Goal: Task Accomplishment & Management: Manage account settings

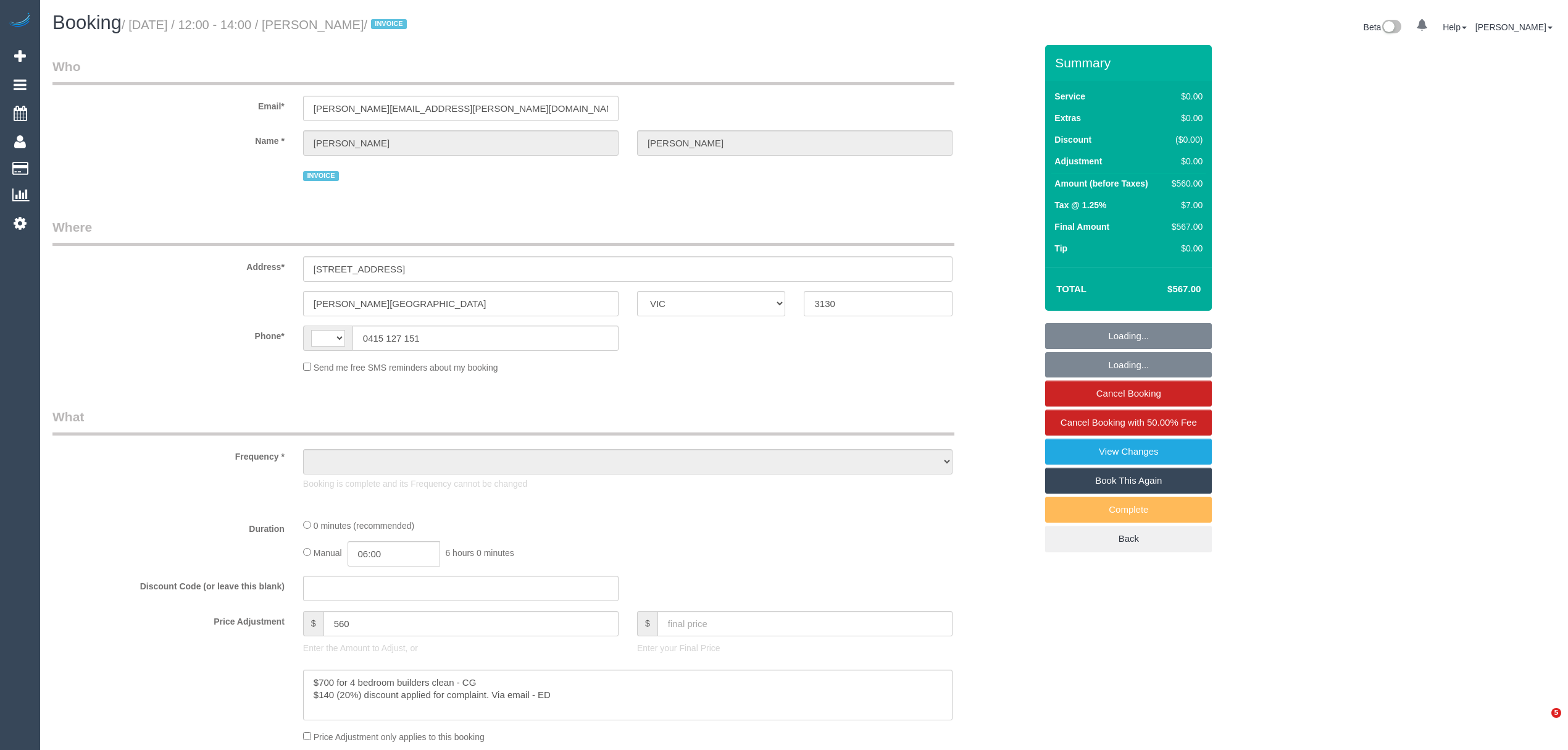
select select "VIC"
select select "string:AU"
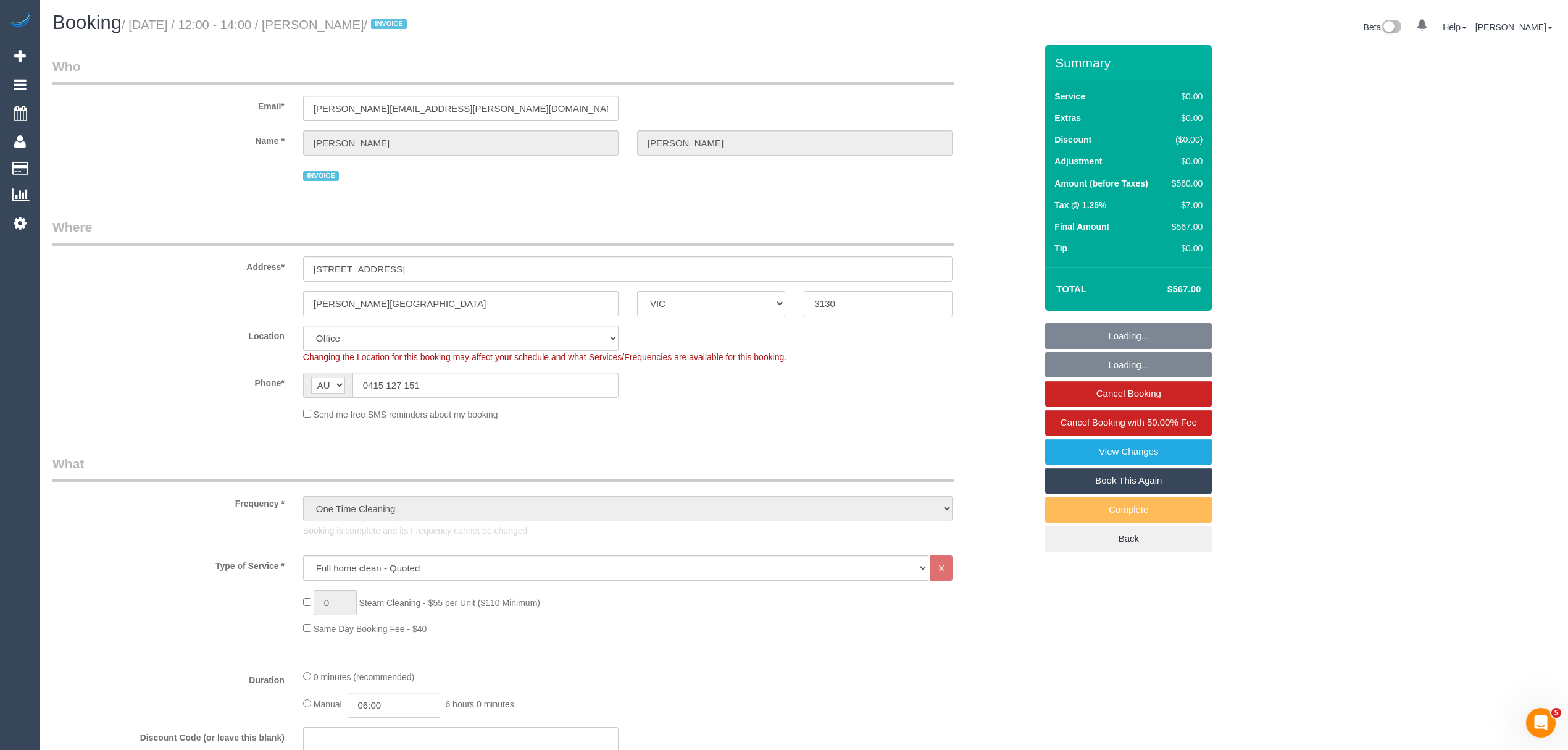
select select "object:618"
select select "number:28"
select select "number:14"
select select "number:19"
select select "number:36"
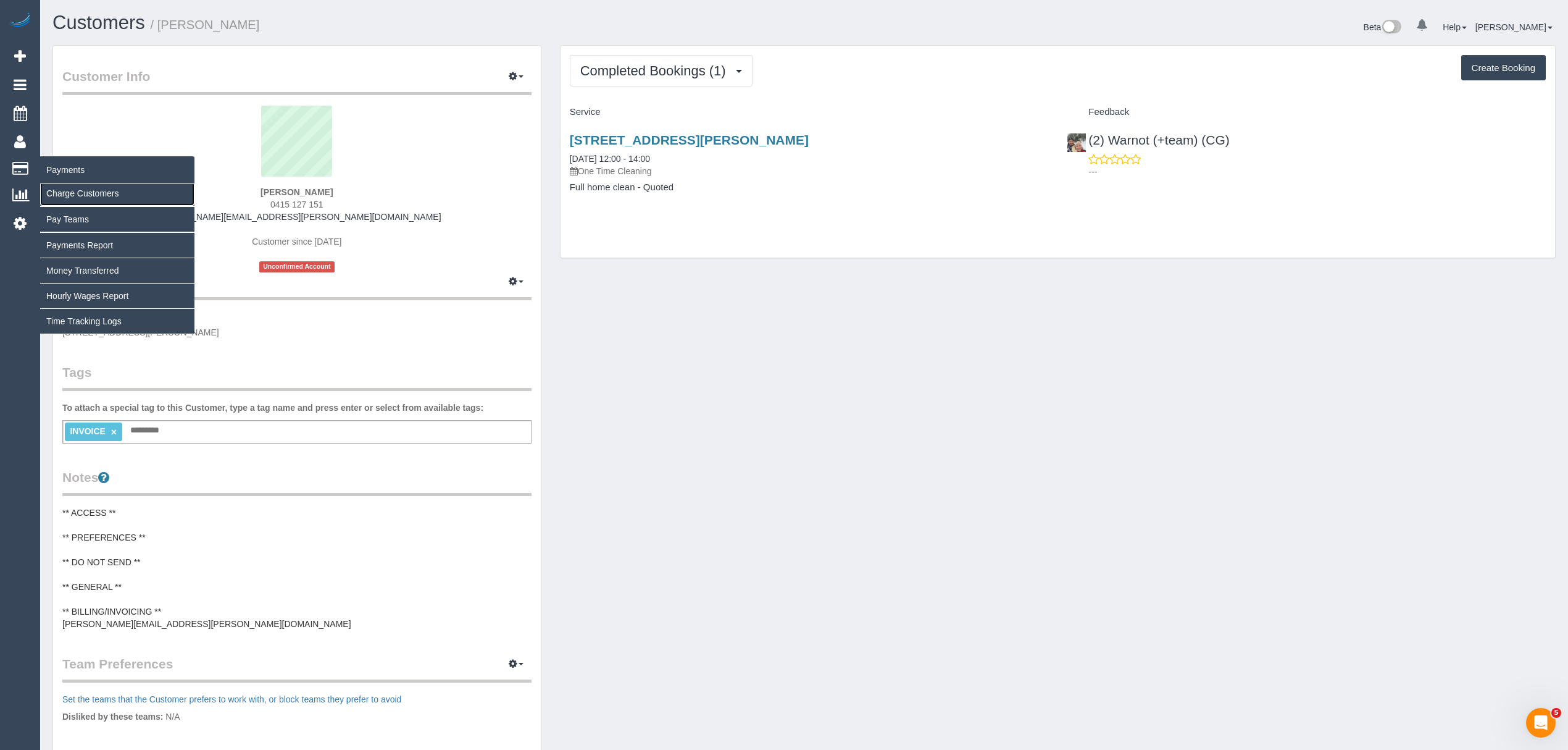
click at [70, 198] on link "Charge Customers" at bounding box center [117, 193] width 154 height 25
select select
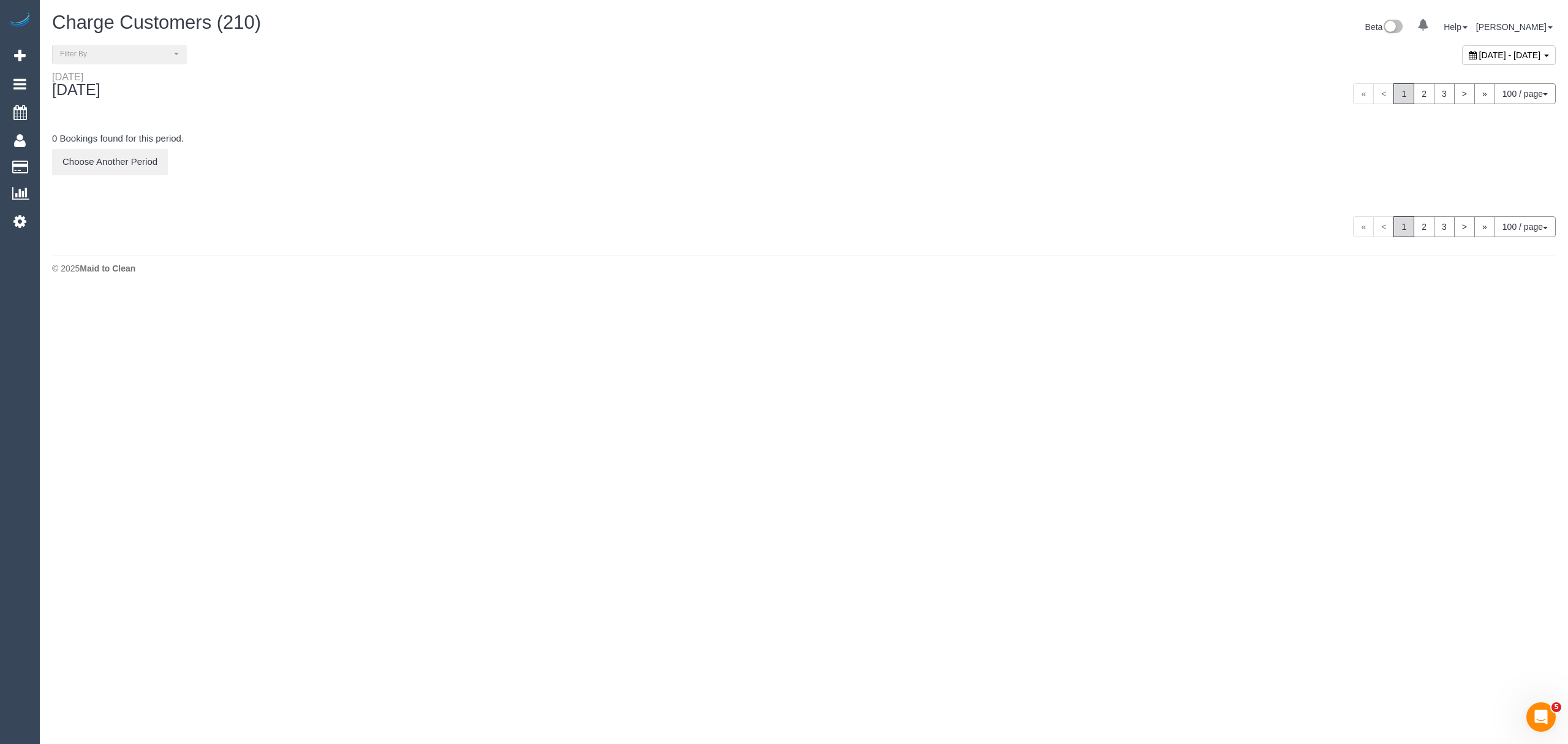
click at [1462, 61] on div "September 23, 2025 - September 23, 2025" at bounding box center [1508, 55] width 93 height 20
type input "**********"
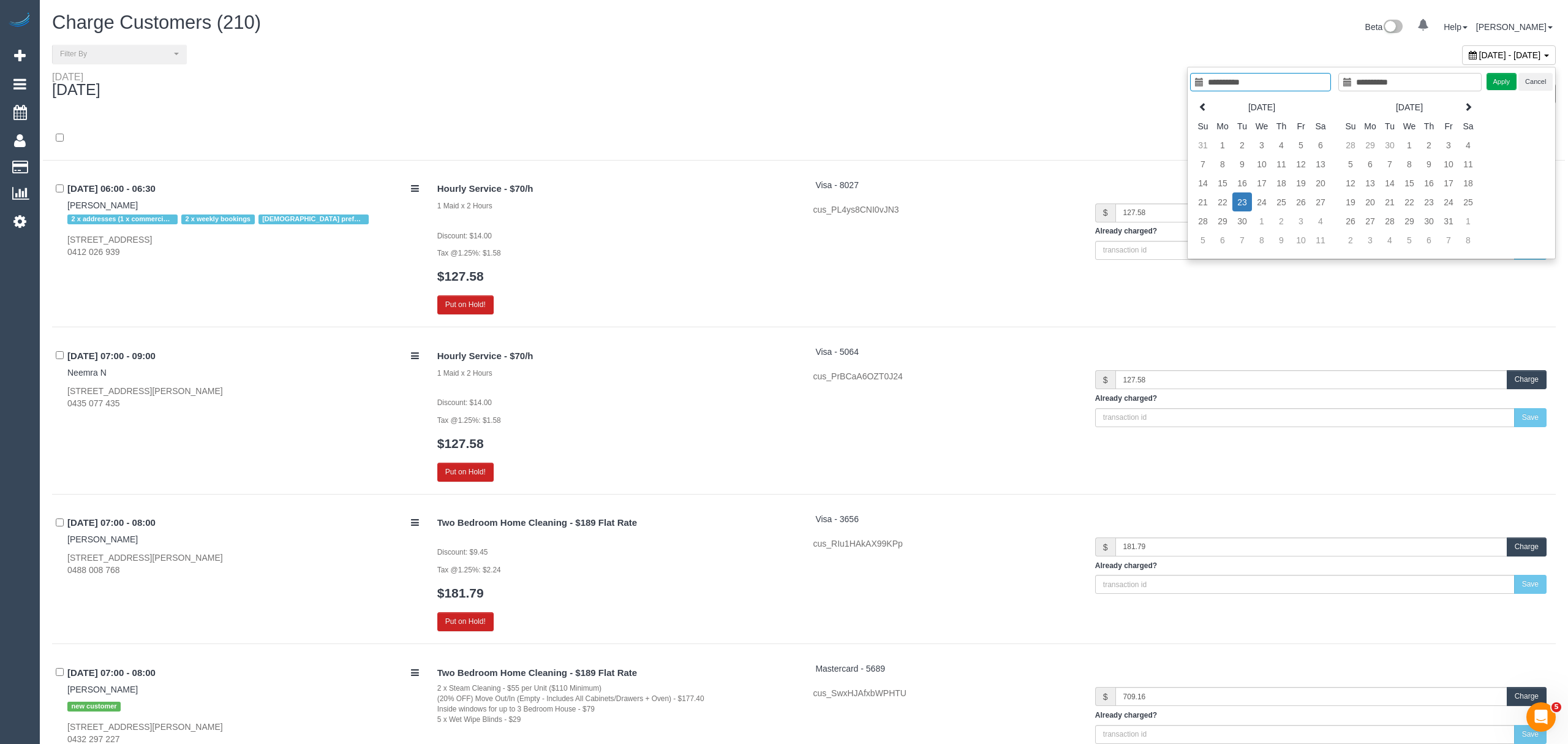
click at [1232, 203] on td "23" at bounding box center [1242, 202] width 20 height 19
type input "**********"
click at [1215, 203] on td "22" at bounding box center [1210, 202] width 20 height 19
type input "**********"
click at [1212, 203] on td "22" at bounding box center [1210, 202] width 20 height 19
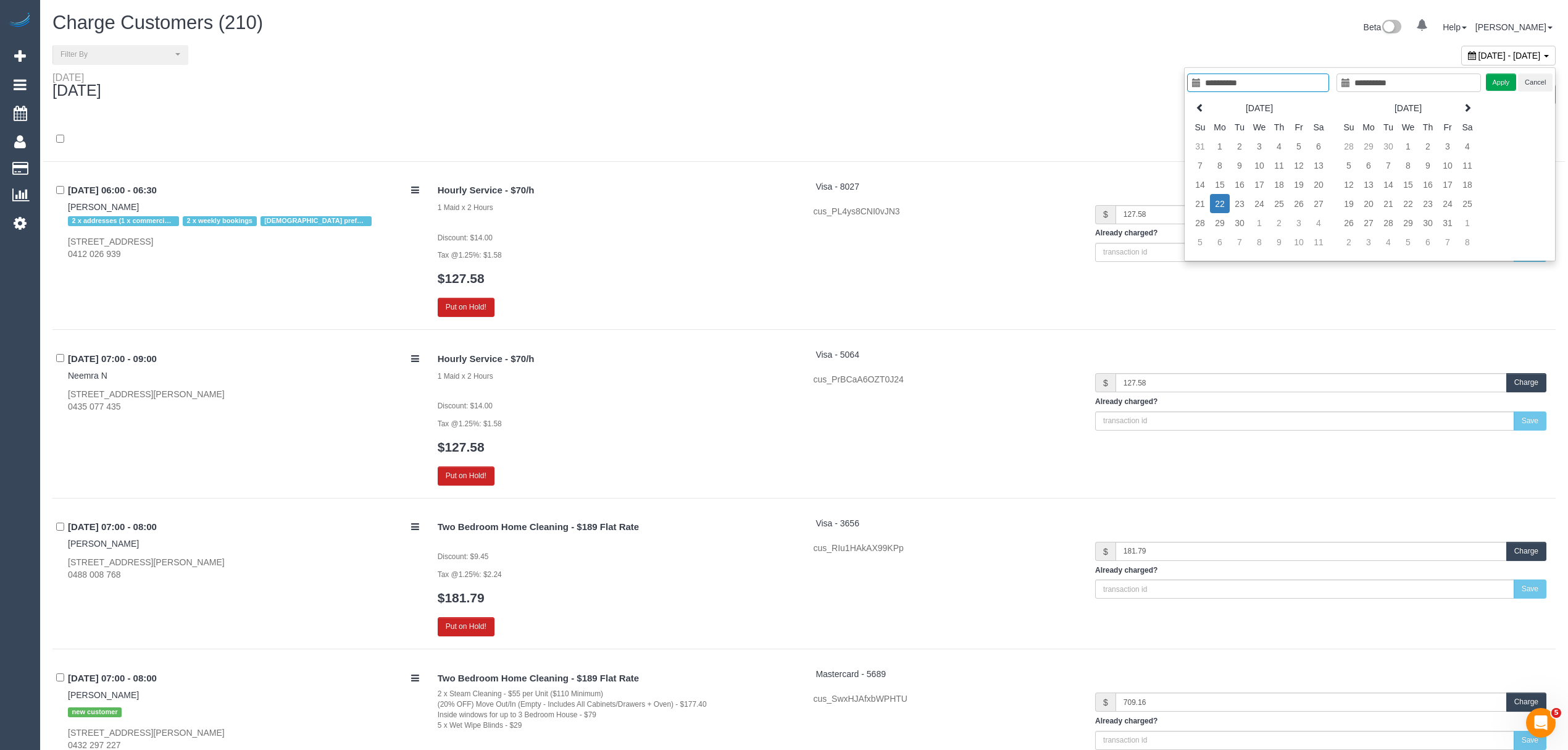
type input "**********"
click at [1503, 80] on button "Apply" at bounding box center [1502, 82] width 31 height 18
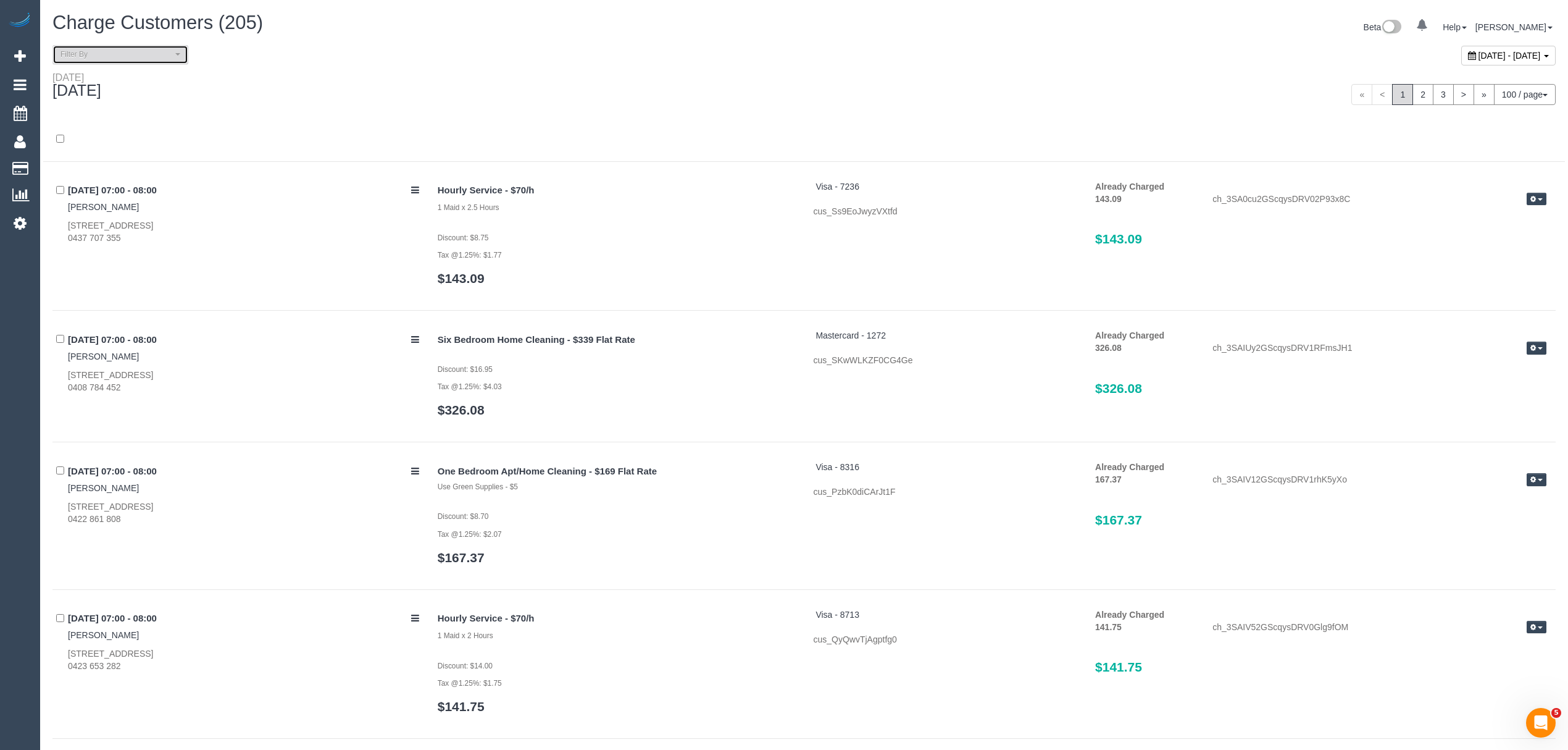
click at [106, 58] on span "Filter By" at bounding box center [116, 54] width 111 height 10
click at [81, 117] on span "Unpaid" at bounding box center [86, 123] width 27 height 13
click at [70, 196] on link "Cash" at bounding box center [120, 198] width 134 height 16
click at [68, 210] on link "Check" at bounding box center [120, 214] width 134 height 16
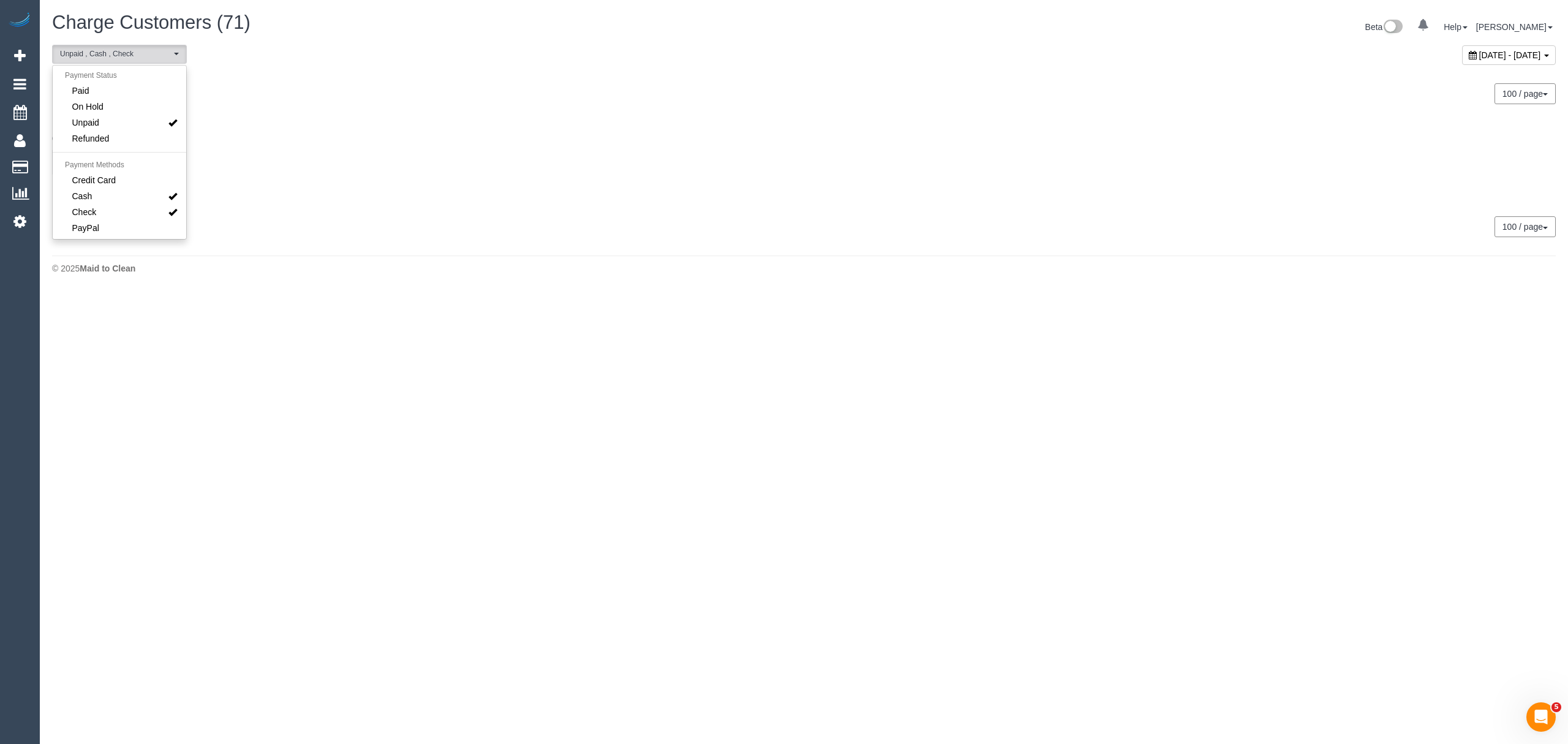
click at [383, 100] on div "Monday September 22, 2025" at bounding box center [424, 87] width 762 height 32
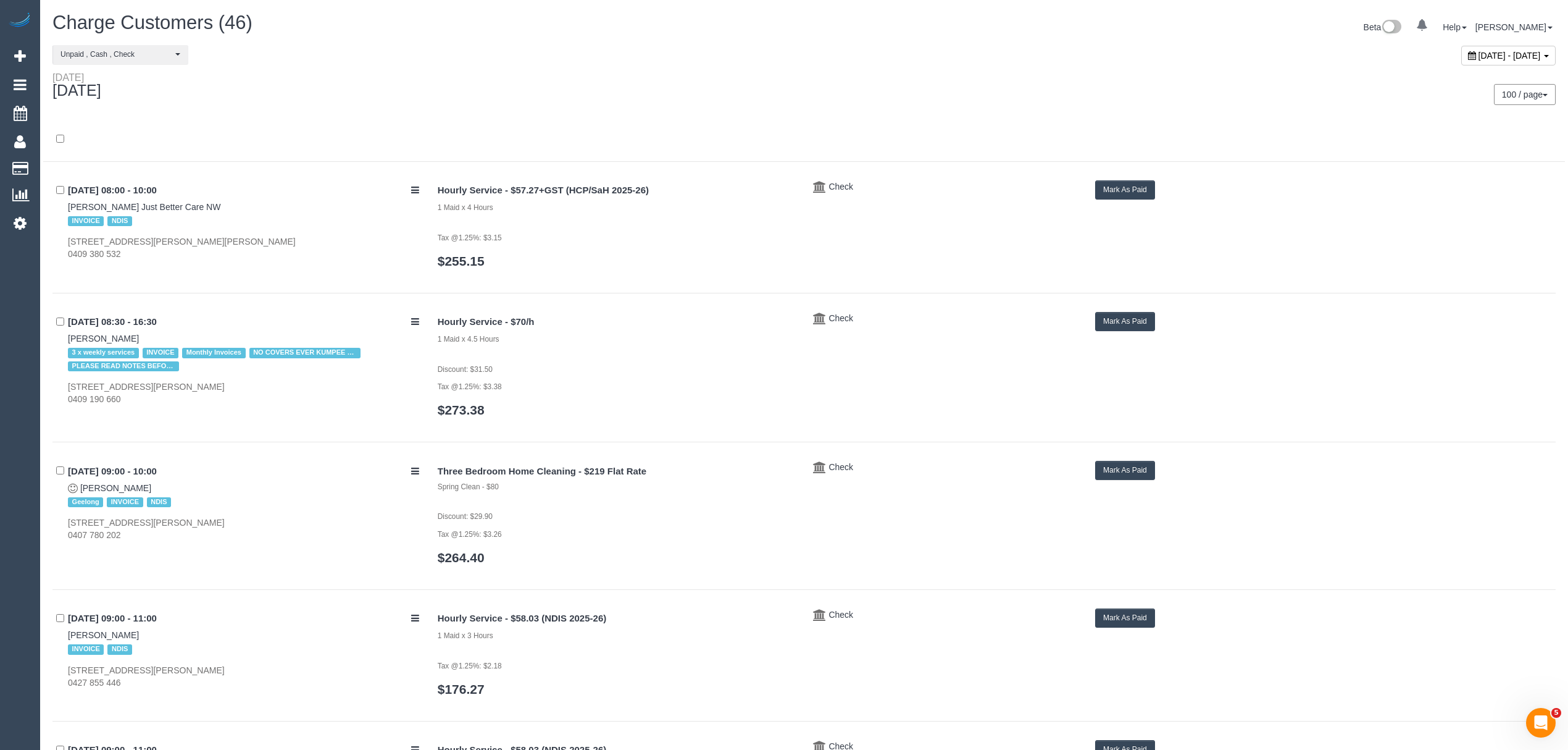
click at [1120, 325] on button "Mark As Paid" at bounding box center [1125, 321] width 60 height 19
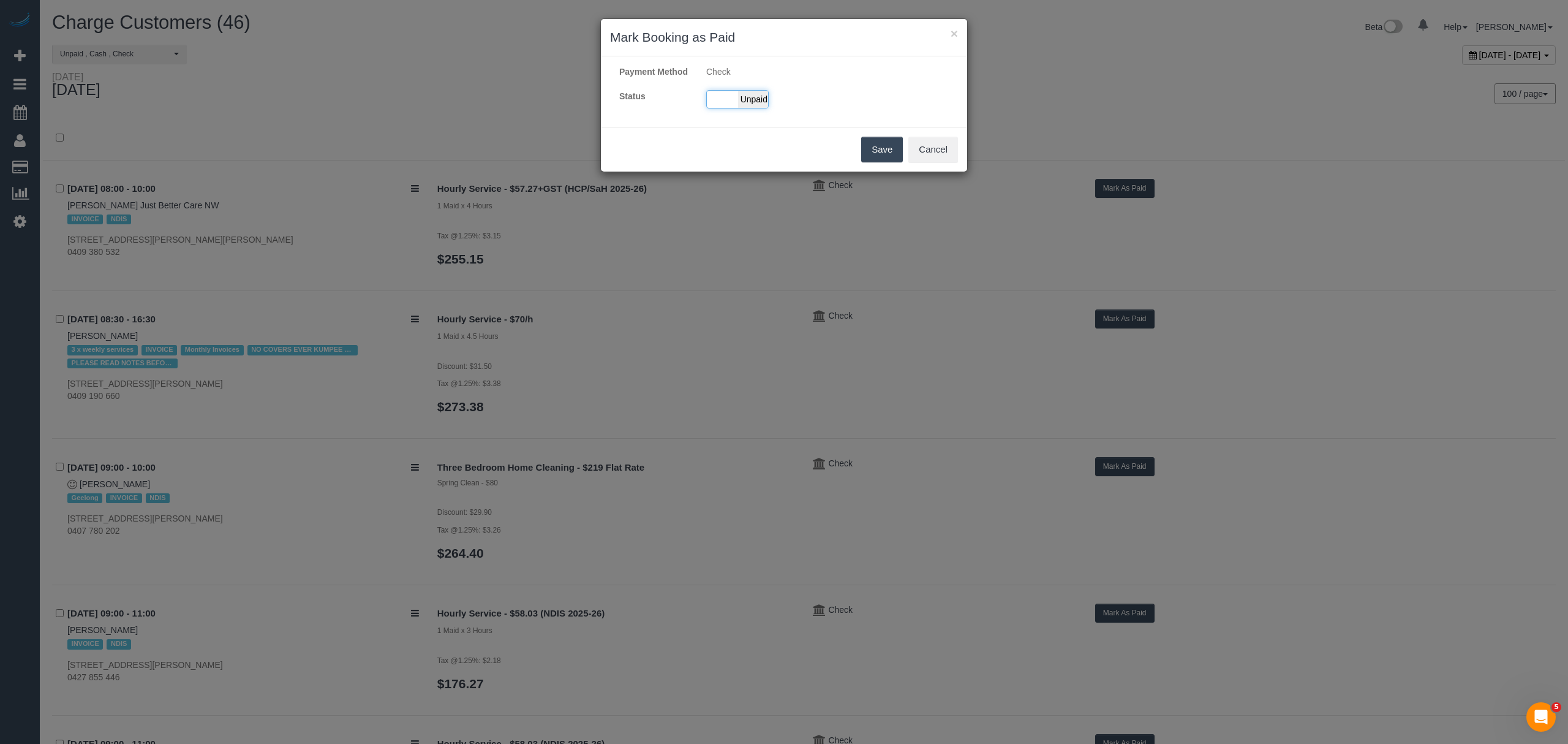
click at [718, 108] on div "Paid Unpaid" at bounding box center [737, 99] width 63 height 18
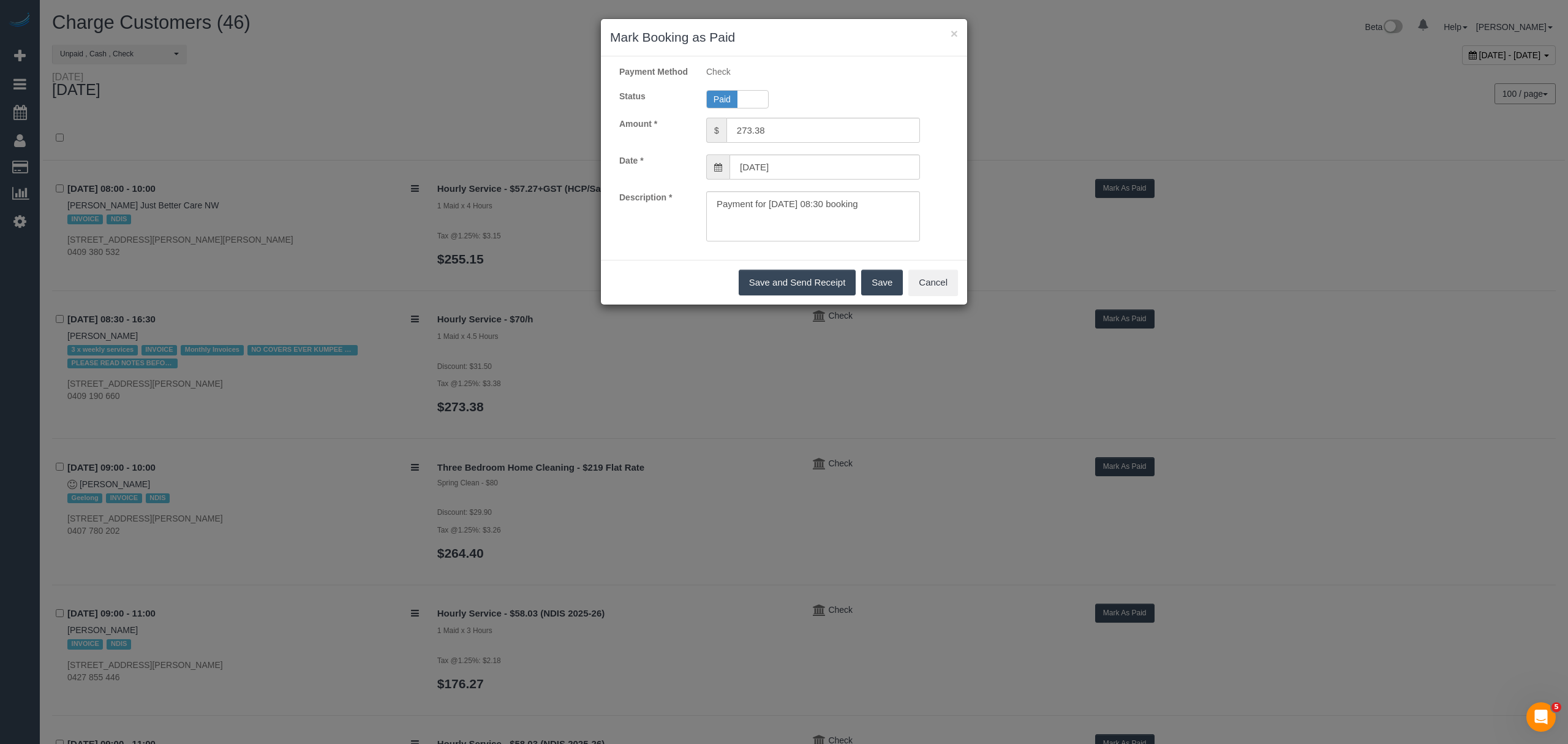
click at [868, 290] on button "Save" at bounding box center [882, 283] width 42 height 26
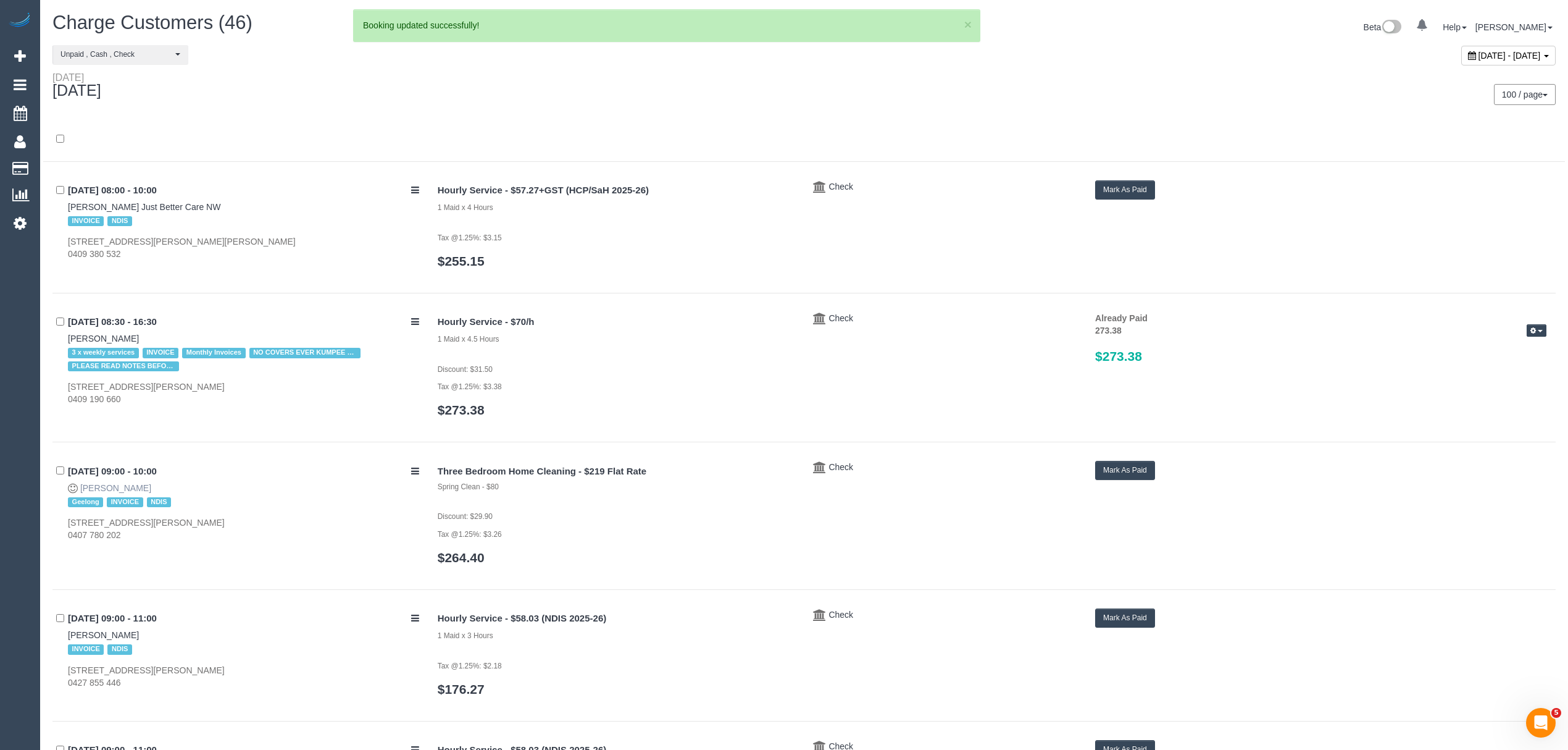
drag, startPoint x: 137, startPoint y: 494, endPoint x: 86, endPoint y: 491, distance: 51.1
click at [86, 491] on div "22/09/2025 09:00 - 10:00 Michelle Hall Geelong INVOICE NDIS 1/5 Laura Avenue, B…" at bounding box center [240, 502] width 376 height 81
click at [17, 494] on div "0 Beta Your Notifications You have 0 alerts Add Booking Bookings Active Booking…" at bounding box center [20, 375] width 40 height 750
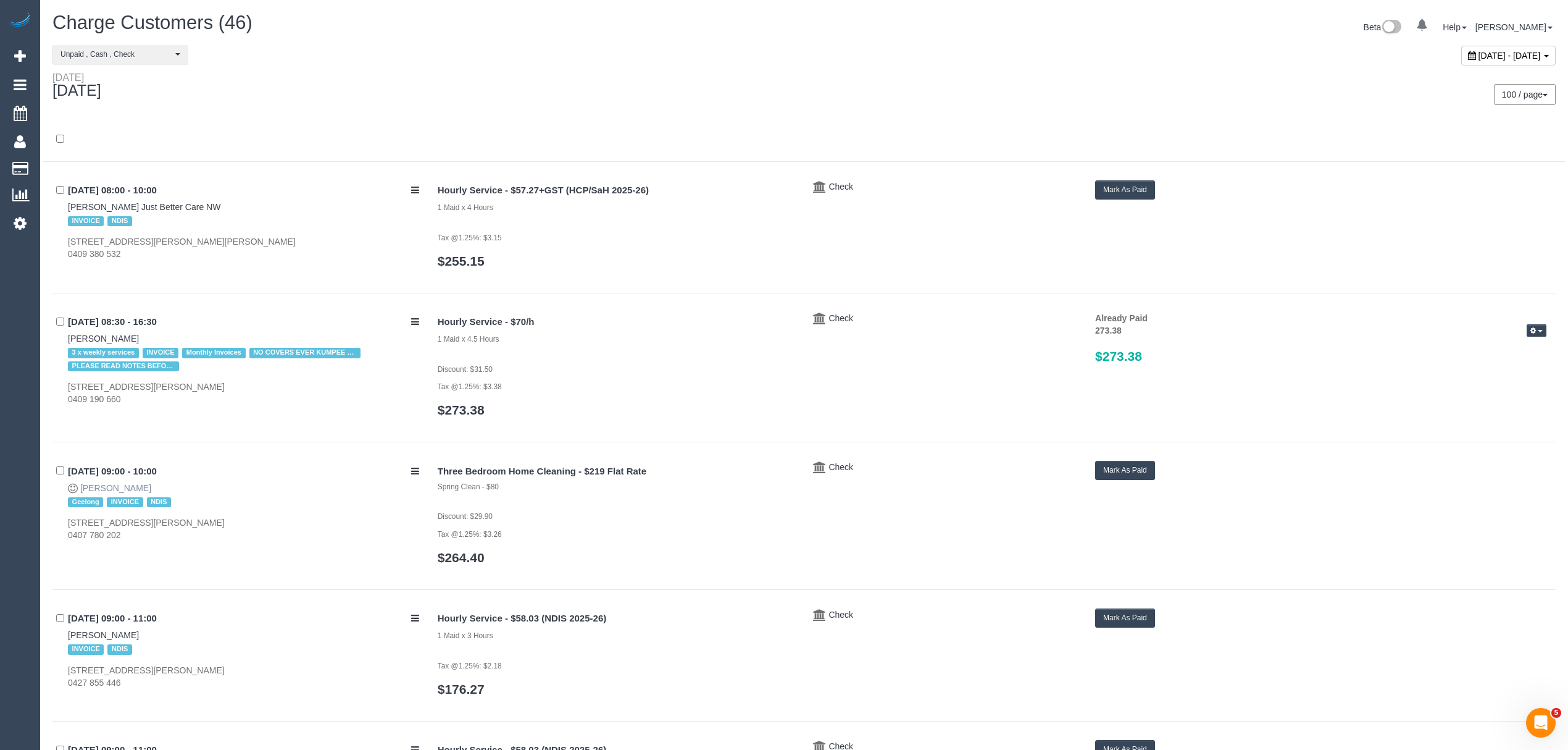
drag, startPoint x: 134, startPoint y: 484, endPoint x: 81, endPoint y: 484, distance: 53.0
click at [81, 484] on div "22/09/2025 09:00 - 10:00 Michelle Hall Geelong INVOICE NDIS 1/5 Laura Avenue, B…" at bounding box center [240, 502] width 376 height 81
copy link "Michelle Hall"
click at [87, 488] on link "Michelle Hall" at bounding box center [116, 488] width 71 height 9
click at [474, 554] on link "$264.40" at bounding box center [461, 558] width 47 height 14
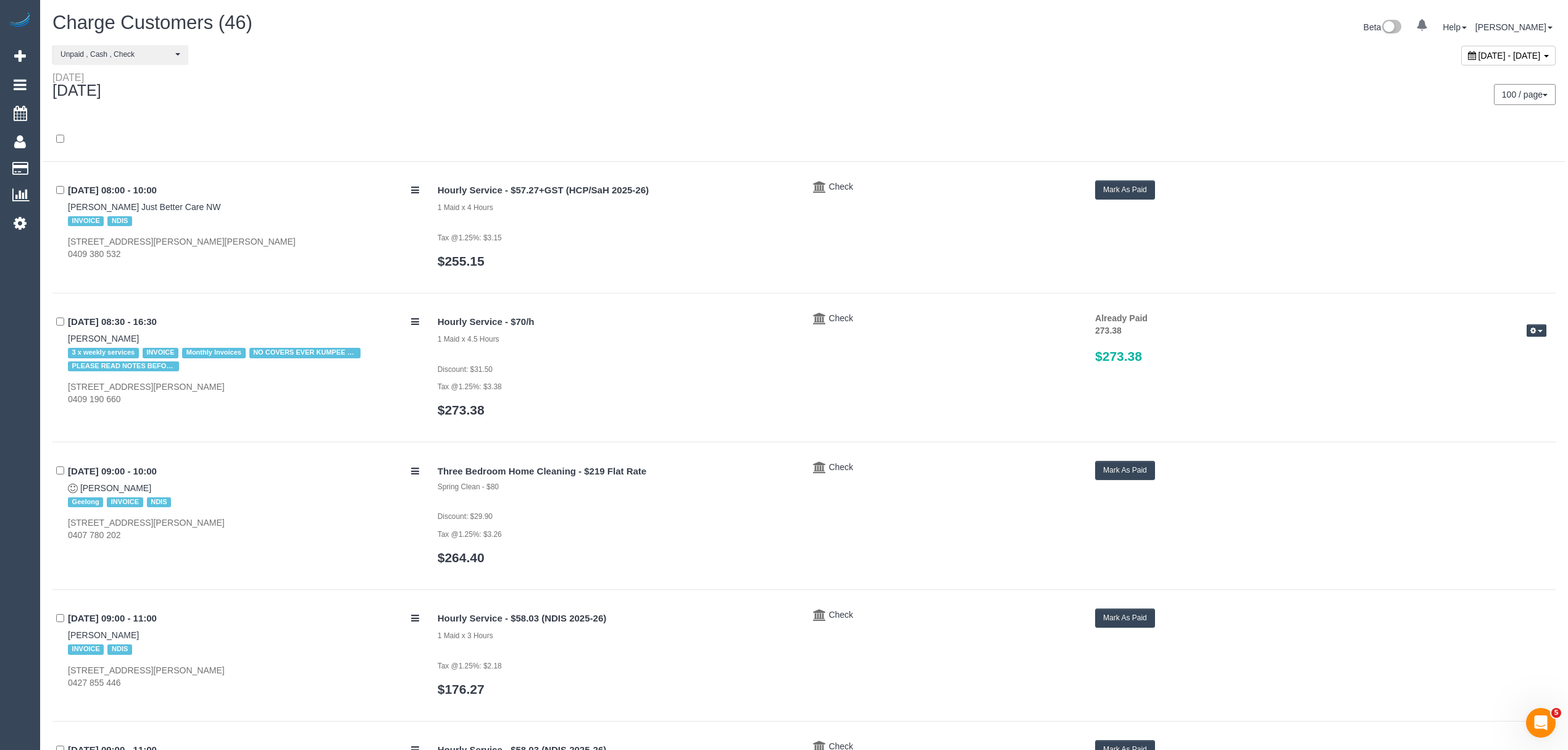
click at [1099, 473] on button "Mark As Paid" at bounding box center [1125, 471] width 60 height 19
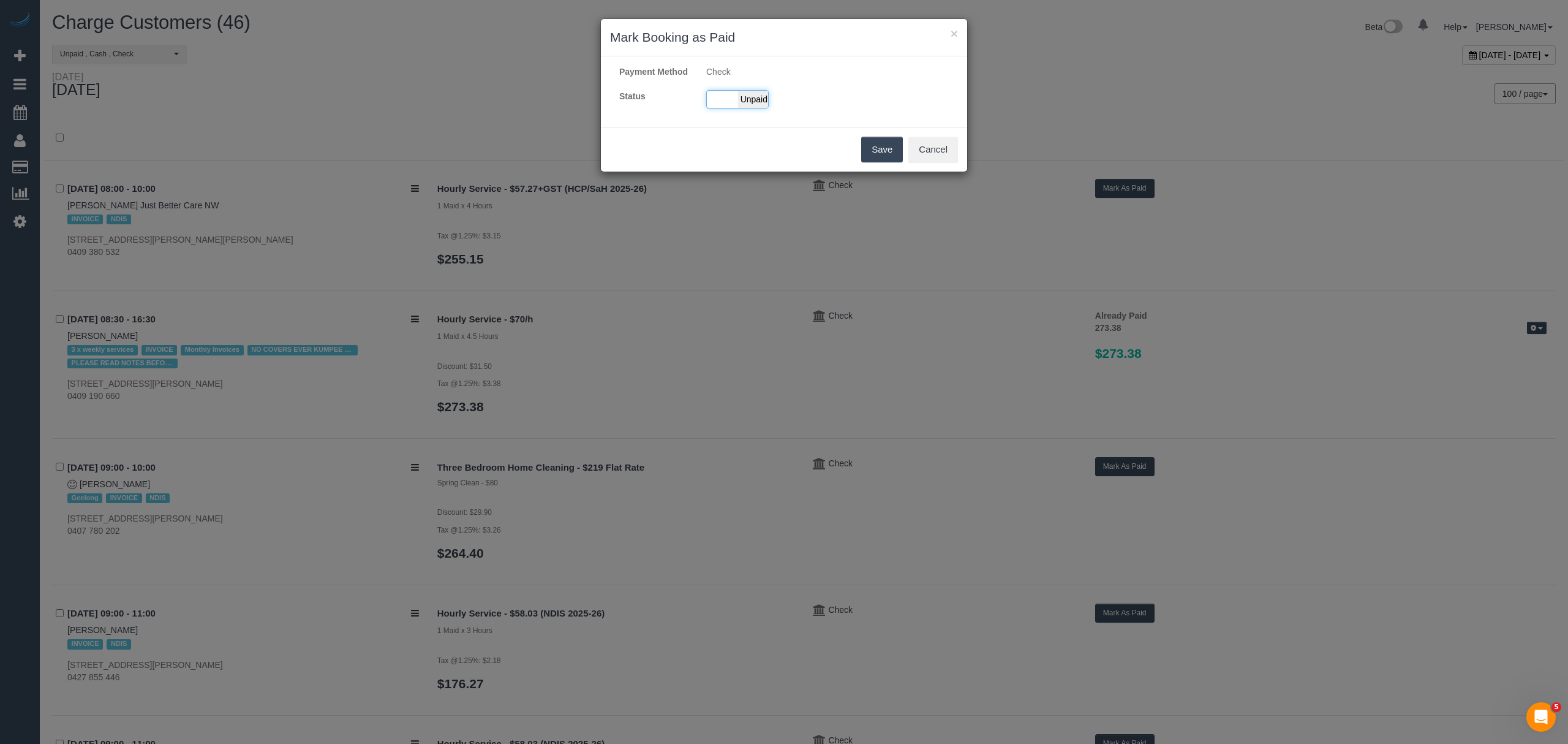
click at [731, 104] on div "Paid Unpaid" at bounding box center [737, 99] width 63 height 18
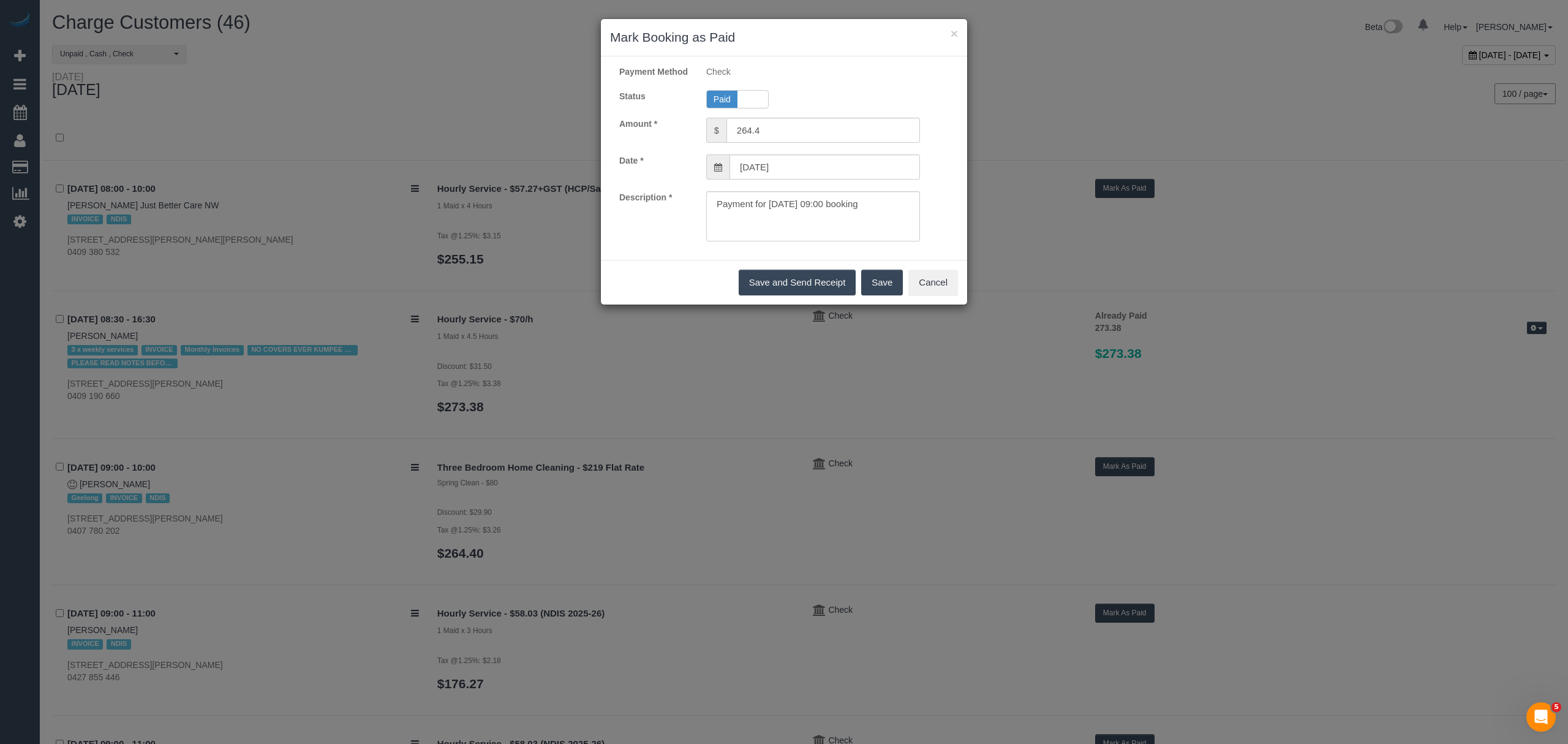
click at [896, 295] on button "Save" at bounding box center [882, 283] width 42 height 26
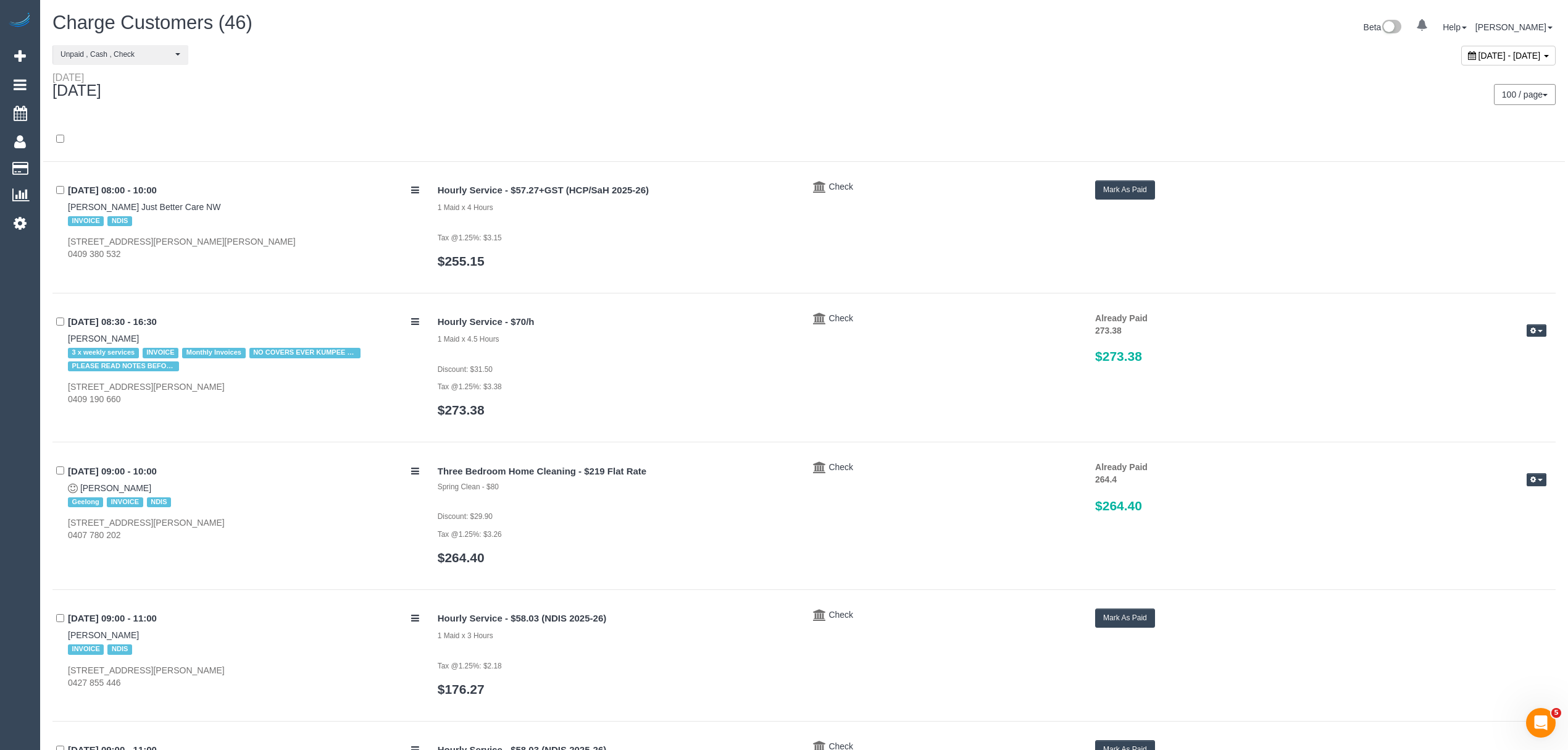
drag, startPoint x: 203, startPoint y: 207, endPoint x: 122, endPoint y: 199, distance: 81.4
click at [122, 199] on div "22/09/2025 08:00 - 10:00 Emily Spiteri Just Better Care NW INVOICE NDIS 10 Birr…" at bounding box center [240, 221] width 376 height 81
click at [203, 213] on div "INVOICE NDIS" at bounding box center [244, 221] width 351 height 16
drag, startPoint x: 204, startPoint y: 213, endPoint x: 126, endPoint y: 203, distance: 78.6
click at [126, 203] on div "22/09/2025 08:00 - 10:00 Emily Spiteri Just Better Care NW INVOICE NDIS 10 Birr…" at bounding box center [240, 221] width 376 height 81
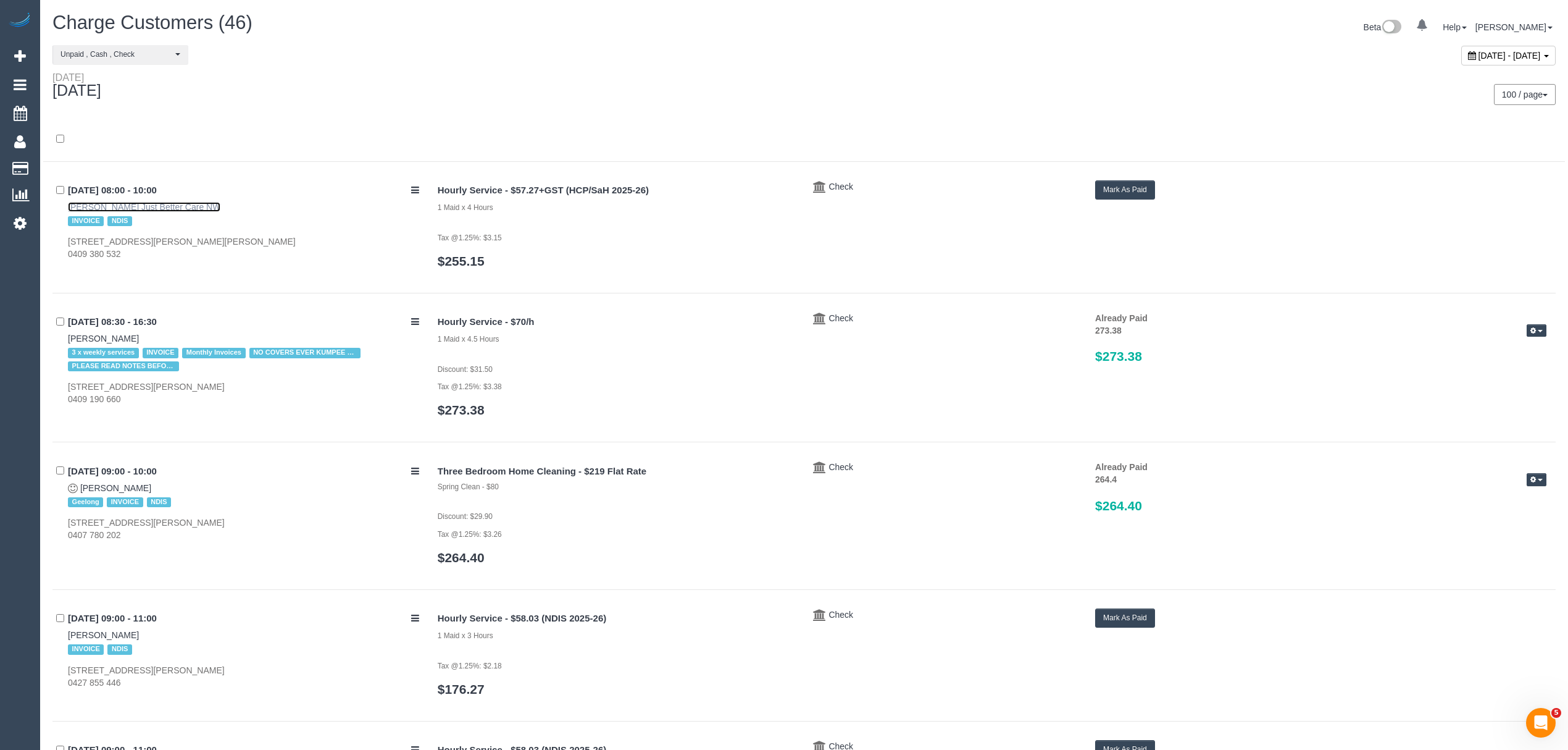
click at [193, 207] on link "Emily Spiteri Just Better Care NW" at bounding box center [144, 206] width 153 height 9
click at [278, 225] on div "INVOICE NDIS" at bounding box center [244, 221] width 351 height 16
drag, startPoint x: 232, startPoint y: 201, endPoint x: 119, endPoint y: 202, distance: 113.0
click at [119, 202] on div "22/09/2025 08:00 - 10:00 Emily Spiteri Just Better Care NW INVOICE NDIS 10 Birr…" at bounding box center [240, 221] width 376 height 81
copy link "Just Better Care NW"
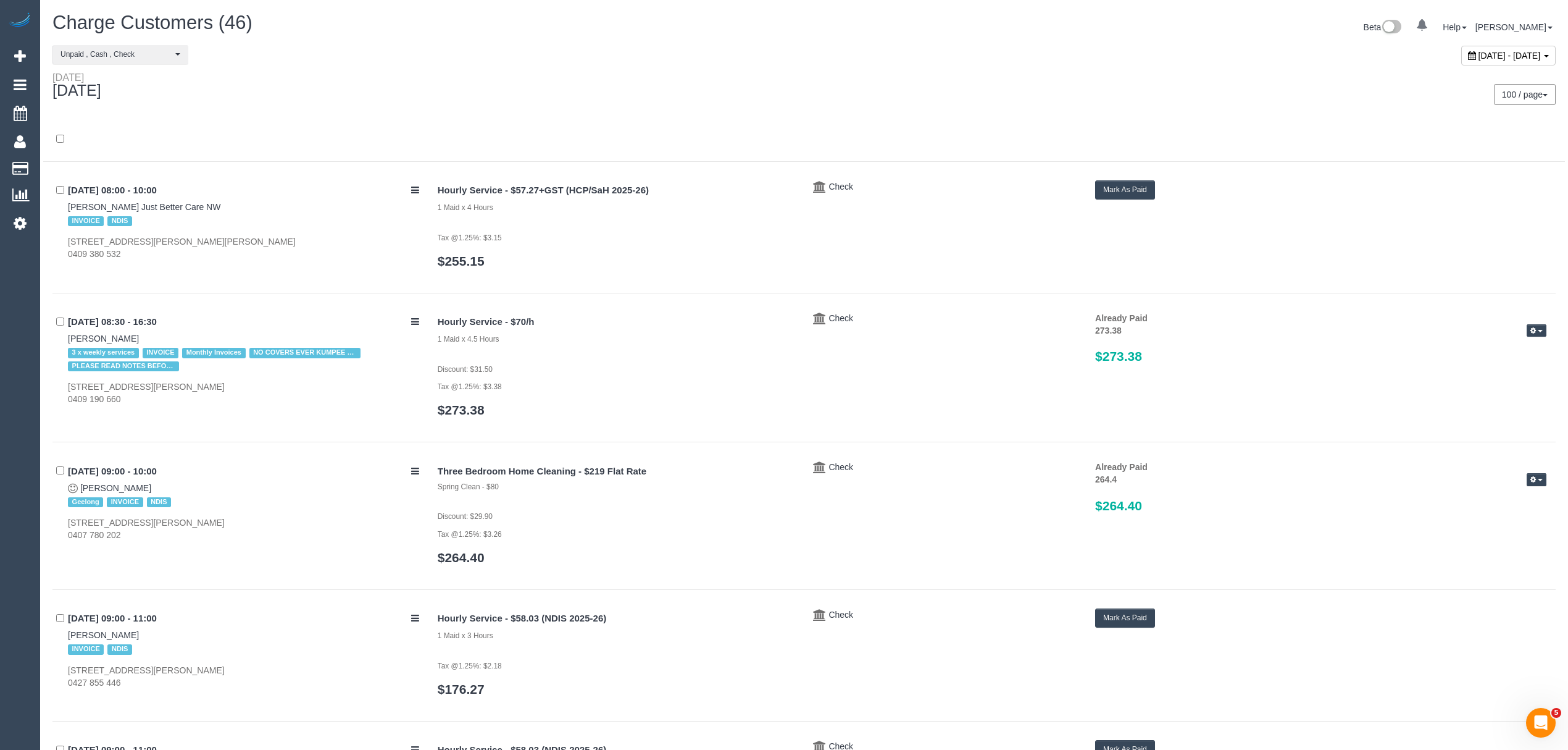
click at [1104, 193] on button "Mark As Paid" at bounding box center [1125, 190] width 60 height 19
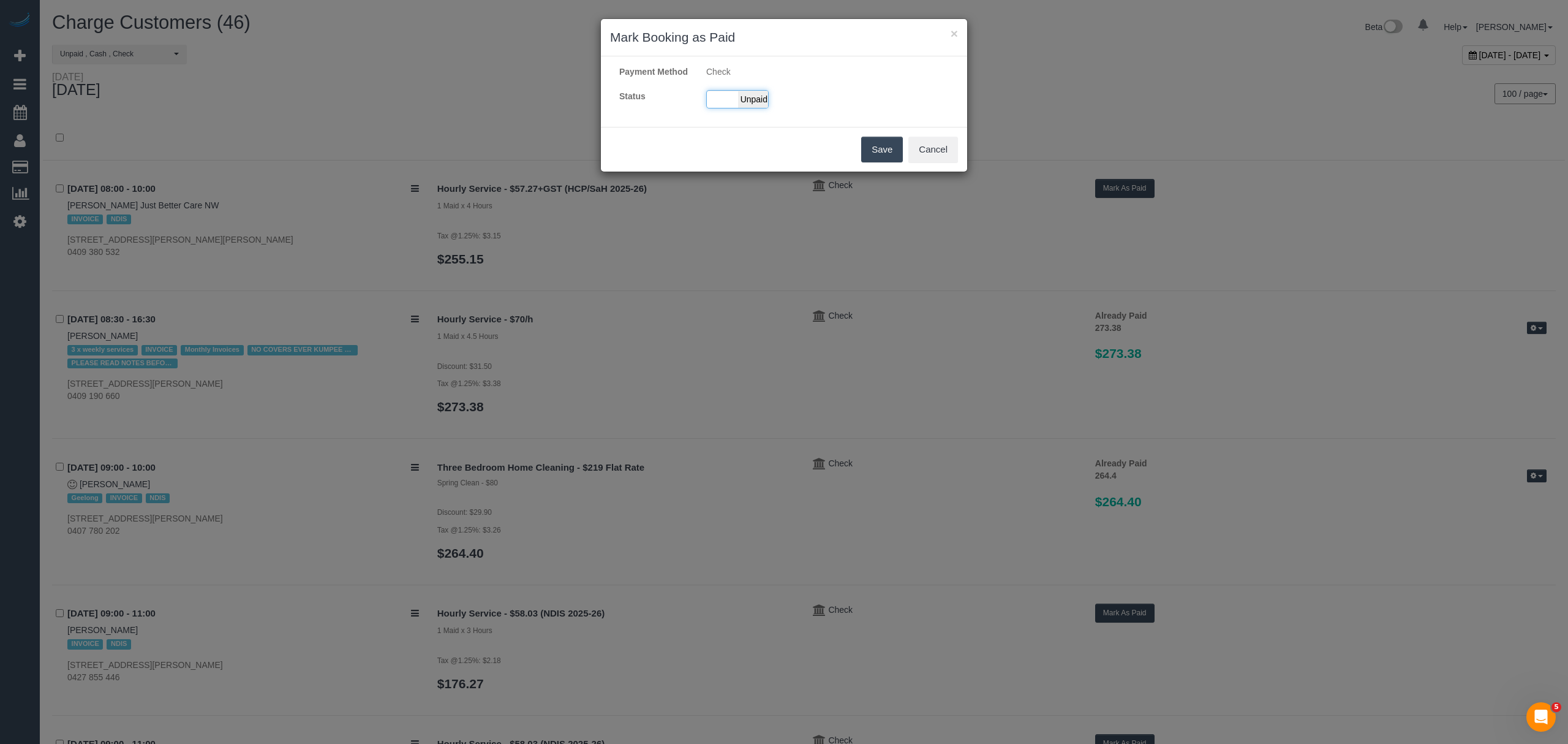
click at [755, 104] on span "Unpaid" at bounding box center [753, 100] width 31 height 17
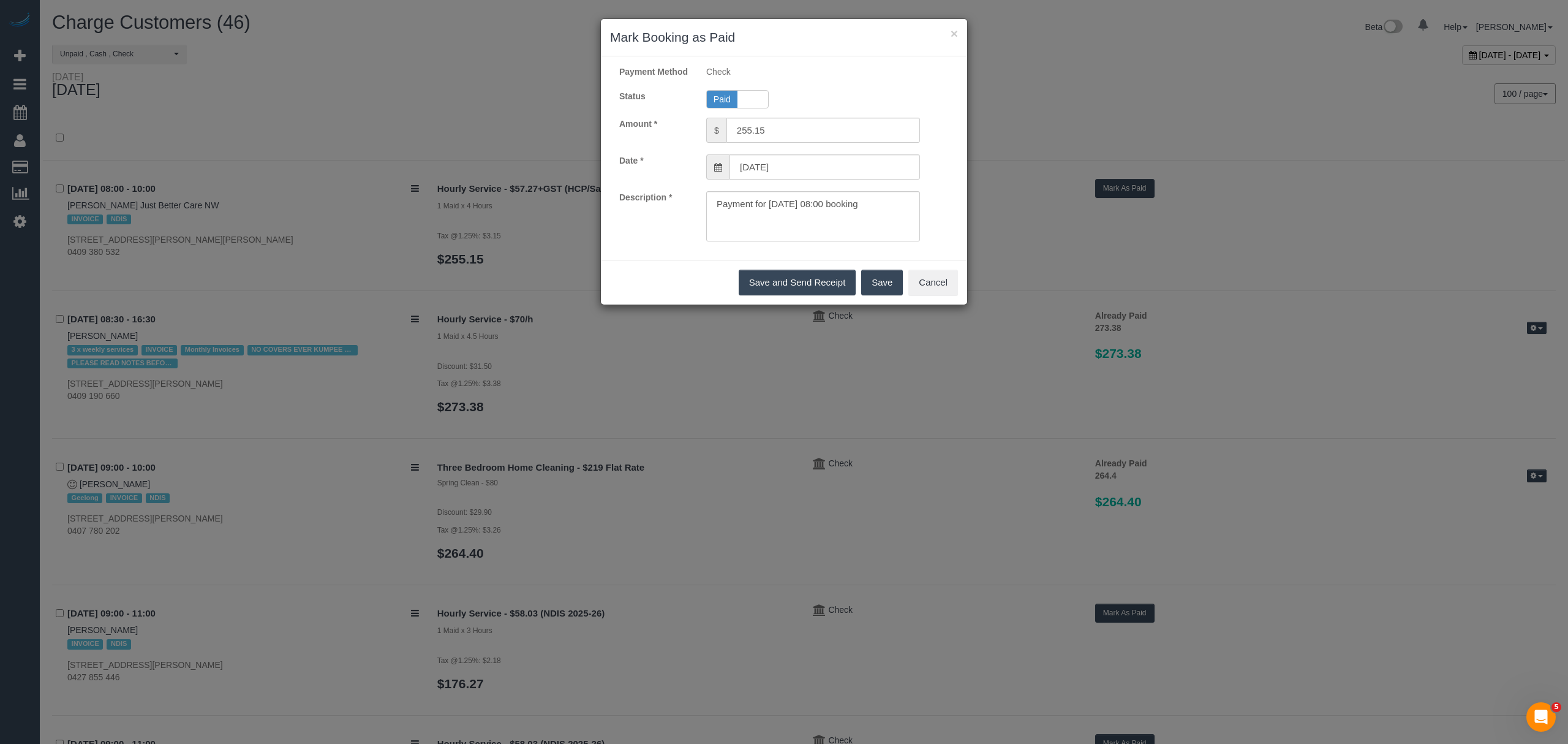
click at [868, 294] on button "Save" at bounding box center [882, 283] width 42 height 26
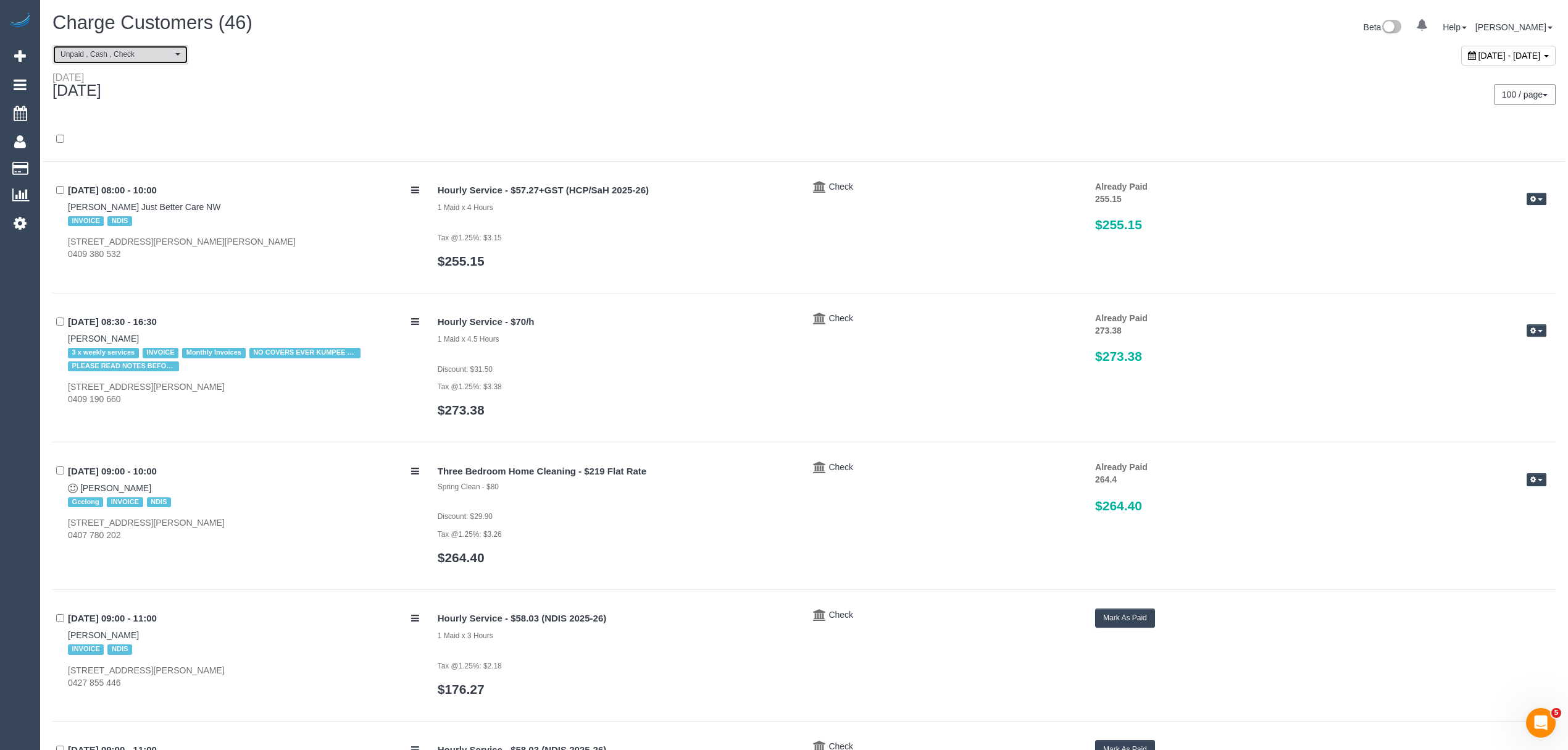
click at [92, 60] on button "Unpaid , Cash , Check" at bounding box center [120, 55] width 136 height 19
click at [89, 110] on span "On Hold" at bounding box center [89, 108] width 32 height 13
click at [87, 119] on span "Unpaid" at bounding box center [86, 123] width 27 height 13
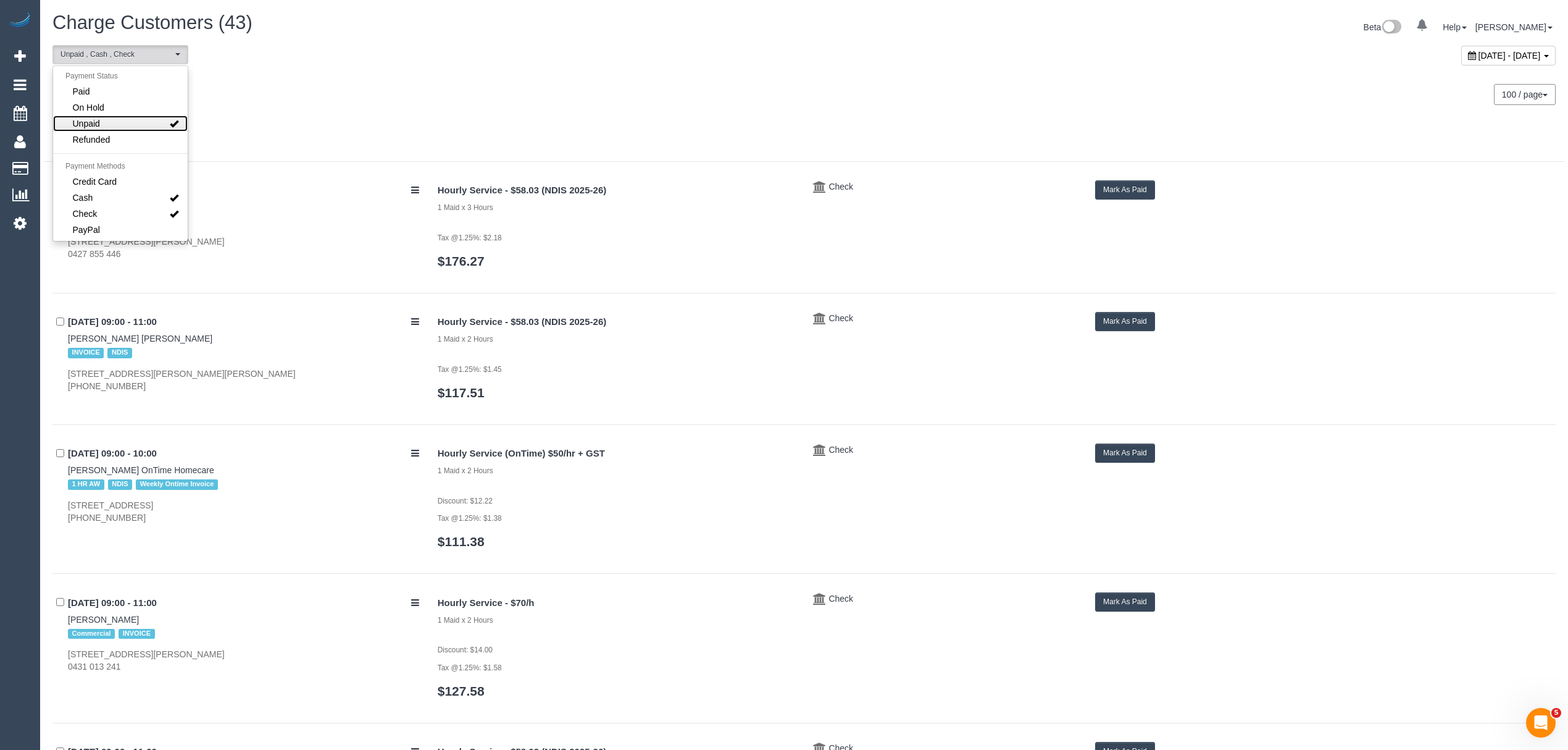
click at [124, 119] on link "Unpaid" at bounding box center [120, 123] width 134 height 16
click at [285, 121] on div at bounding box center [804, 139] width 1522 height 44
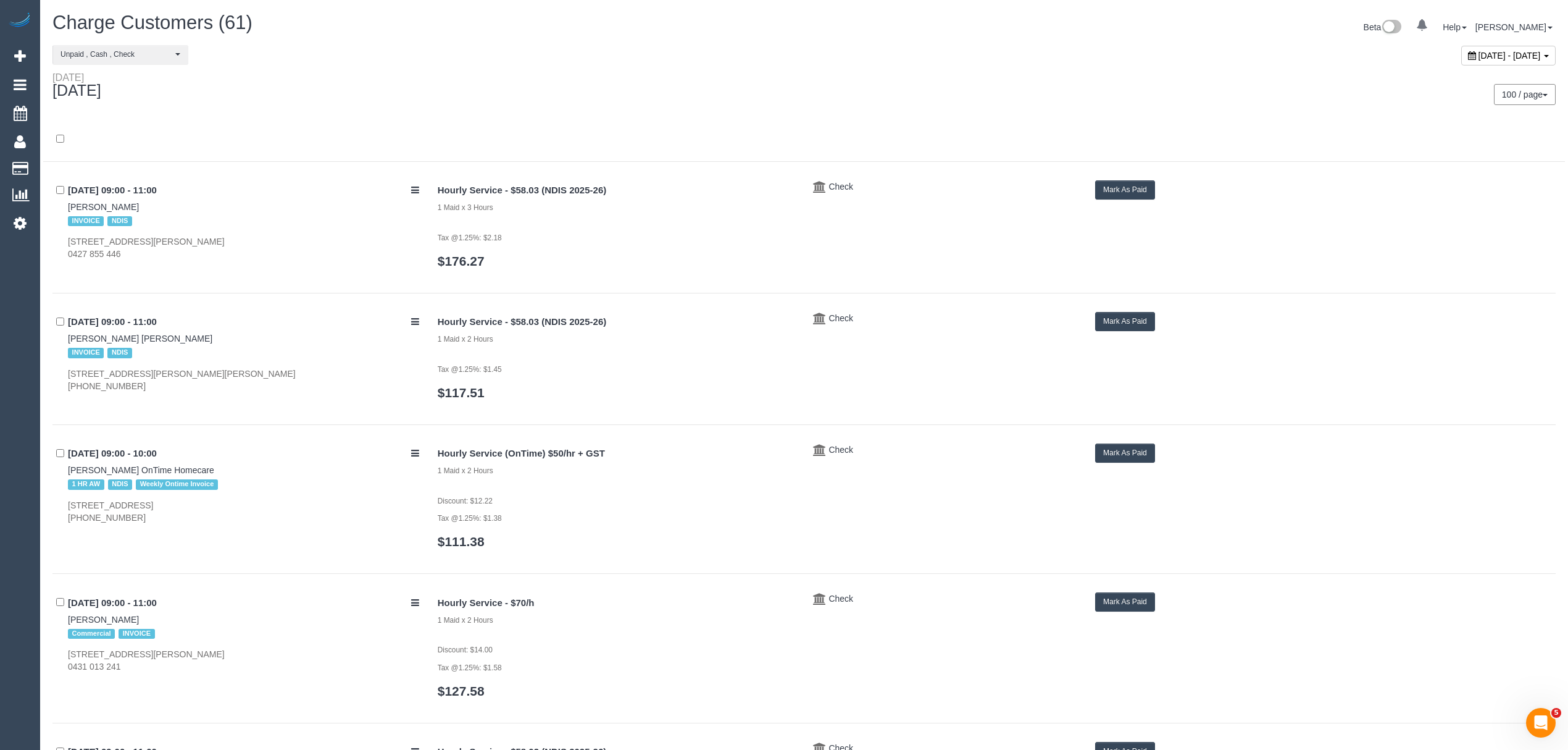
click at [932, 99] on div "100 / page 10 / page 20 / page 30 / page 40 / page 50 / page 100 / page" at bounding box center [1185, 94] width 742 height 21
drag, startPoint x: 65, startPoint y: 616, endPoint x: 418, endPoint y: 541, distance: 360.9
click at [111, 616] on div "22/09/2025 09:00 - 11:00 Ivan Dixon Commercial INVOICE 47 Edward Street, Brunsw…" at bounding box center [240, 633] width 376 height 81
copy link "Ivan Dixon"
click at [1128, 607] on button "Mark As Paid" at bounding box center [1125, 602] width 60 height 19
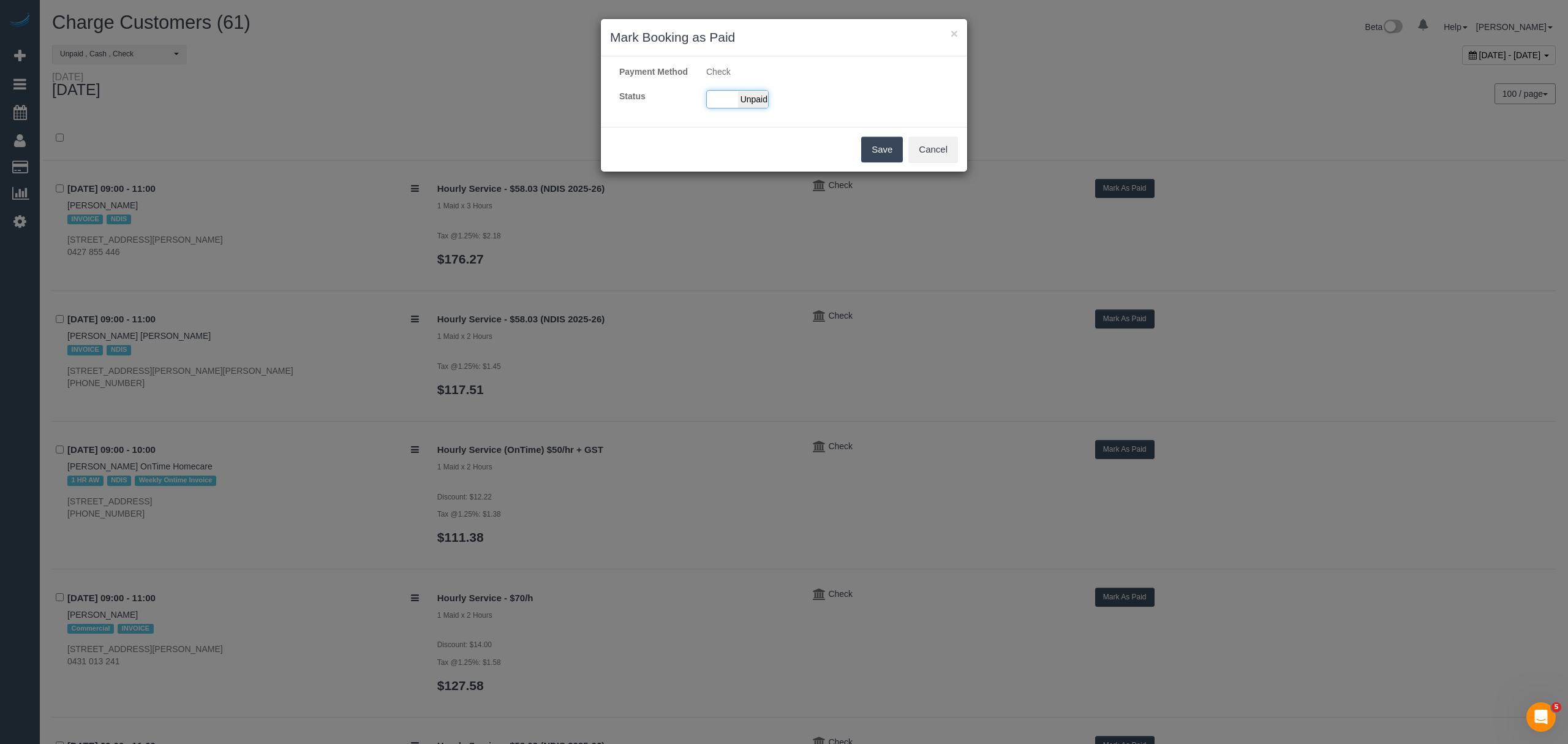
click at [744, 108] on span "Unpaid" at bounding box center [753, 100] width 31 height 17
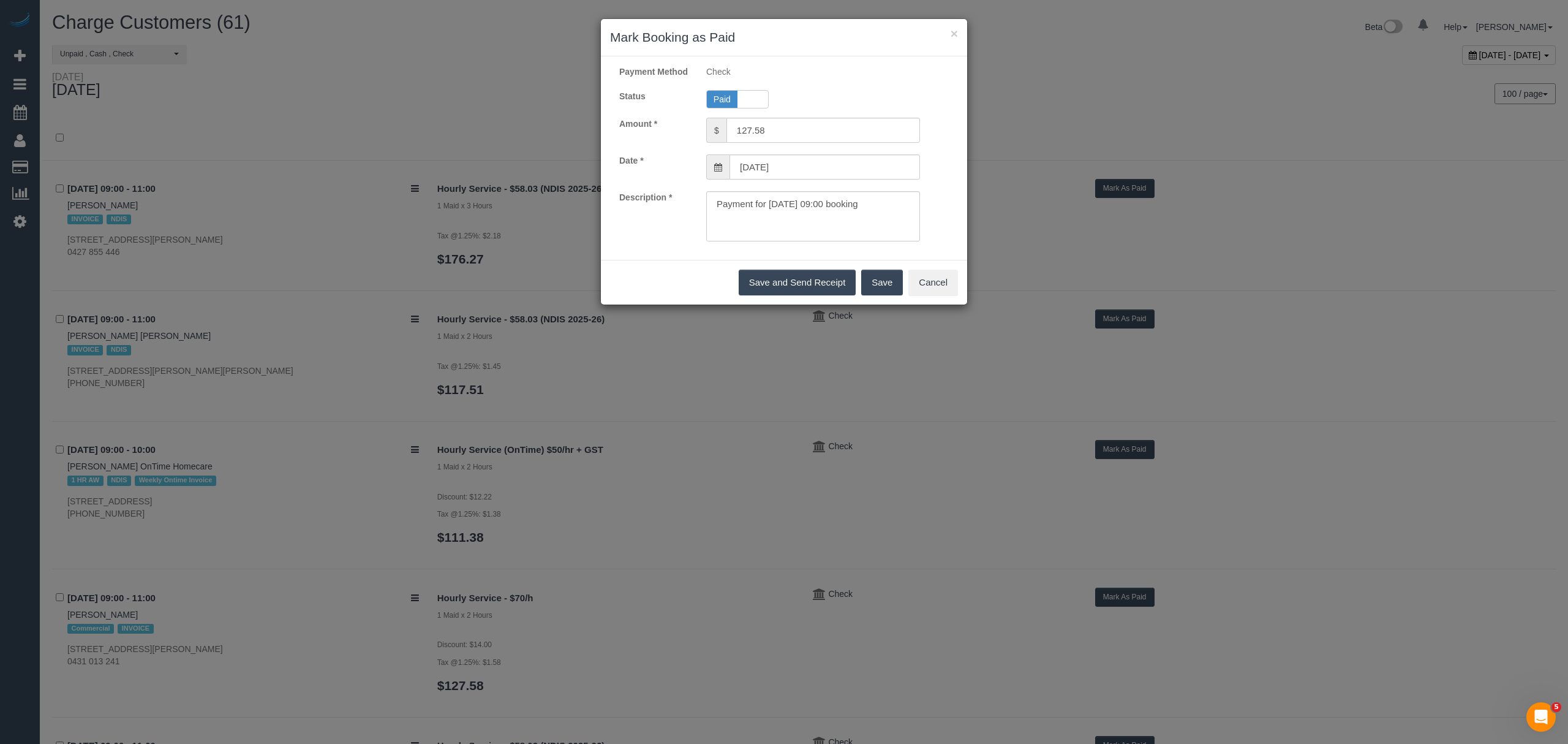
click at [875, 288] on button "Save" at bounding box center [882, 283] width 42 height 26
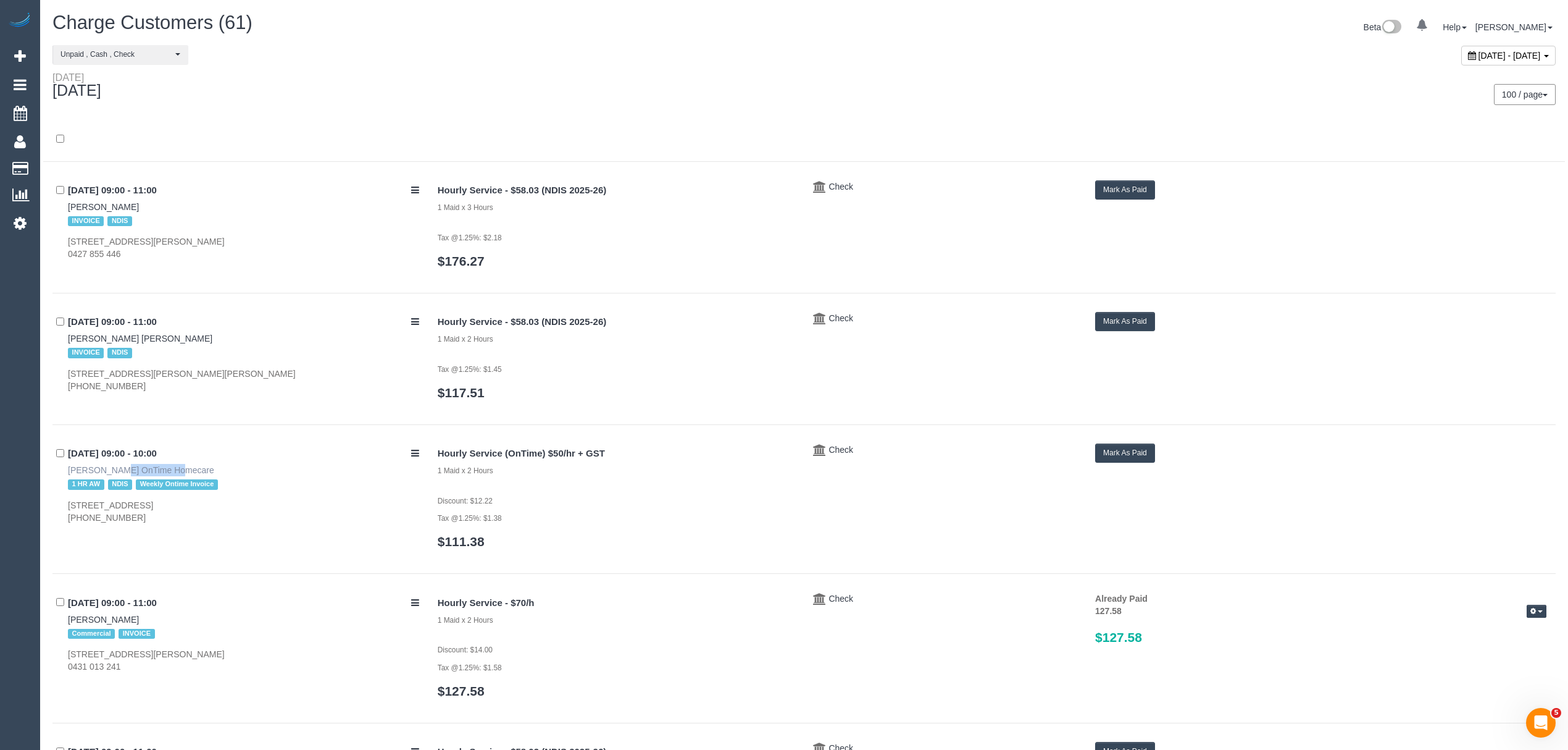
drag, startPoint x: 58, startPoint y: 471, endPoint x: 117, endPoint y: 472, distance: 59.0
click at [117, 472] on div "22/09/2025 09:00 - 10:00 Kathryn Lees OnTime Homecare 1 HR AW NDIS Weekly Ontim…" at bounding box center [240, 484] width 376 height 81
copy link "Kathryn Lees"
click at [1147, 453] on button "Mark As Paid" at bounding box center [1125, 453] width 60 height 19
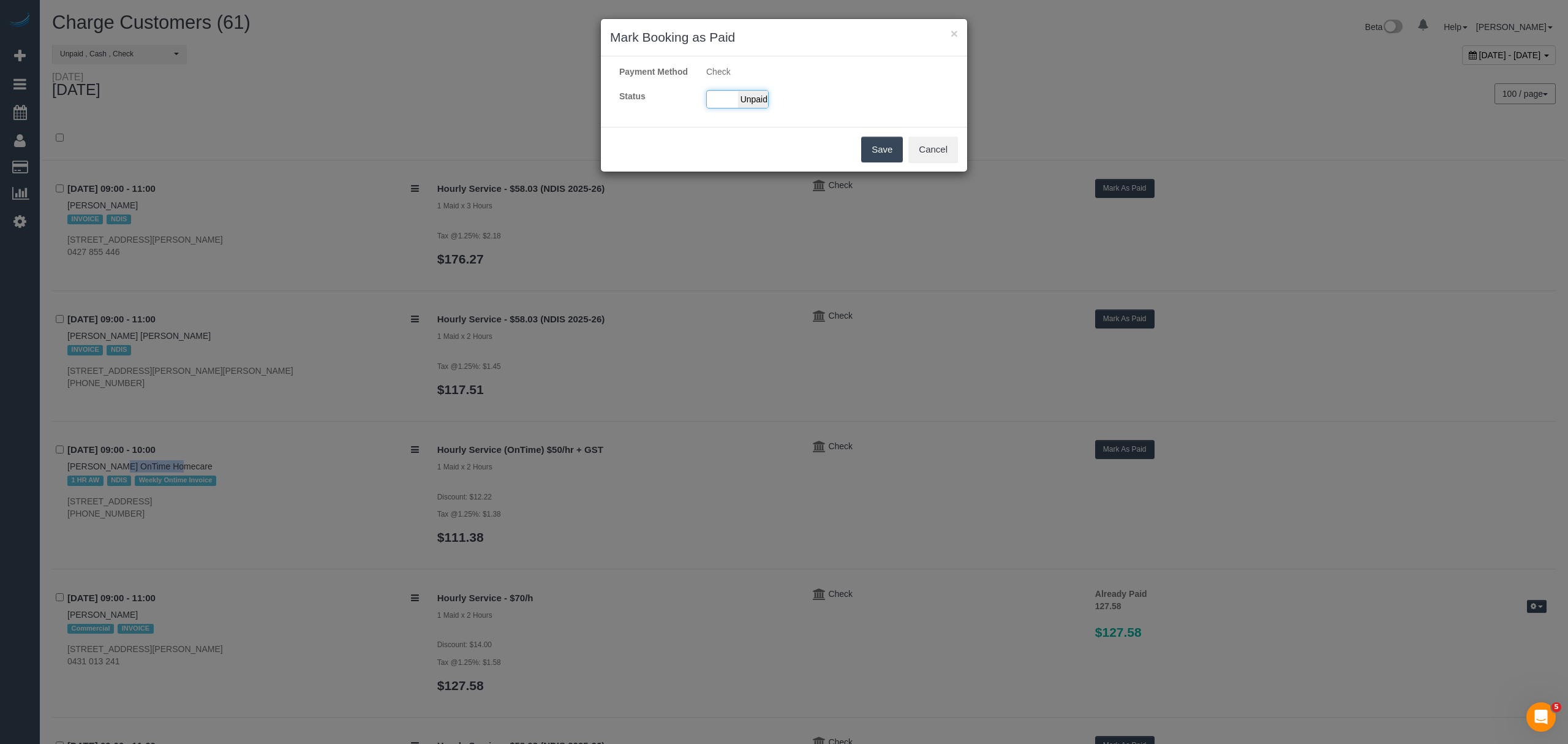
click at [756, 108] on span "Unpaid" at bounding box center [753, 100] width 31 height 17
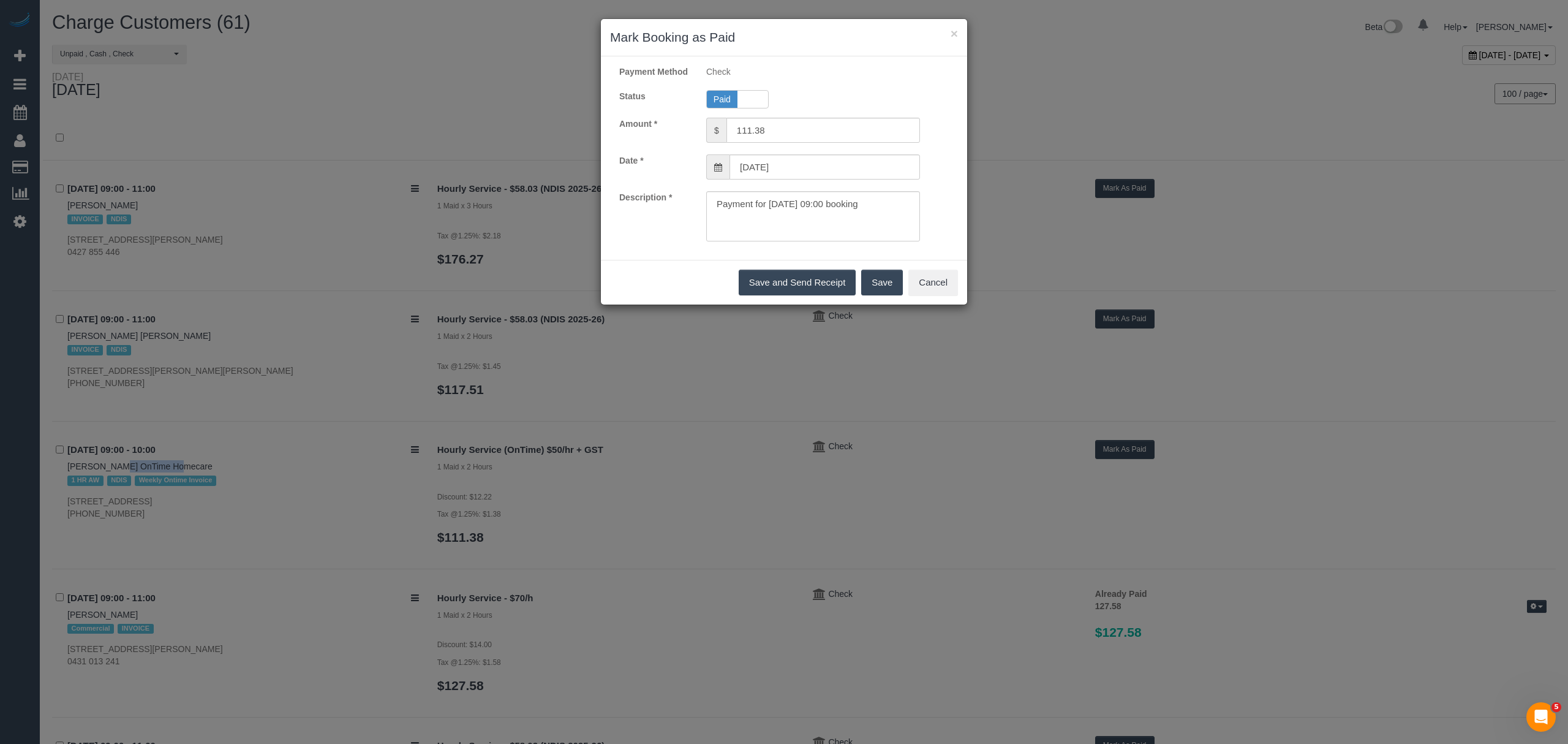
click at [863, 295] on button "Save" at bounding box center [882, 283] width 42 height 26
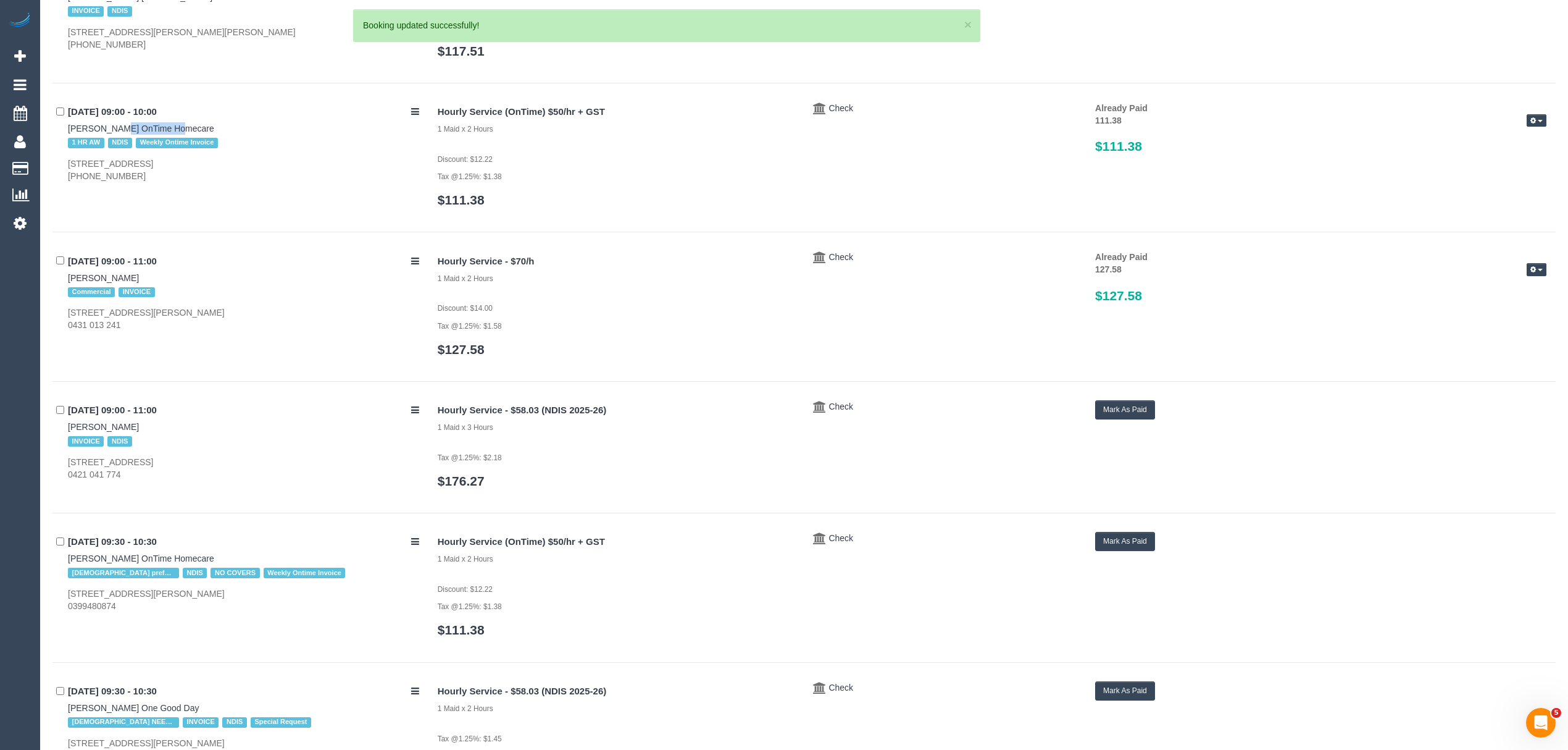
scroll to position [391, 0]
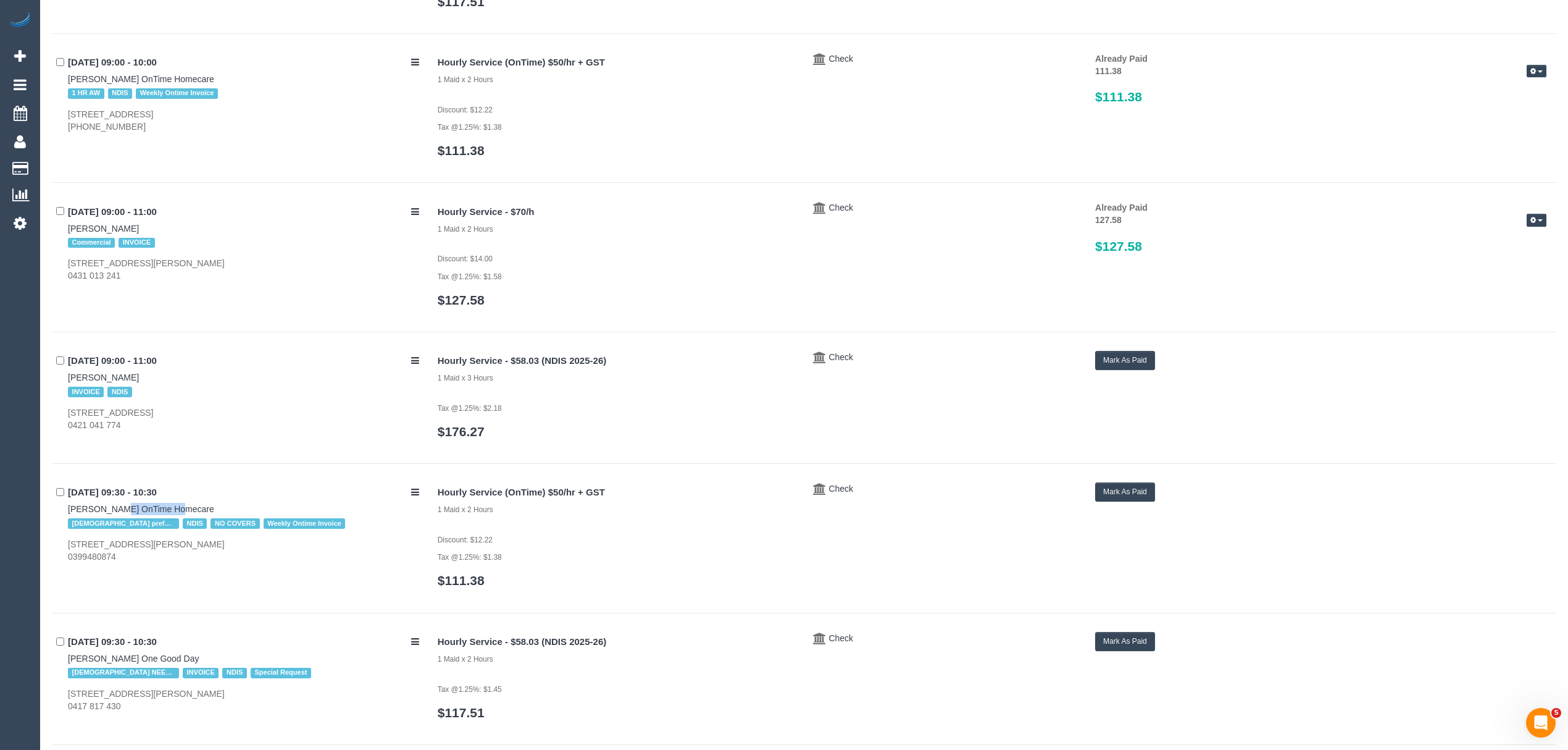
drag, startPoint x: 62, startPoint y: 505, endPoint x: 114, endPoint y: 501, distance: 52.2
click at [114, 501] on div "22/09/2025 09:30 - 10:30 Ismet Taipi OnTime Homecare Female prefered NDIS NO CO…" at bounding box center [240, 523] width 376 height 81
copy link "Ismet Taipi"
click at [57, 514] on div "22/09/2025 09:30 - 10:30 Ismet Taipi OnTime Homecare Female prefered NDIS NO CO…" at bounding box center [240, 523] width 376 height 81
drag, startPoint x: 57, startPoint y: 514, endPoint x: 108, endPoint y: 514, distance: 51.0
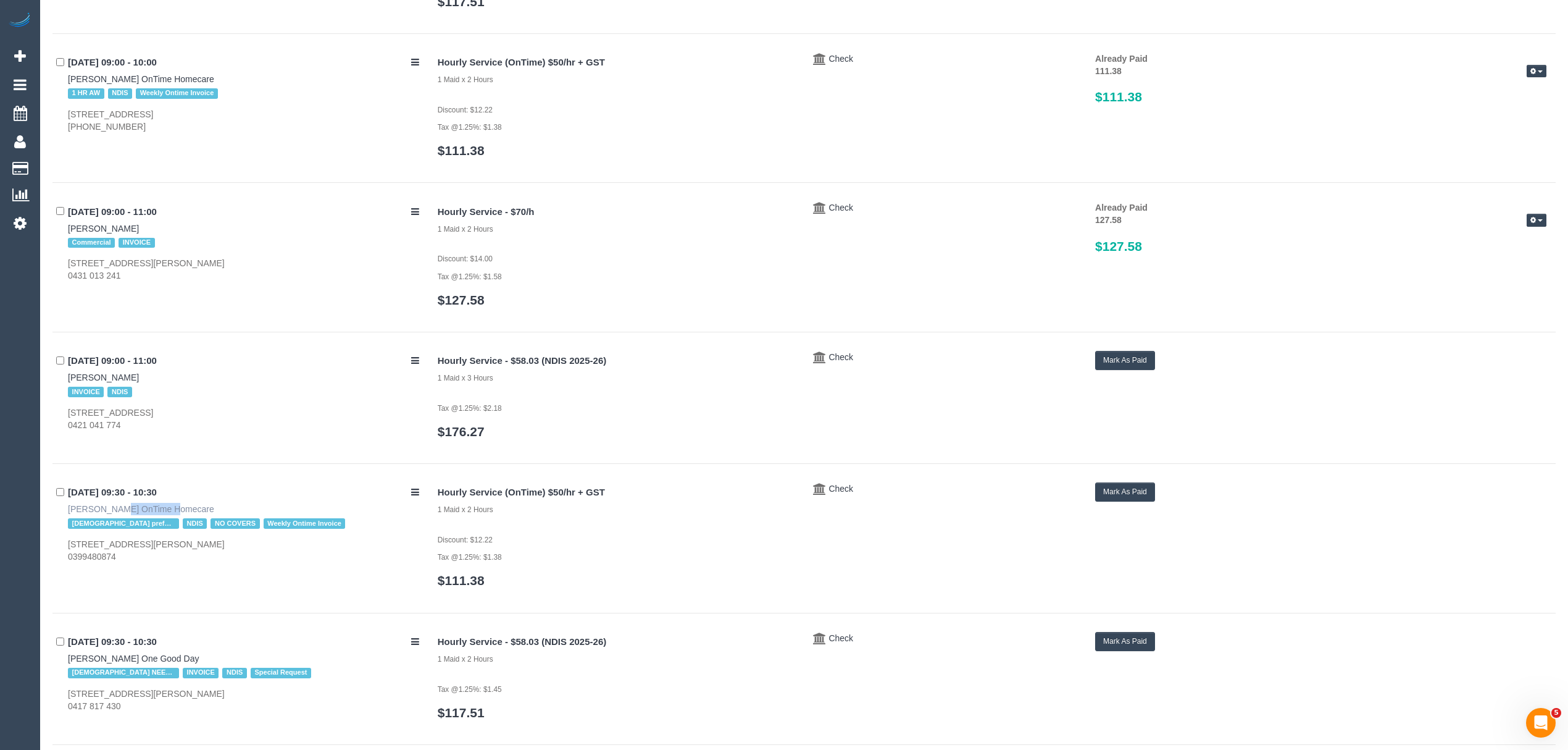
click at [108, 514] on div "22/09/2025 09:30 - 10:30 Ismet Taipi OnTime Homecare Female prefered NDIS NO CO…" at bounding box center [240, 523] width 376 height 81
copy link "Ismet Taipi"
click at [1098, 494] on button "Mark As Paid" at bounding box center [1125, 492] width 60 height 19
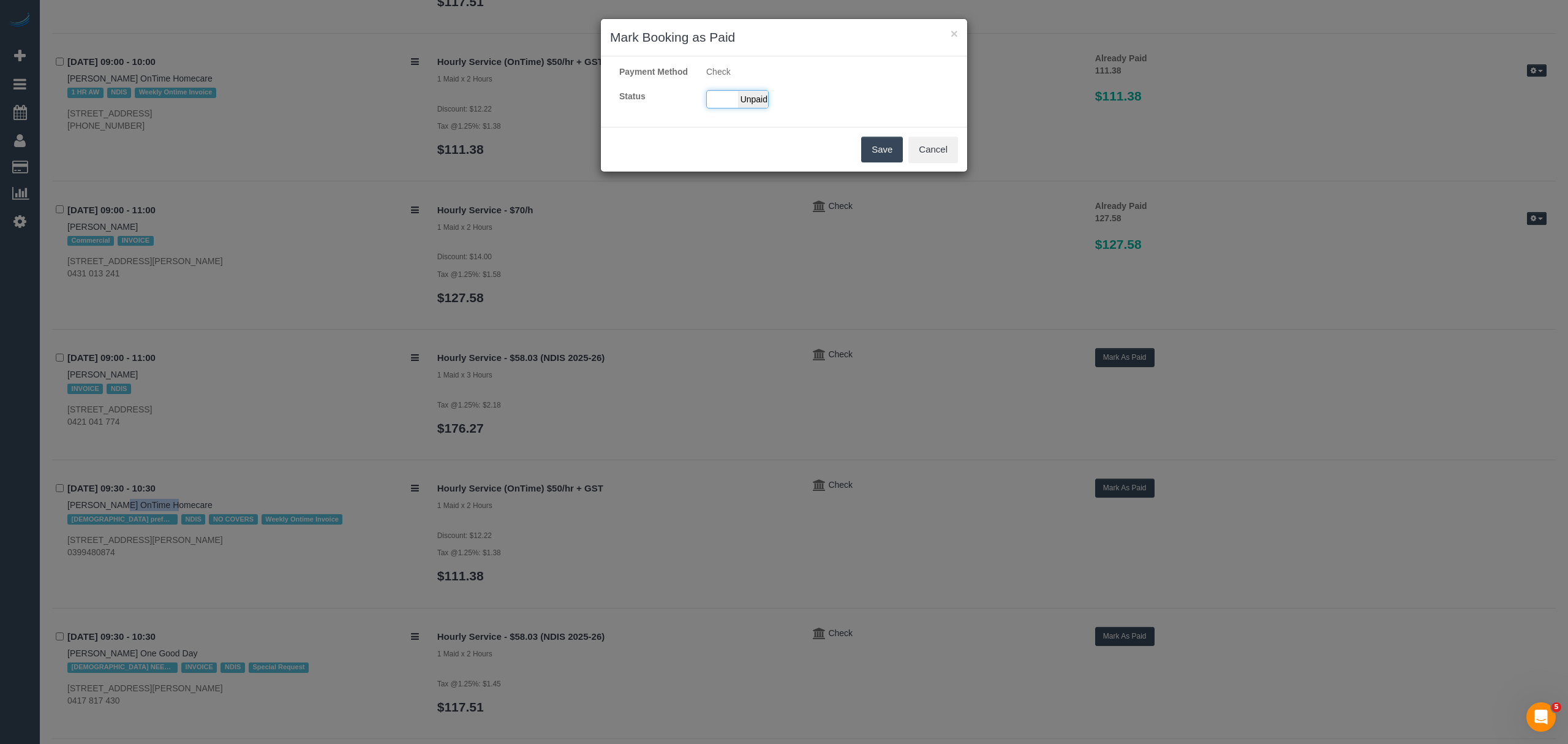
click at [739, 108] on span "Unpaid" at bounding box center [753, 100] width 31 height 17
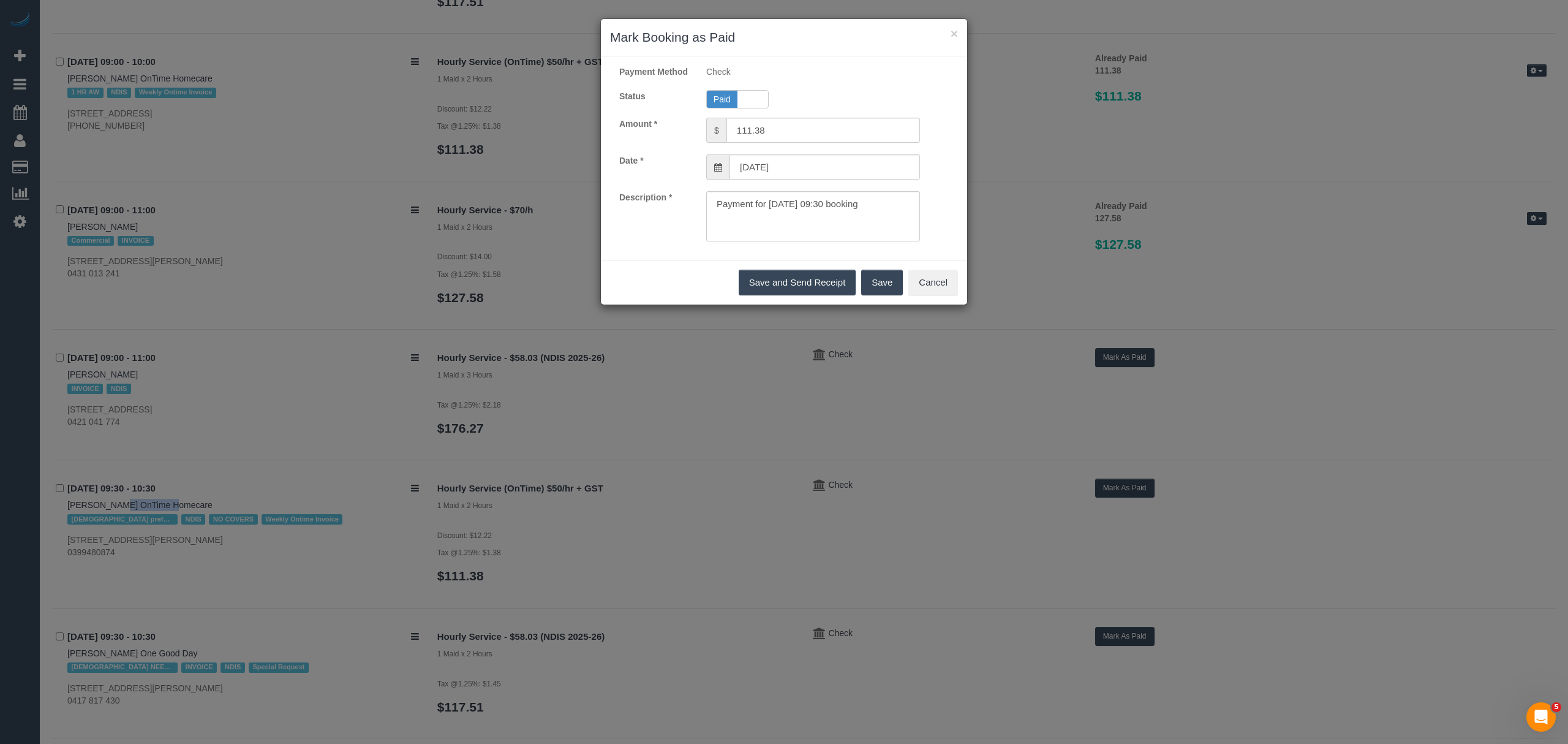
click at [882, 295] on button "Save" at bounding box center [882, 283] width 42 height 26
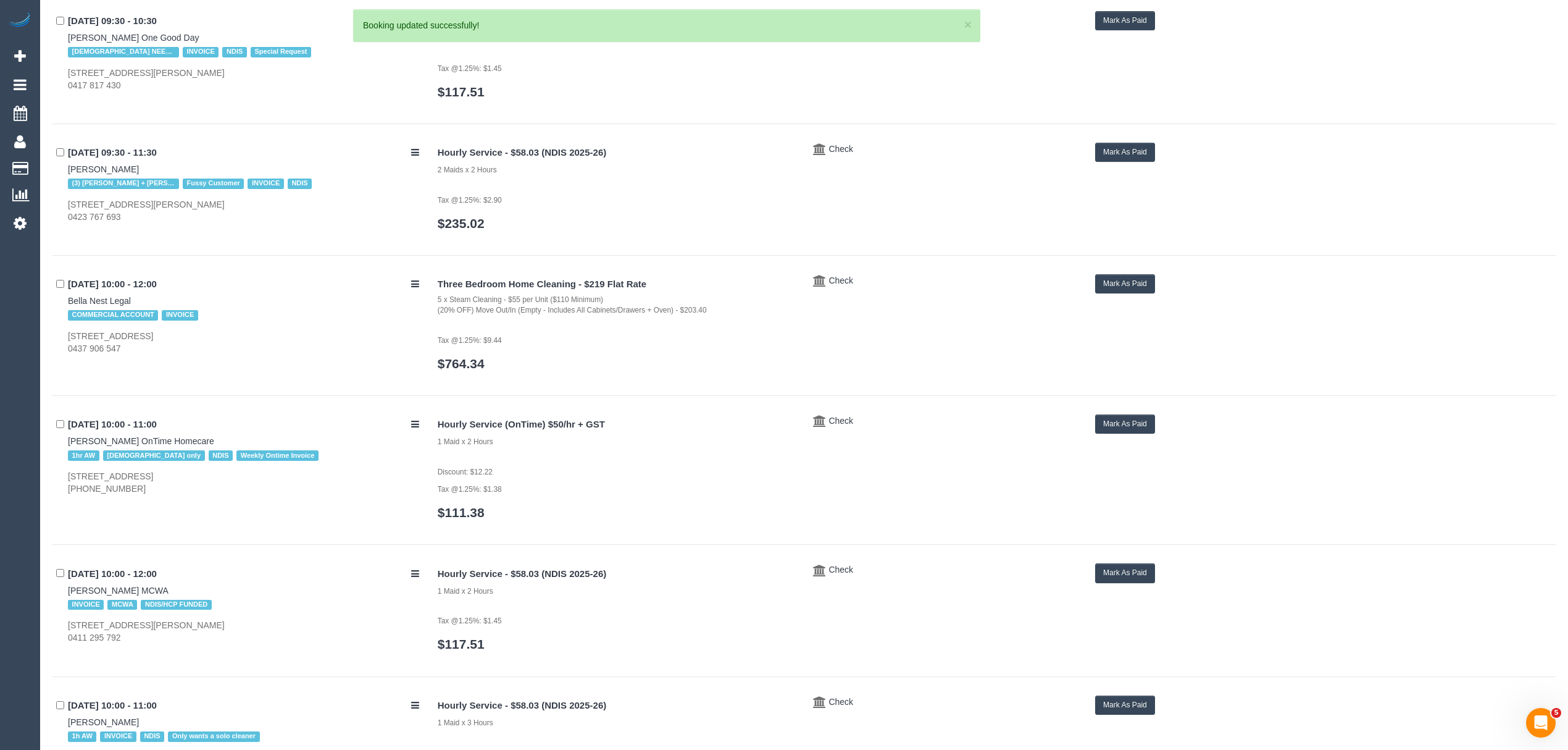
scroll to position [998, 0]
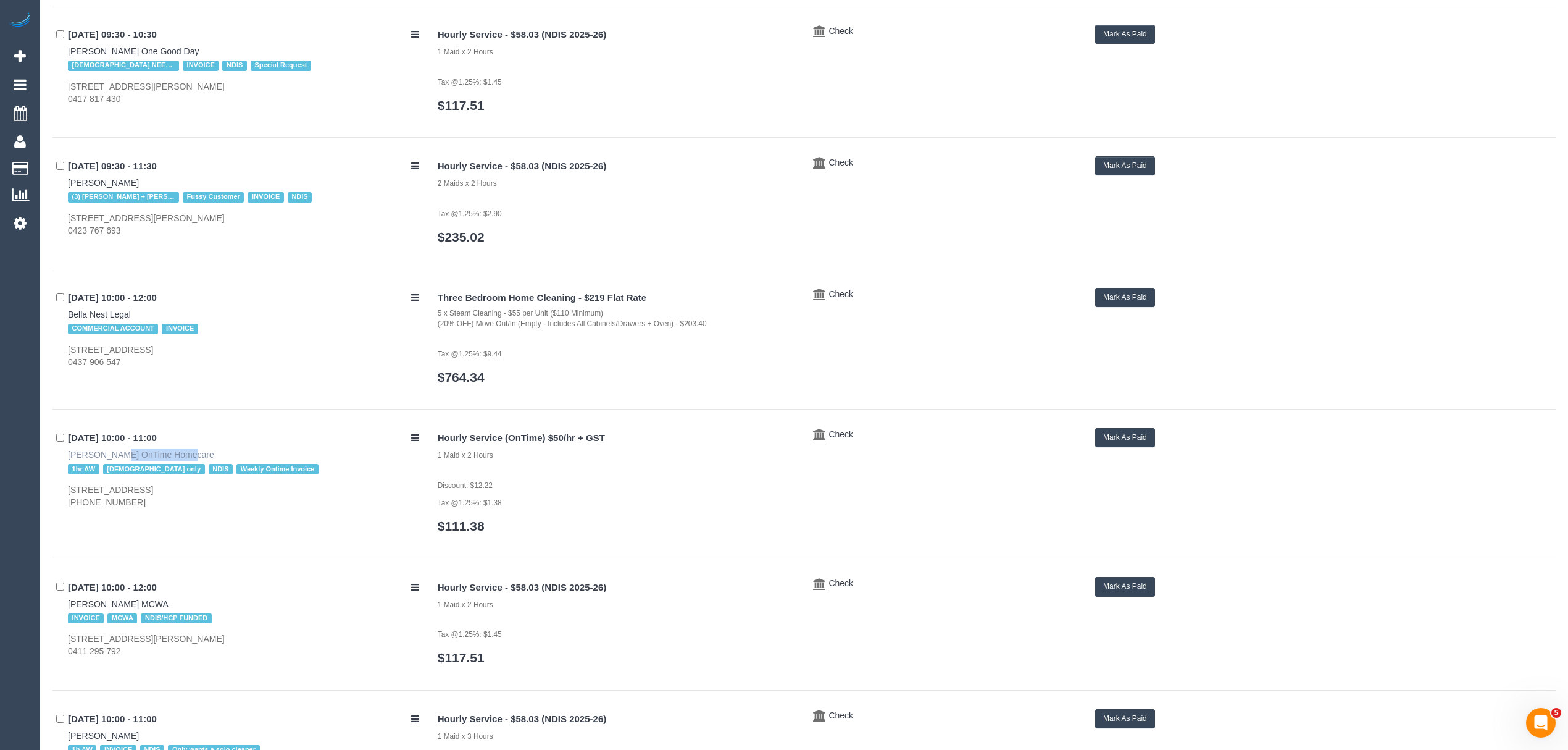
drag, startPoint x: 63, startPoint y: 447, endPoint x: 127, endPoint y: 456, distance: 64.6
click at [127, 456] on div "22/09/2025 10:00 - 11:00 Maryanne Vella OnTime Homecare 1hr AW female only NDIS…" at bounding box center [240, 468] width 376 height 81
copy link "Maryanne Vella"
click at [1082, 443] on div "Hourly Service (OnTime) $50/hr + GST 1 Maid x 2 Hours Discount: $12.22 Tax @1.2…" at bounding box center [992, 487] width 1128 height 118
click at [1136, 441] on button "Mark As Paid" at bounding box center [1125, 438] width 60 height 19
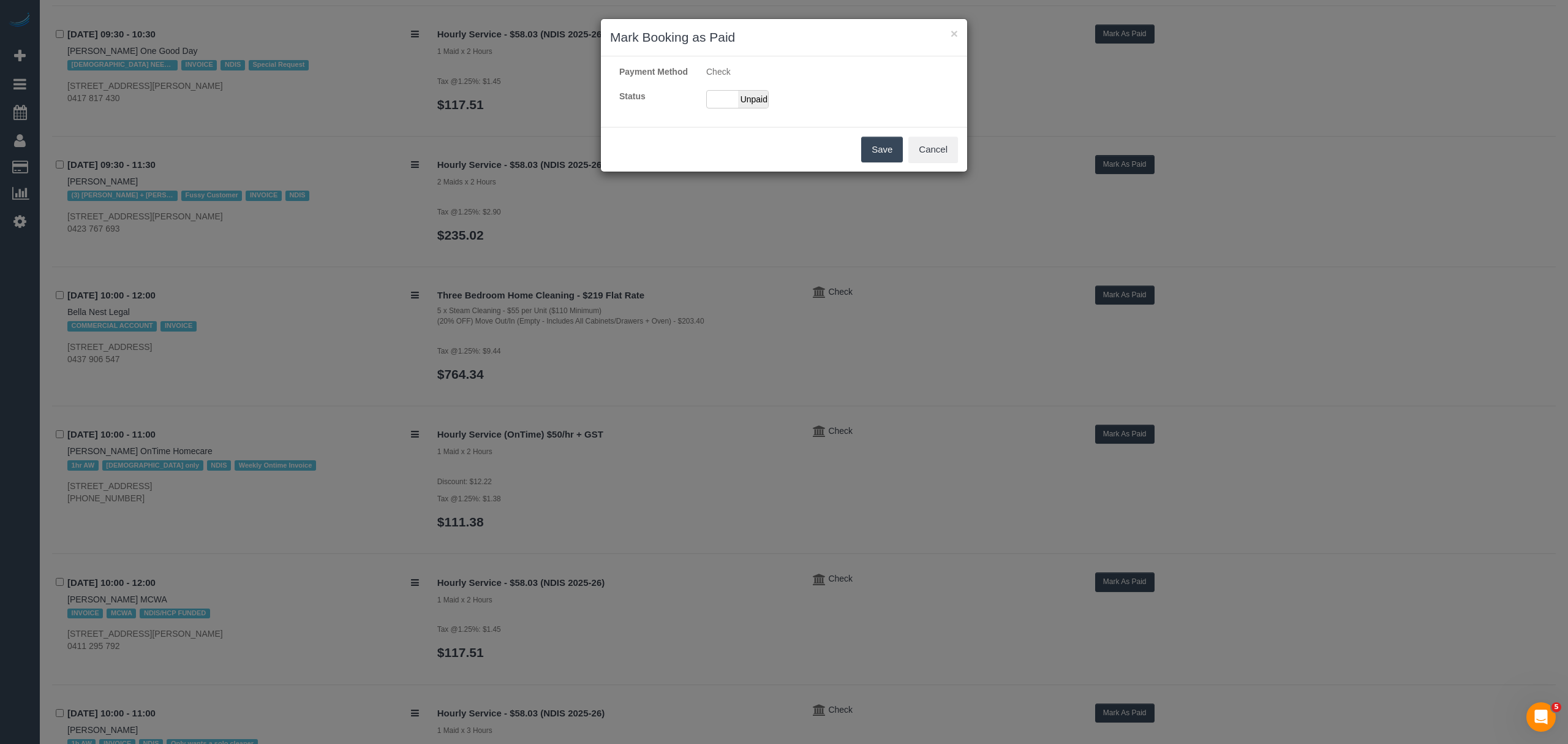
drag, startPoint x: 715, startPoint y: 108, endPoint x: 716, endPoint y: 129, distance: 21.0
click at [715, 108] on div "Paid Unpaid" at bounding box center [737, 99] width 63 height 18
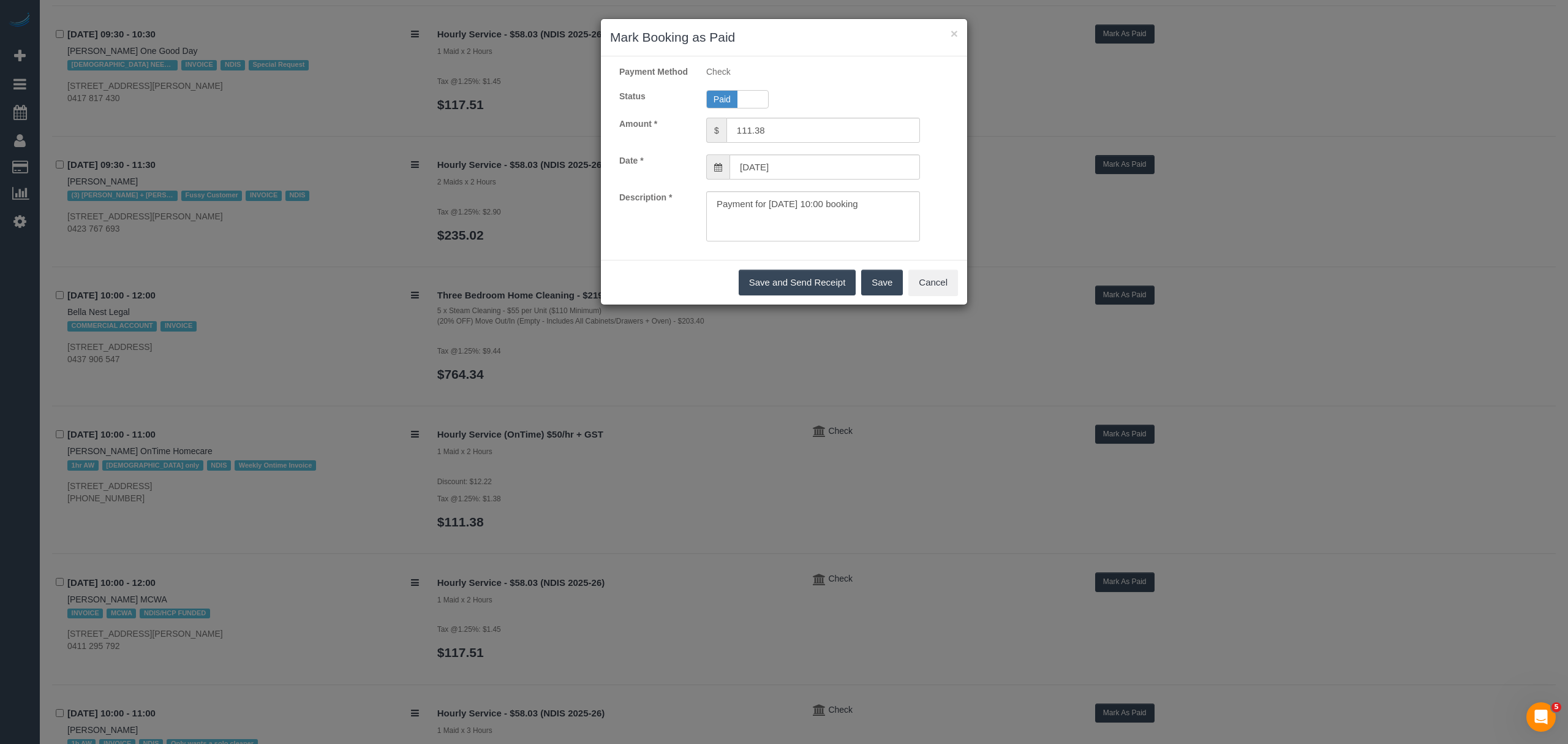
click at [875, 279] on div "Save and Send Receipt Save Cancel" at bounding box center [784, 282] width 366 height 45
click at [872, 292] on button "Save" at bounding box center [882, 283] width 42 height 26
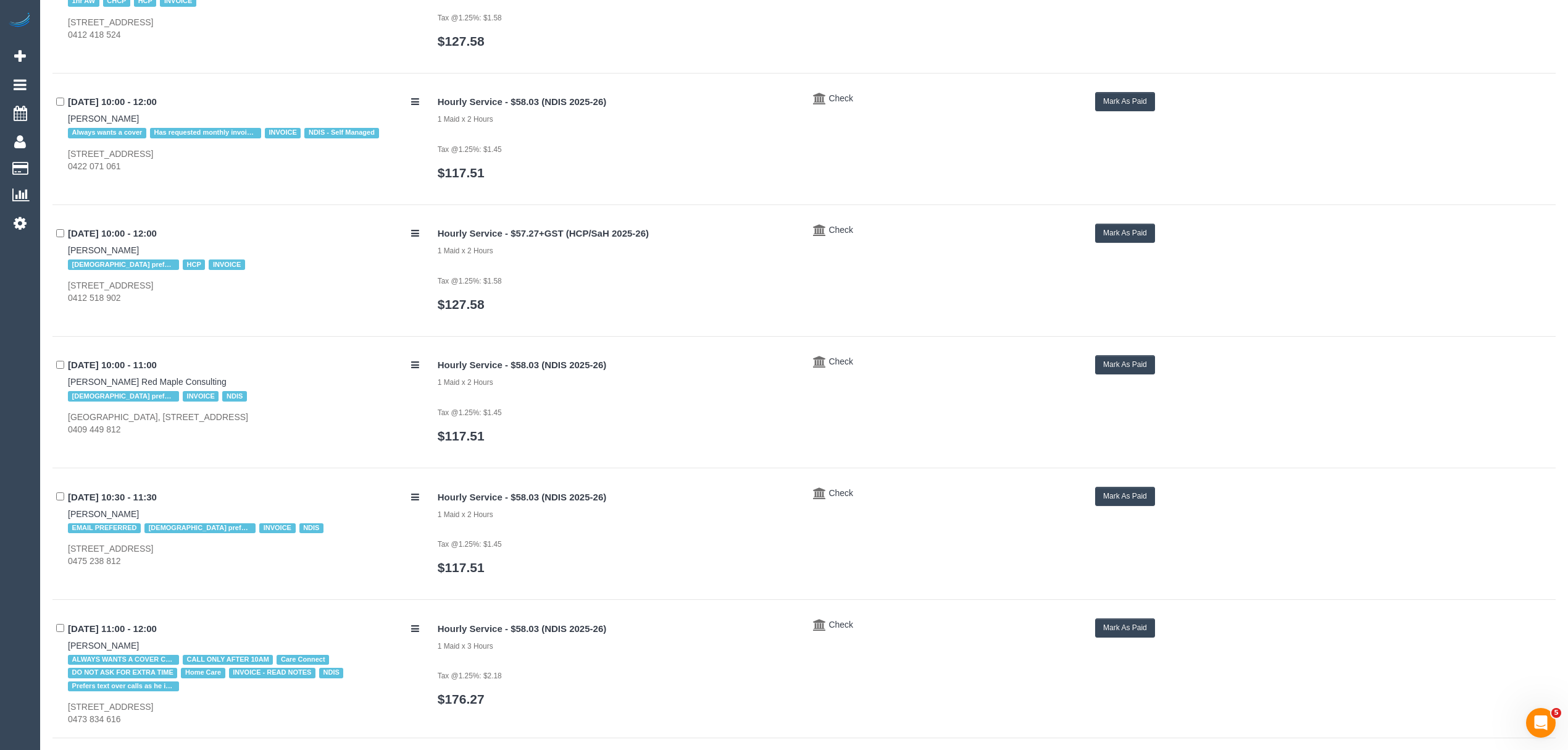
scroll to position [2192, 0]
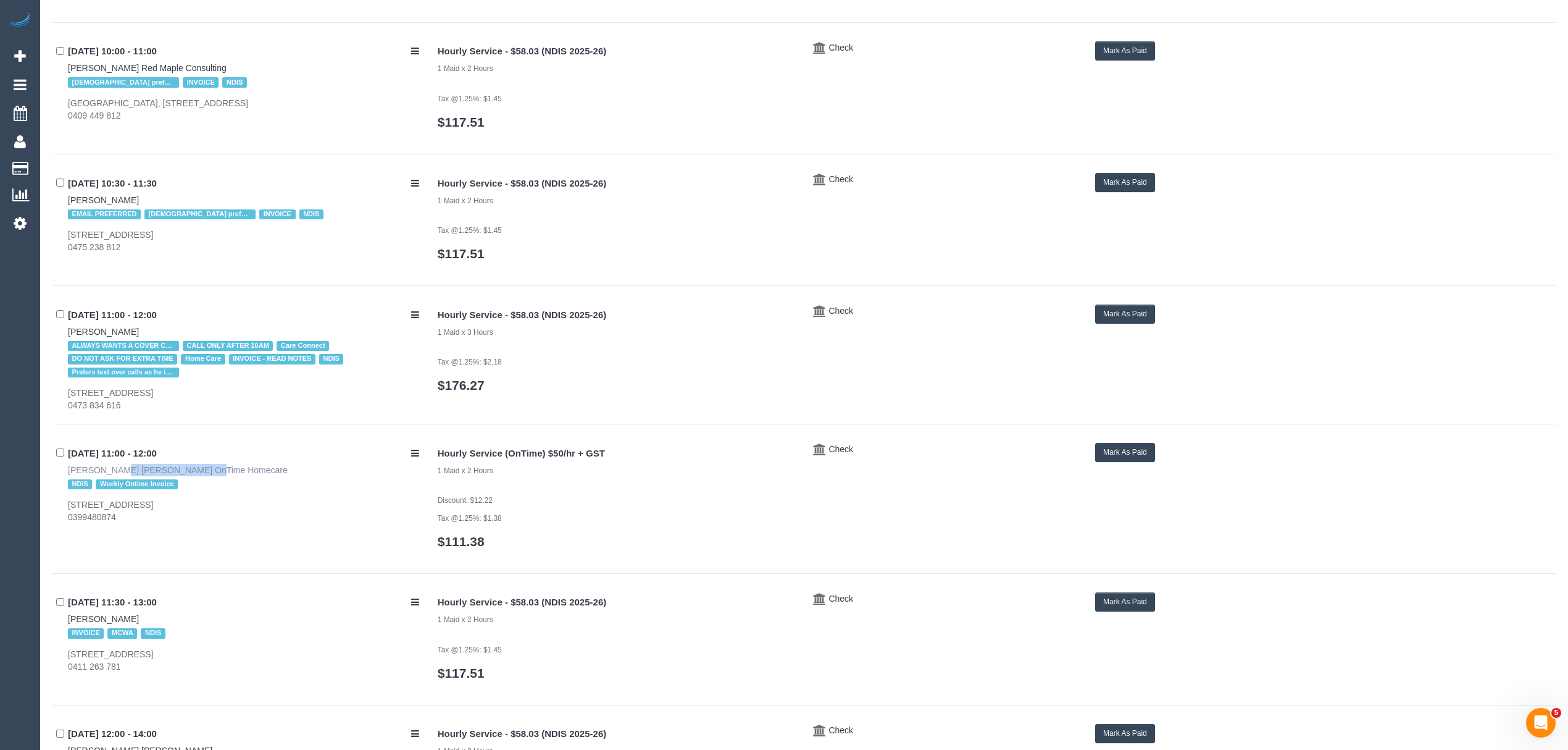
drag, startPoint x: 62, startPoint y: 471, endPoint x: 157, endPoint y: 478, distance: 95.3
click at [157, 478] on div "22/09/2025 11:00 - 12:00 Douglas Graeme Bews OnTime Homecare NDIS Weekly Ontime…" at bounding box center [240, 483] width 376 height 81
copy link "Douglas Graeme Bews"
click at [1112, 456] on button "Mark As Paid" at bounding box center [1125, 453] width 60 height 19
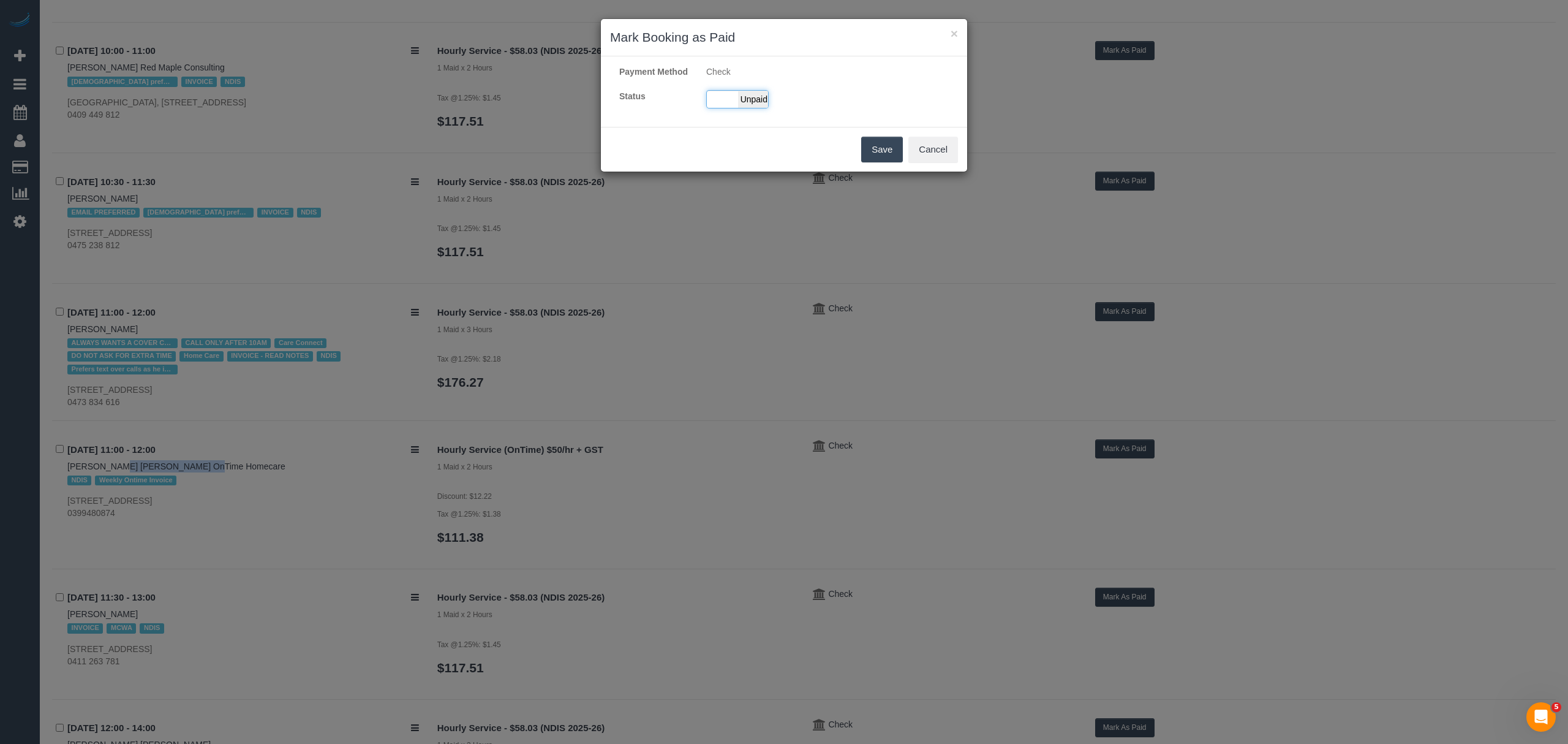
click at [751, 108] on span "Unpaid" at bounding box center [753, 100] width 31 height 17
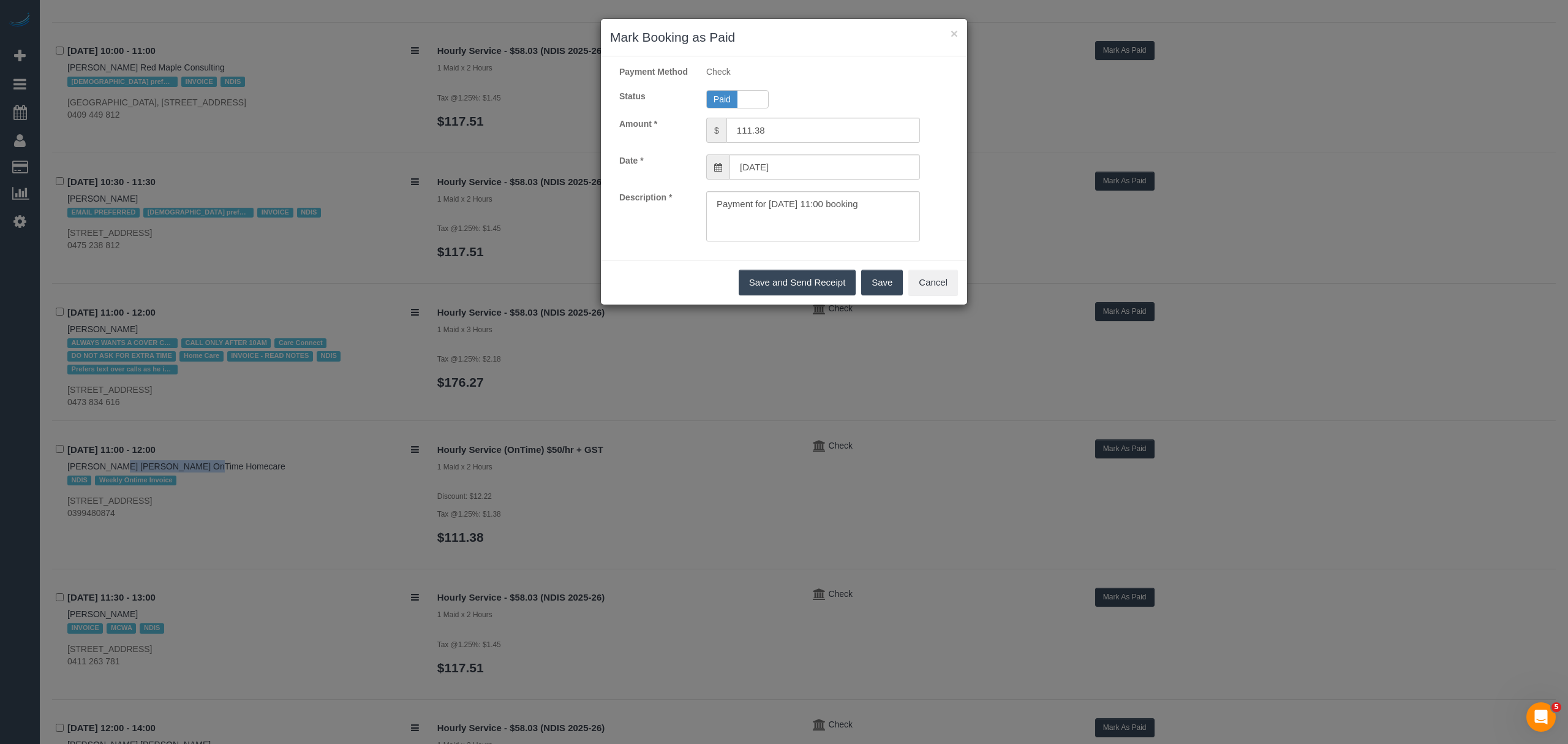
click at [879, 293] on button "Save" at bounding box center [882, 283] width 42 height 26
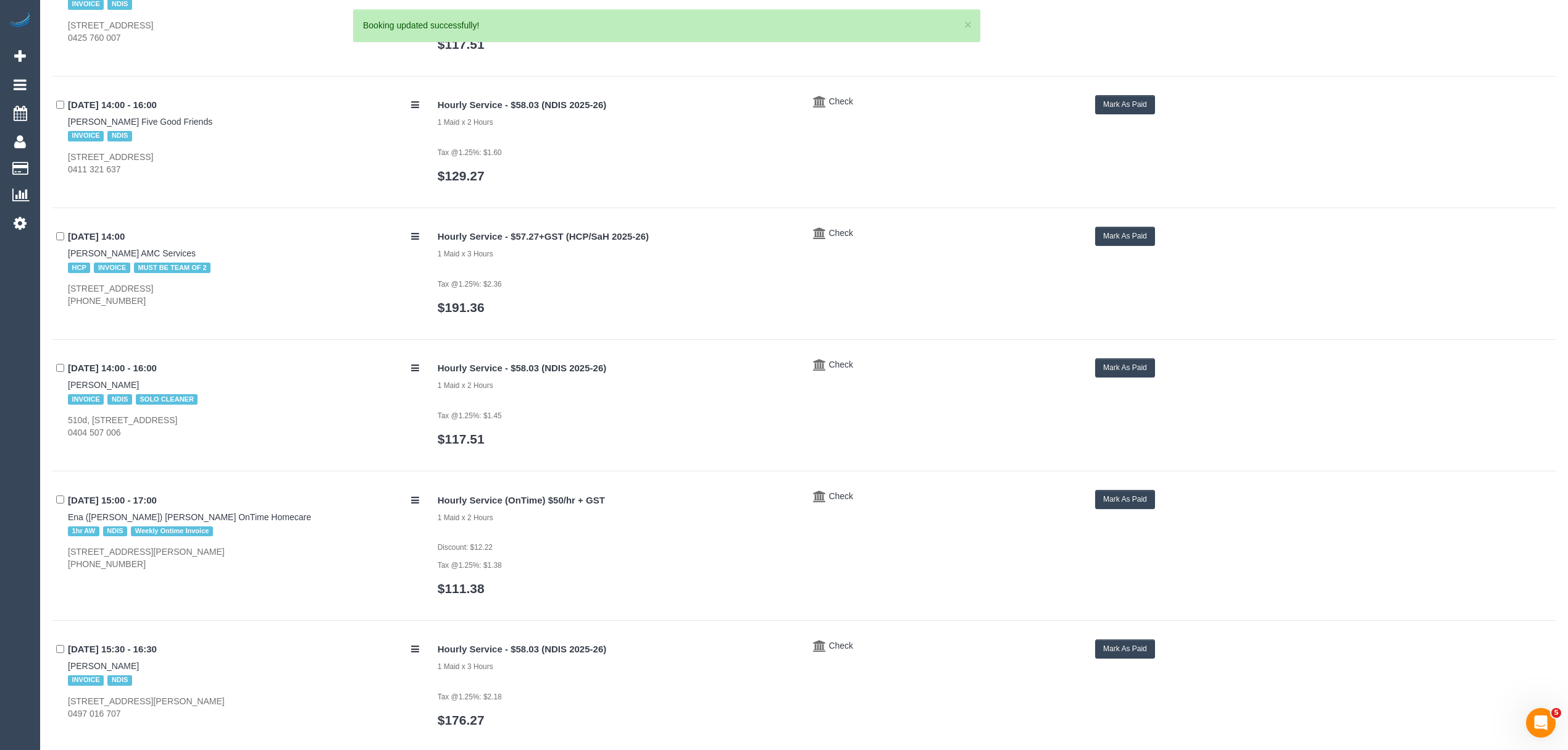
scroll to position [4979, 0]
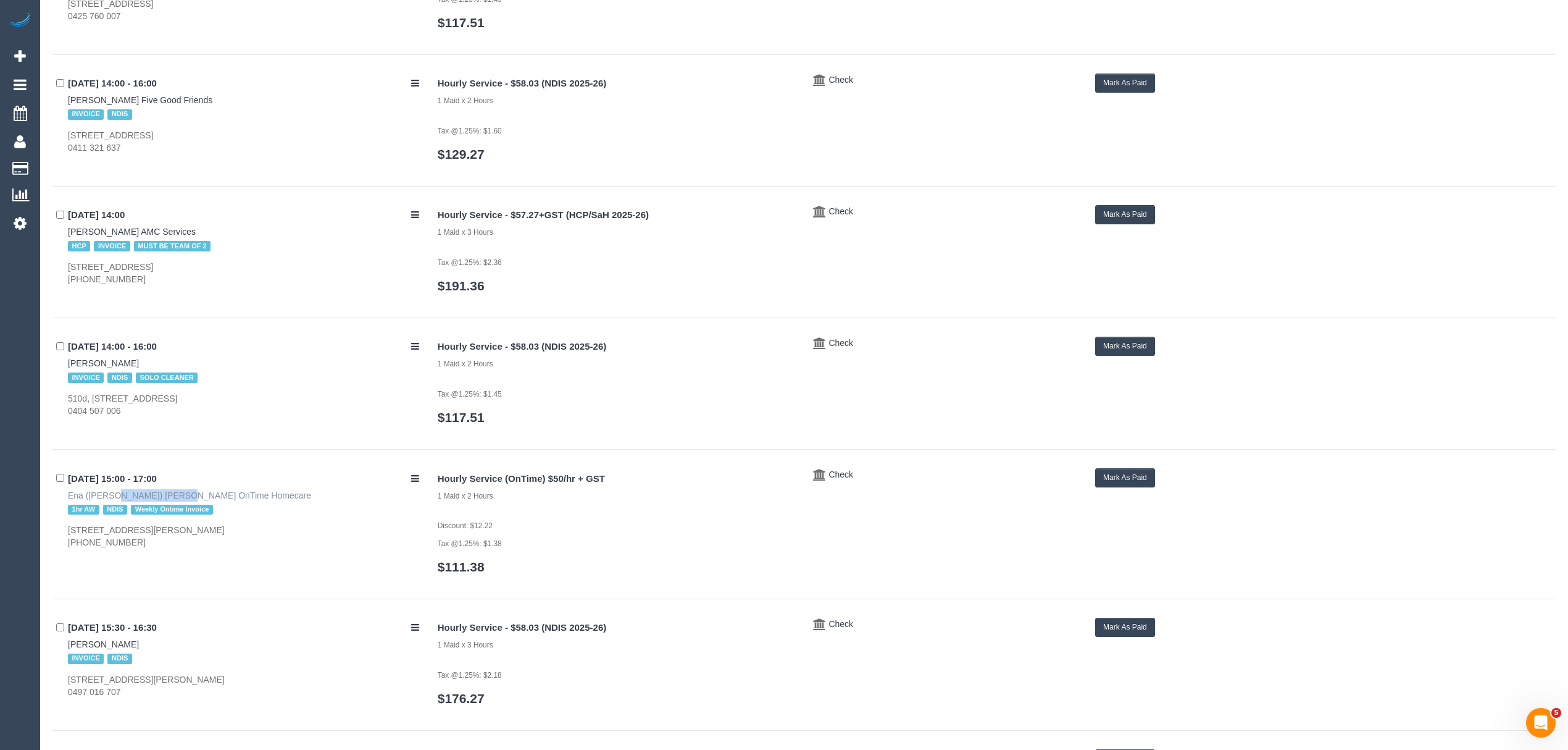
drag, startPoint x: 62, startPoint y: 502, endPoint x: 134, endPoint y: 505, distance: 72.1
click at [134, 505] on div "22/09/2025 15:00 - 17:00 Ena (Sue) Homan OnTime Homecare 1hr AW NDIS Weekly Ont…" at bounding box center [240, 509] width 376 height 81
copy link "Ena (Sue) Homan"
click at [1120, 487] on button "Mark As Paid" at bounding box center [1125, 478] width 60 height 19
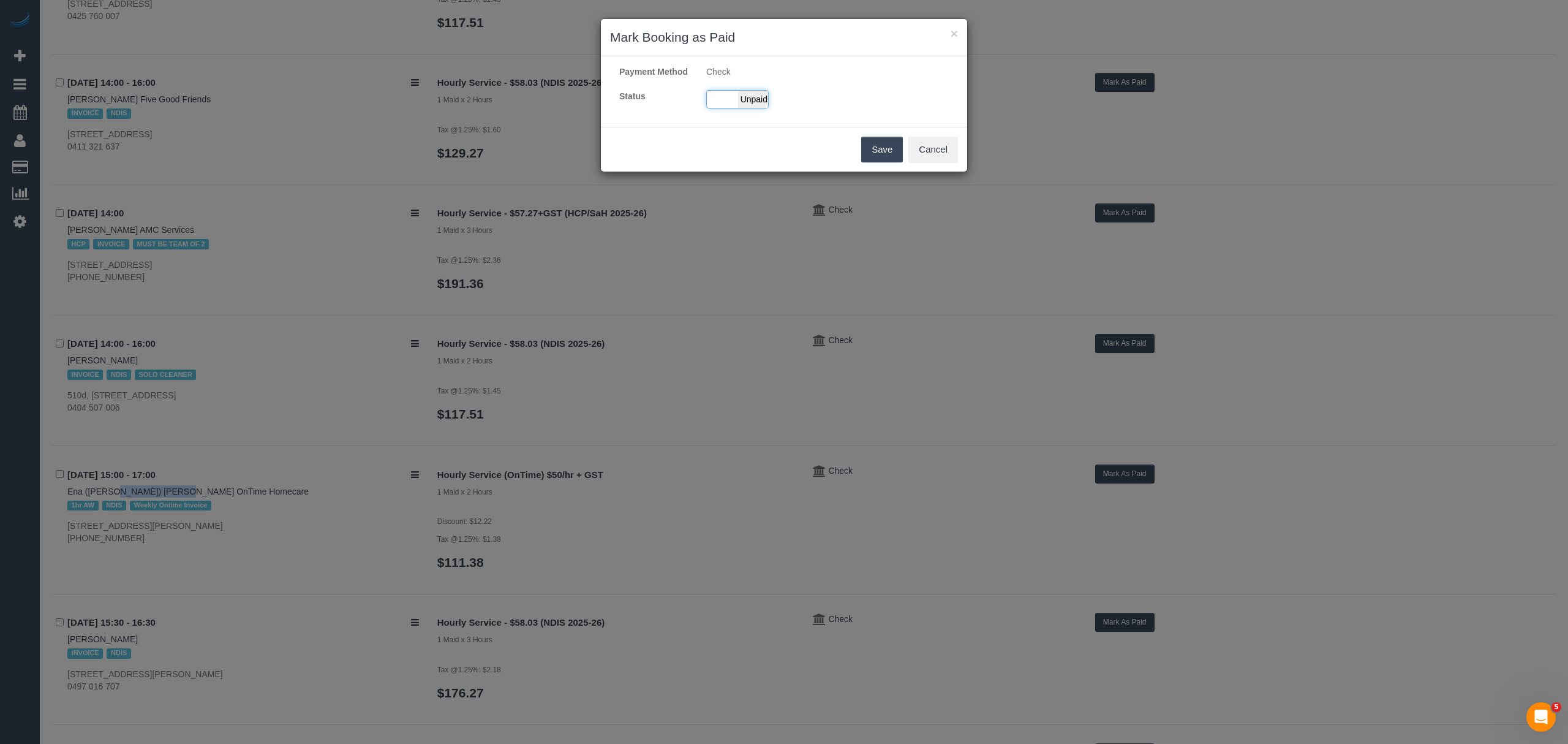
click at [748, 108] on span "Unpaid" at bounding box center [753, 100] width 31 height 17
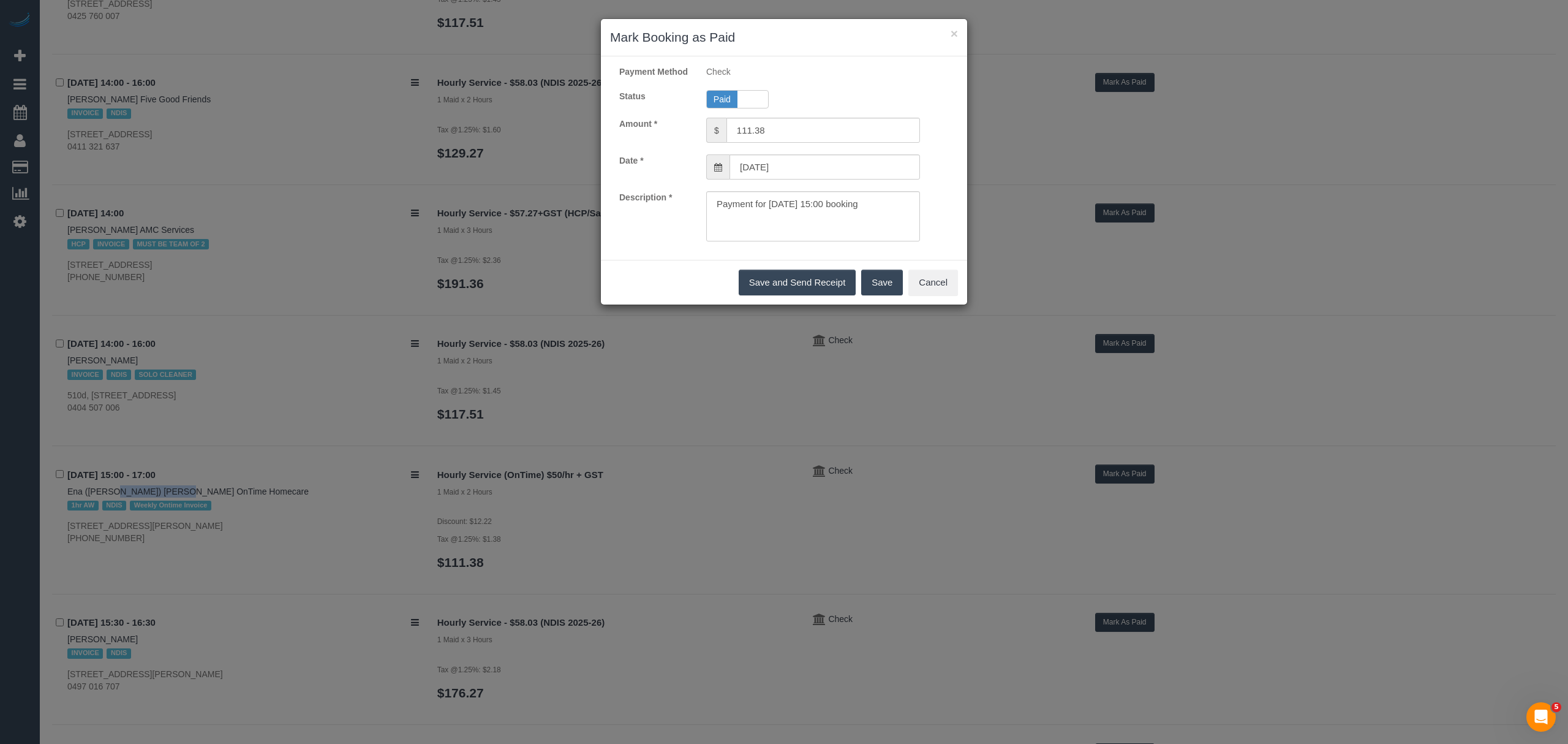
click at [877, 295] on button "Save" at bounding box center [882, 283] width 42 height 26
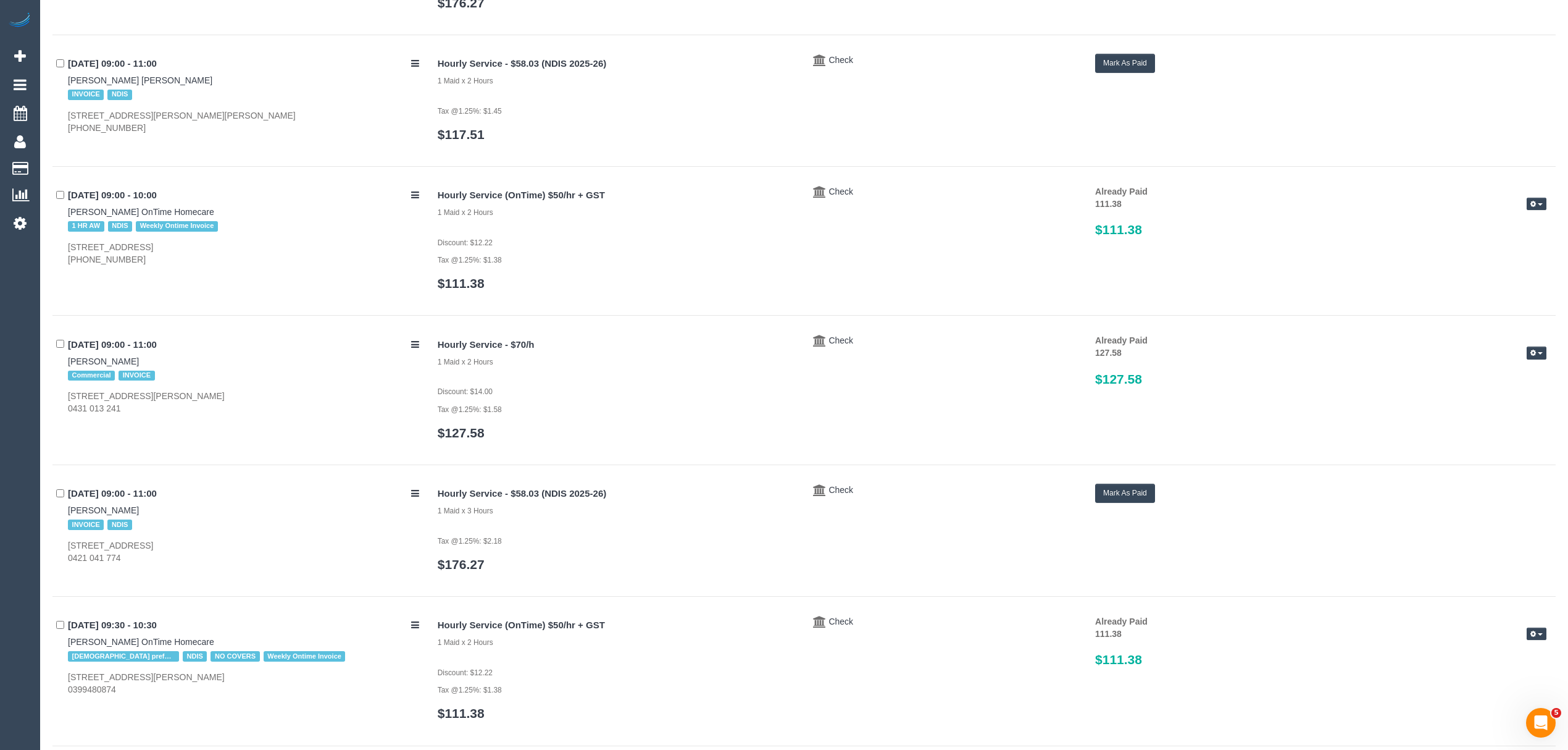
scroll to position [0, 0]
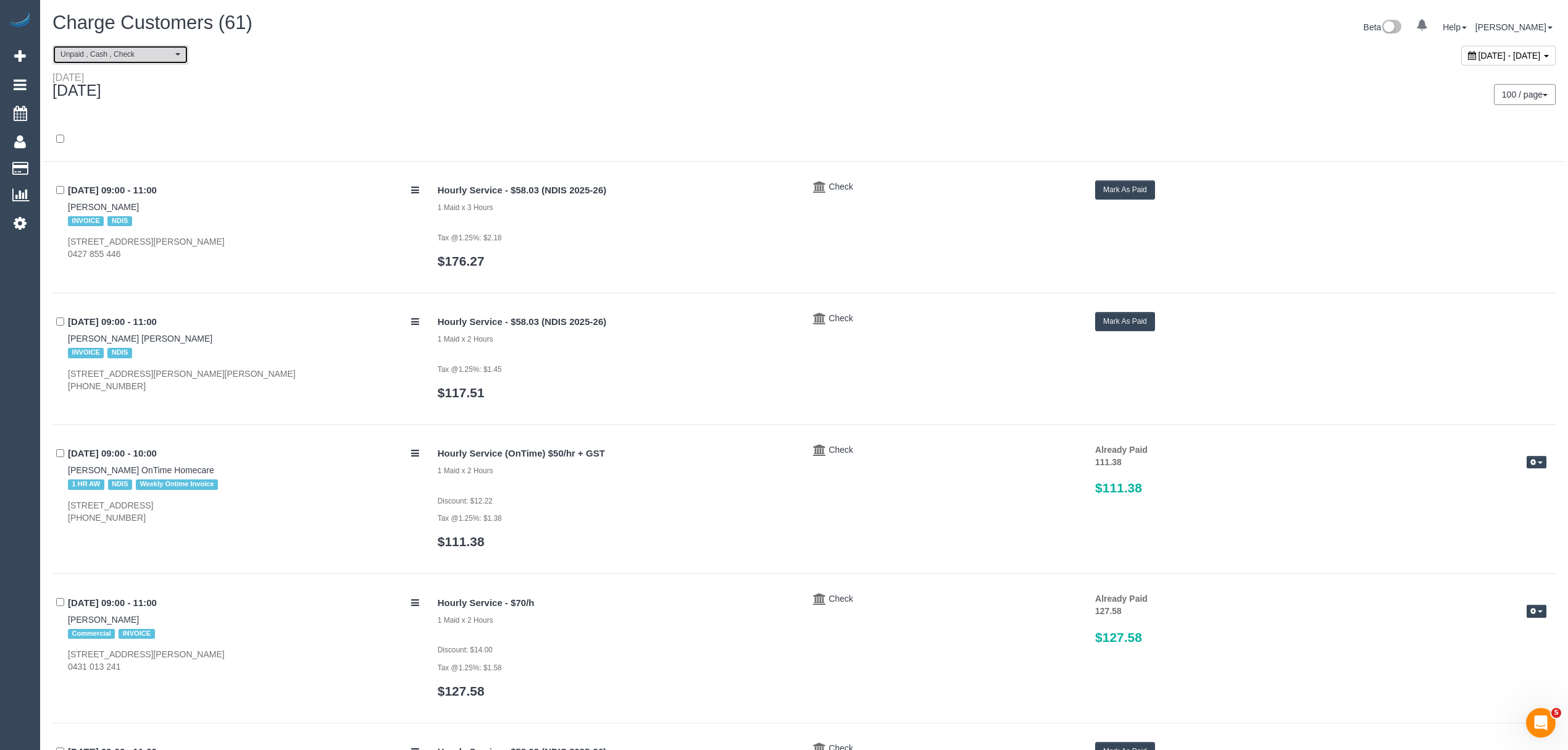
click at [131, 58] on span "Unpaid , Cash , Check" at bounding box center [116, 54] width 111 height 10
click at [114, 95] on link "Paid" at bounding box center [120, 91] width 134 height 16
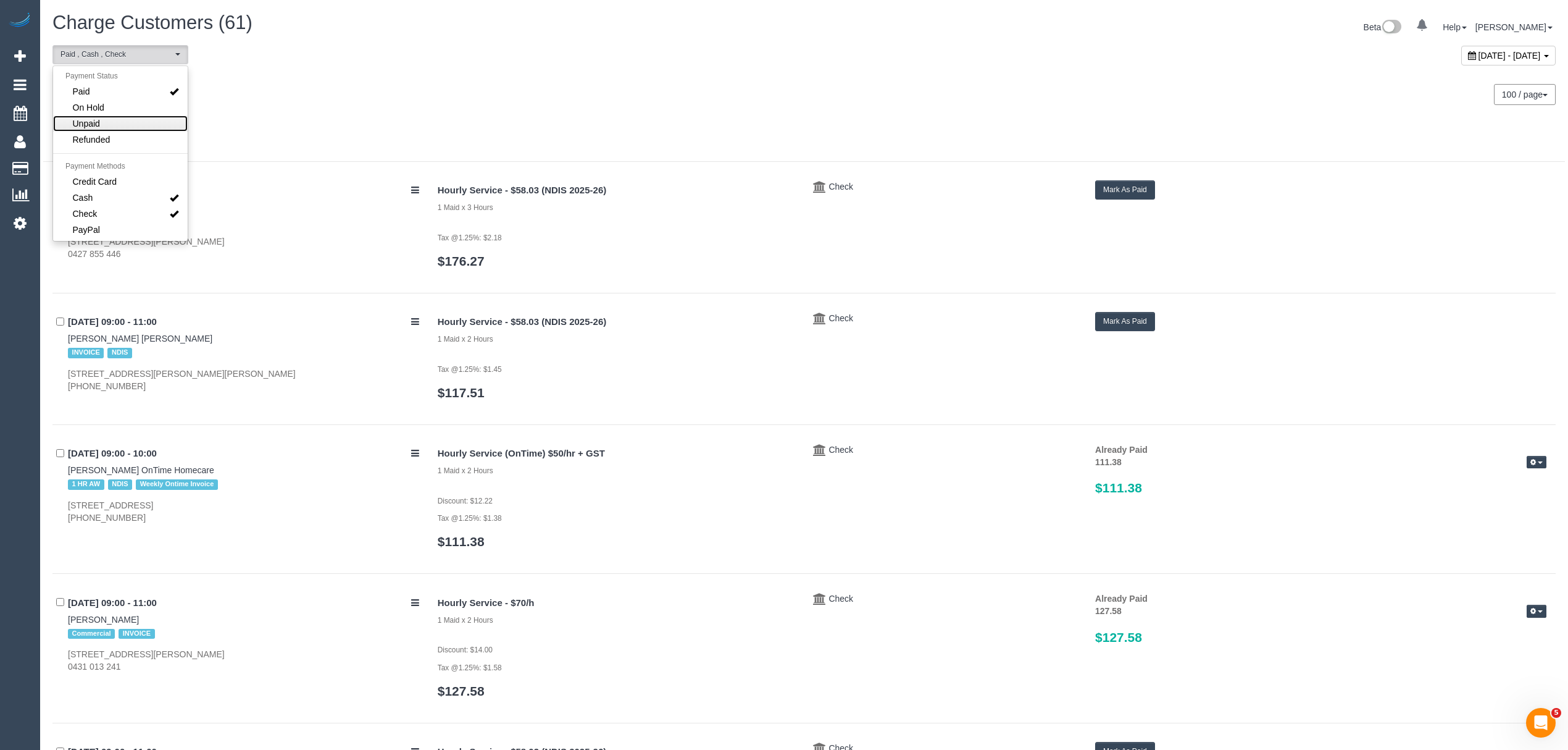
click at [110, 117] on link "Unpaid" at bounding box center [120, 123] width 134 height 16
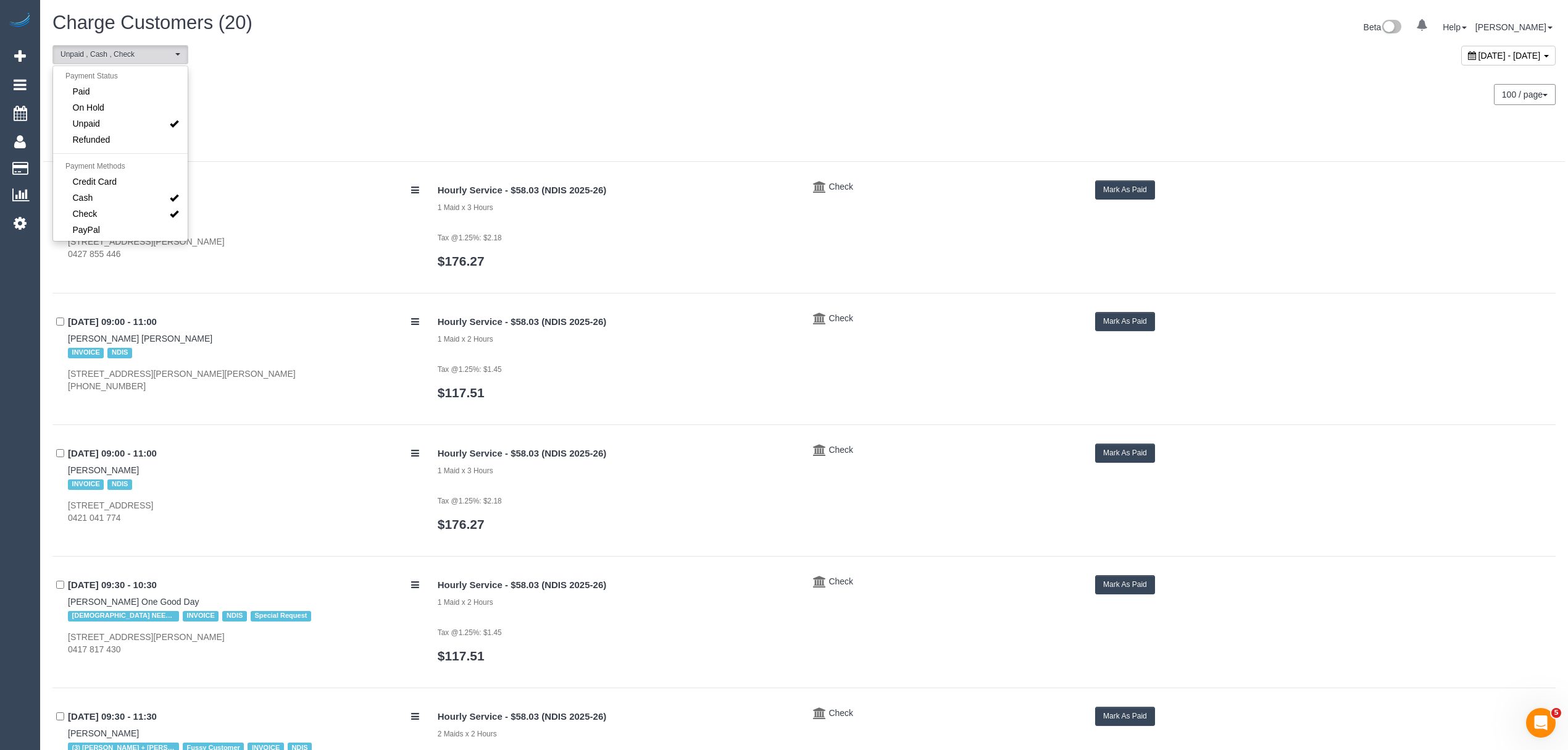
click at [286, 115] on div "Monday September 22, 2025 100 / page 10 / page 20 / page 30 / page 40 / page 50…" at bounding box center [804, 95] width 1522 height 46
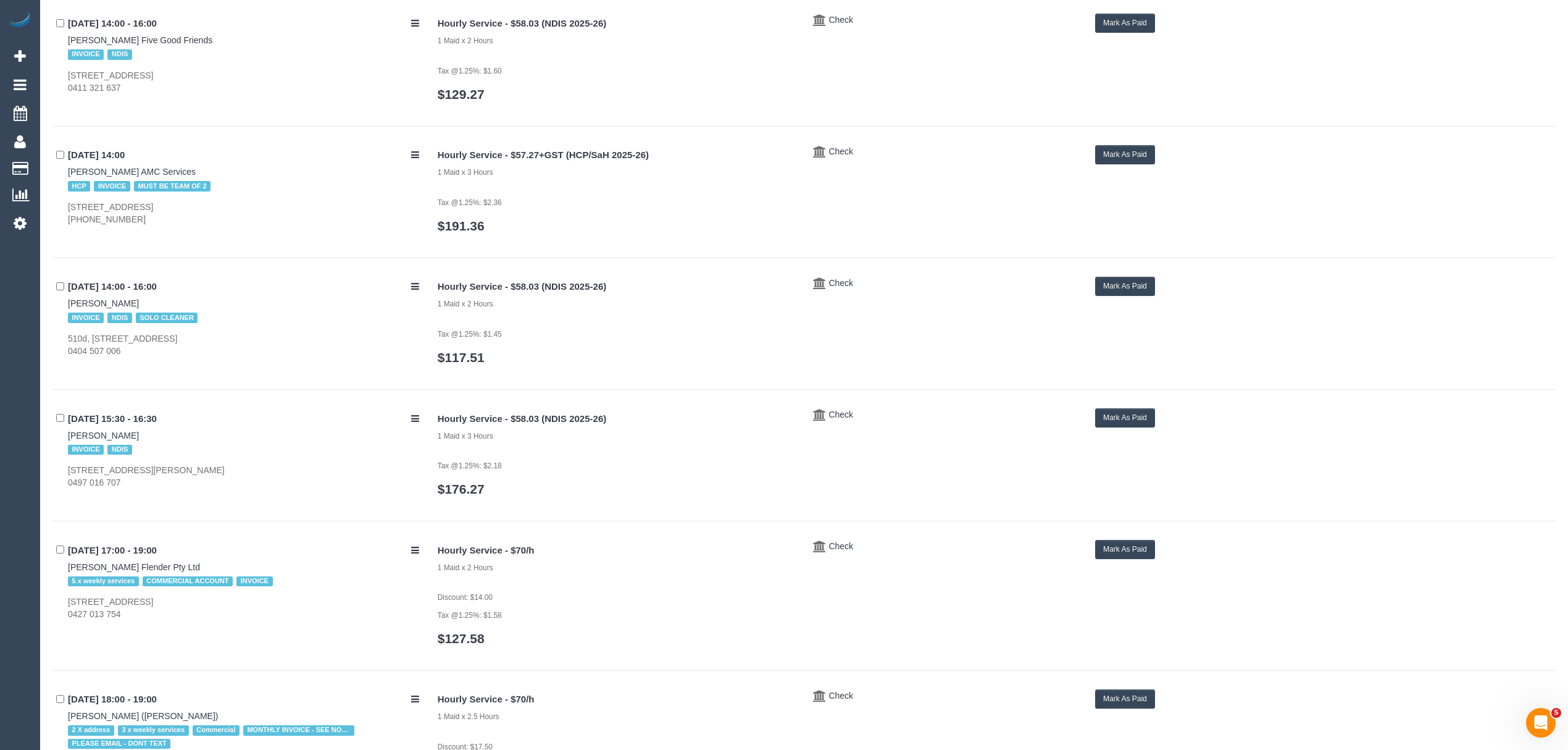
scroll to position [4466, 0]
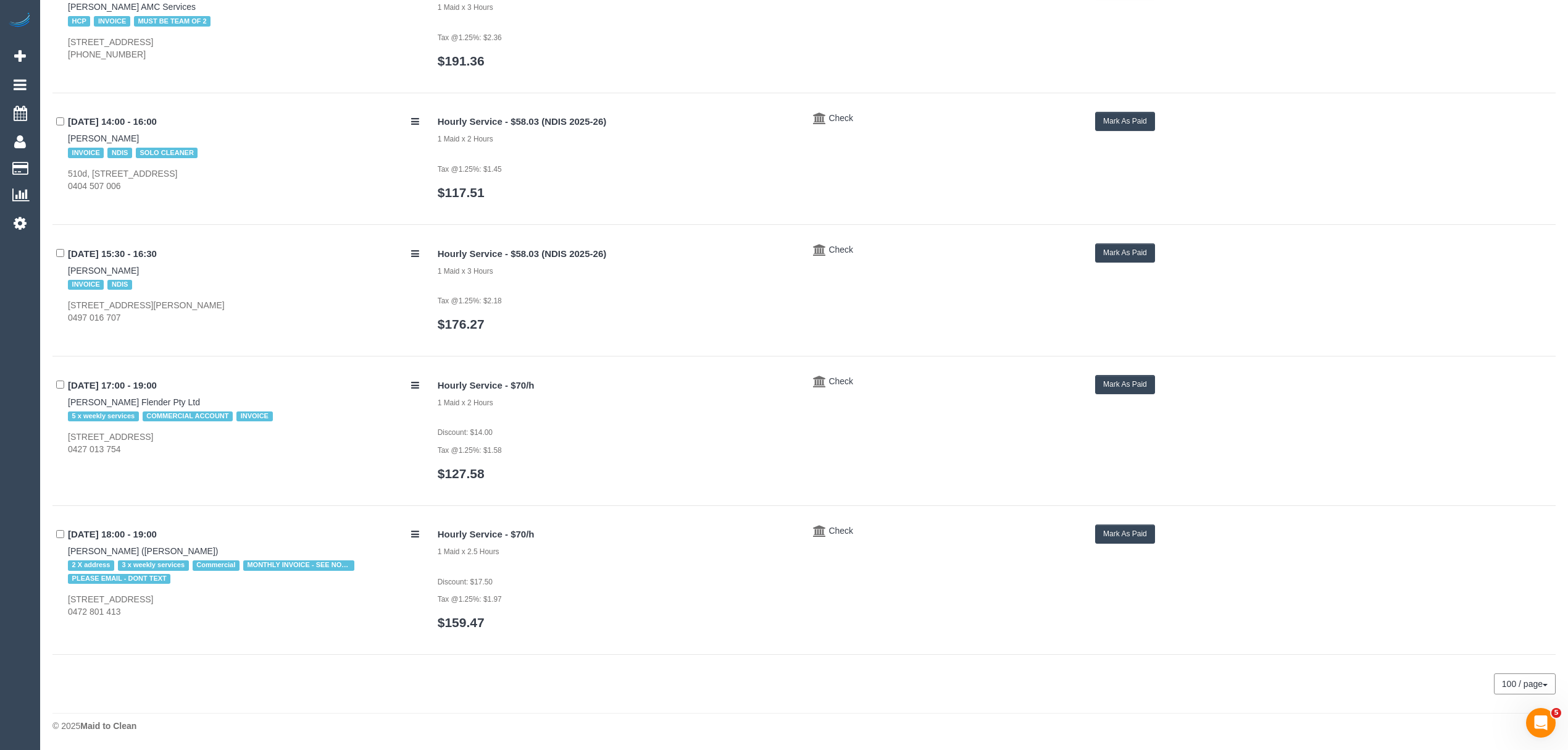
click at [1128, 530] on button "Mark As Paid" at bounding box center [1125, 534] width 60 height 19
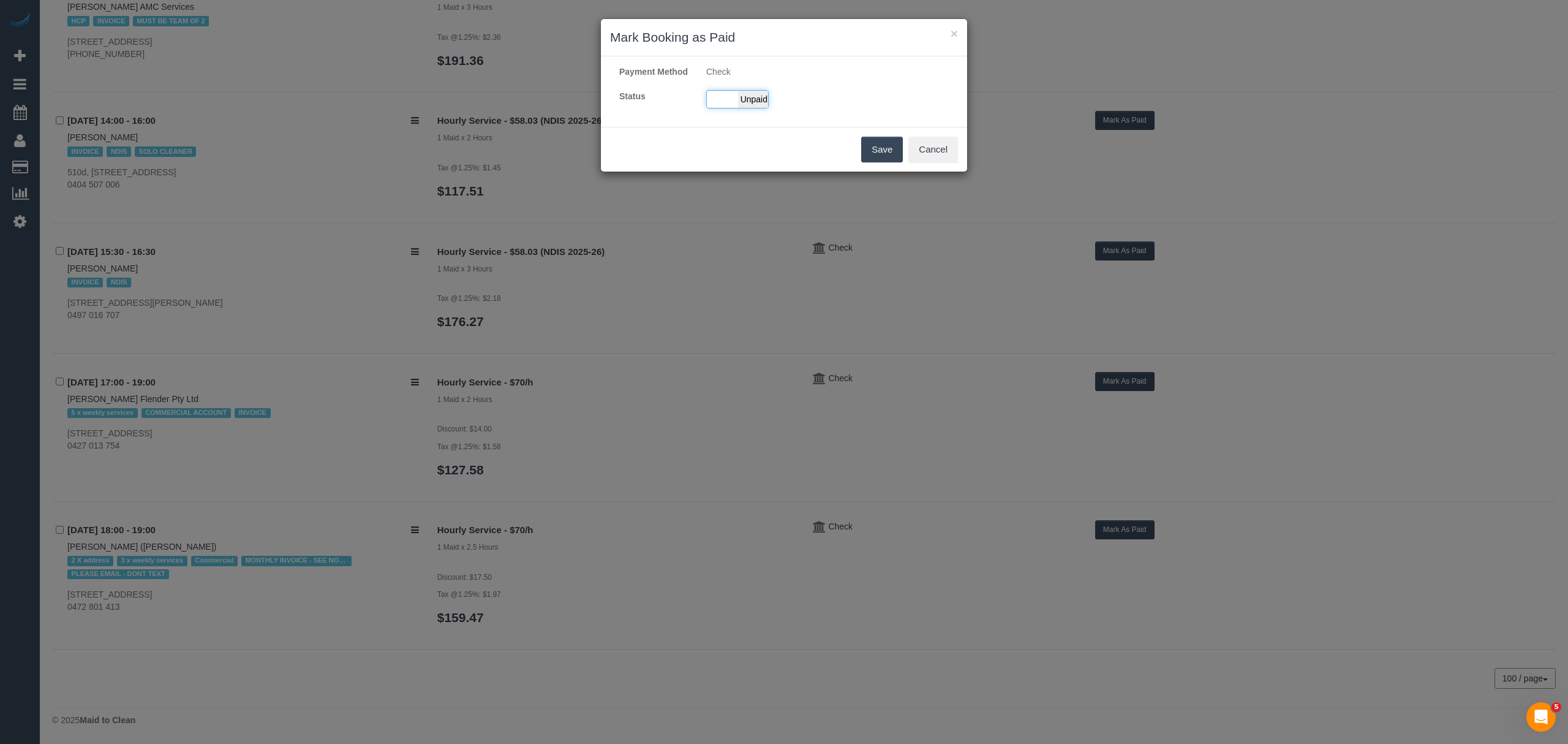
click at [744, 108] on span "Unpaid" at bounding box center [753, 100] width 31 height 17
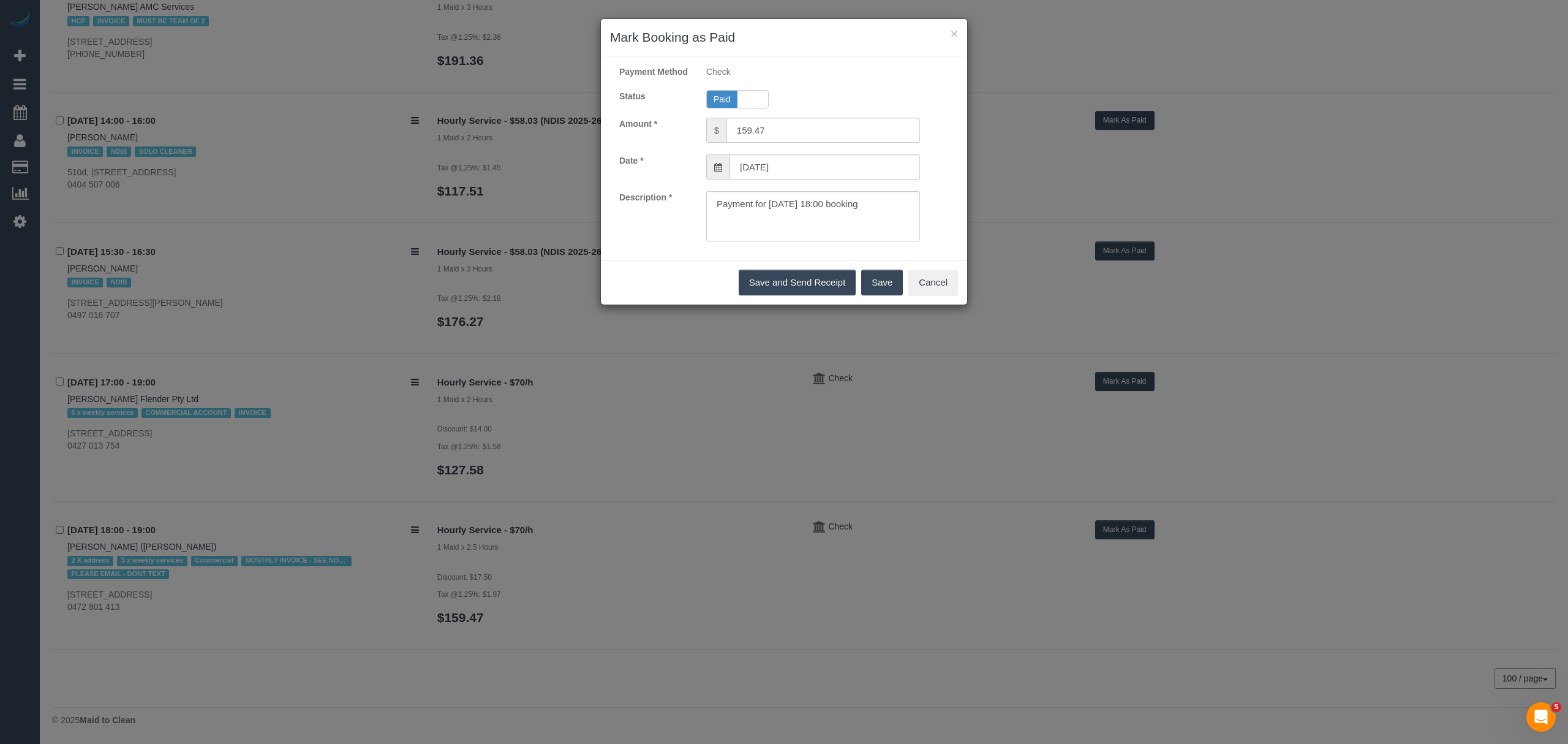
click at [877, 292] on button "Save" at bounding box center [882, 283] width 42 height 26
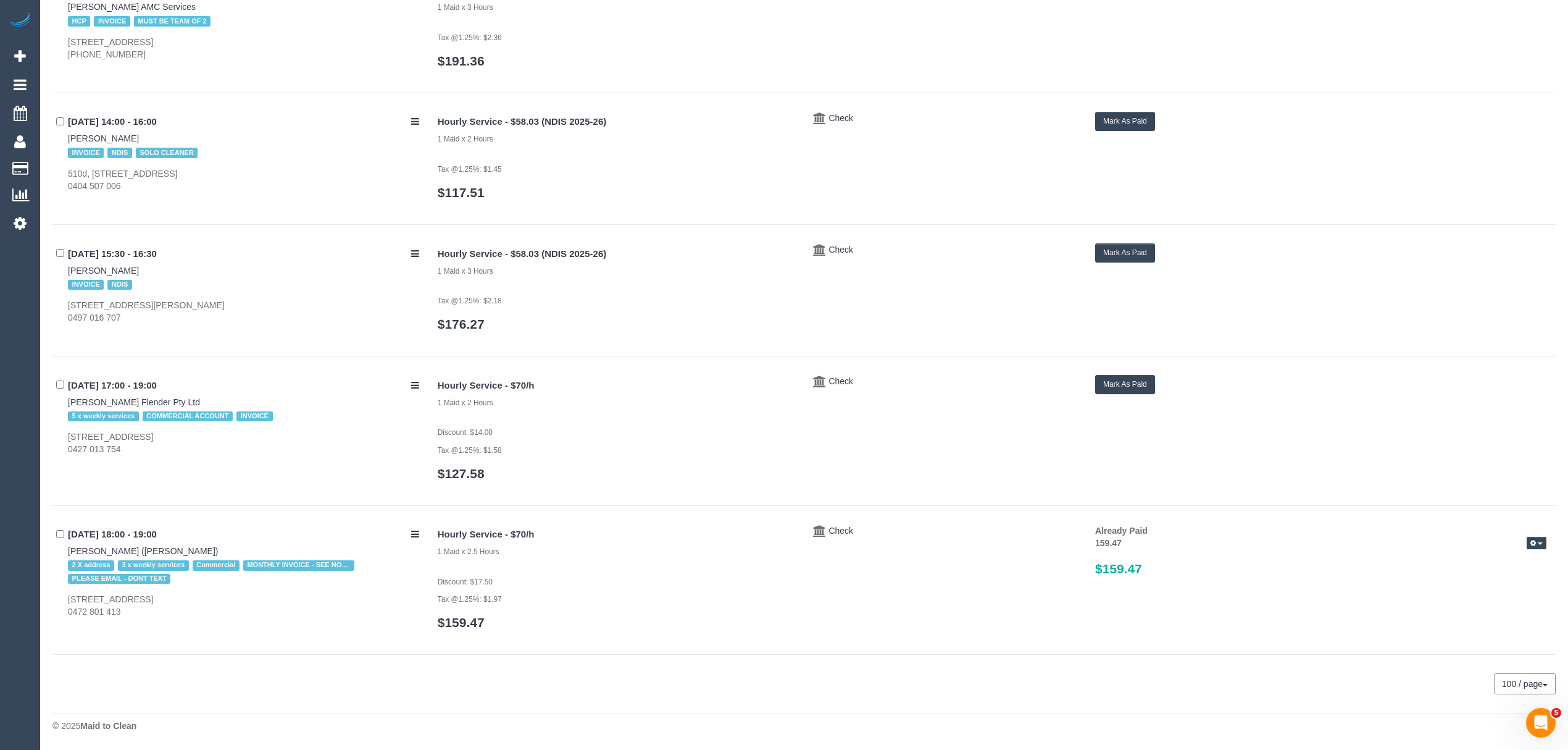
click at [1105, 379] on button "Mark As Paid" at bounding box center [1125, 384] width 60 height 19
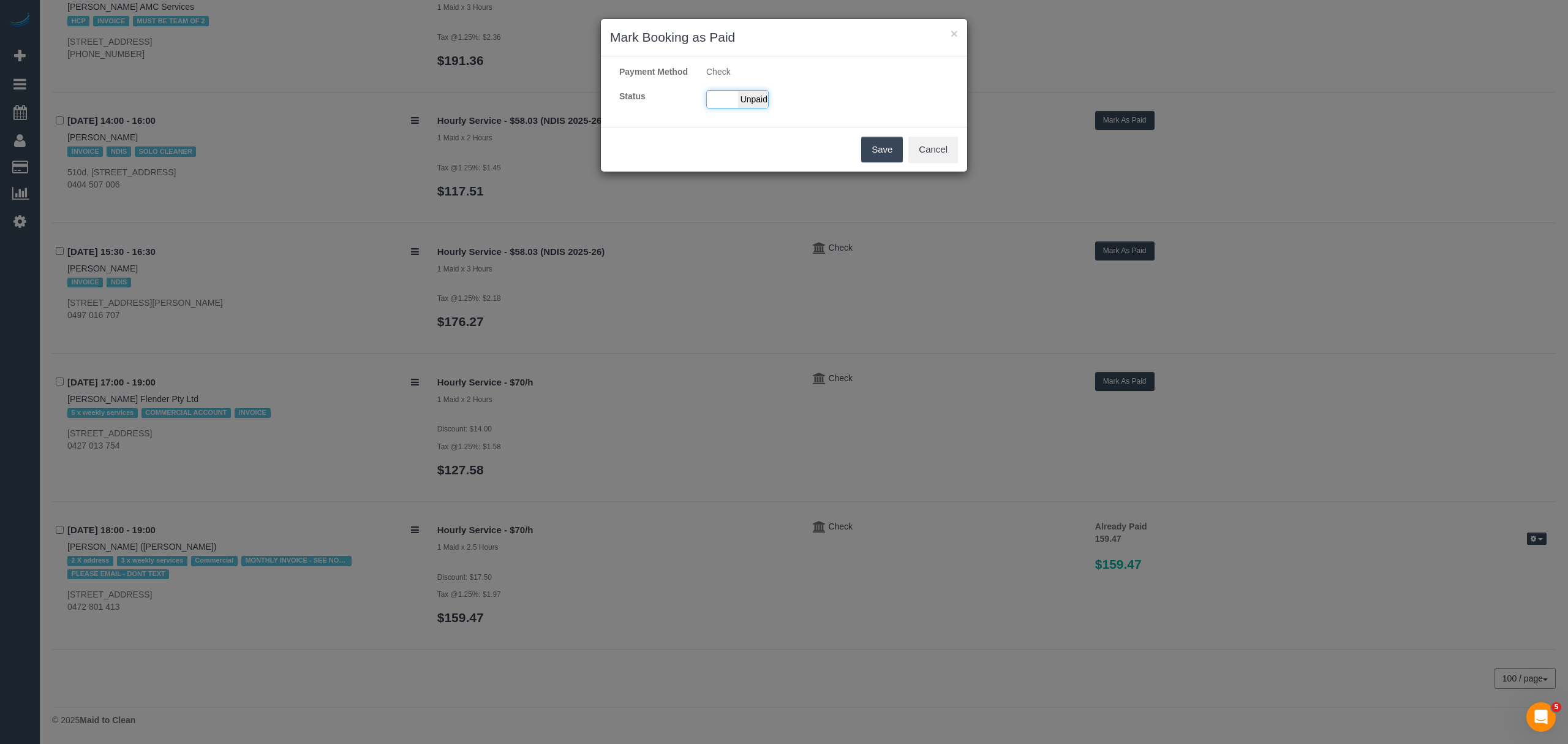
click at [761, 108] on span "Unpaid" at bounding box center [753, 100] width 31 height 17
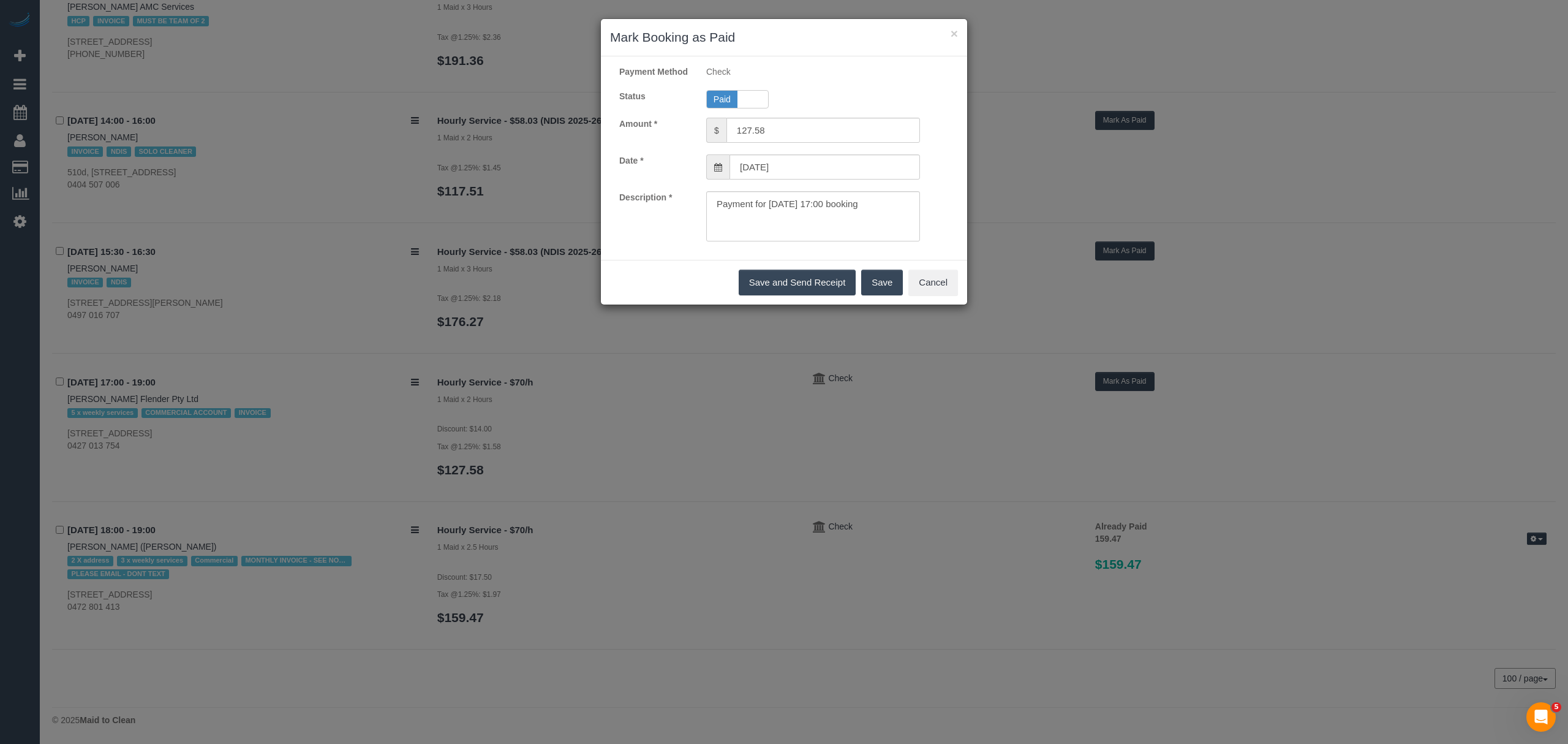
click at [863, 295] on button "Save" at bounding box center [882, 283] width 42 height 26
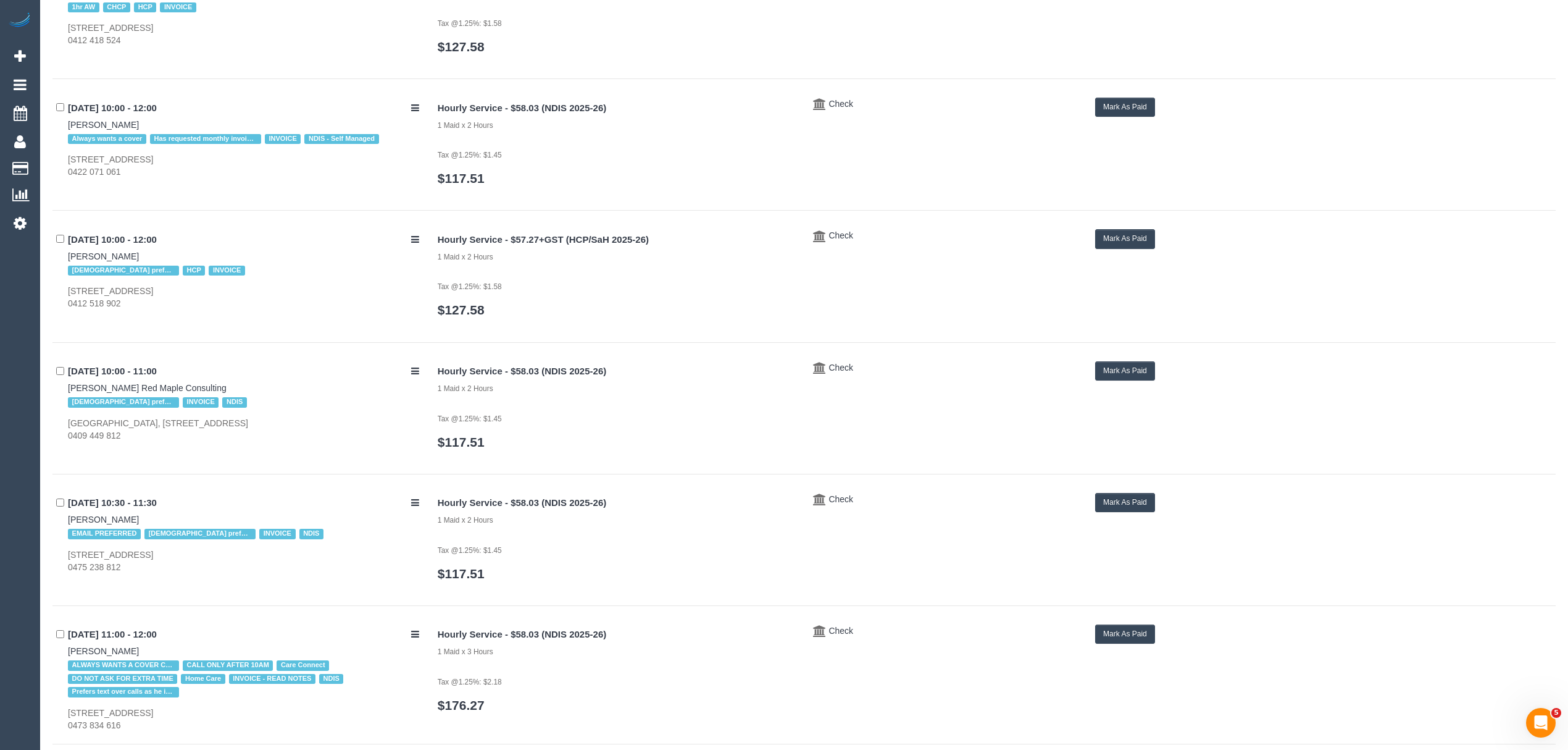
scroll to position [0, 0]
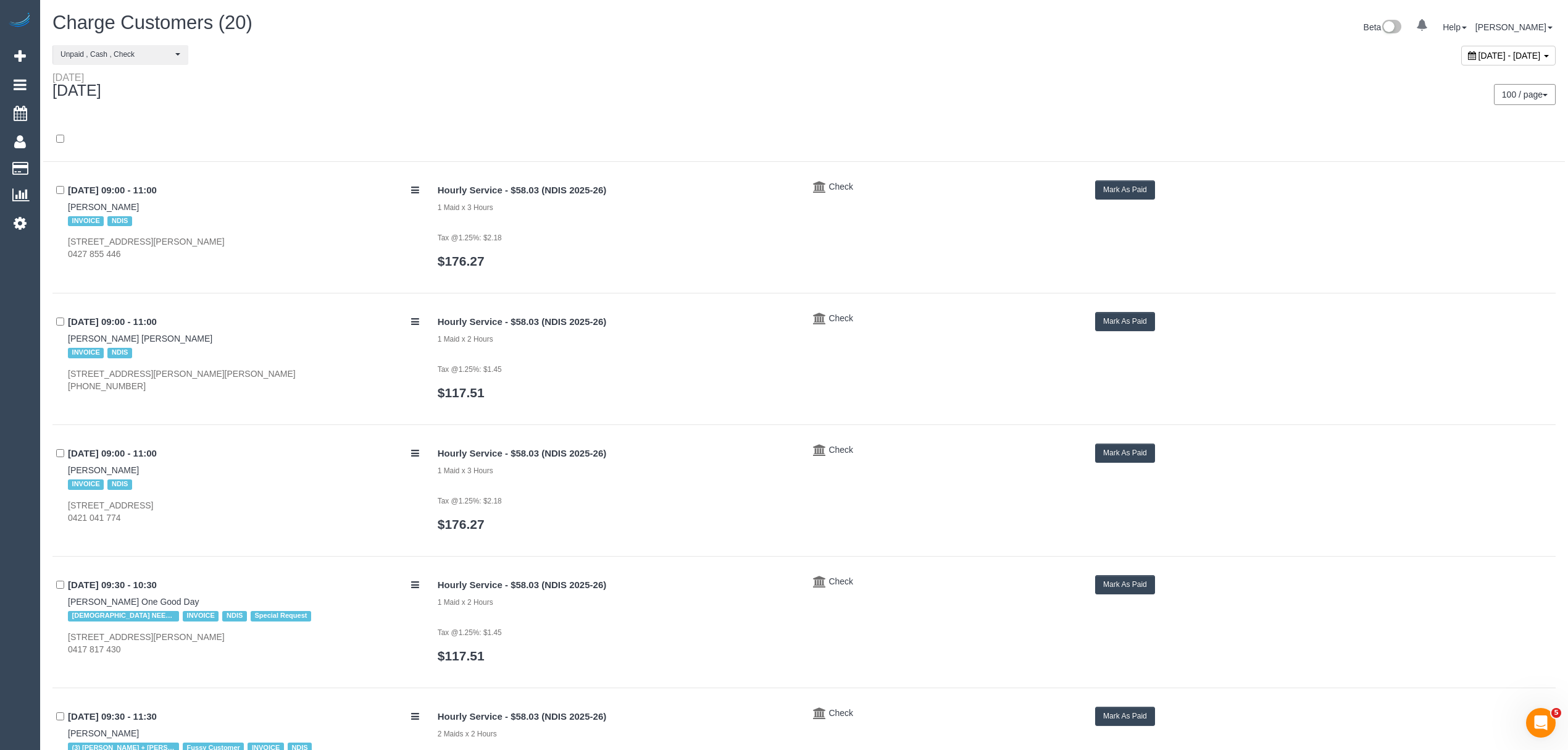
drag, startPoint x: 61, startPoint y: 207, endPoint x: 131, endPoint y: 204, distance: 70.1
click at [131, 204] on div "22/09/2025 09:00 - 11:00 Lucas Mason INVOICE NDIS 50 Hunt Club Blvd, Cranbourne…" at bounding box center [240, 221] width 376 height 81
copy link "Lucas Mason"
click at [1137, 201] on div "Hourly Service - $58.03 (NDIS 2025-26) 1 Maid x 3 Hours Tax @1.25%: $2.18 $176.…" at bounding box center [992, 230] width 1128 height 100
click at [1132, 196] on button "Mark As Paid" at bounding box center [1125, 190] width 60 height 19
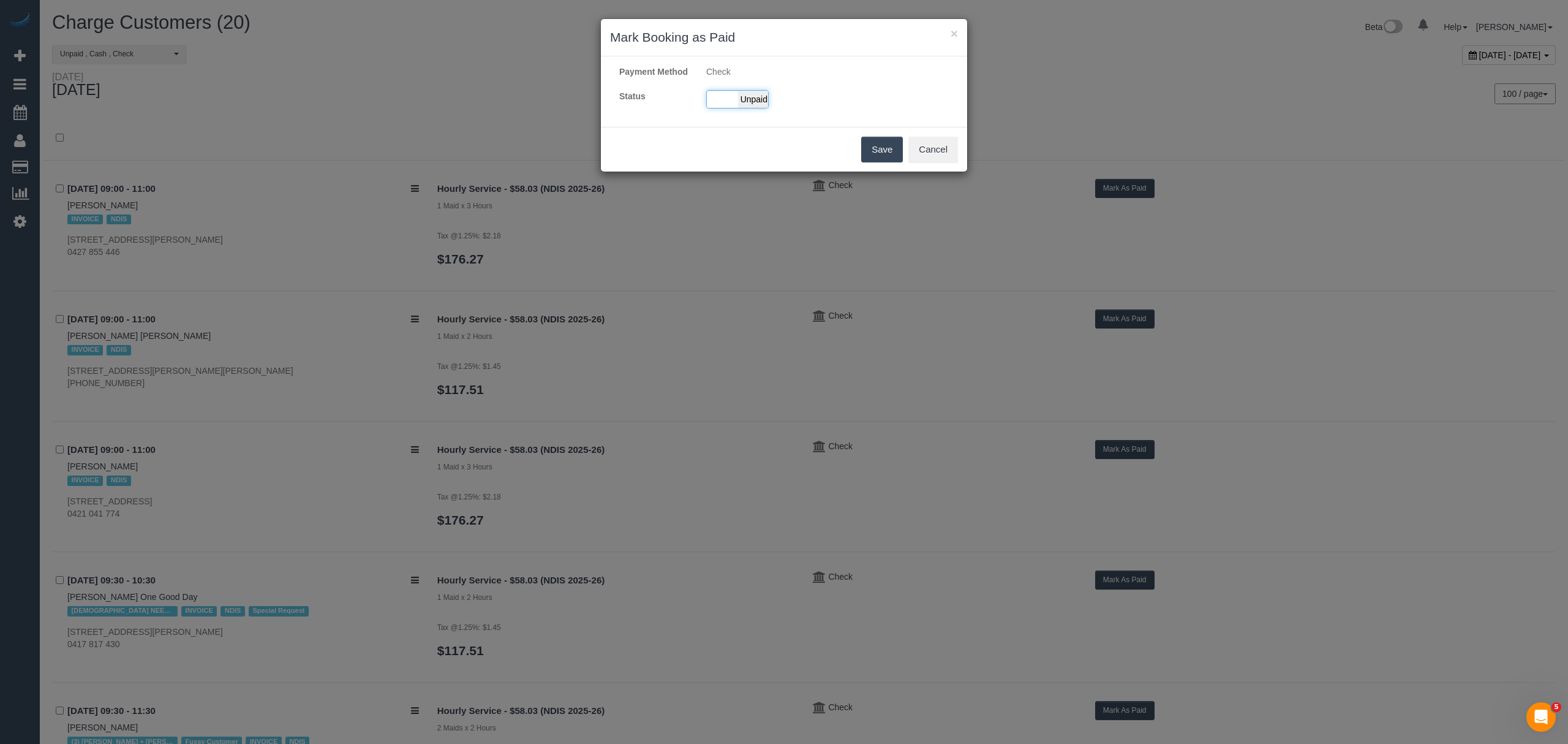
click at [744, 108] on span "Unpaid" at bounding box center [753, 100] width 31 height 17
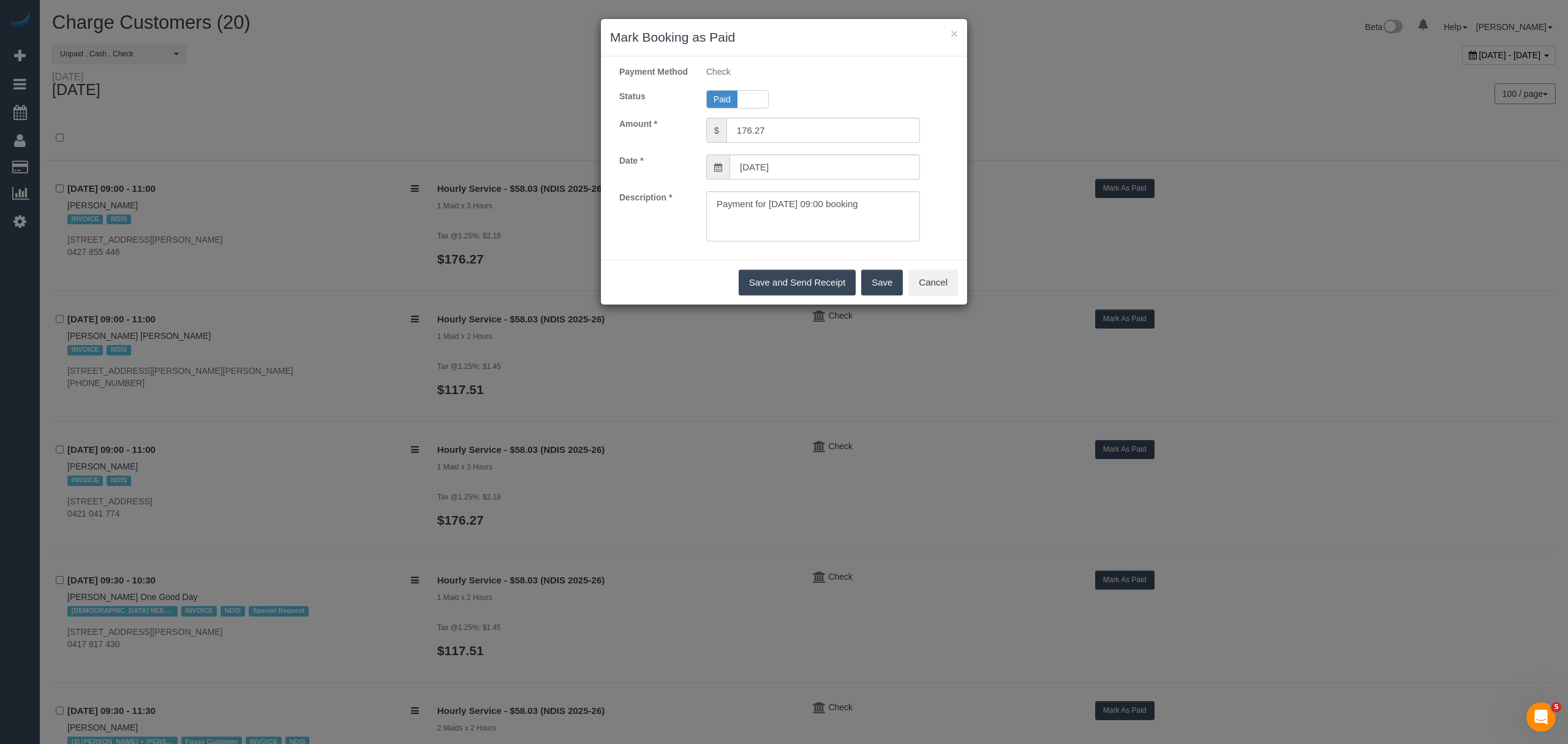
click at [890, 288] on button "Save" at bounding box center [882, 283] width 42 height 26
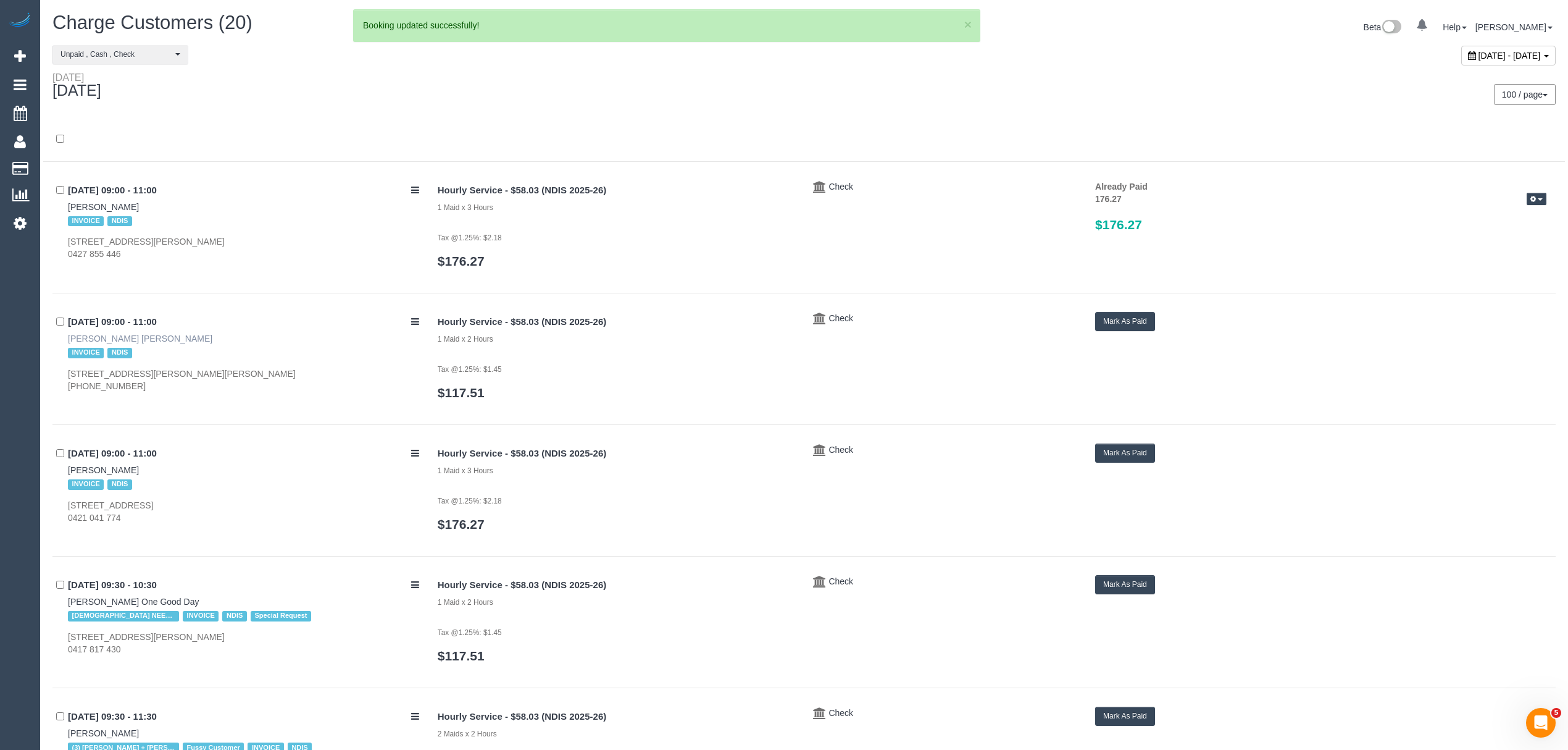
drag, startPoint x: 185, startPoint y: 342, endPoint x: 159, endPoint y: 342, distance: 26.0
click at [159, 342] on div "22/09/2025 09:00 - 11:00 Beatrice Croft Bally Cara INVOICE NDIS 35 Foley Avenue…" at bounding box center [240, 352] width 376 height 81
click at [40, 468] on div "0 Beta Your Notifications You have 0 alerts Add Booking Bookings Active Booking…" at bounding box center [20, 375] width 40 height 750
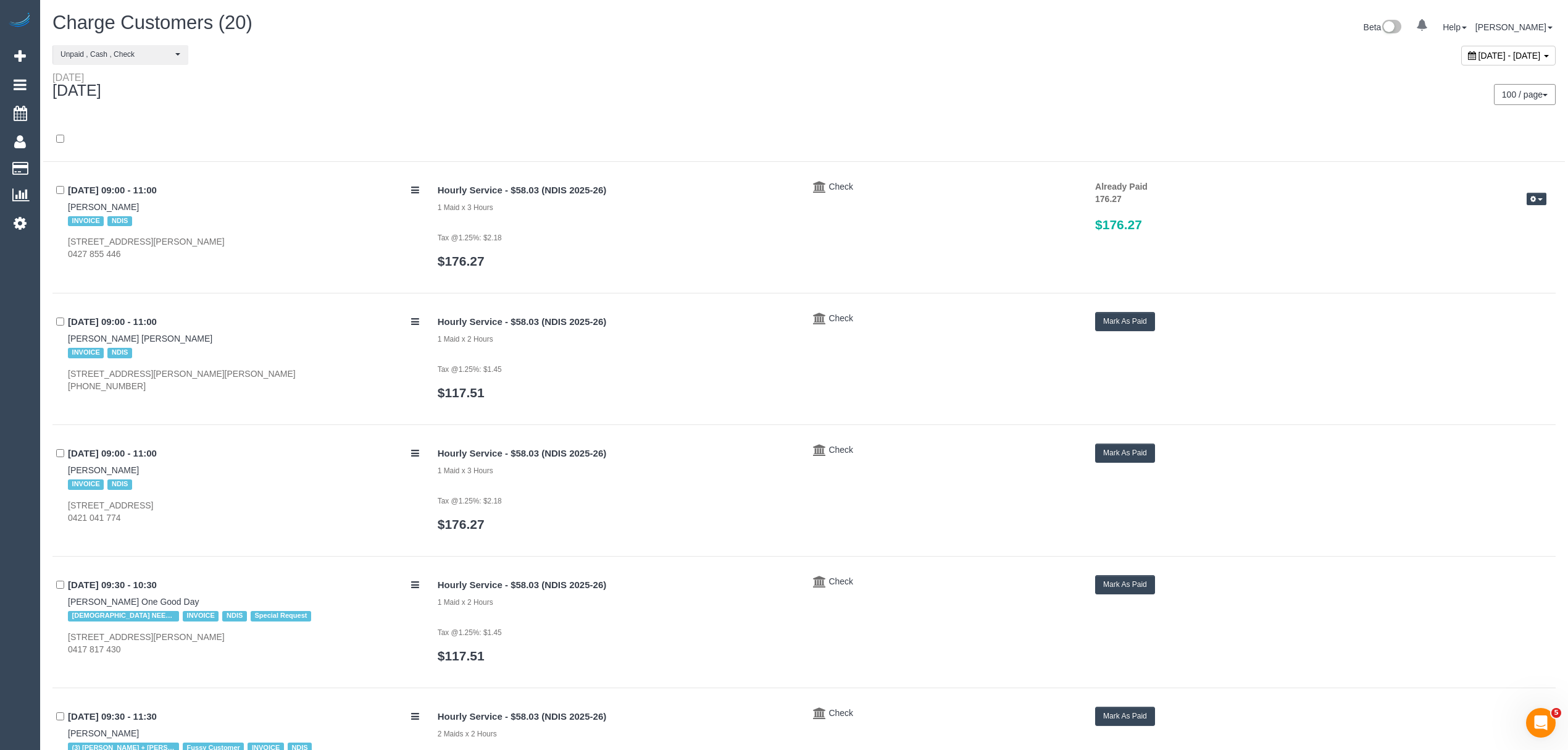
drag, startPoint x: 42, startPoint y: 468, endPoint x: 142, endPoint y: 477, distance: 100.4
click at [152, 471] on div "22/09/2025 09:00 - 11:00 Christopher Surgey INVOICE NDIS 210/2-9 Finlay Place, …" at bounding box center [240, 484] width 376 height 81
drag, startPoint x: 152, startPoint y: 471, endPoint x: 81, endPoint y: 471, distance: 71.0
click at [81, 471] on div "22/09/2025 09:00 - 11:00 Christopher Surgey INVOICE NDIS 210/2-9 Finlay Place, …" at bounding box center [240, 484] width 376 height 81
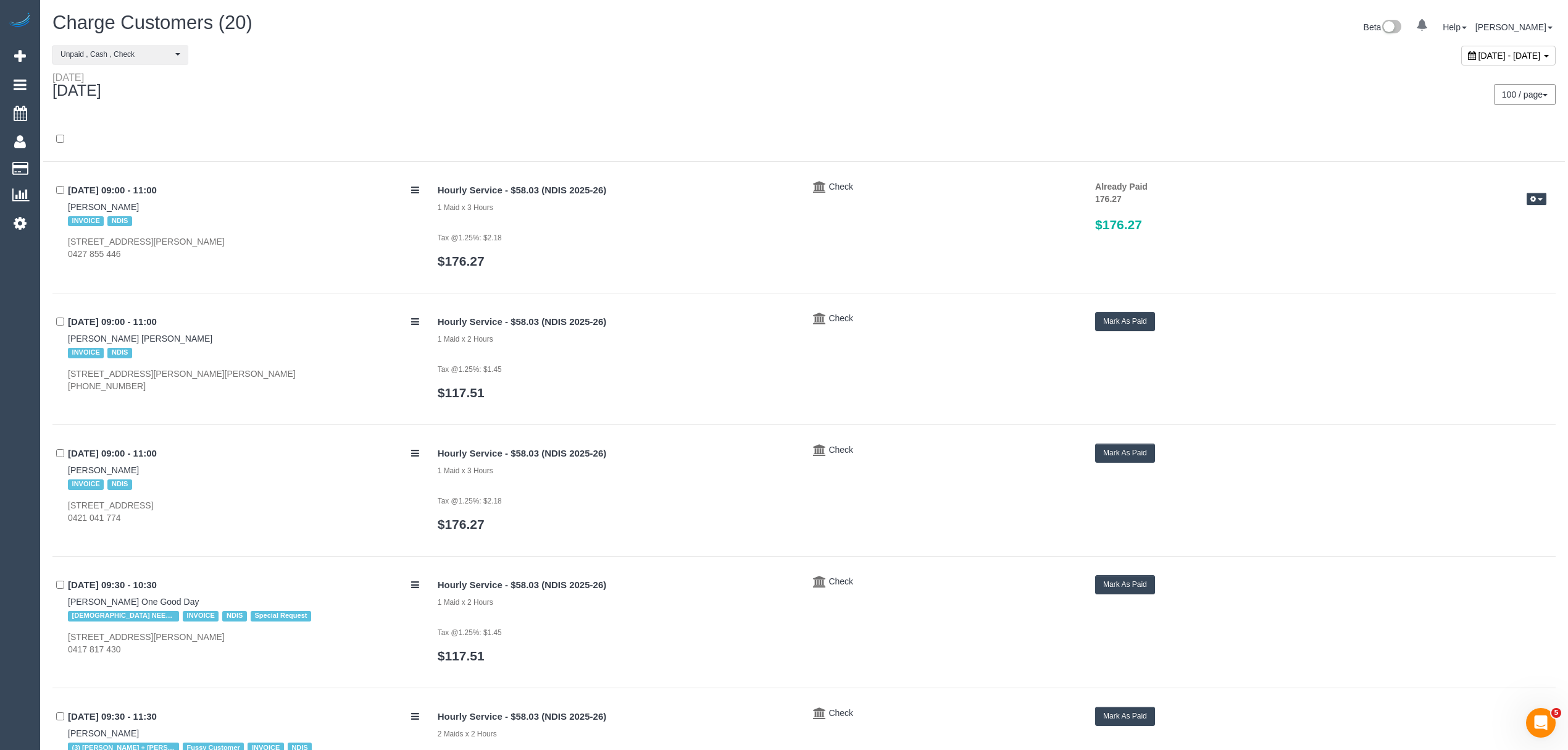
click at [117, 478] on div "INVOICE NDIS" at bounding box center [244, 484] width 351 height 16
click at [116, 478] on div "INVOICE NDIS" at bounding box center [244, 484] width 351 height 16
click at [115, 472] on link "Christopher Surgey" at bounding box center [104, 470] width 71 height 9
click at [1119, 456] on button "Mark As Paid" at bounding box center [1125, 453] width 60 height 19
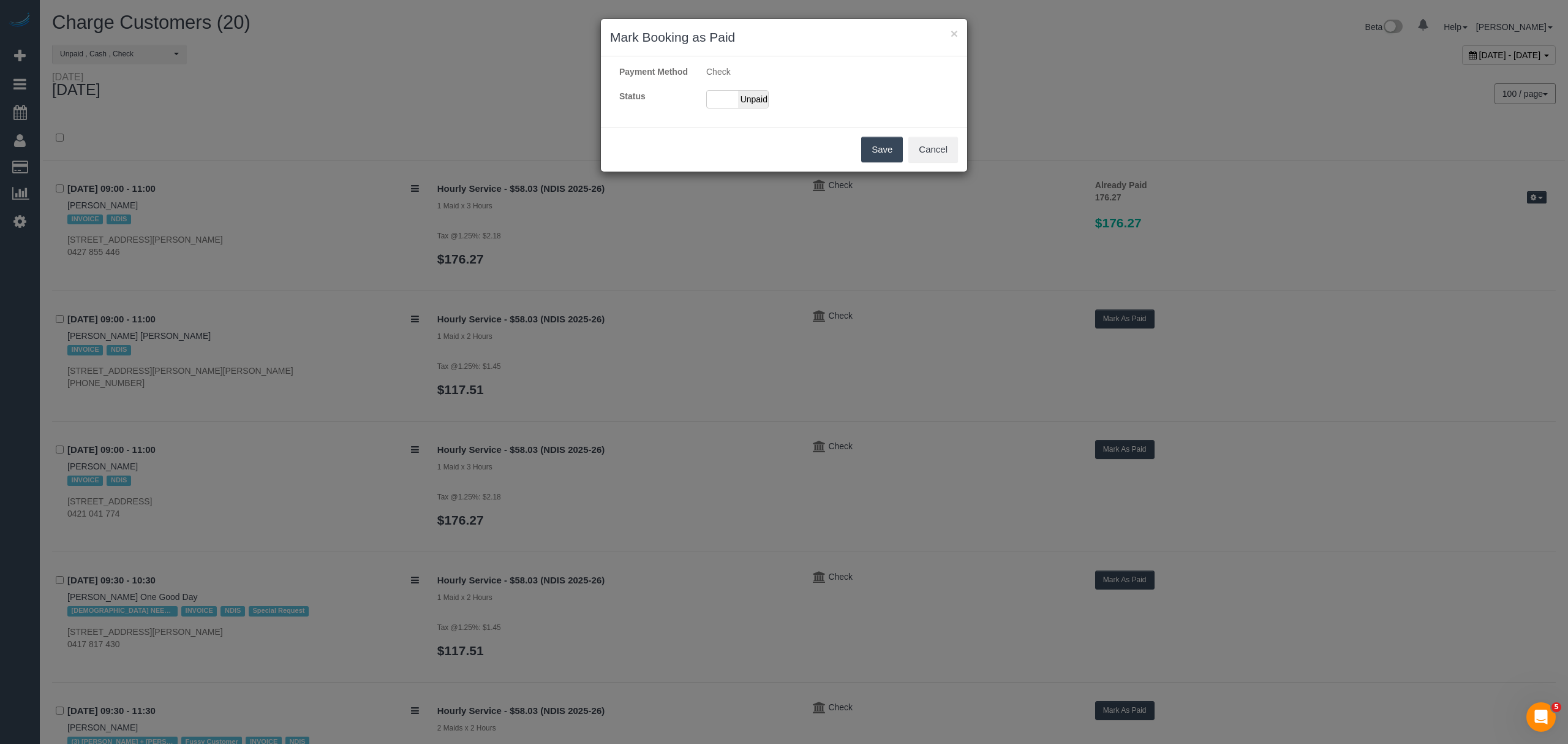
drag, startPoint x: 717, startPoint y: 114, endPoint x: 718, endPoint y: 123, distance: 9.1
click at [718, 108] on div "Paid Unpaid" at bounding box center [737, 99] width 63 height 18
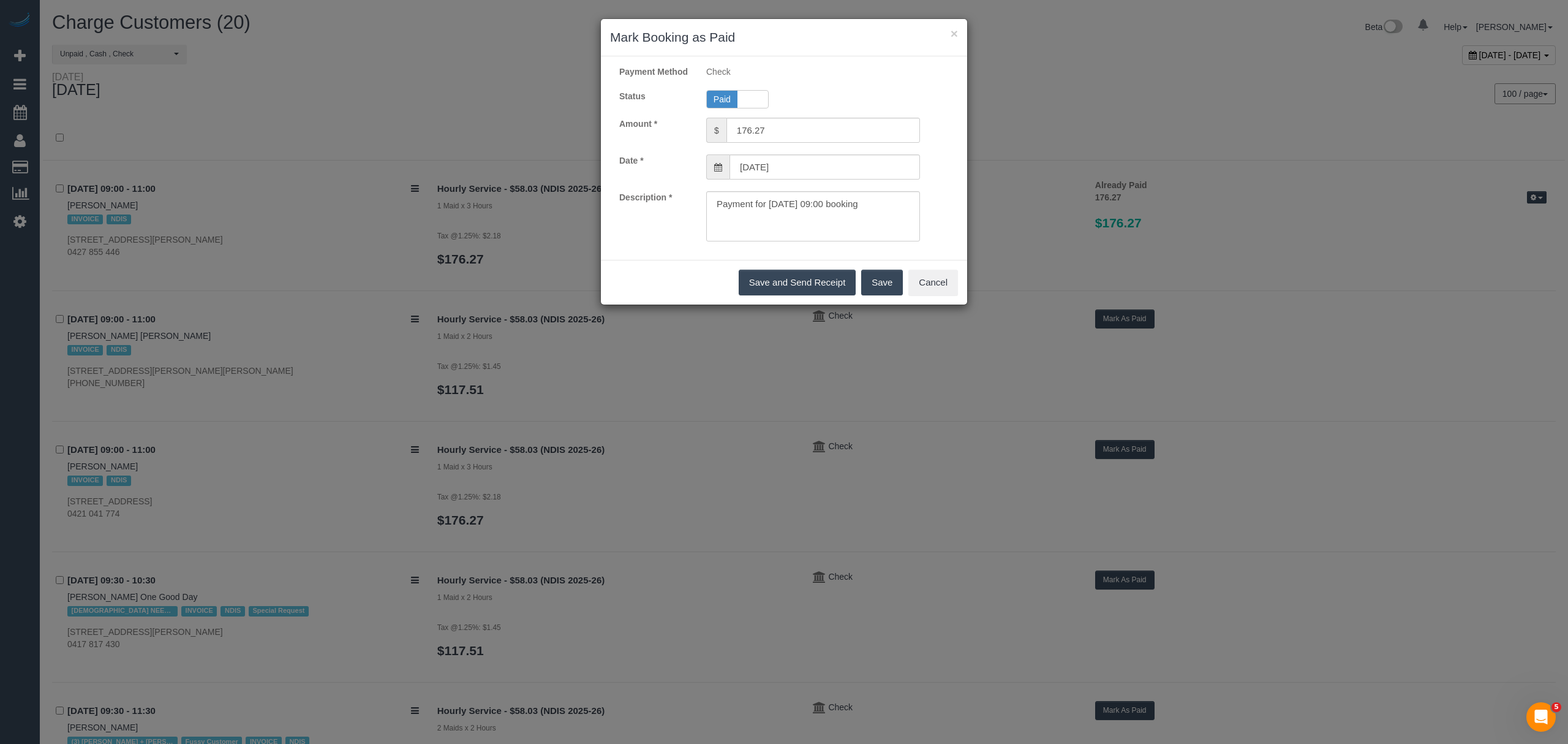
click at [874, 295] on button "Save" at bounding box center [882, 283] width 42 height 26
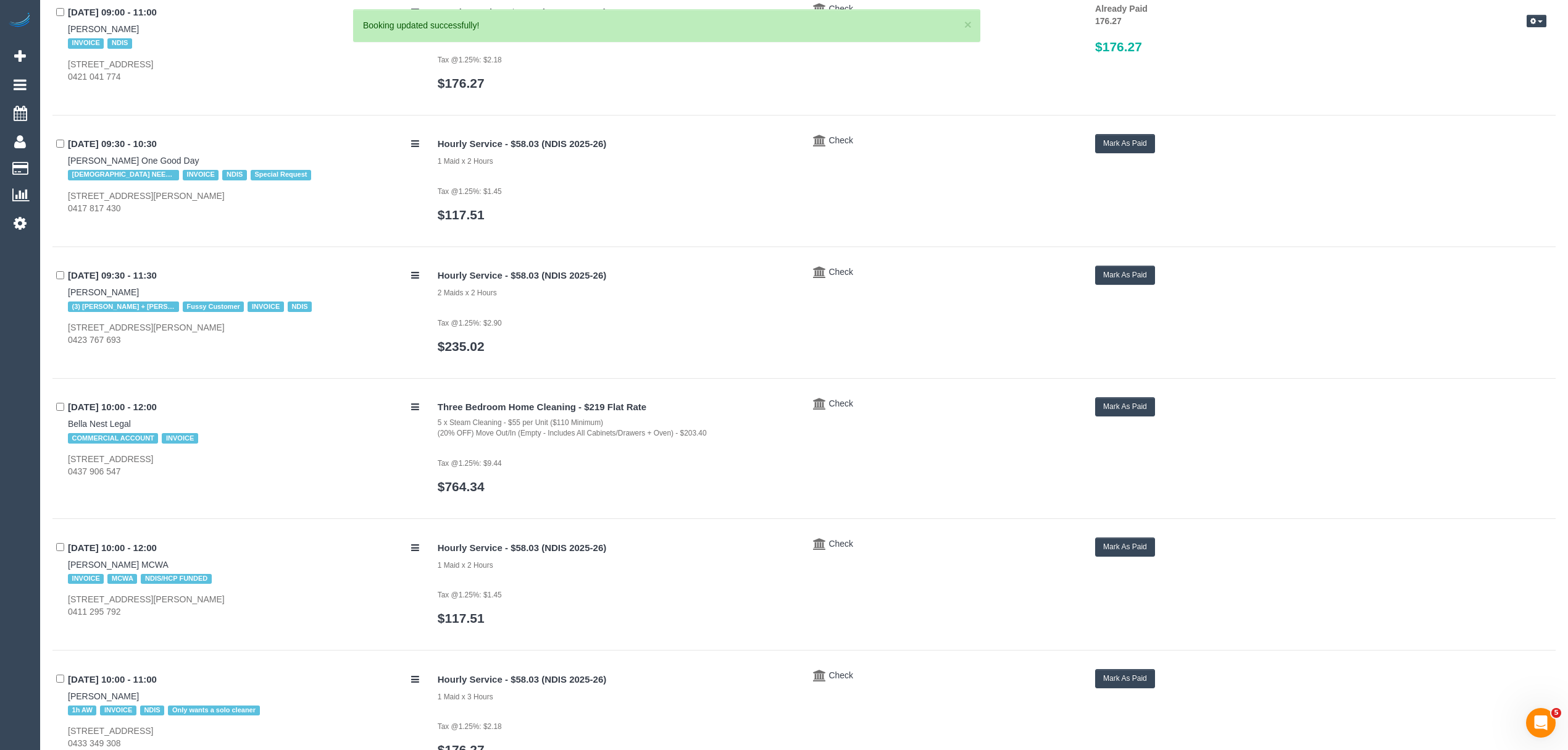
scroll to position [501, 0]
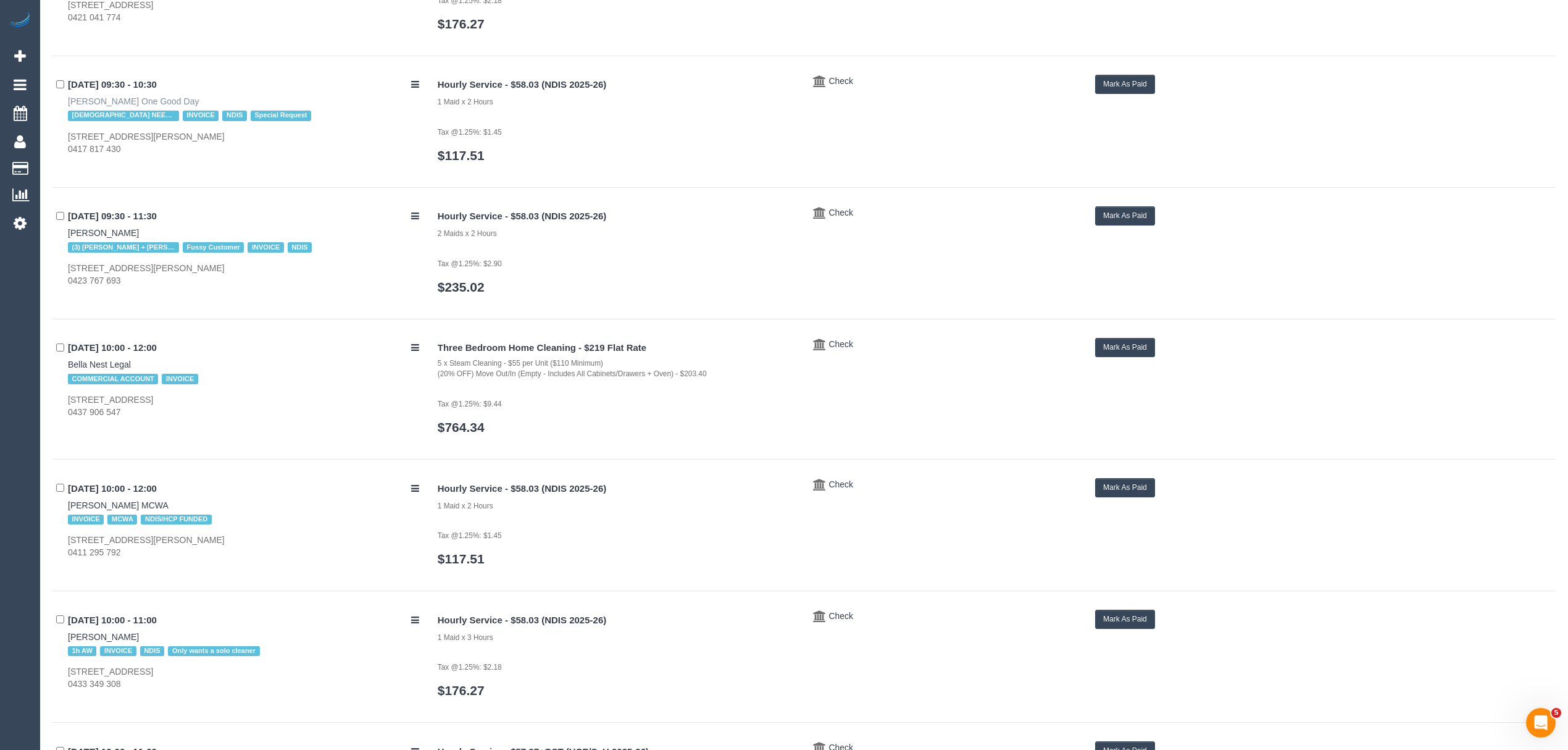
drag, startPoint x: 62, startPoint y: 100, endPoint x: 159, endPoint y: 102, distance: 97.0
click at [159, 102] on div "22/09/2025 09:30 - 10:30 Maree Grammatopoulos One Good Day FEMALE NEEDED INVOIC…" at bounding box center [240, 115] width 376 height 81
click at [1132, 83] on button "Mark As Paid" at bounding box center [1125, 84] width 60 height 19
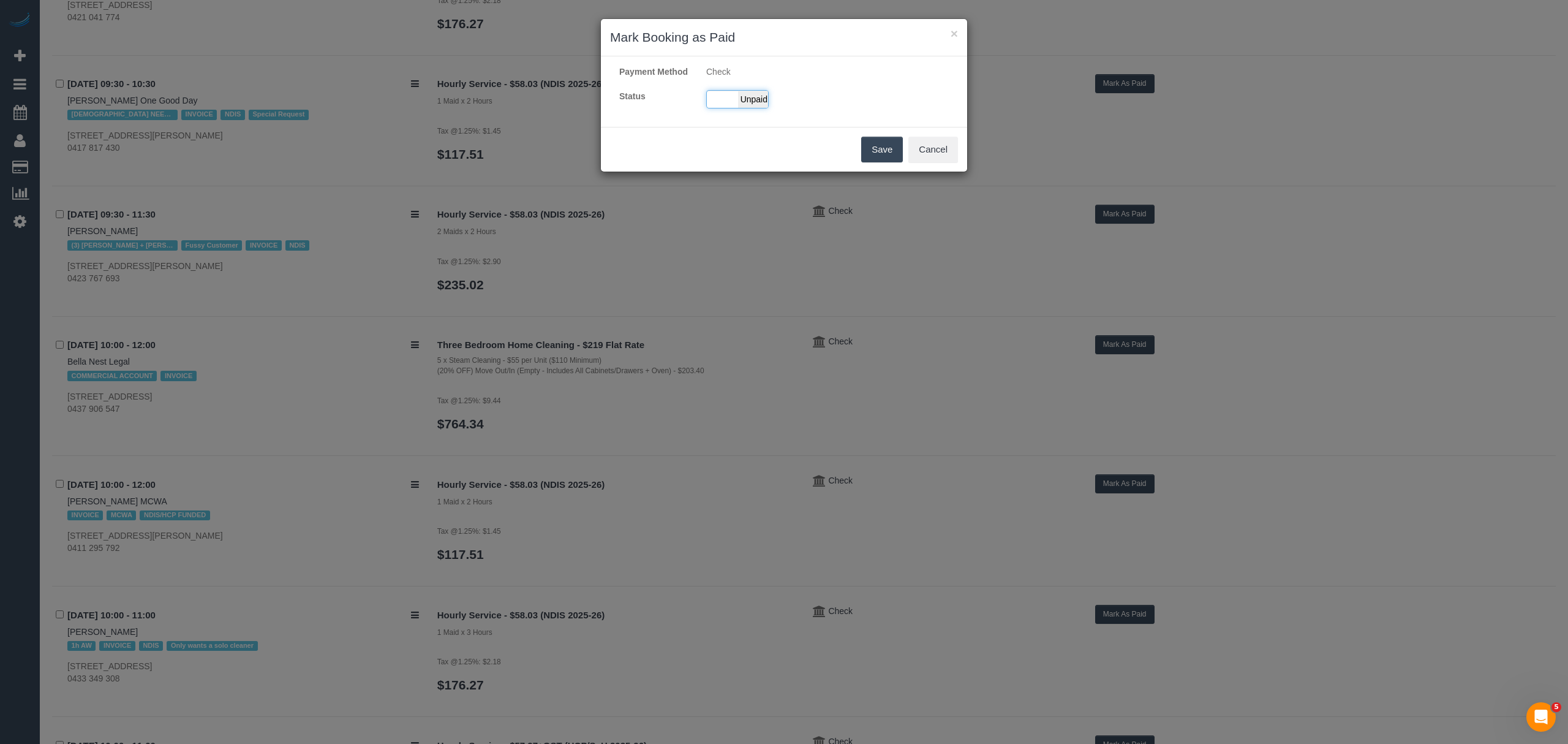
click at [726, 108] on div "Paid Unpaid" at bounding box center [737, 99] width 63 height 18
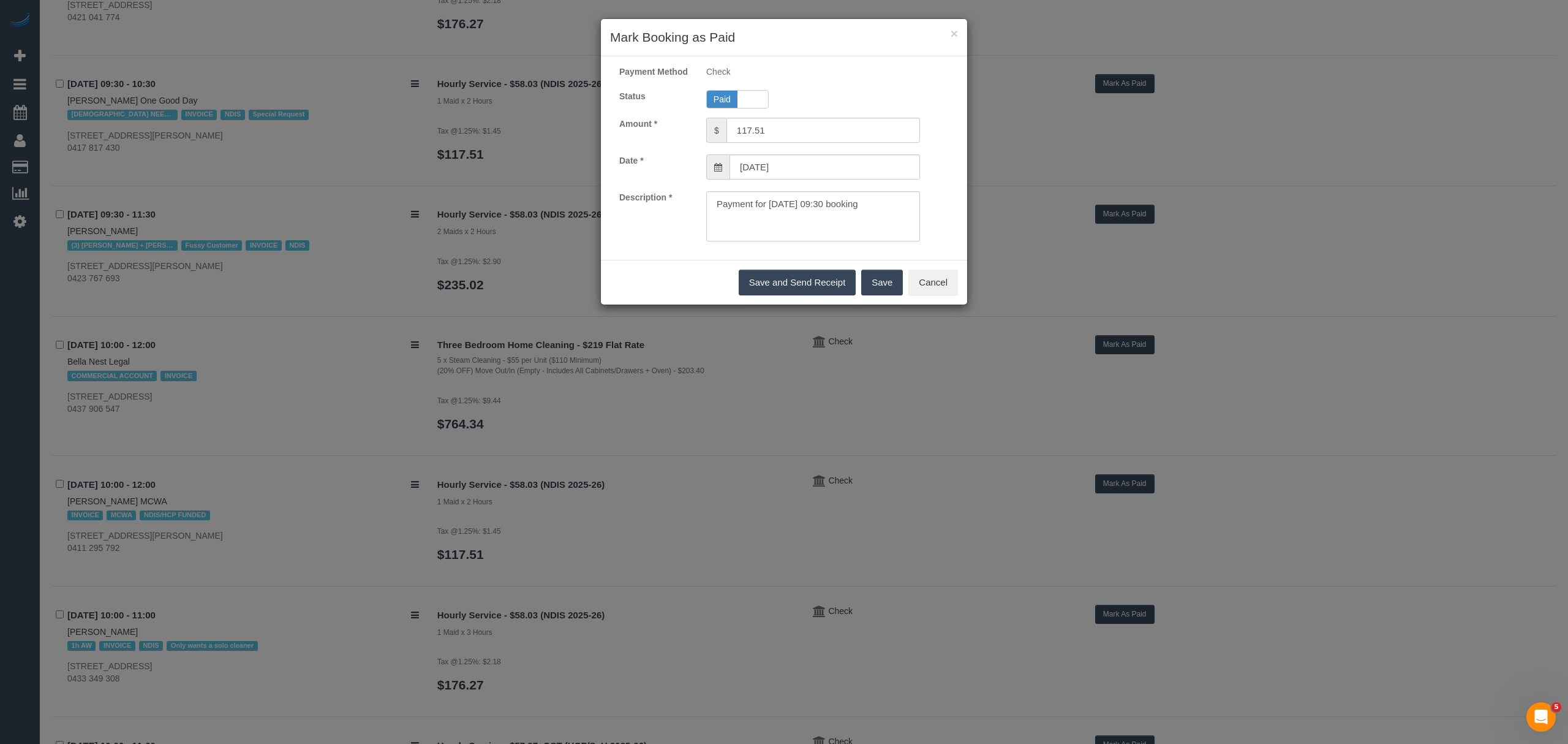
click at [871, 295] on button "Save" at bounding box center [882, 283] width 42 height 26
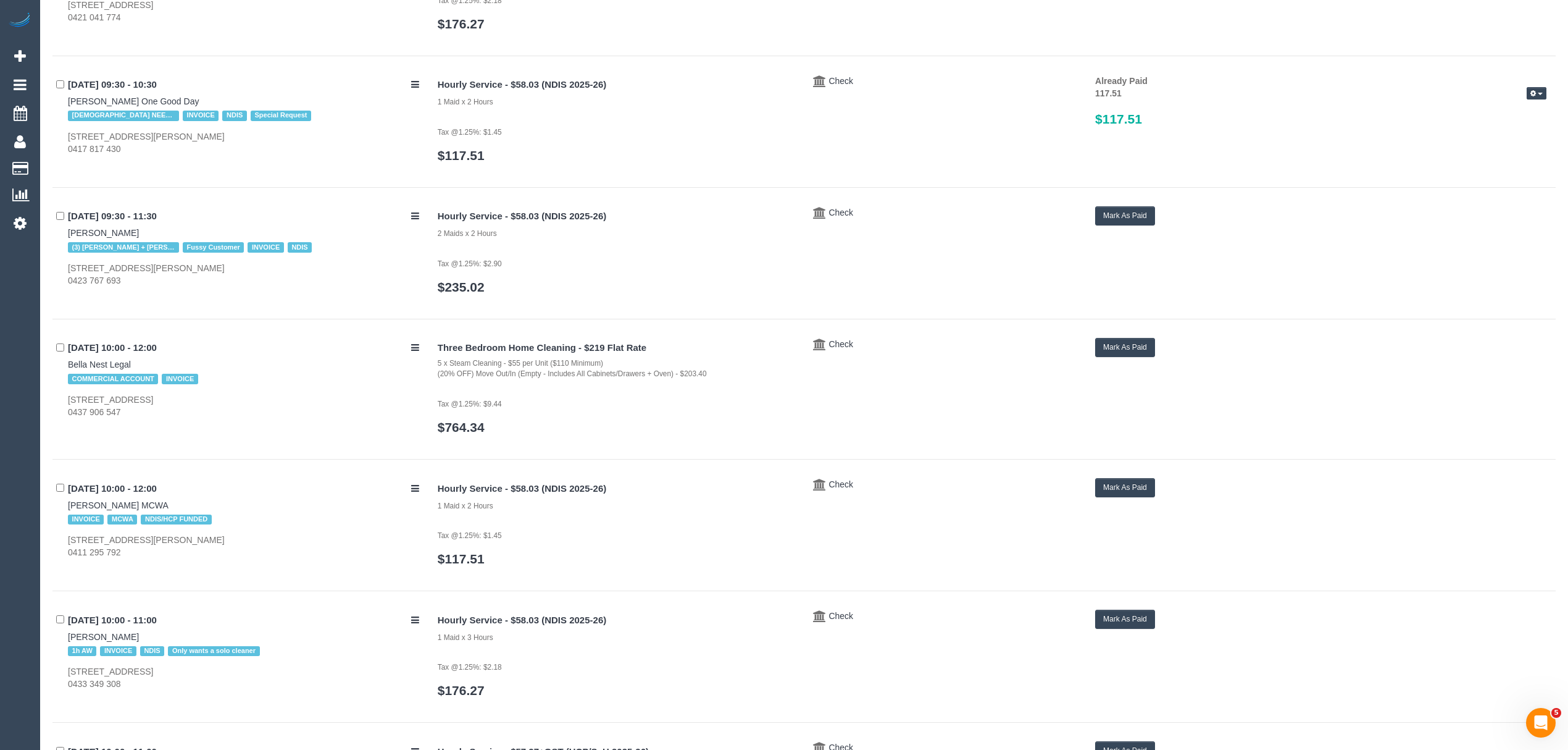
drag, startPoint x: 55, startPoint y: 233, endPoint x: 134, endPoint y: 224, distance: 79.5
click at [134, 224] on div "22/09/2025 09:30 - 11:30 Katerina Kats (3) Avneet + Amarjit (C) only NO COVERS …" at bounding box center [240, 247] width 376 height 81
click at [1139, 210] on button "Mark As Paid" at bounding box center [1125, 216] width 60 height 19
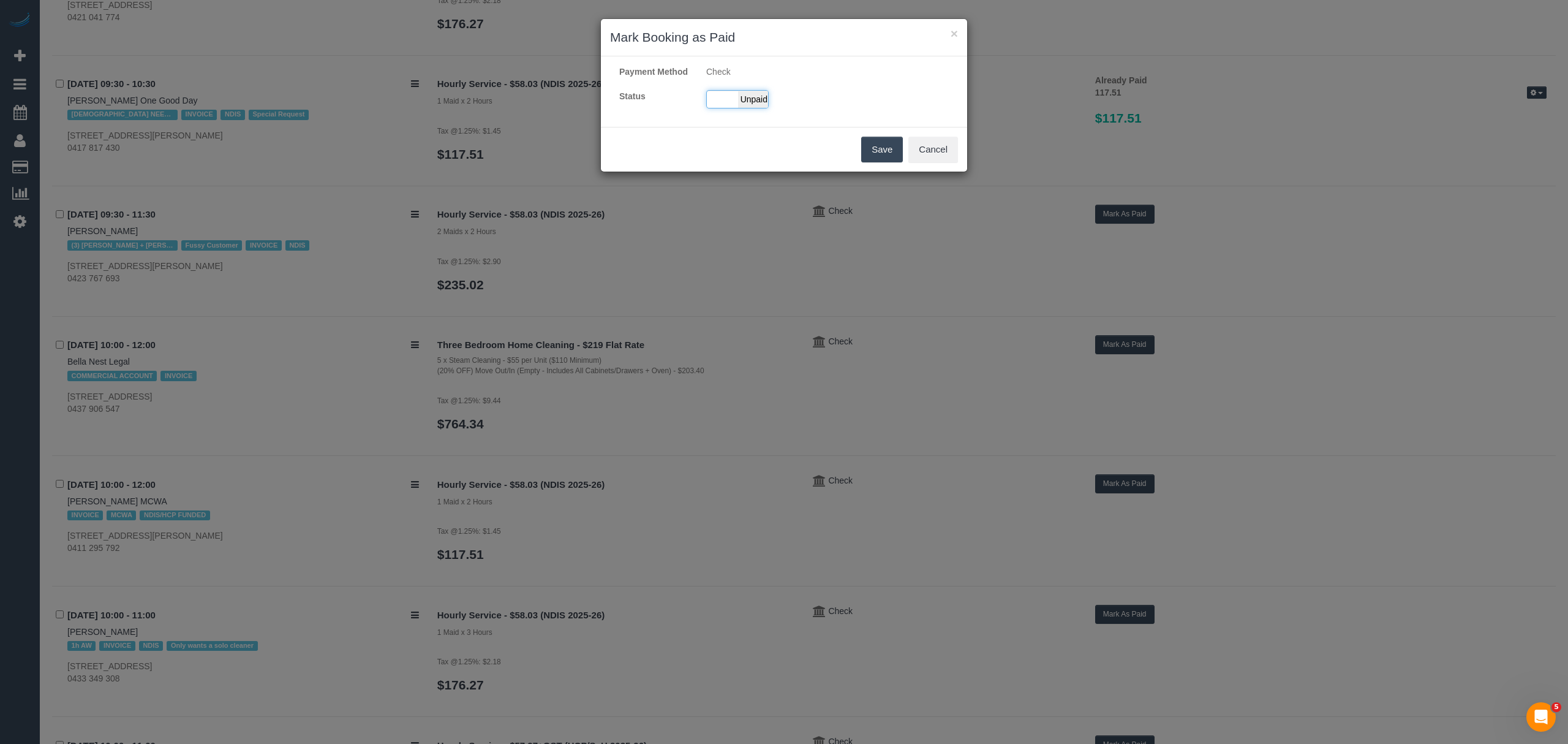
click at [737, 108] on div "Paid Unpaid" at bounding box center [737, 99] width 63 height 18
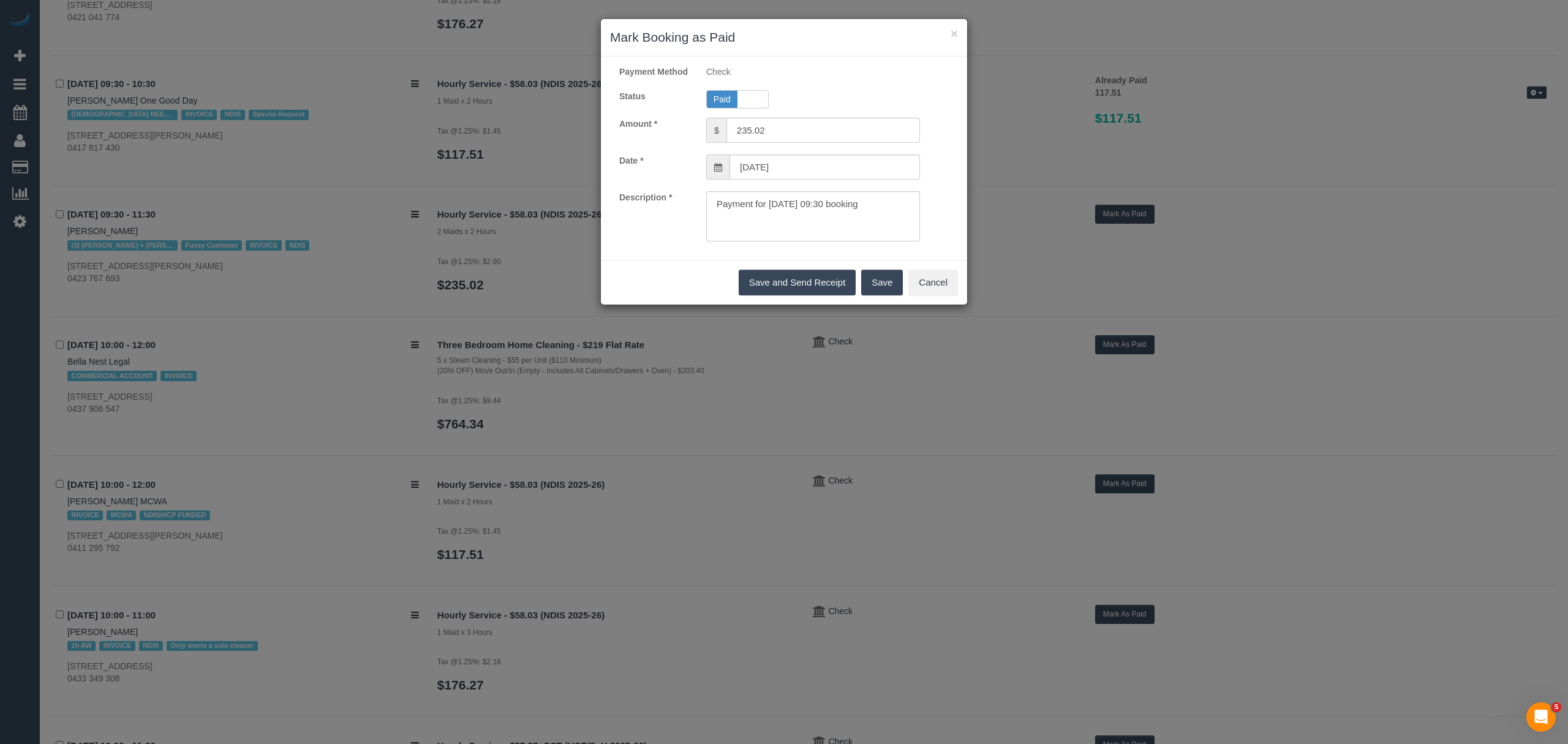
click at [876, 290] on button "Save" at bounding box center [882, 283] width 42 height 26
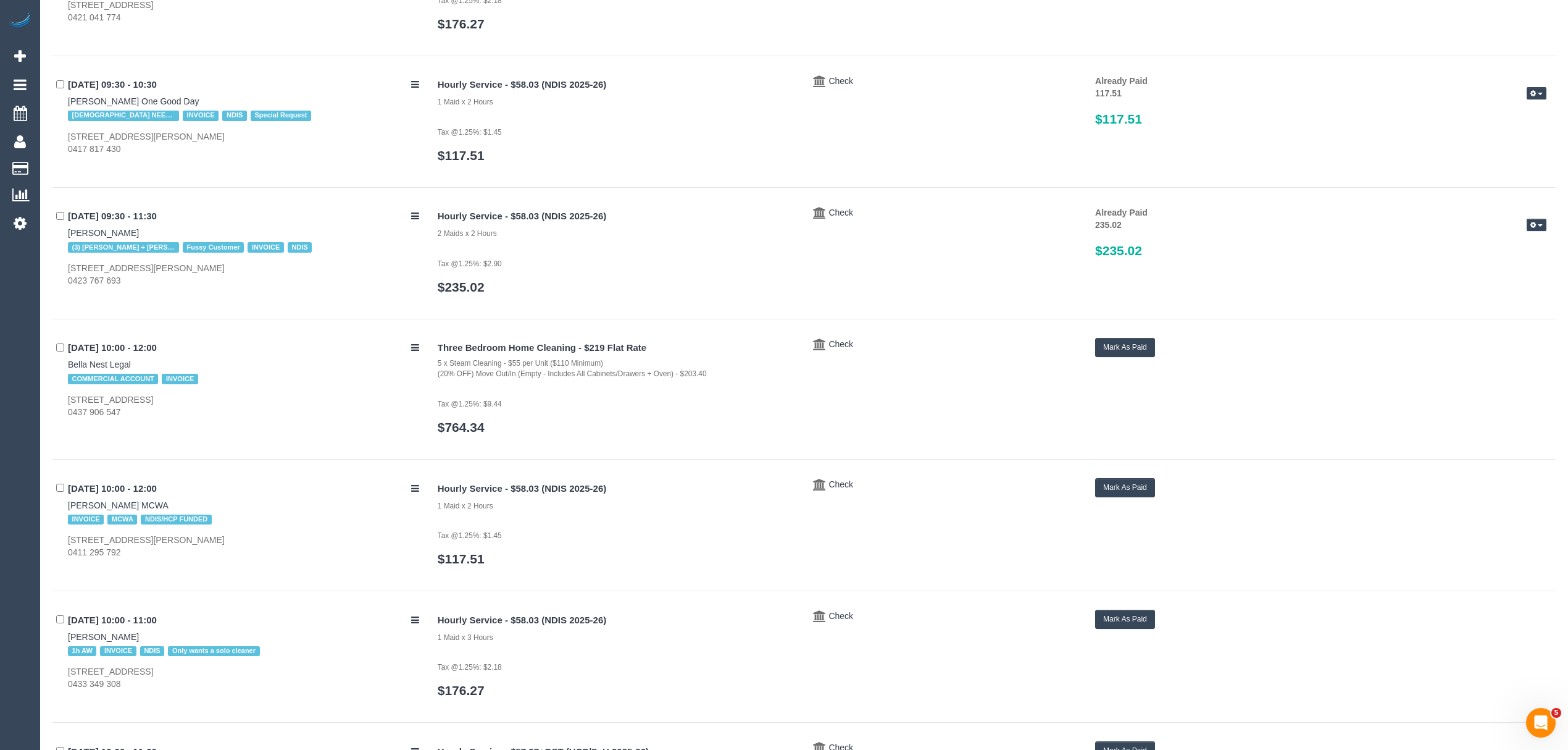
drag, startPoint x: 64, startPoint y: 633, endPoint x: 123, endPoint y: 638, distance: 59.2
click at [123, 638] on div "22/09/2025 10:00 - 11:00 Mario Russo 1h AW INVOICE NDIS Only wants a solo clean…" at bounding box center [240, 650] width 376 height 81
click at [1147, 623] on button "Mark As Paid" at bounding box center [1125, 619] width 60 height 19
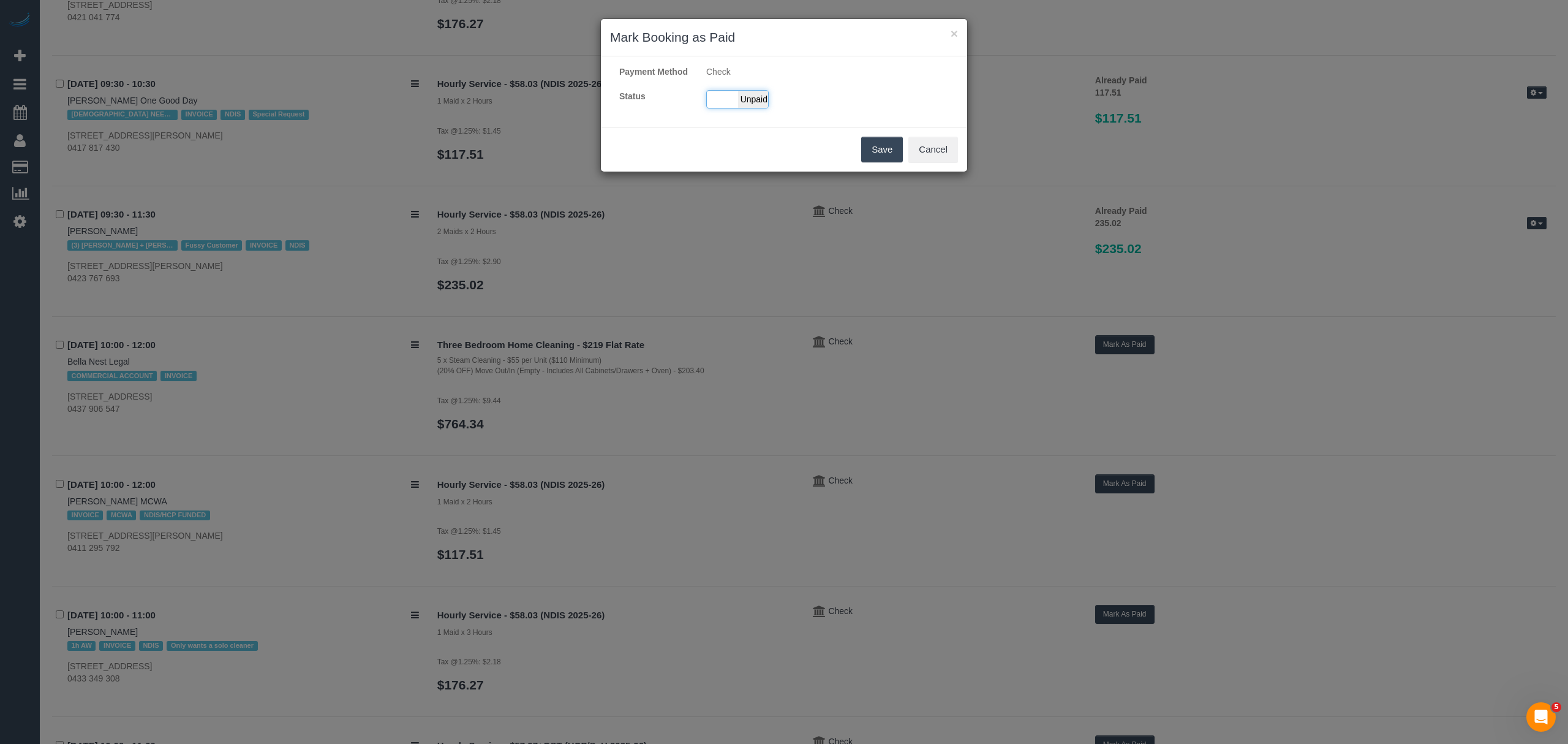
click at [726, 108] on div "Paid Unpaid" at bounding box center [737, 99] width 63 height 18
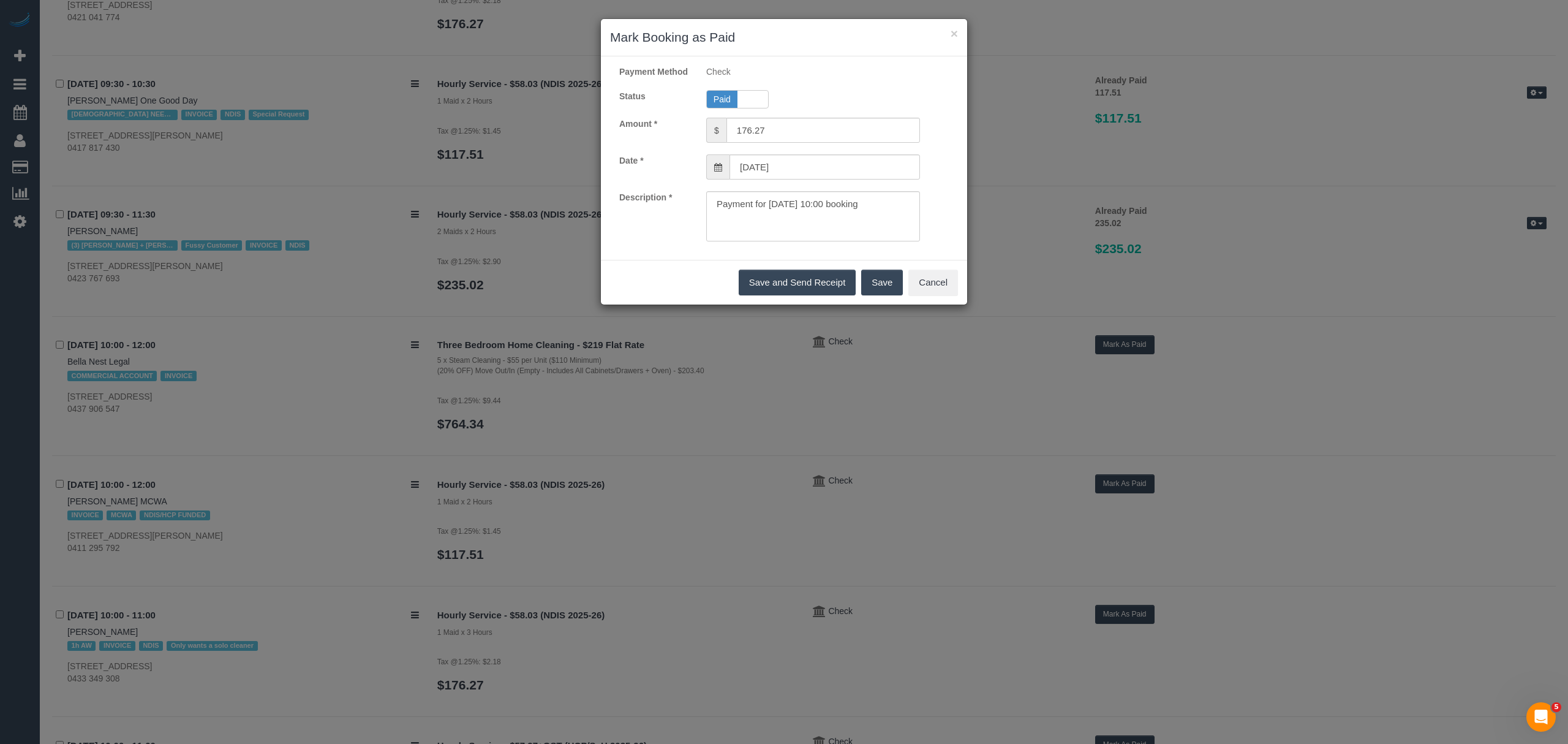
click at [893, 295] on button "Save" at bounding box center [882, 283] width 42 height 26
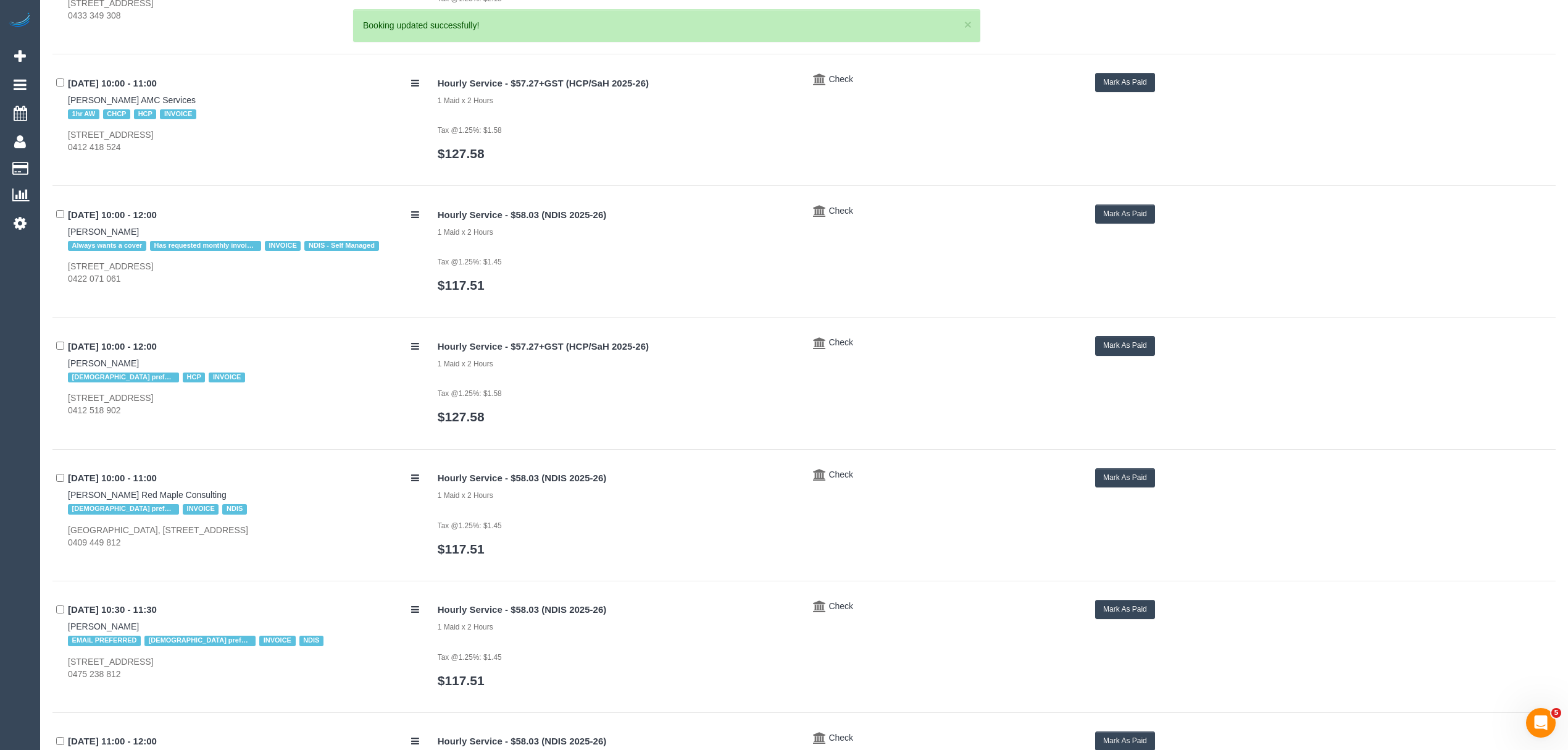
scroll to position [1187, 0]
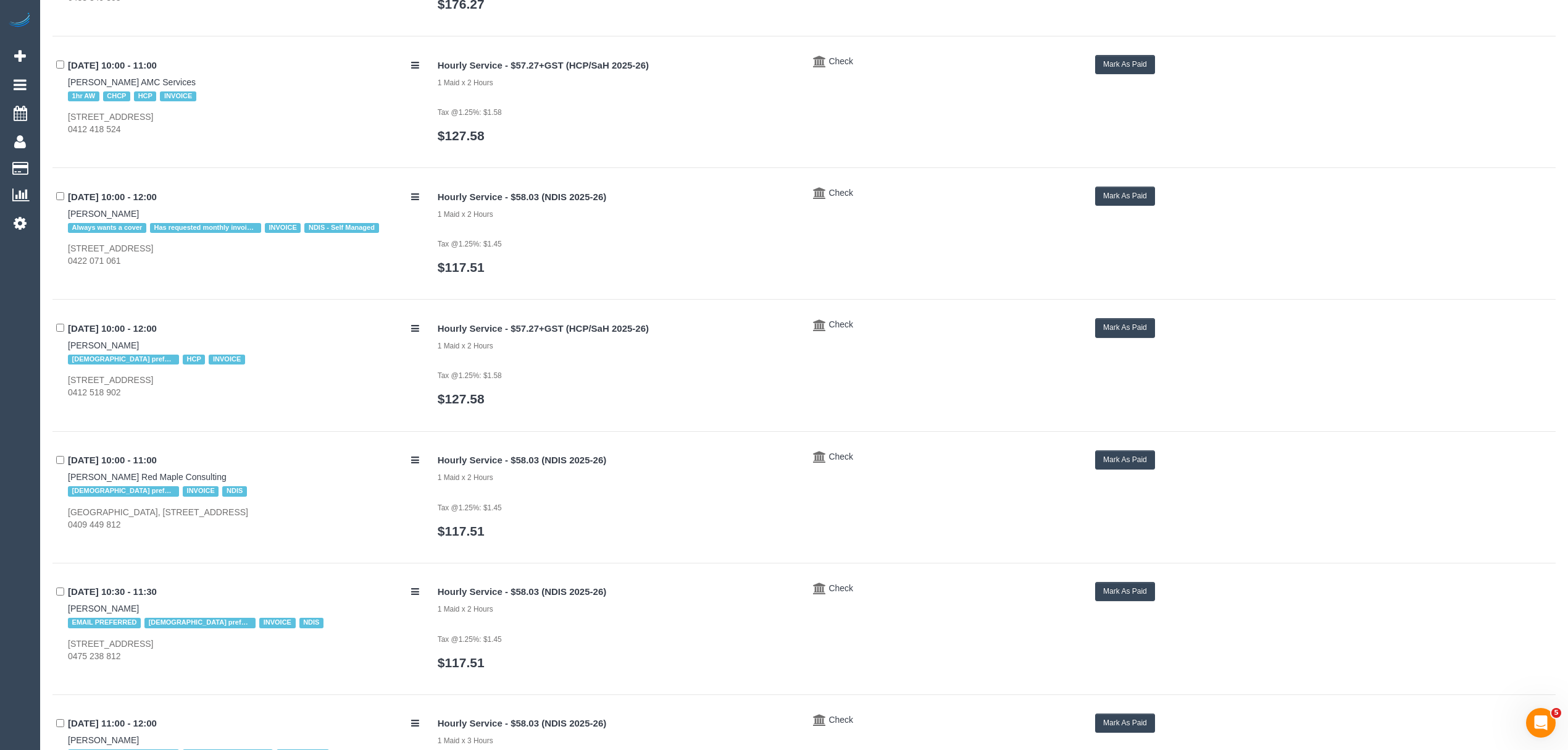
click at [62, 349] on div "22/09/2025 10:00 - 12:00 Antonia Tripepi Female preferred HCP INVOICE 18 Garnet…" at bounding box center [240, 358] width 376 height 81
drag, startPoint x: 64, startPoint y: 472, endPoint x: 153, endPoint y: 479, distance: 89.3
click at [153, 479] on div "22/09/2025 10:00 - 11:00 Jacqueline de Mamiel Red Maple Consulting Female prefe…" at bounding box center [240, 491] width 376 height 81
click at [1100, 458] on button "Mark As Paid" at bounding box center [1125, 460] width 60 height 19
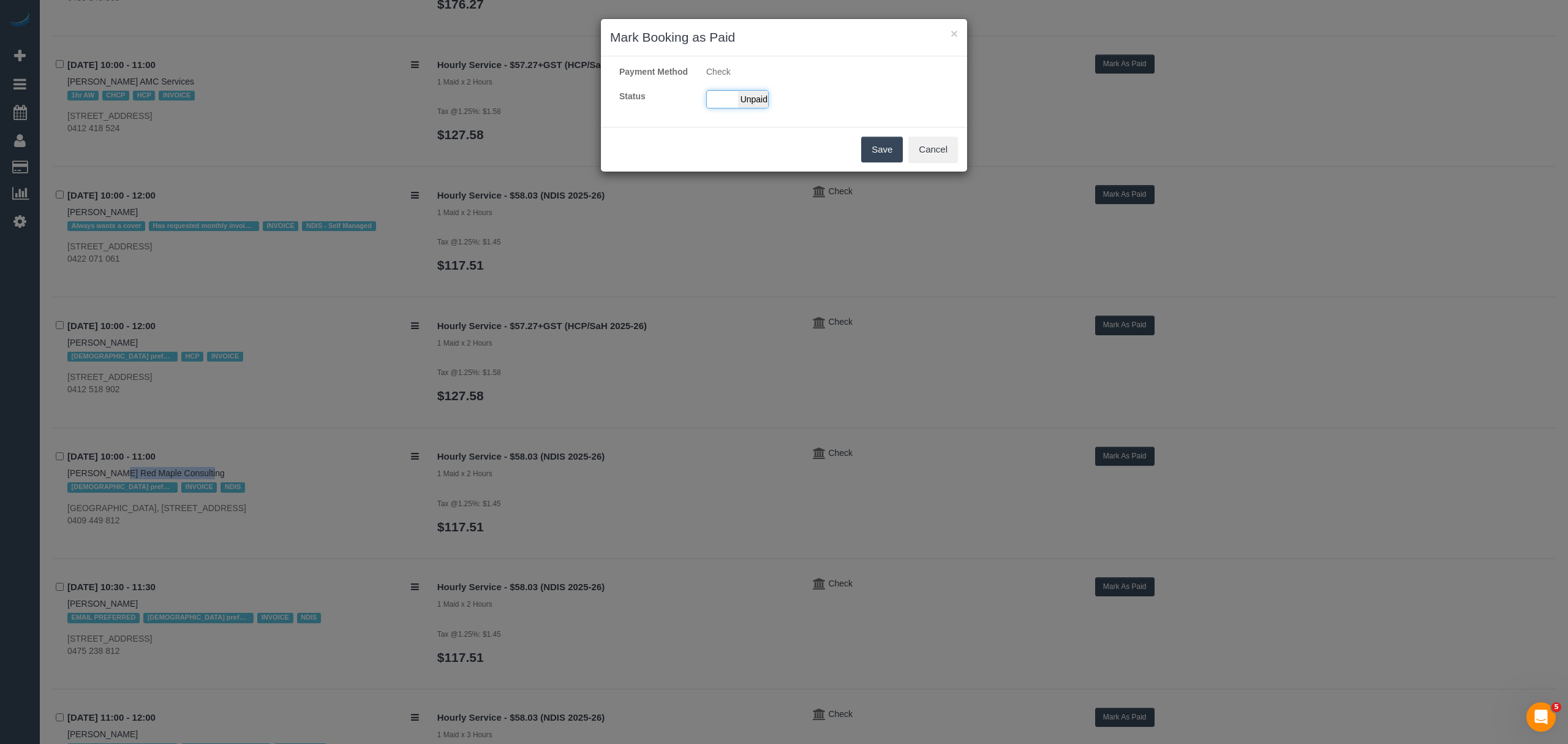
click at [762, 108] on span "Unpaid" at bounding box center [753, 100] width 31 height 17
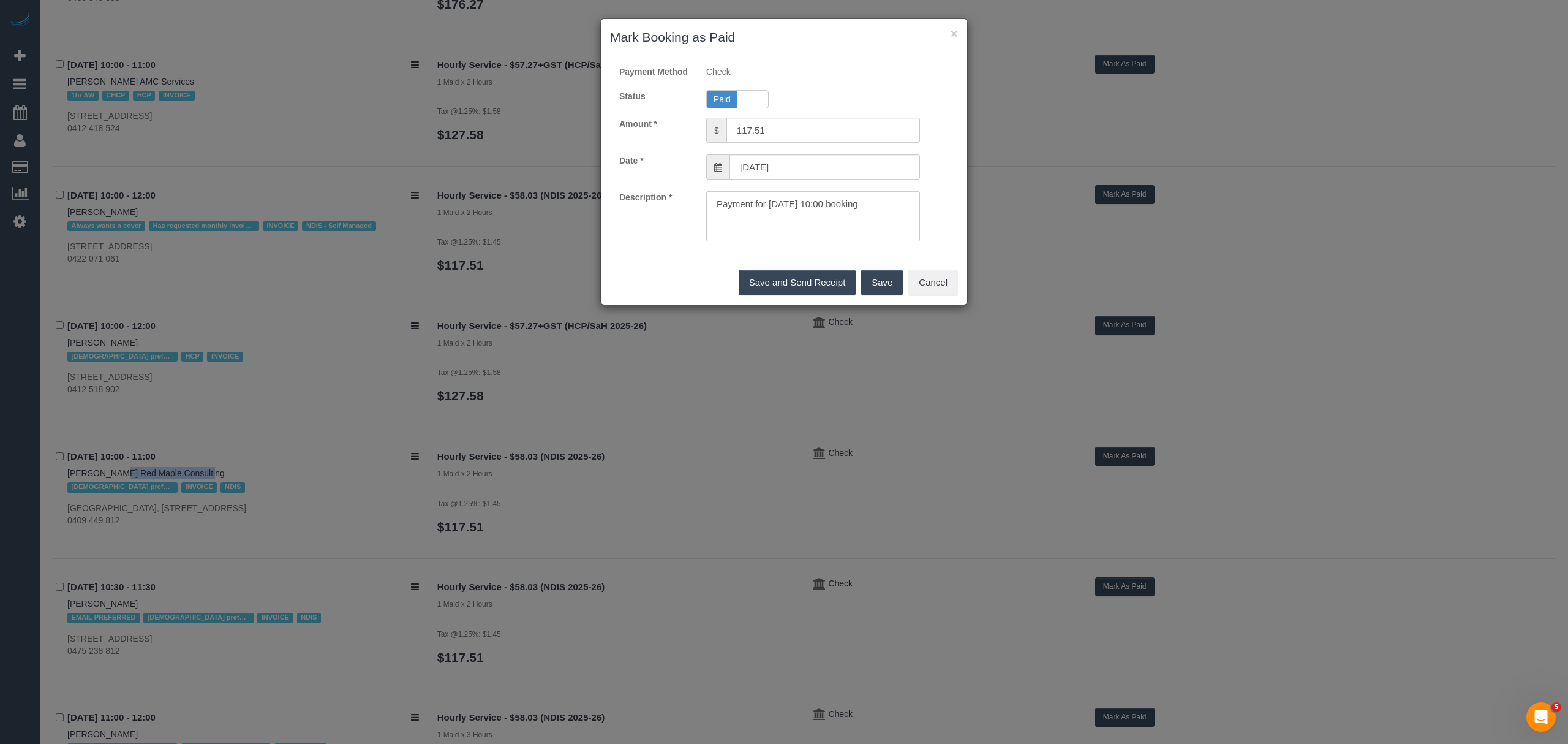
click at [883, 295] on button "Save" at bounding box center [882, 283] width 42 height 26
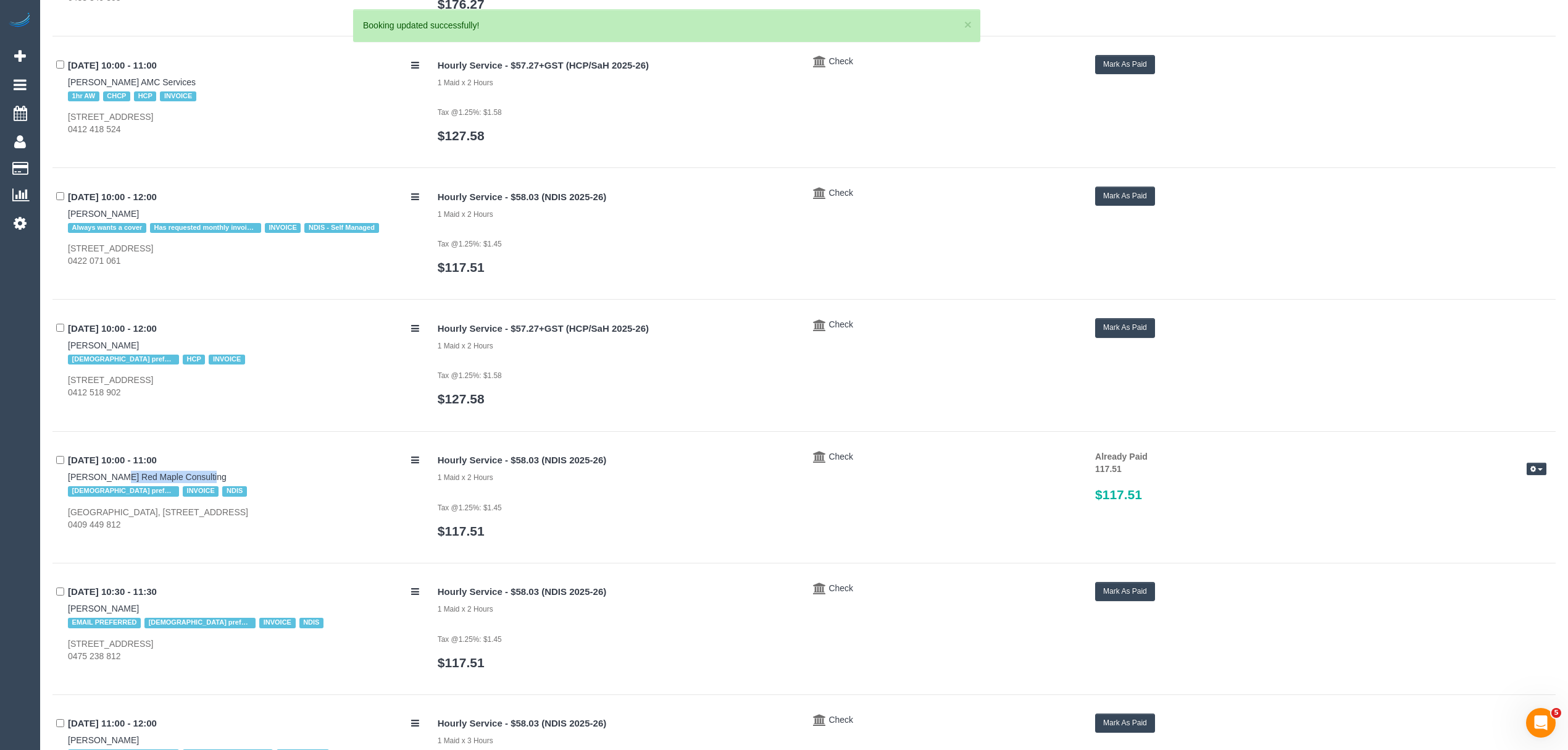
drag, startPoint x: 58, startPoint y: 605, endPoint x: 134, endPoint y: 603, distance: 76.0
click at [134, 603] on div "22/09/2025 10:30 - 11:30 Jessie Townsend EMAIL PREFERRED Female preferred INVOI…" at bounding box center [240, 623] width 376 height 81
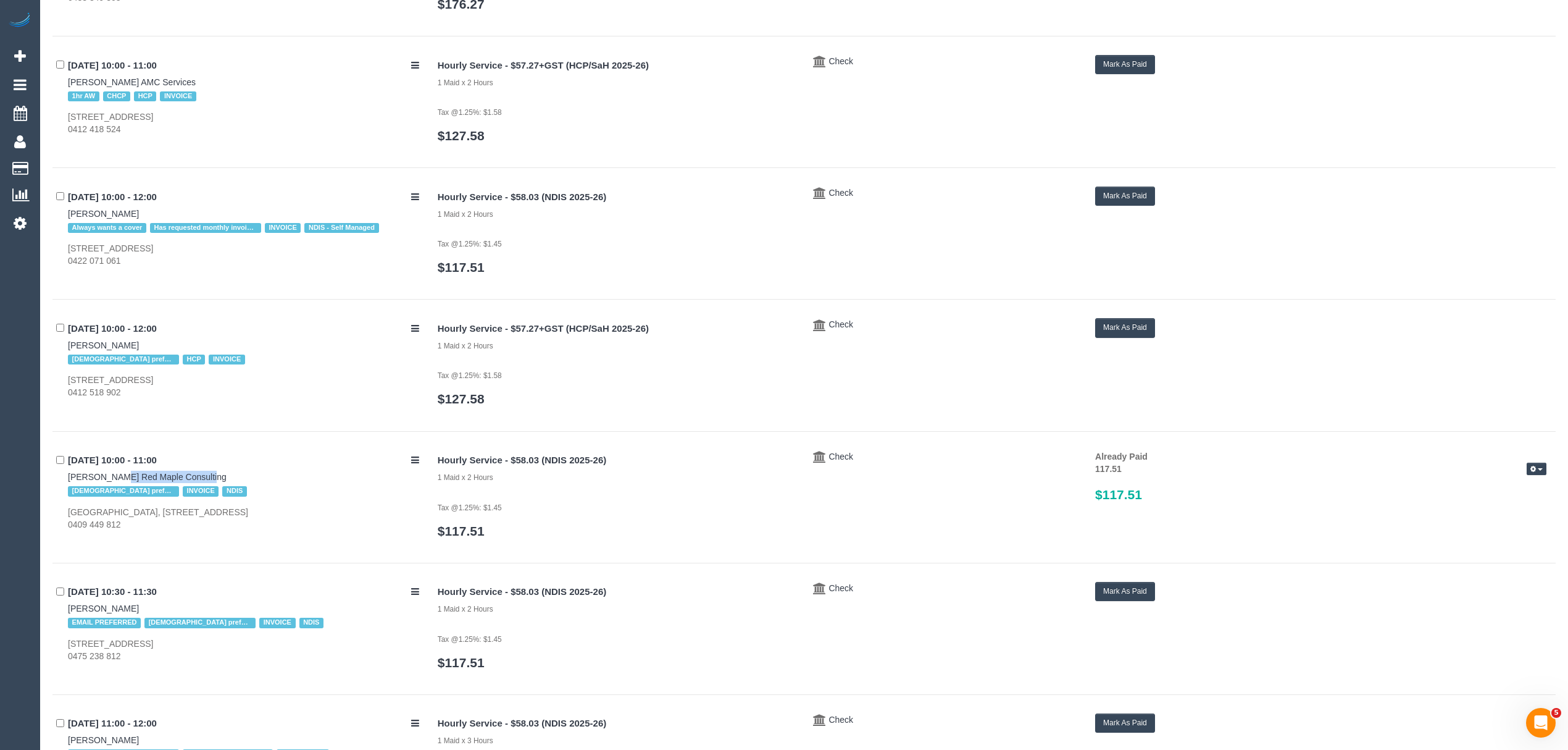
click at [1098, 597] on button "Mark As Paid" at bounding box center [1125, 592] width 60 height 19
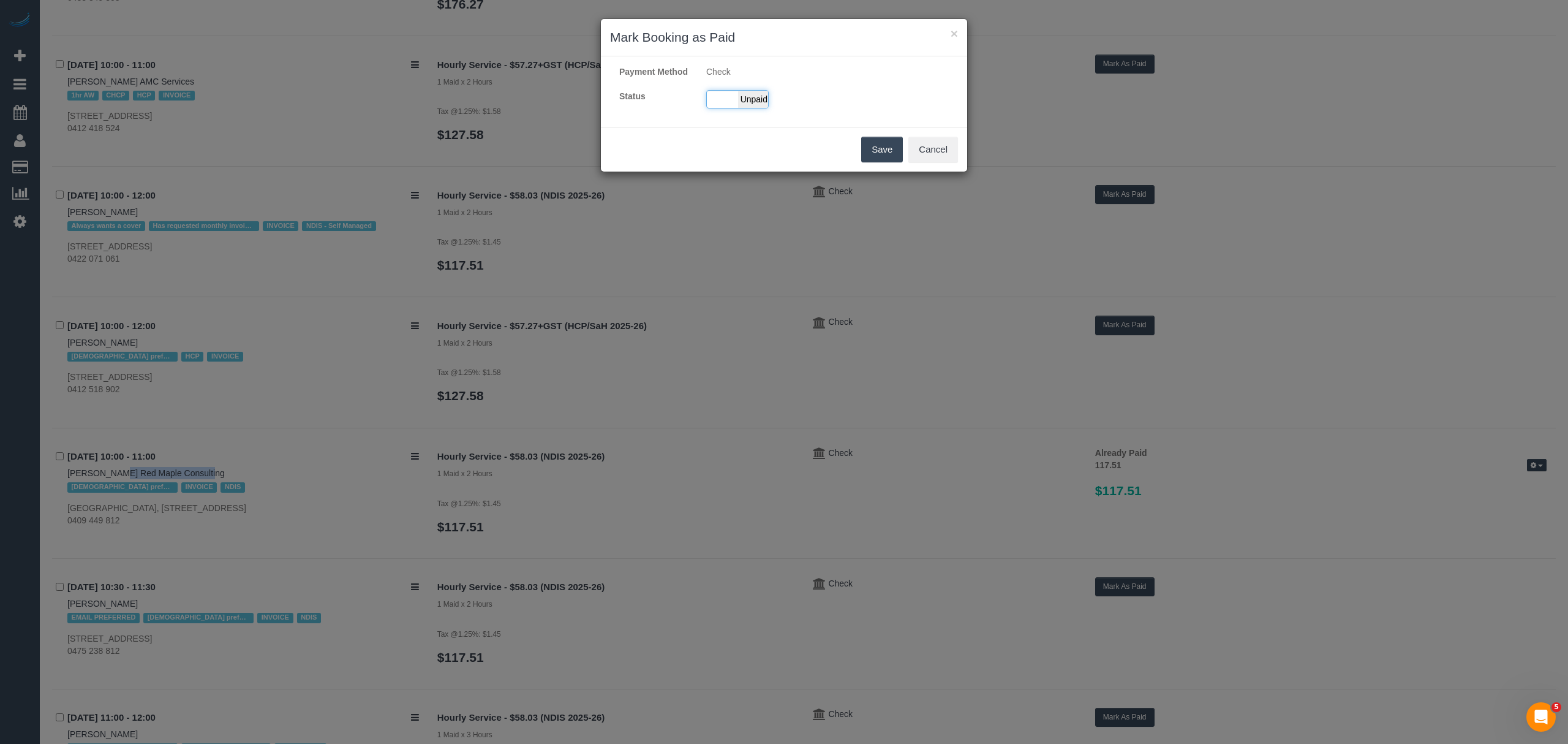
click at [754, 108] on span "Unpaid" at bounding box center [753, 100] width 31 height 17
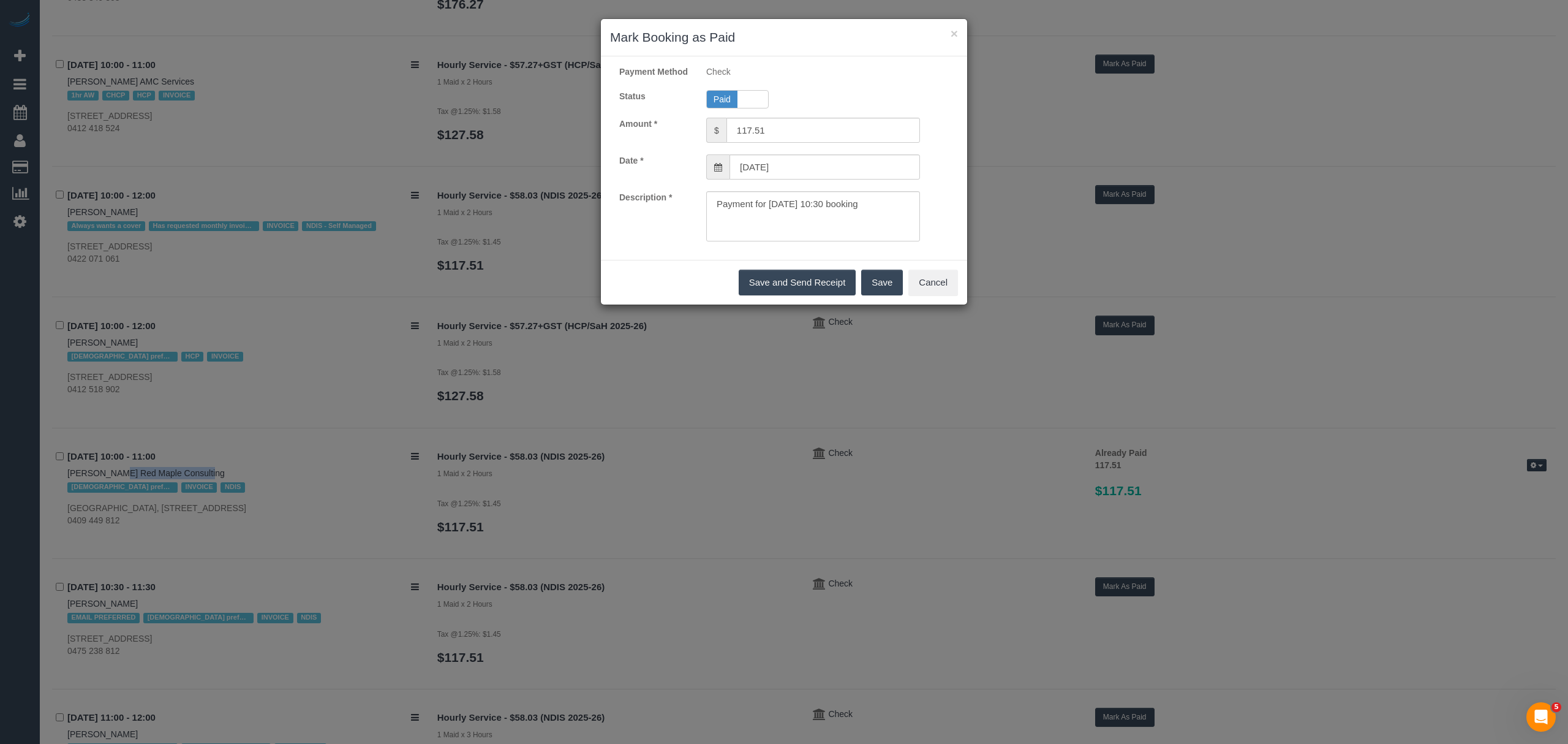
click at [866, 293] on button "Save" at bounding box center [882, 283] width 42 height 26
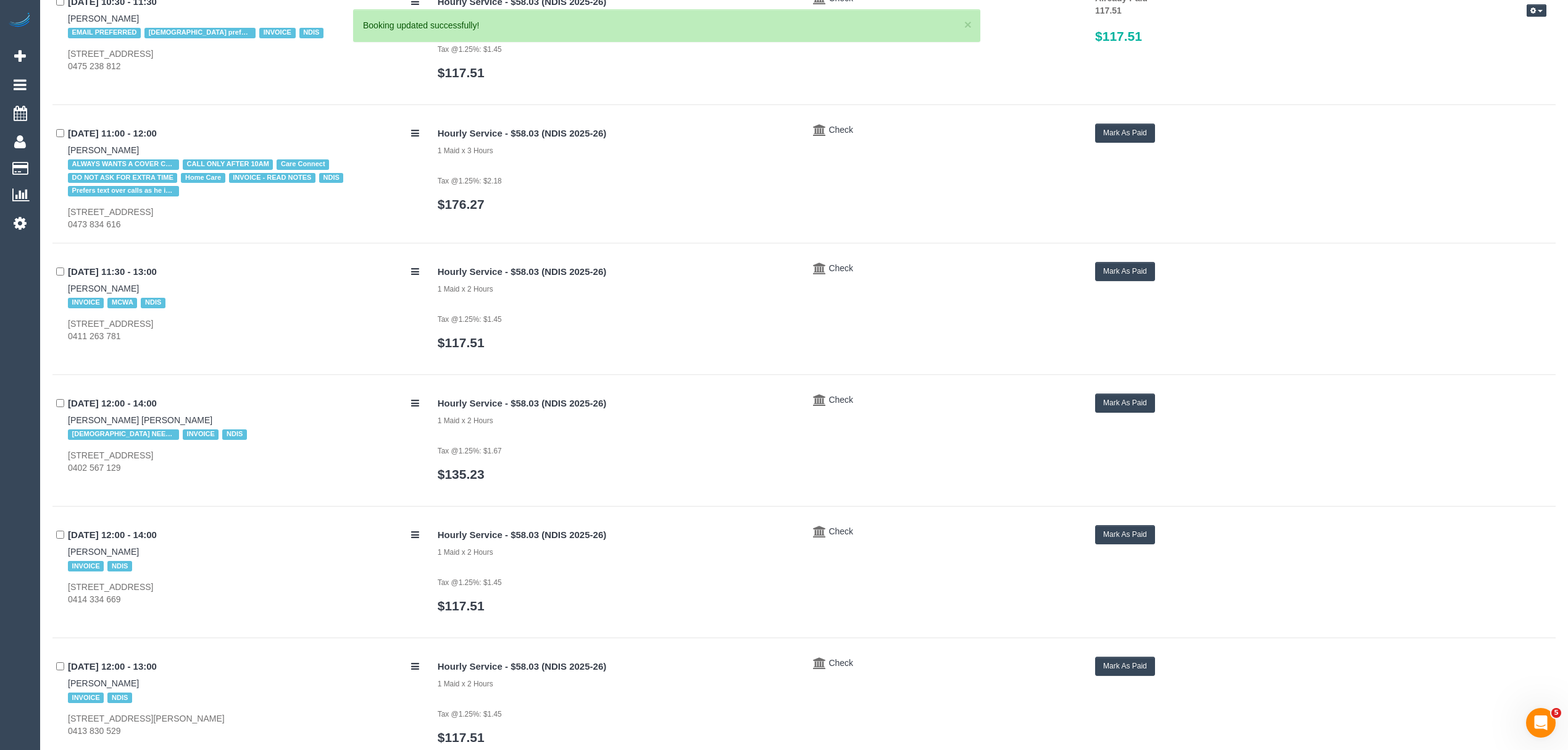
scroll to position [1782, 0]
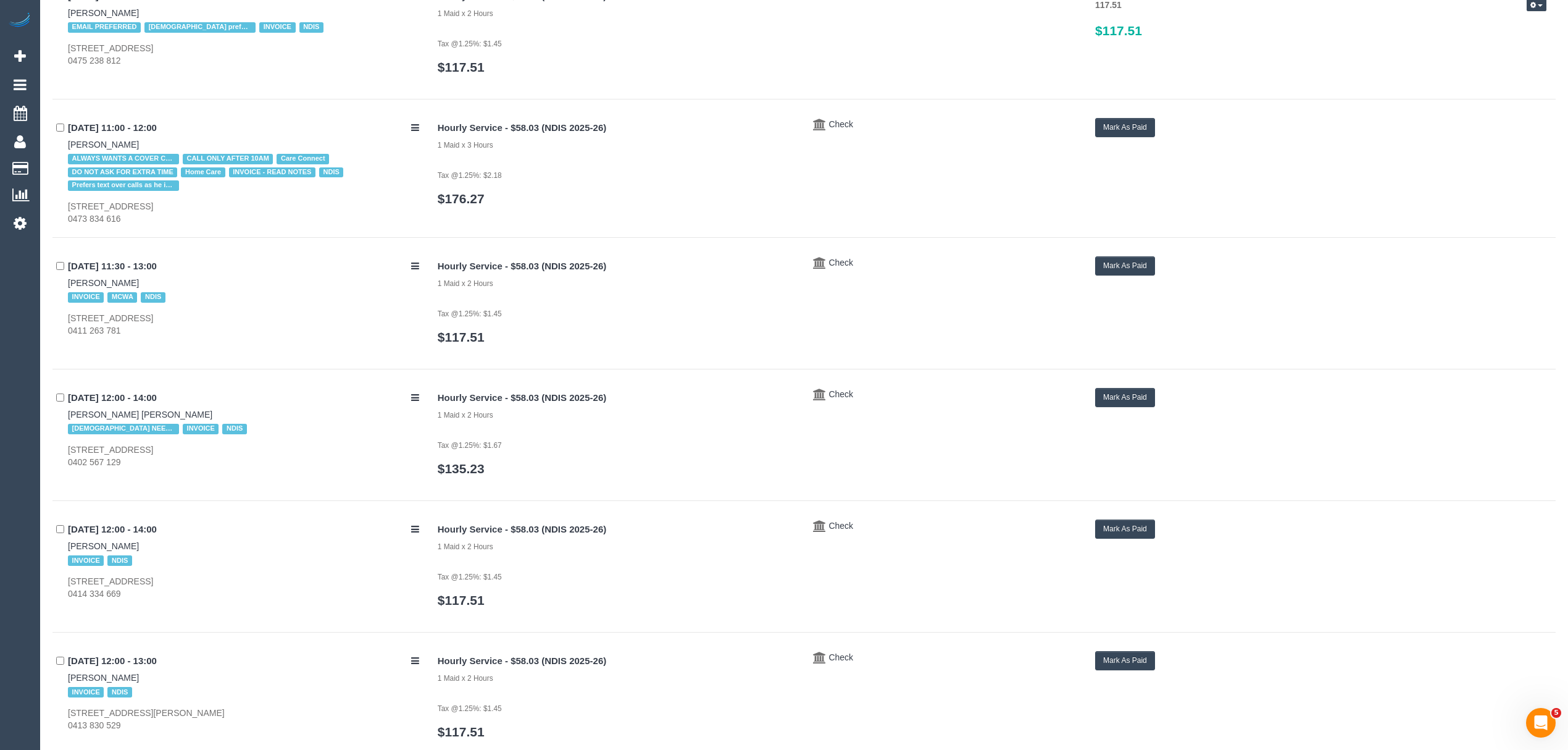
click at [66, 418] on div "22/09/2025 12:00 - 14:00 Trudy Chmielewski Wintringham FEMALE NEEDED INVOICE ND…" at bounding box center [240, 428] width 376 height 81
drag, startPoint x: 52, startPoint y: 551, endPoint x: 138, endPoint y: 554, distance: 86.1
click at [138, 554] on div "22/09/2025 12:00 - 14:00 Jack McDonald INVOICE NDIS 40d Head Street, Brighton, …" at bounding box center [240, 560] width 376 height 81
click at [1113, 526] on button "Mark As Paid" at bounding box center [1125, 529] width 60 height 19
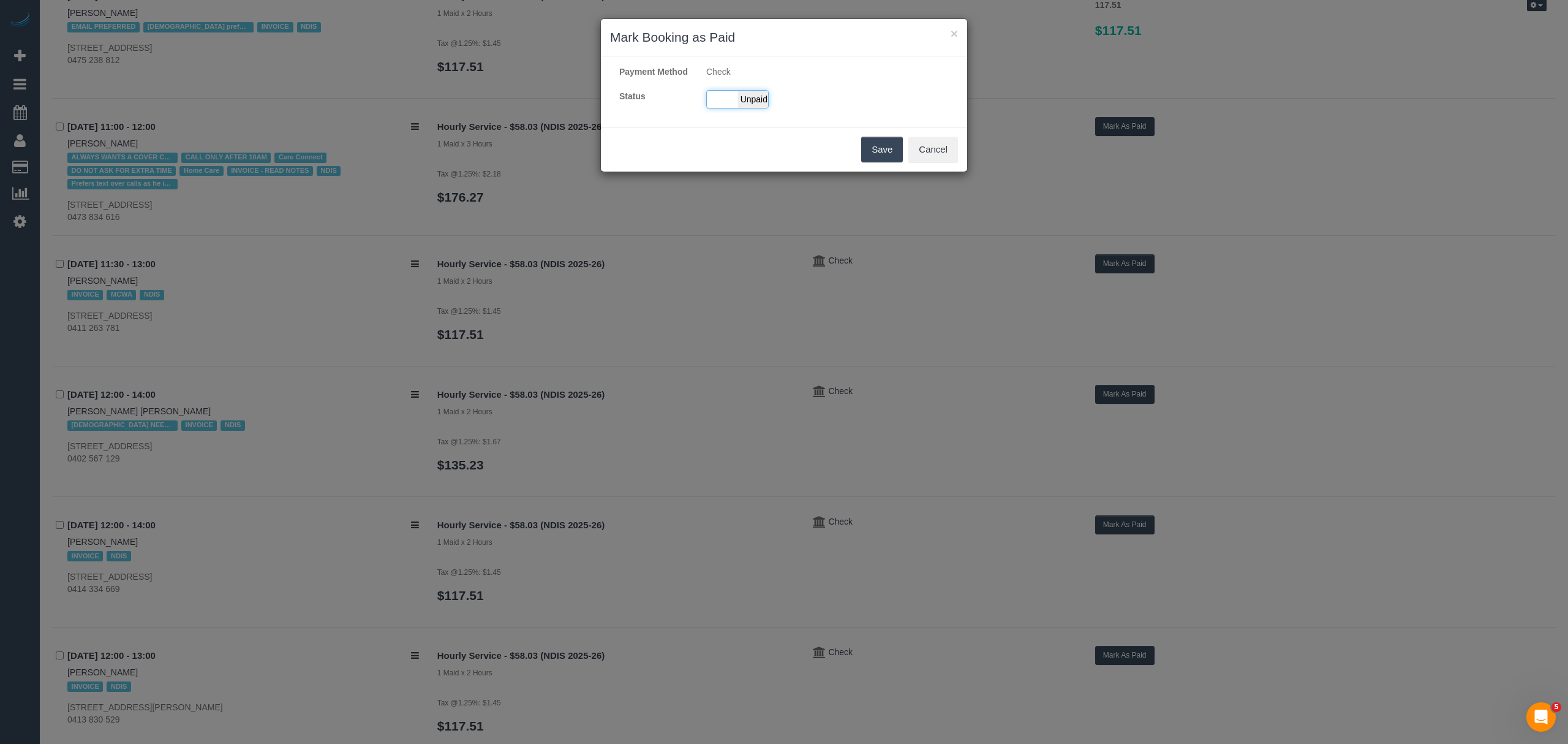
click at [726, 108] on div "Paid Unpaid" at bounding box center [737, 99] width 63 height 18
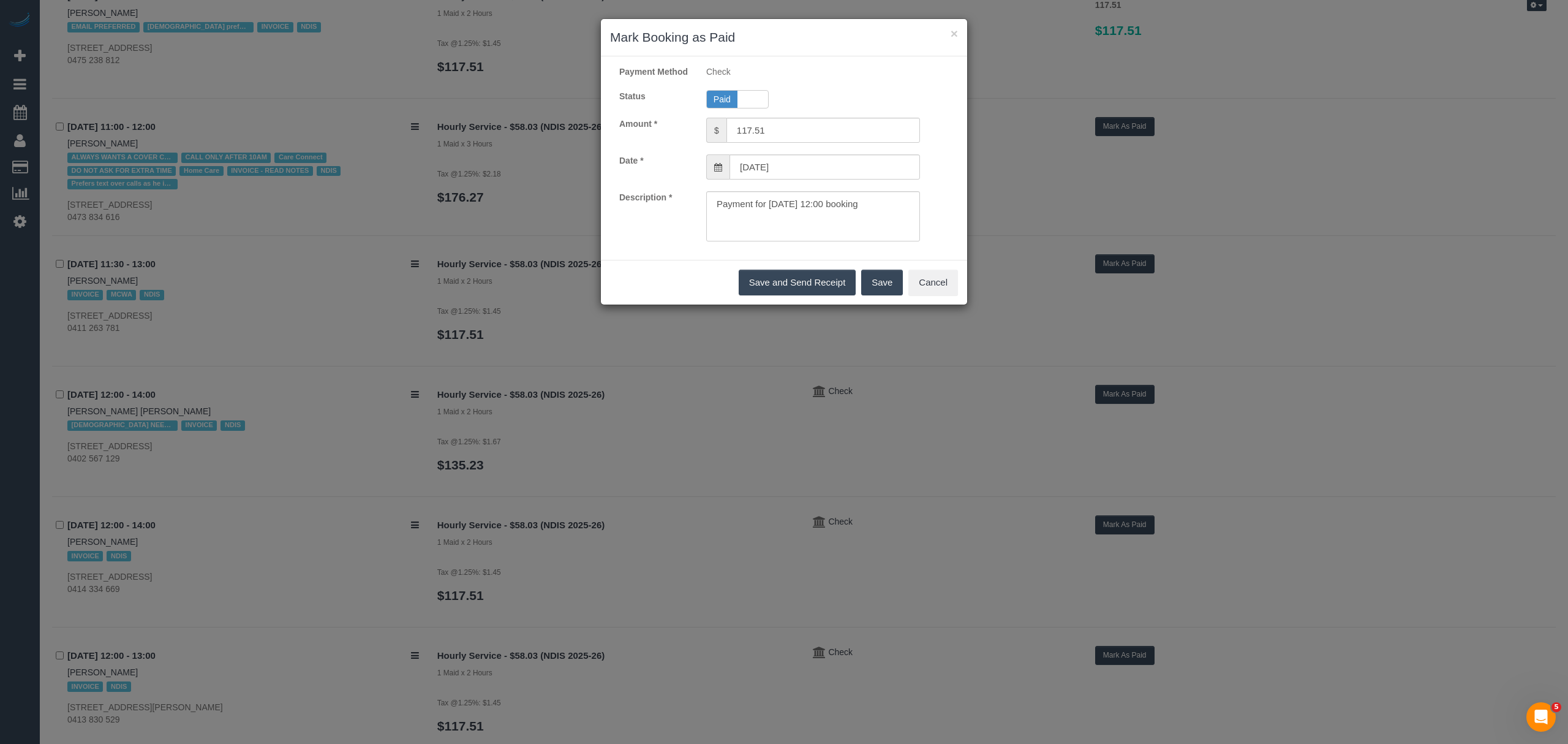
click at [875, 293] on button "Save" at bounding box center [882, 283] width 42 height 26
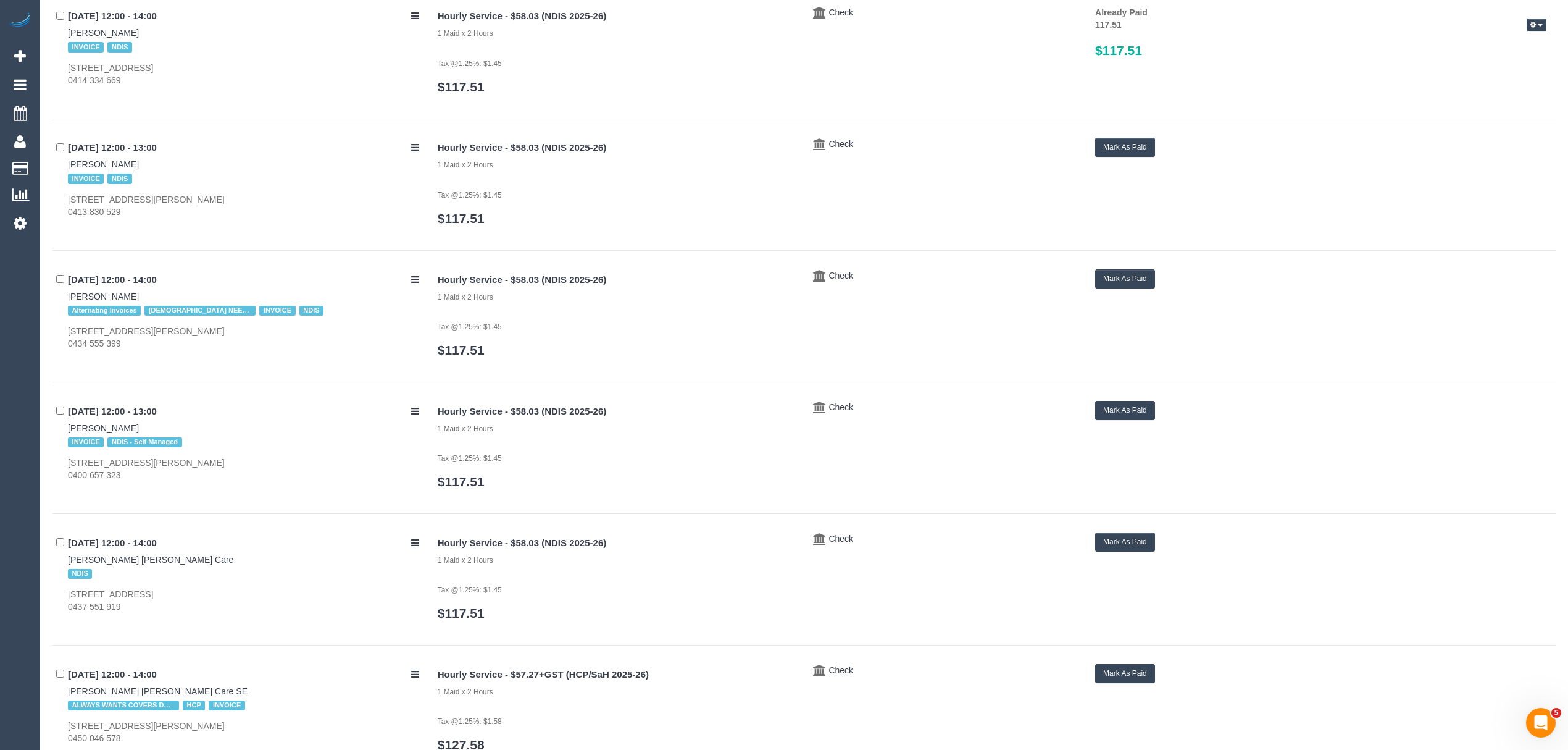
scroll to position [2290, 0]
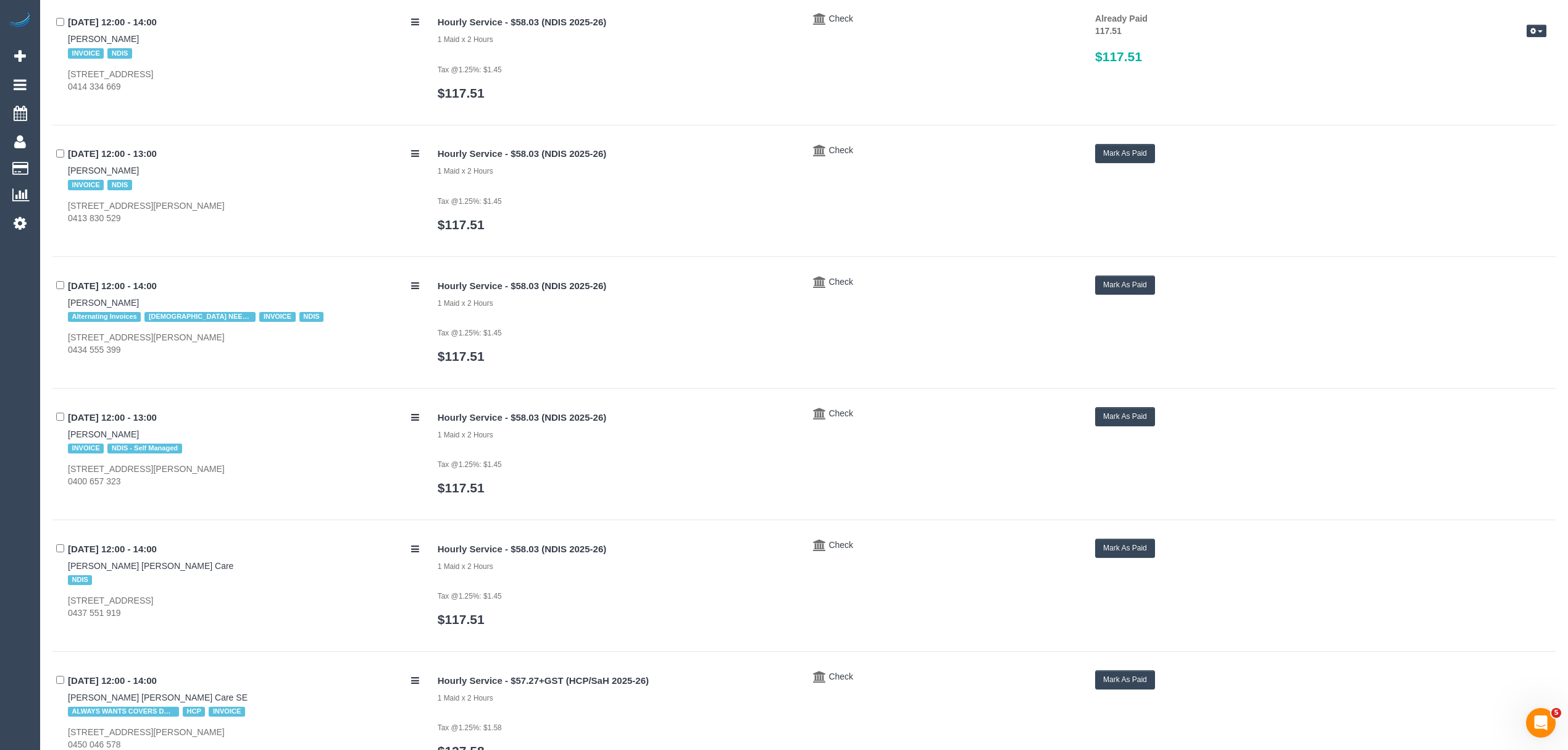
drag, startPoint x: 55, startPoint y: 180, endPoint x: 134, endPoint y: 179, distance: 79.0
click at [134, 179] on div "22/09/2025 12:00 - 13:00 Joanne McKenzie INVOICE NDIS Unit 5, 14a Erskine St, N…" at bounding box center [240, 184] width 376 height 81
click at [1140, 156] on button "Mark As Paid" at bounding box center [1125, 153] width 60 height 19
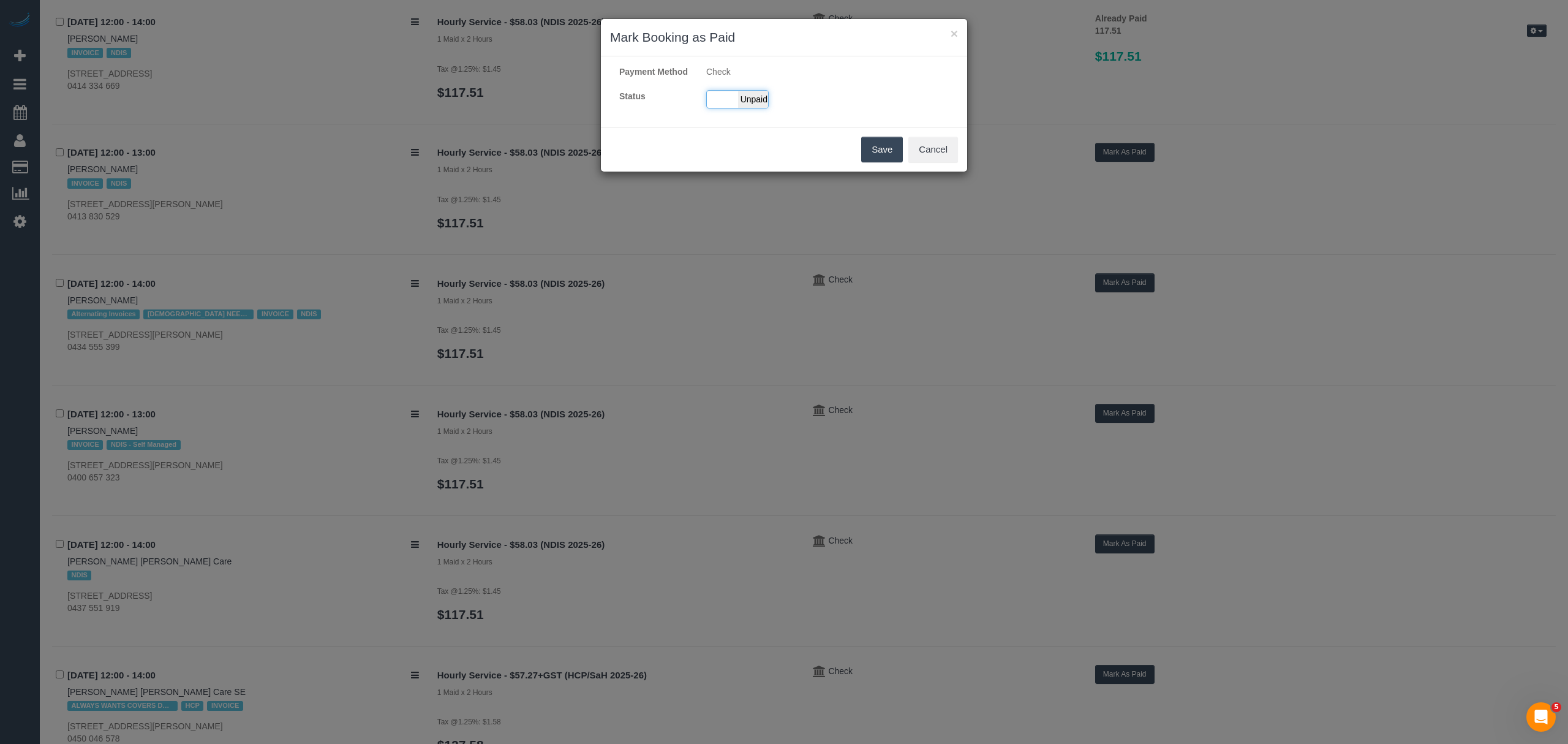
click at [739, 108] on span "Unpaid" at bounding box center [753, 100] width 31 height 17
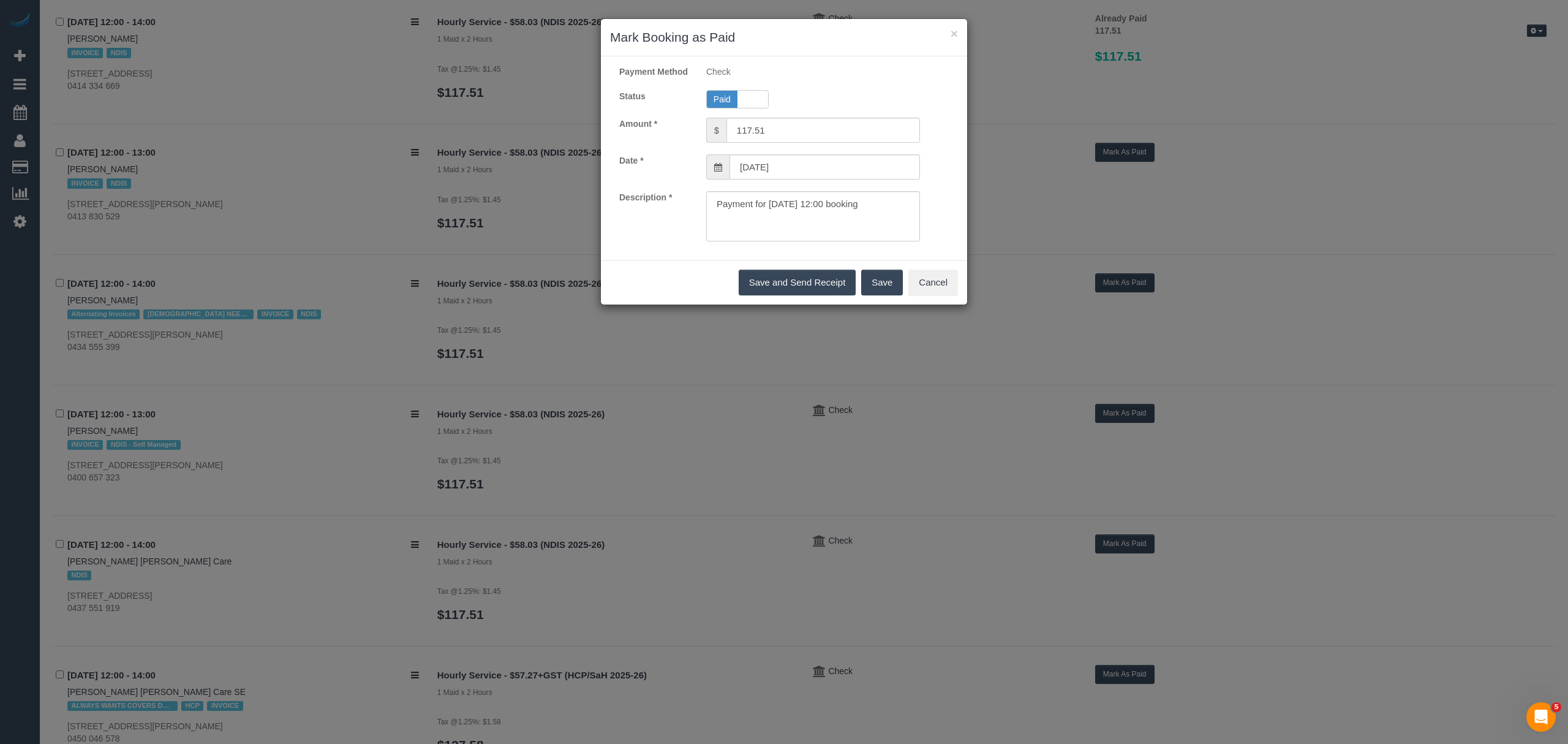
click at [859, 286] on div "Save and Send Receipt Save Cancel" at bounding box center [784, 282] width 366 height 45
click at [863, 287] on button "Save" at bounding box center [882, 283] width 42 height 26
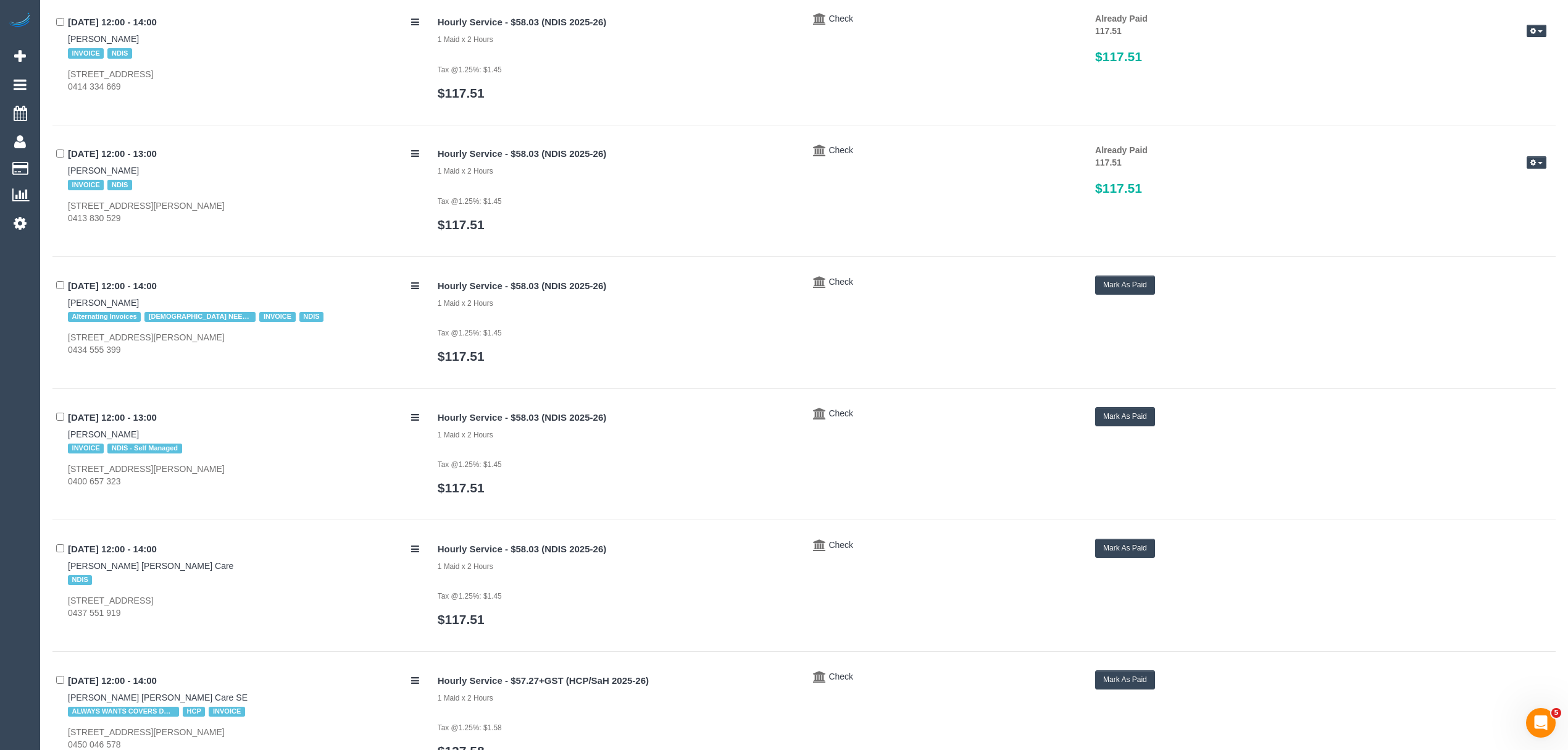
drag, startPoint x: 63, startPoint y: 305, endPoint x: 142, endPoint y: 308, distance: 79.1
click at [142, 308] on div "22/09/2025 12:00 - 14:00 Celia Shiu Alternating Invoices FEMALE NEEDED INVOICE …" at bounding box center [240, 316] width 376 height 81
click at [1120, 280] on button "Mark As Paid" at bounding box center [1125, 285] width 60 height 19
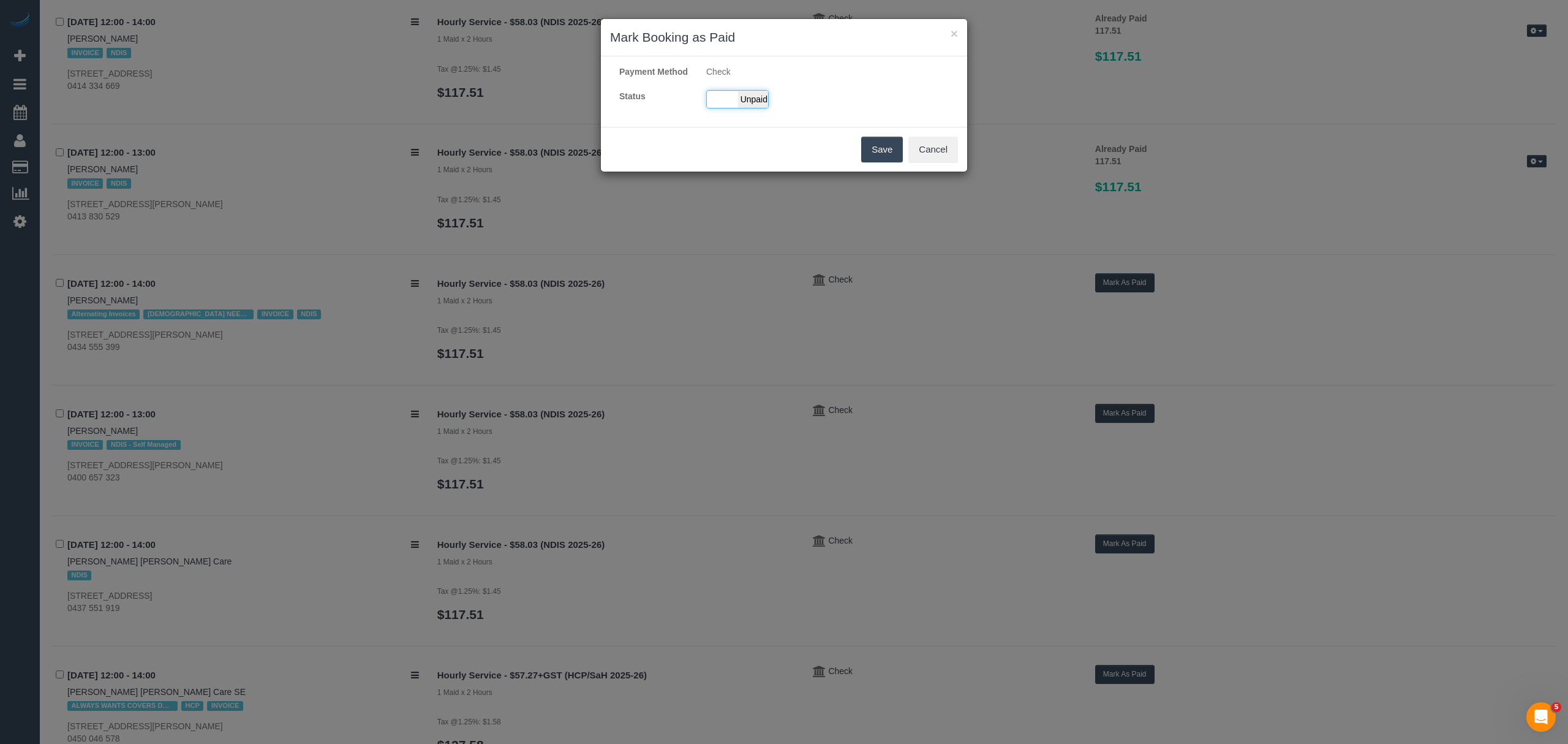
click at [709, 108] on div "Paid Unpaid" at bounding box center [737, 99] width 63 height 18
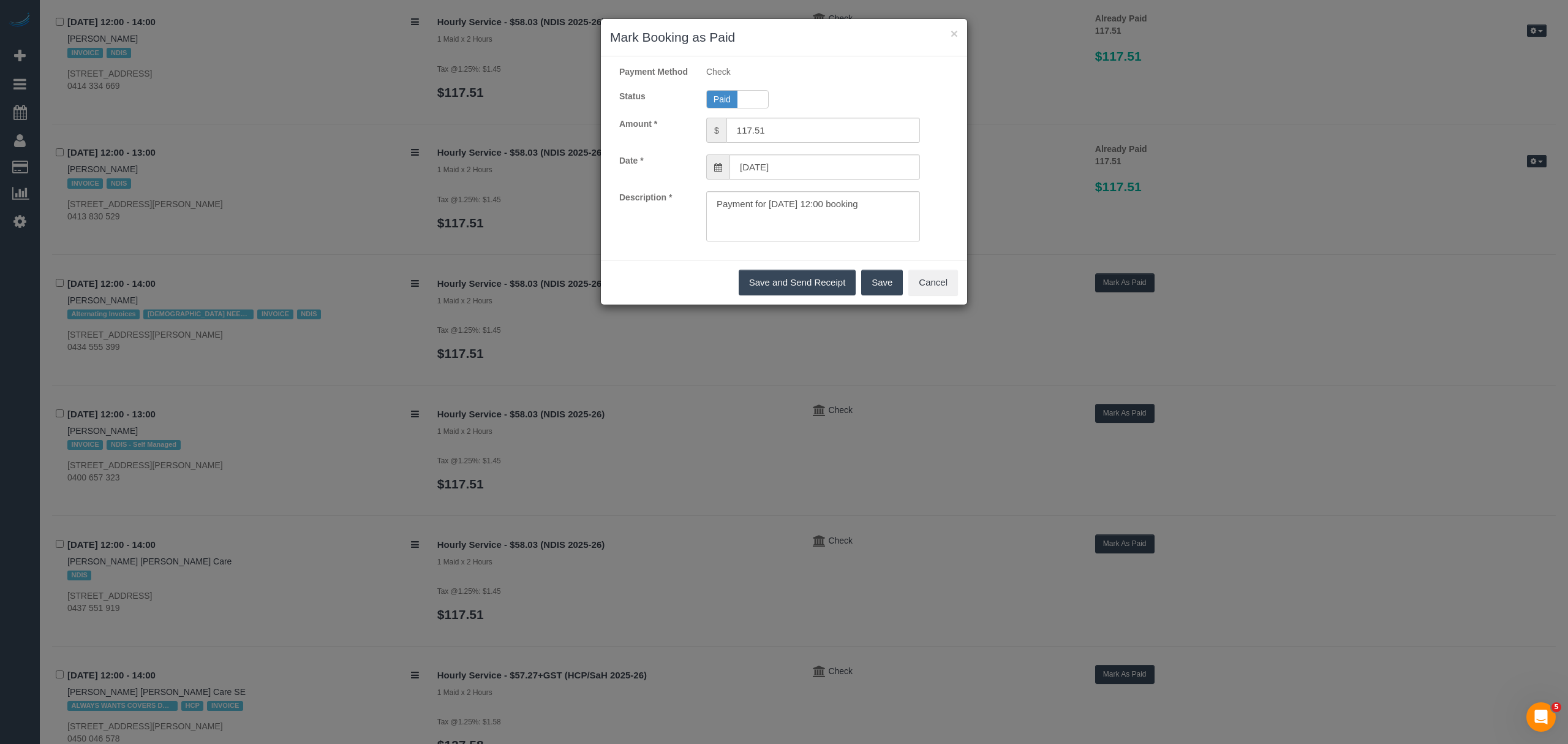
click at [868, 290] on button "Save" at bounding box center [882, 283] width 42 height 26
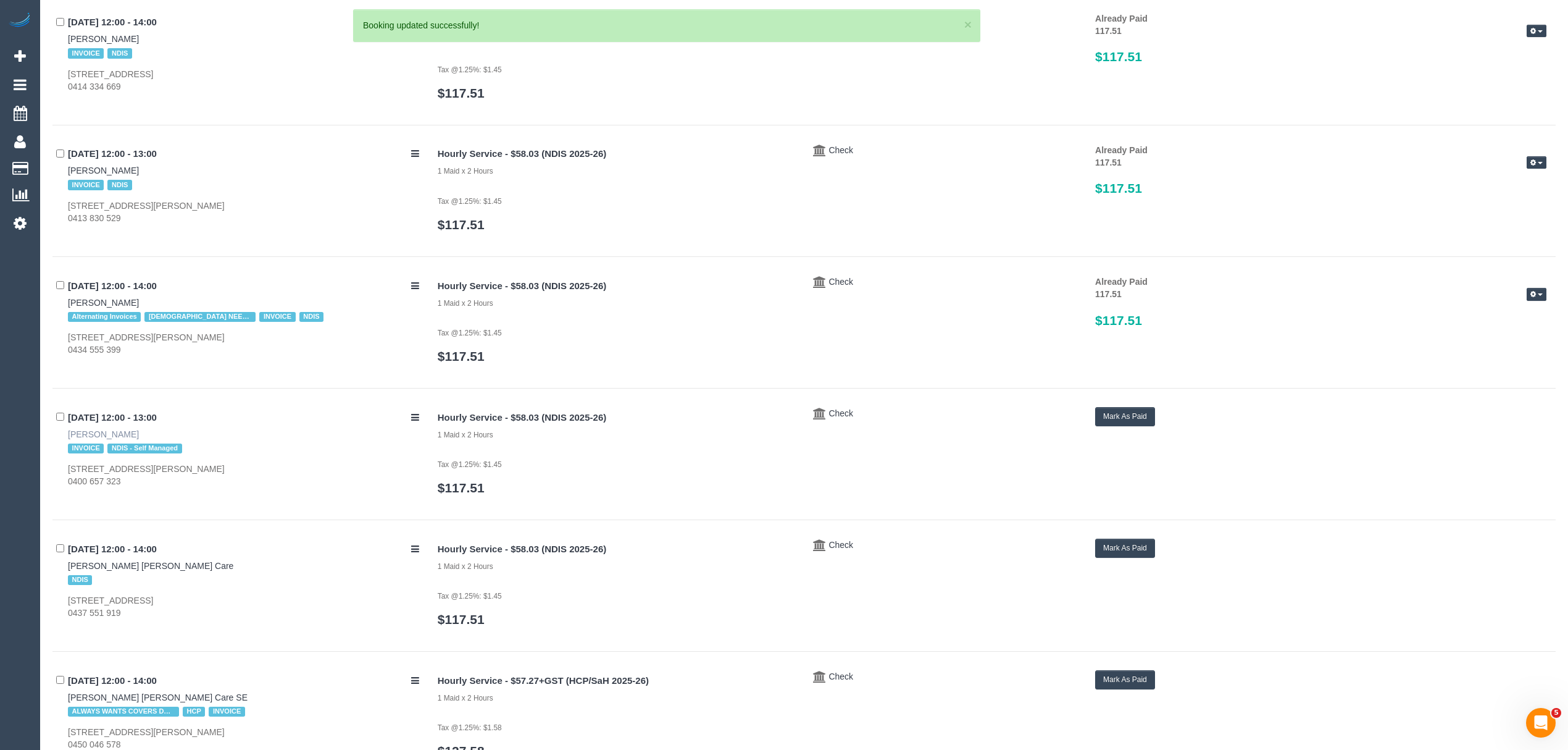
drag, startPoint x: 119, startPoint y: 442, endPoint x: 69, endPoint y: 442, distance: 50.0
click at [69, 442] on div "22/09/2025 12:00 - 13:00 Aaron Boyd INVOICE NDIS - Self Managed 38 Banksia Walk…" at bounding box center [240, 448] width 376 height 81
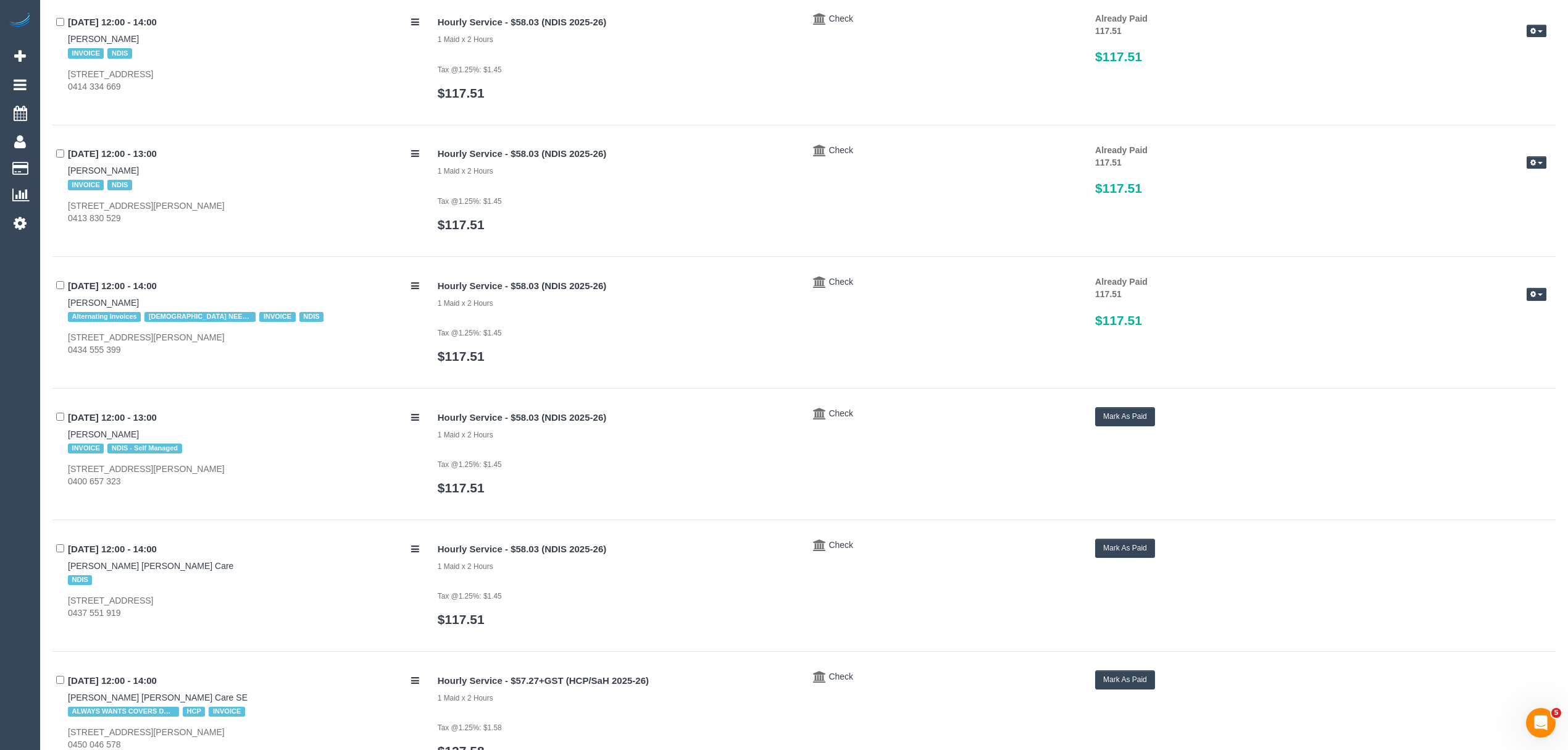
click at [1132, 426] on button "Mark As Paid" at bounding box center [1125, 417] width 60 height 19
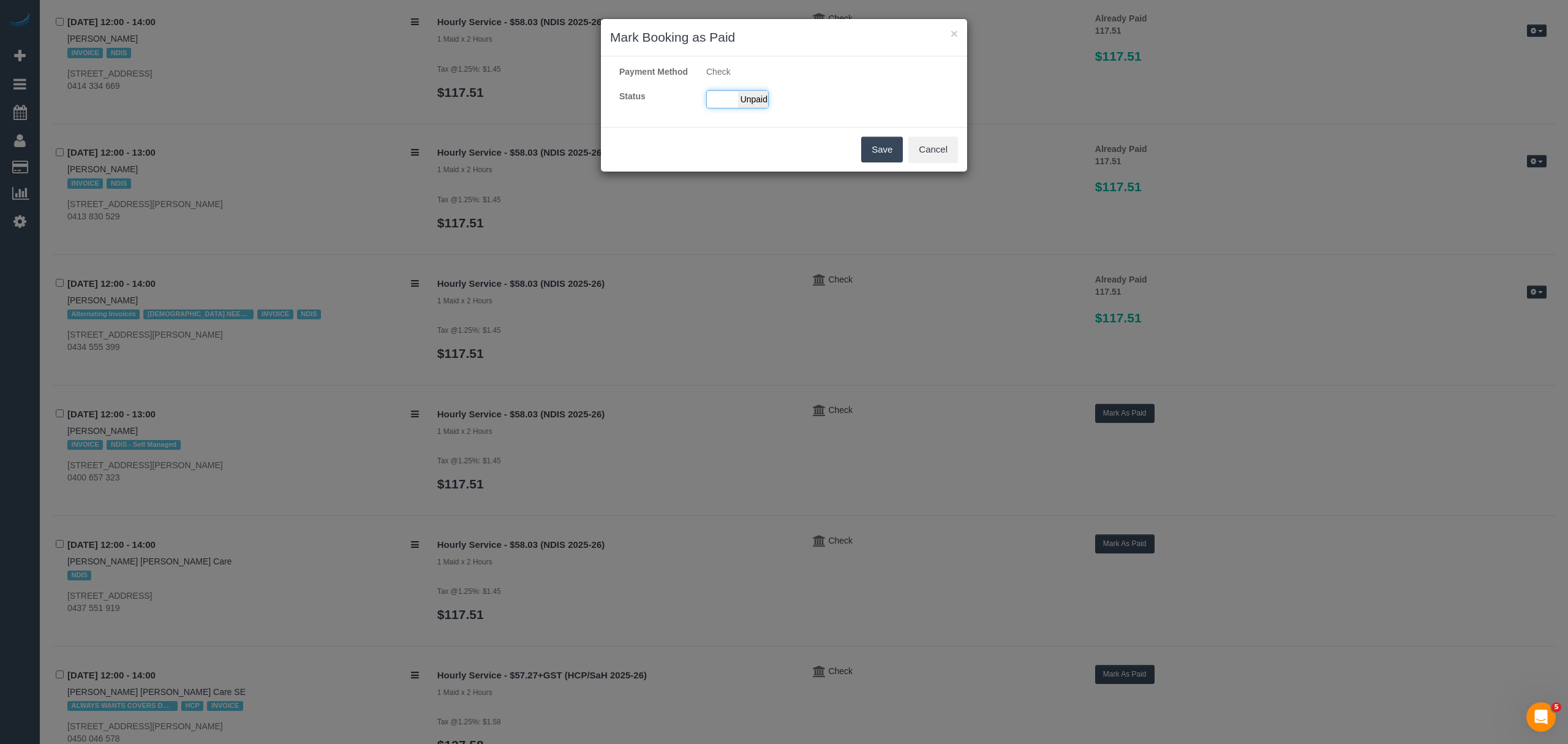
drag, startPoint x: 759, startPoint y: 116, endPoint x: 790, endPoint y: 197, distance: 86.7
click at [757, 108] on span "Unpaid" at bounding box center [753, 100] width 31 height 17
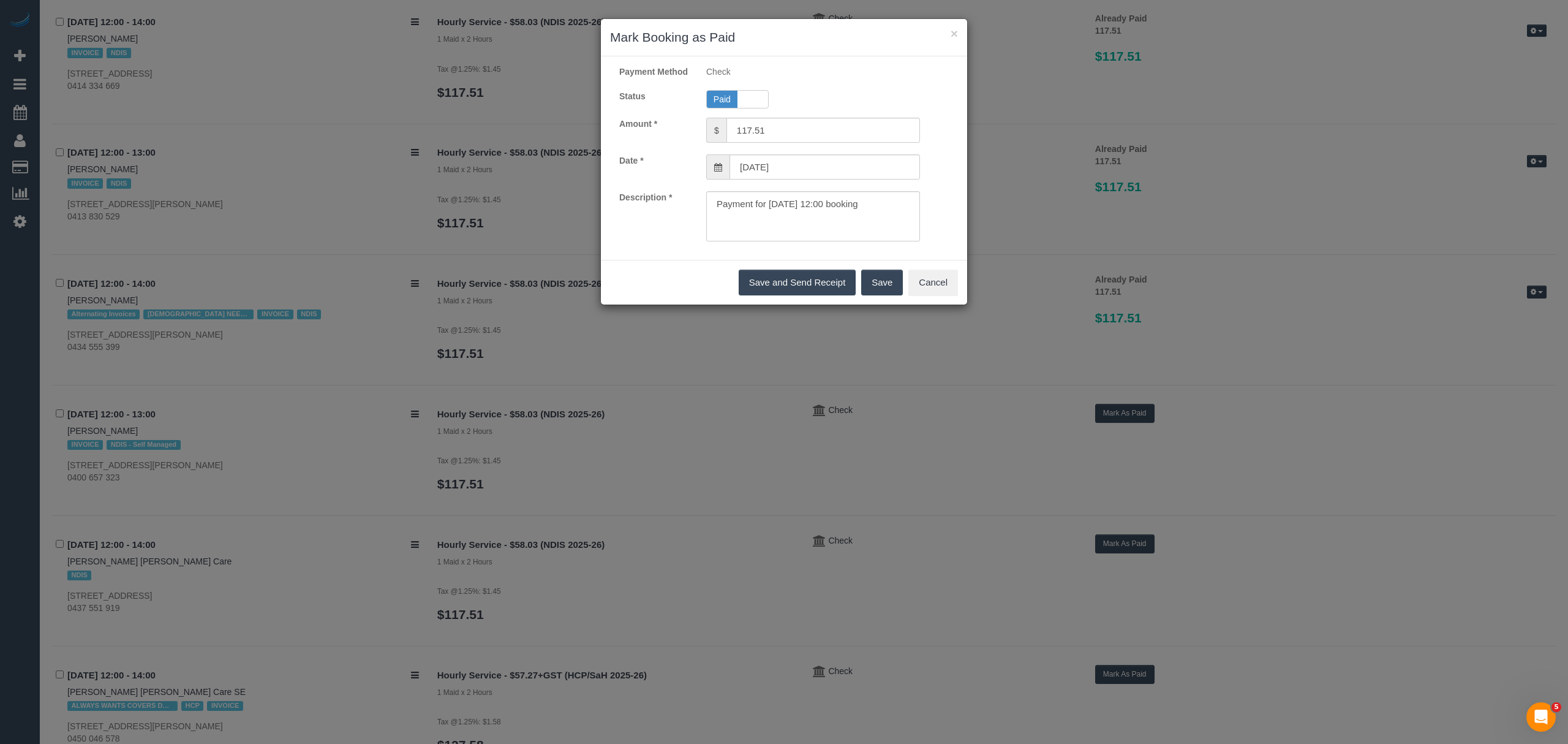
click at [864, 295] on button "Save" at bounding box center [882, 283] width 42 height 26
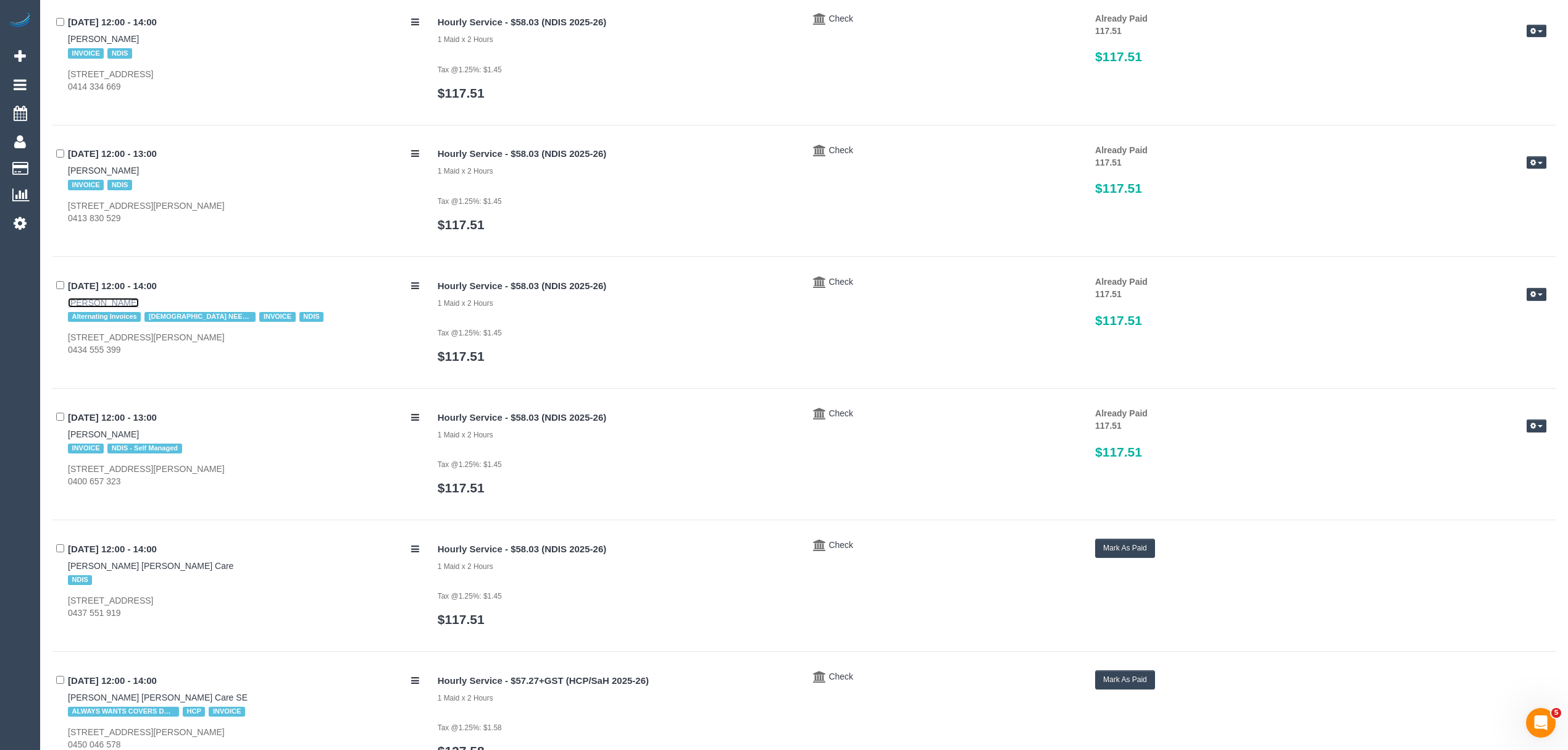
click at [96, 308] on link "Celia Shiu" at bounding box center [104, 302] width 71 height 9
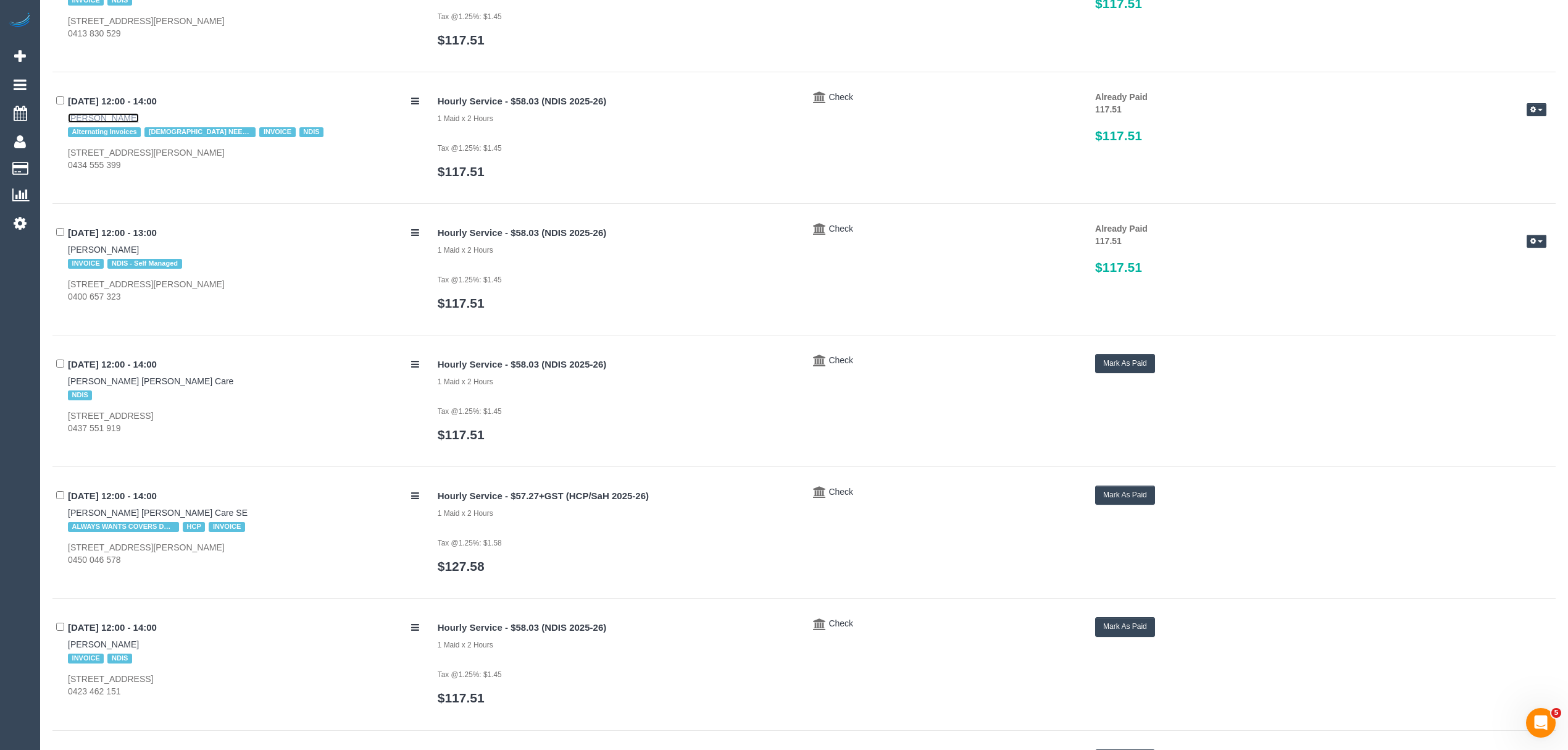
scroll to position [2725, 0]
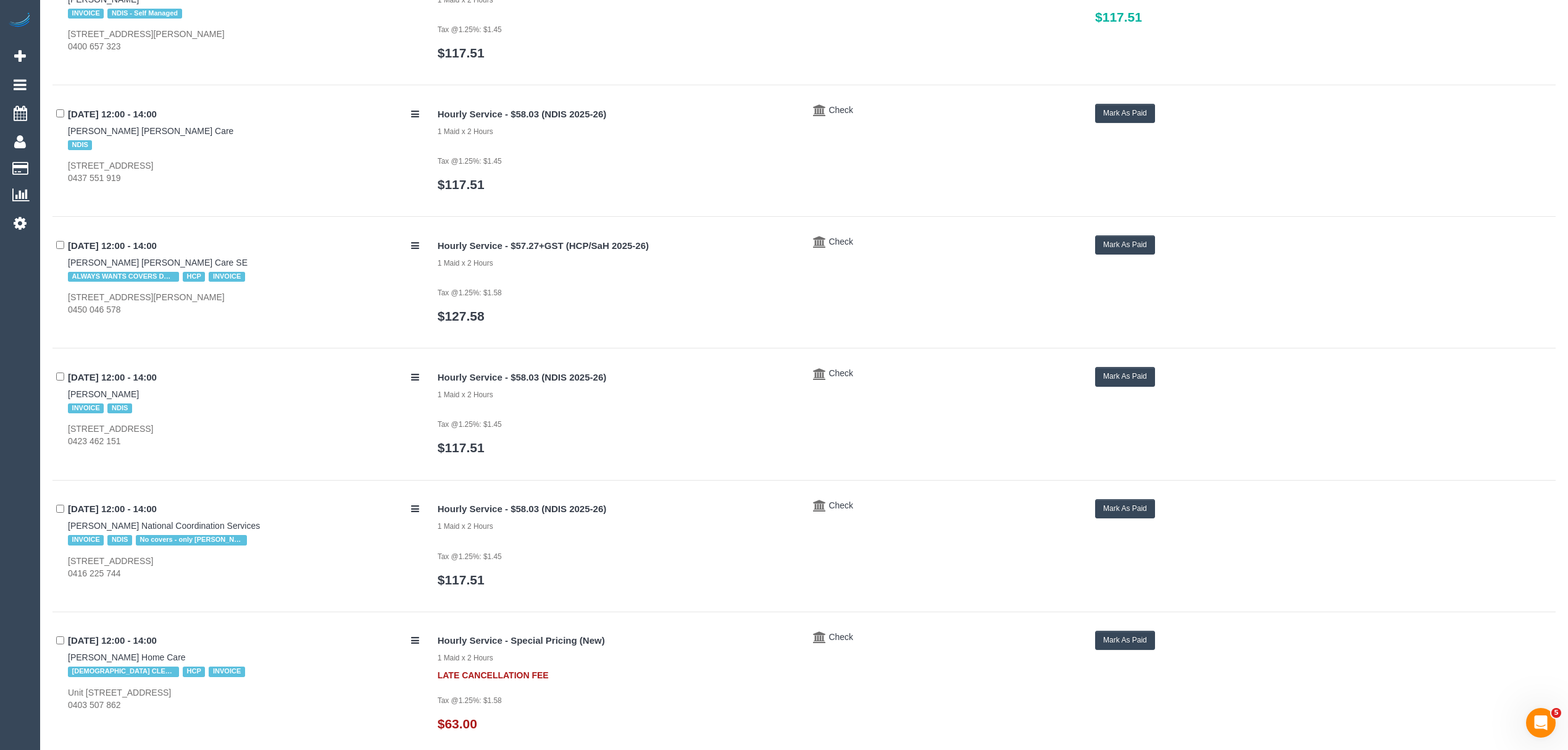
click at [1137, 121] on button "Mark As Paid" at bounding box center [1125, 113] width 60 height 19
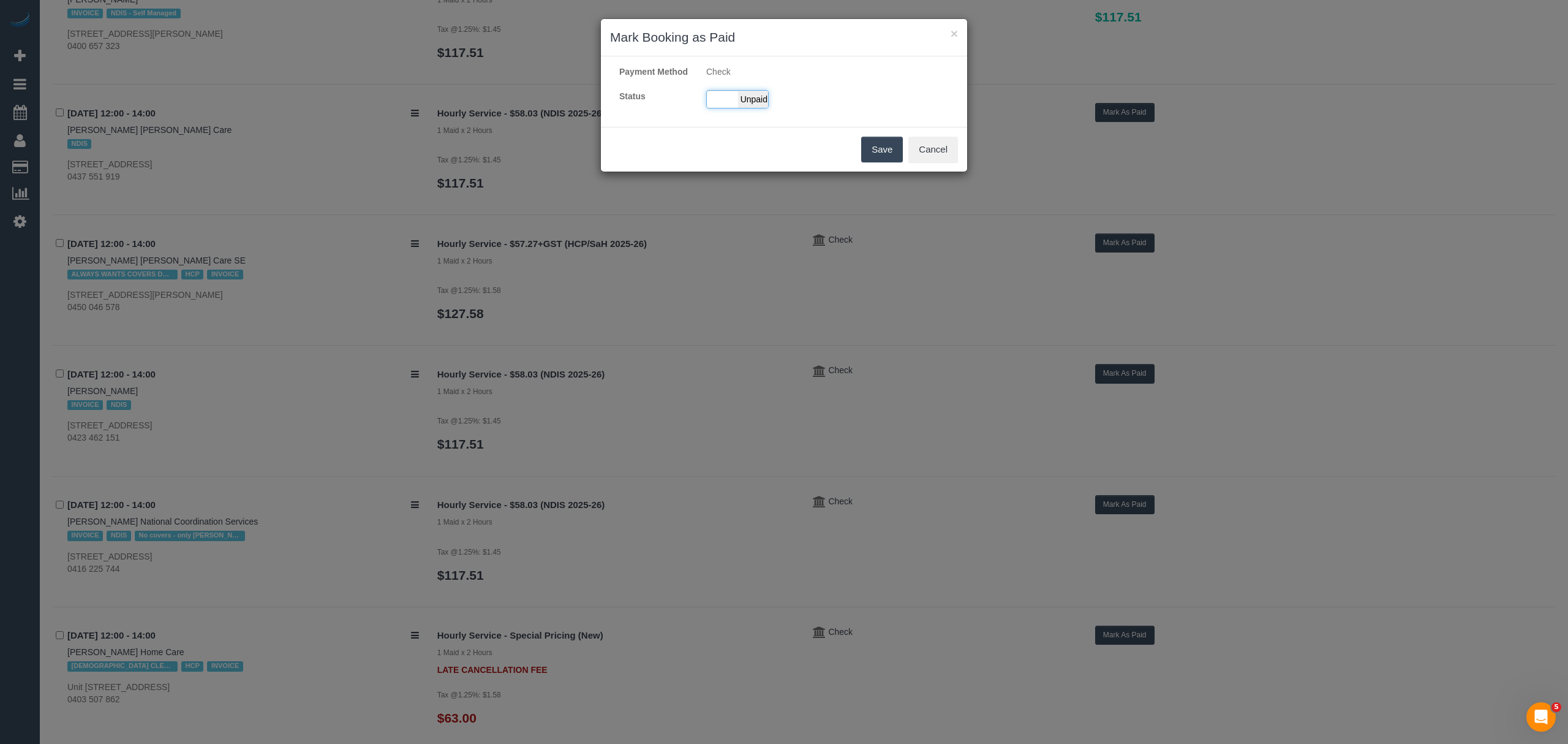
click at [734, 108] on div "Paid Unpaid" at bounding box center [737, 99] width 63 height 18
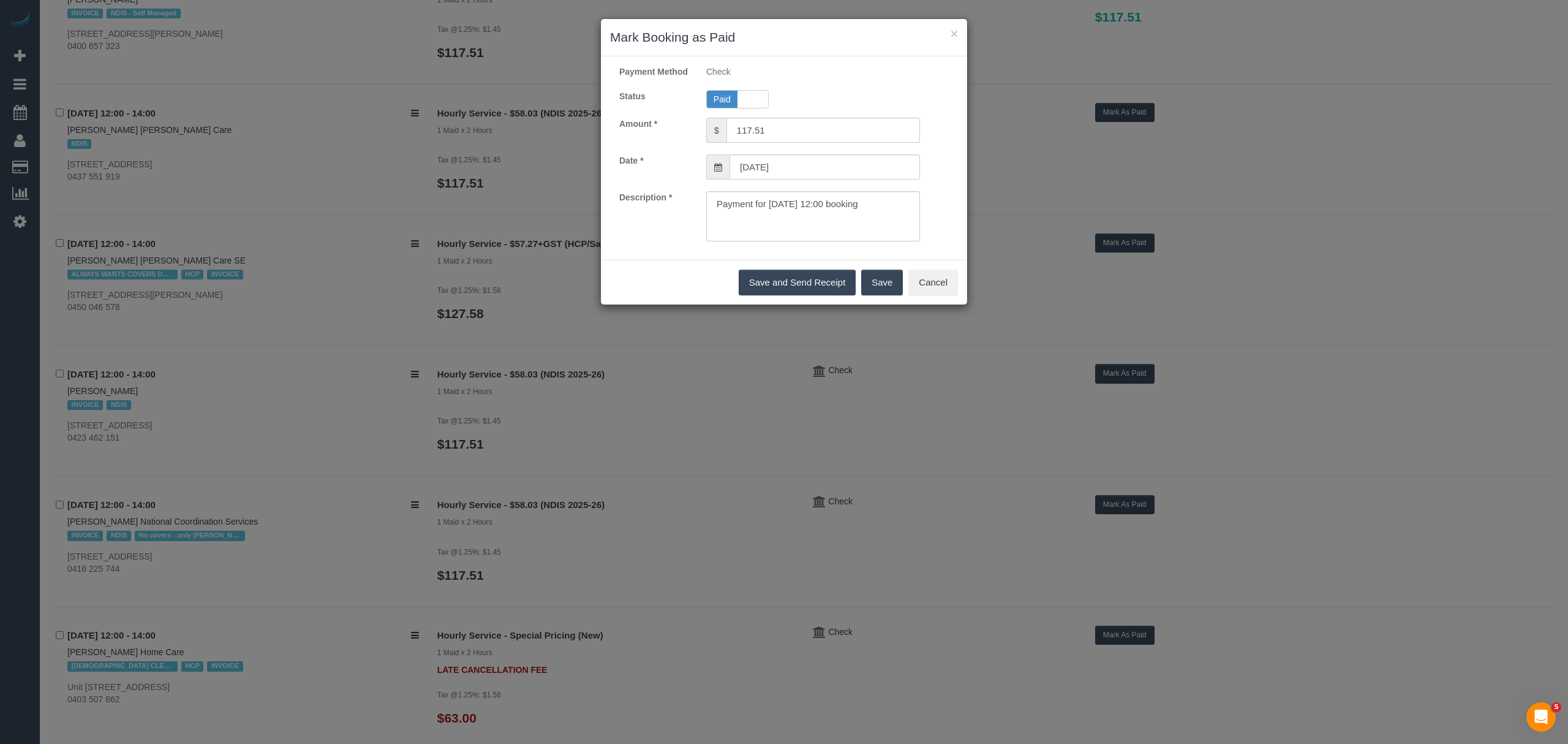
click at [895, 295] on button "Save" at bounding box center [882, 283] width 42 height 26
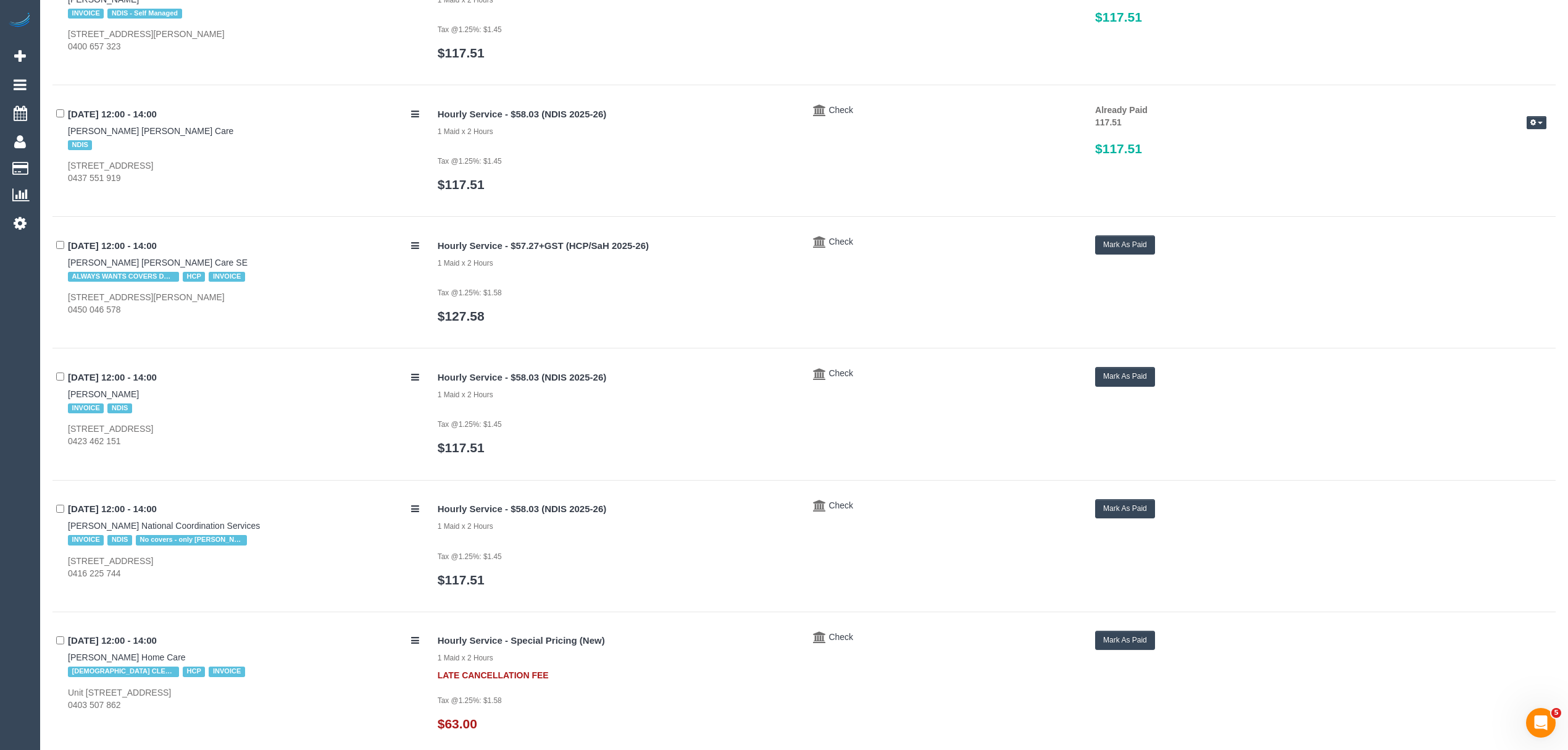
drag, startPoint x: 58, startPoint y: 396, endPoint x: 131, endPoint y: 394, distance: 73.0
click at [131, 394] on div "22/09/2025 12:00 - 14:00 Eric Wain INVOICE NDIS 3 Malleehen Street, Werribee, V…" at bounding box center [240, 407] width 376 height 81
click at [1117, 377] on button "Mark As Paid" at bounding box center [1125, 377] width 60 height 19
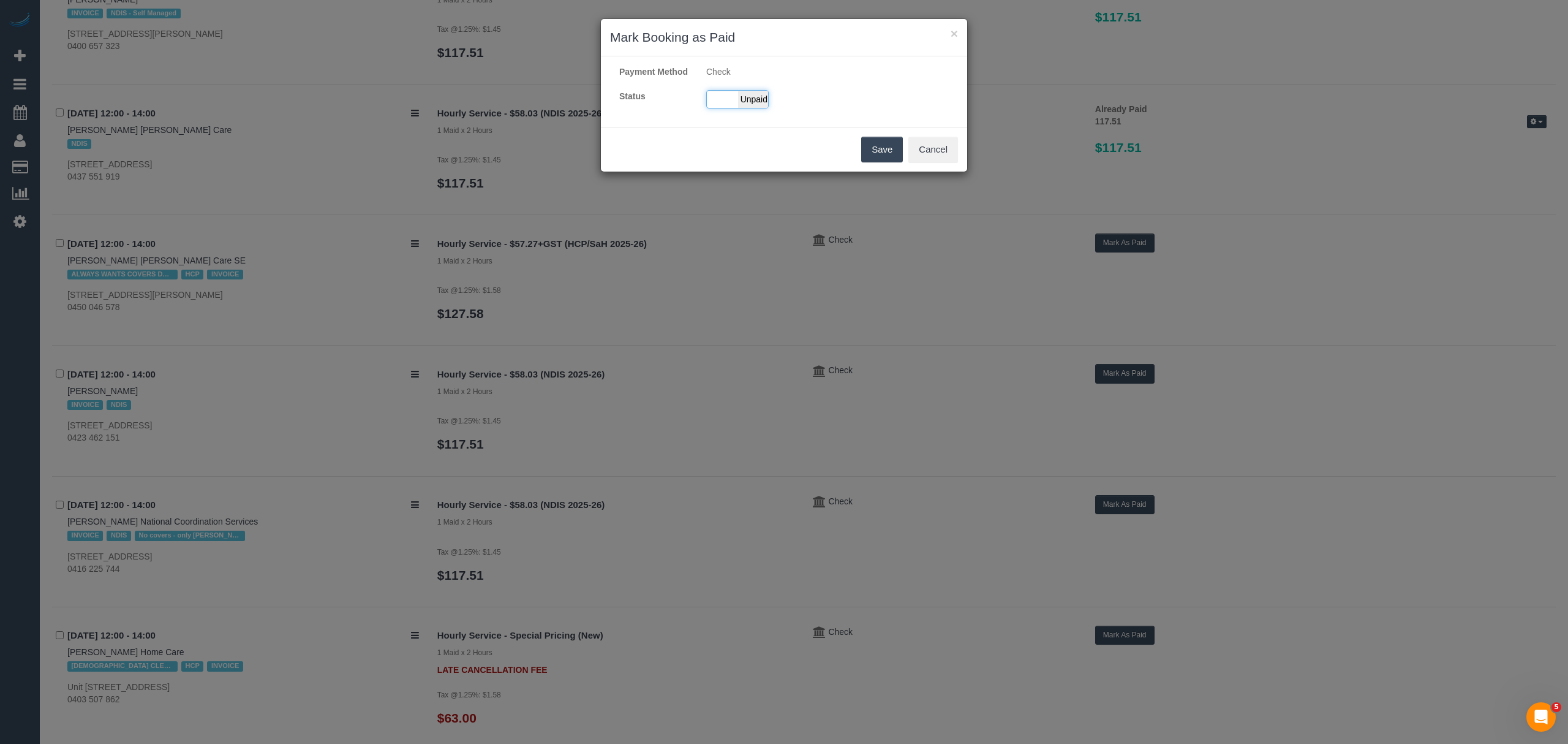
click at [714, 108] on div "Paid Unpaid" at bounding box center [737, 99] width 63 height 18
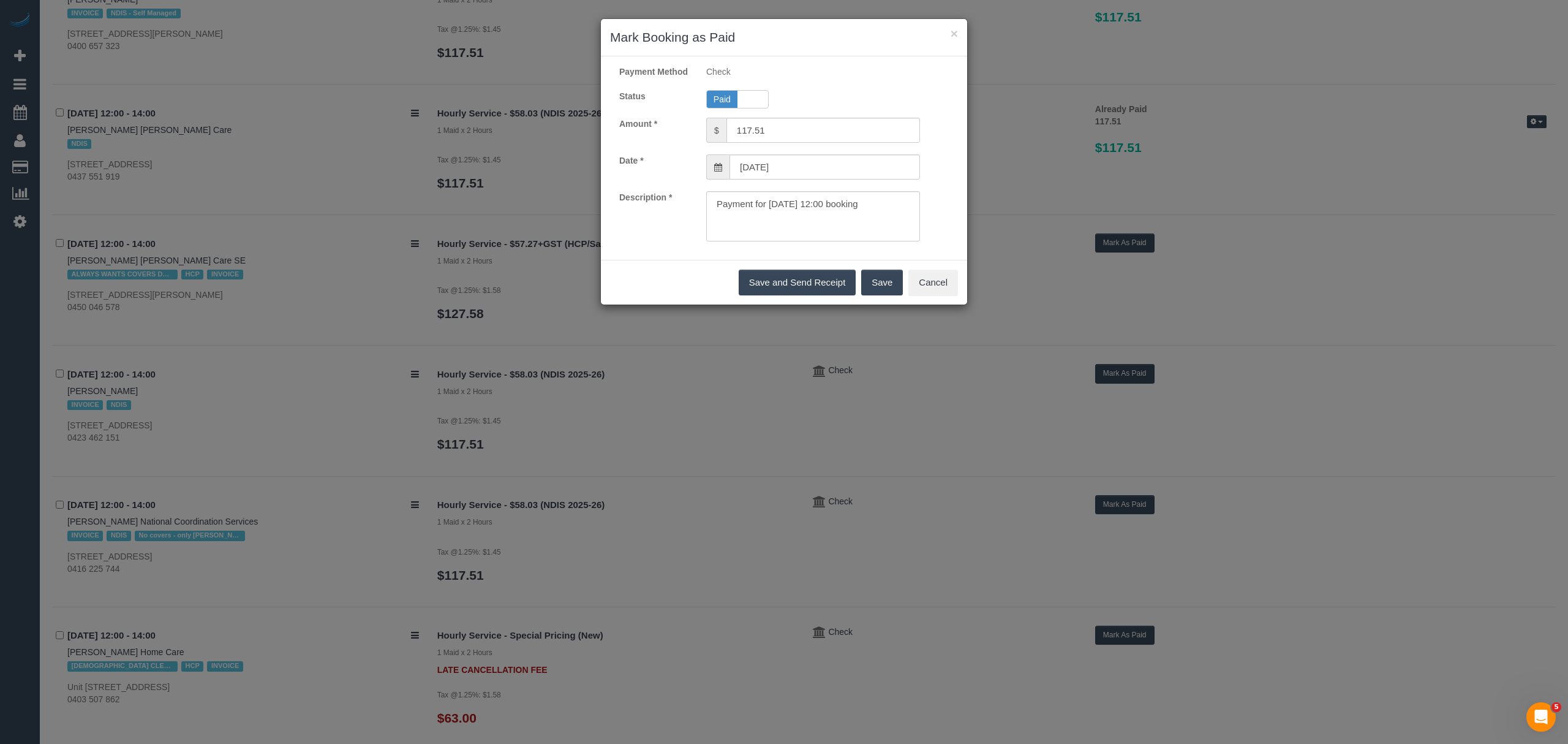
click at [870, 290] on button "Save" at bounding box center [882, 283] width 42 height 26
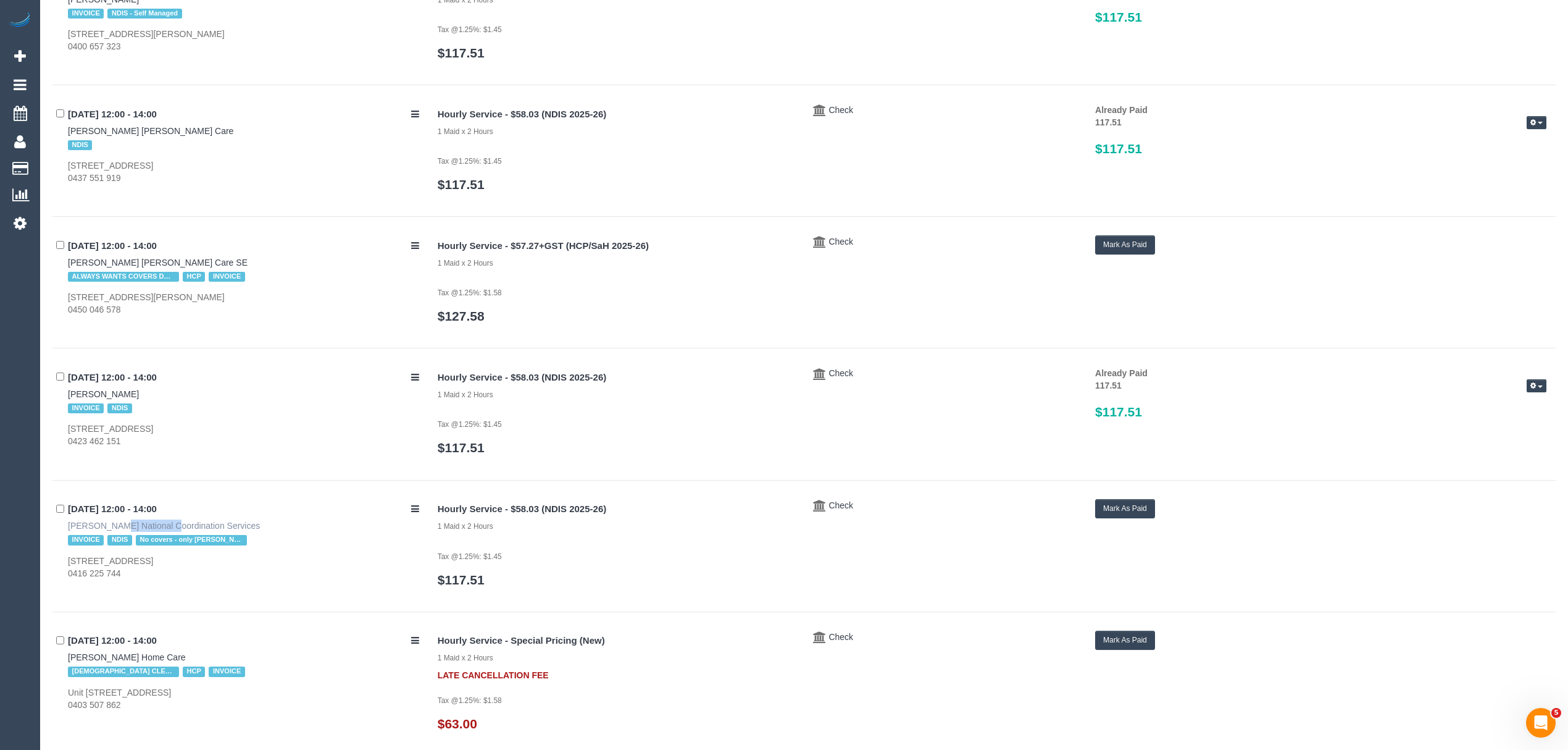
drag, startPoint x: 58, startPoint y: 528, endPoint x: 114, endPoint y: 535, distance: 56.4
click at [114, 535] on div "22/09/2025 12:00 - 14:00 Darren Little National Coordination Services INVOICE N…" at bounding box center [240, 540] width 376 height 81
click at [1132, 505] on button "Mark As Paid" at bounding box center [1125, 509] width 60 height 19
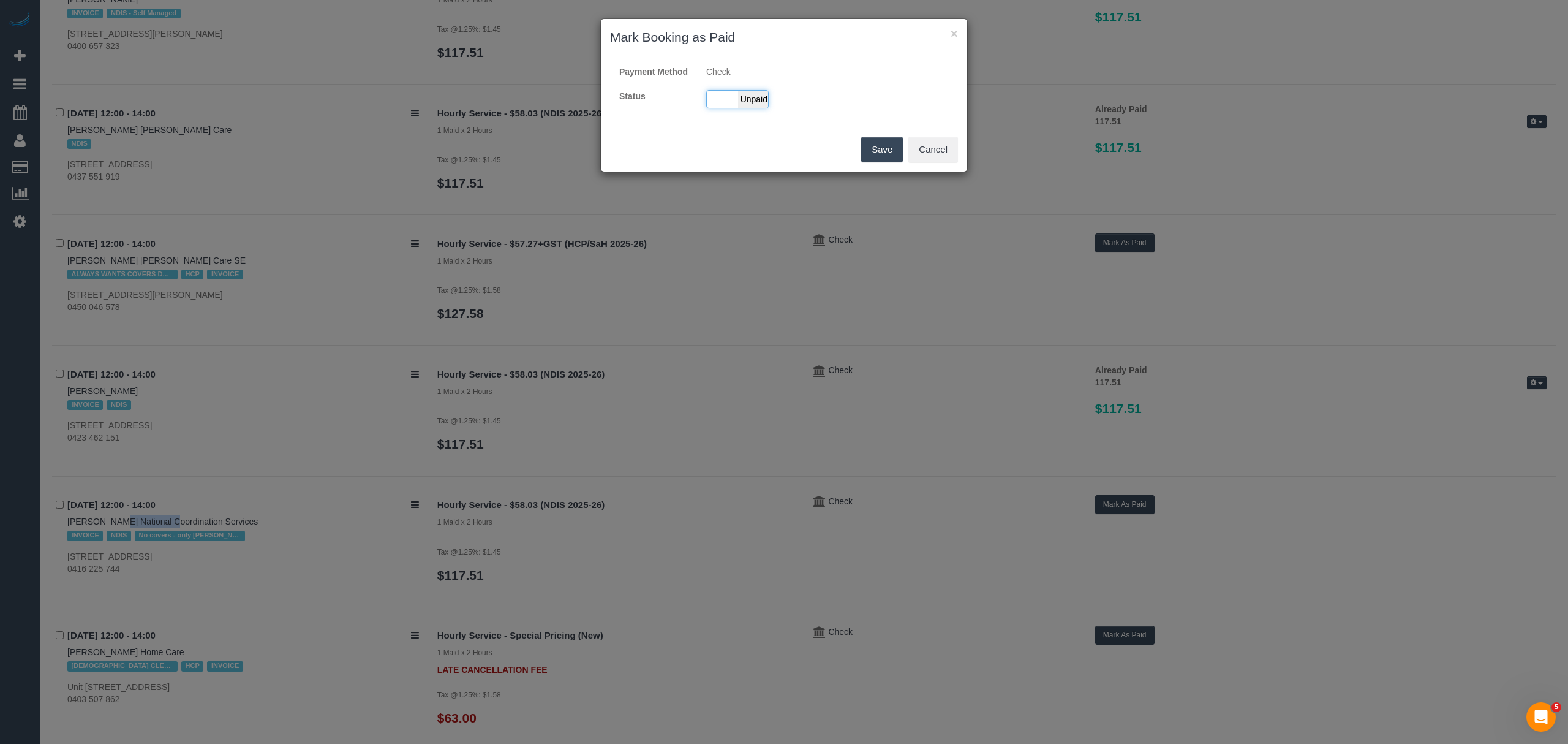
click at [719, 106] on div "Paid Unpaid" at bounding box center [737, 99] width 63 height 18
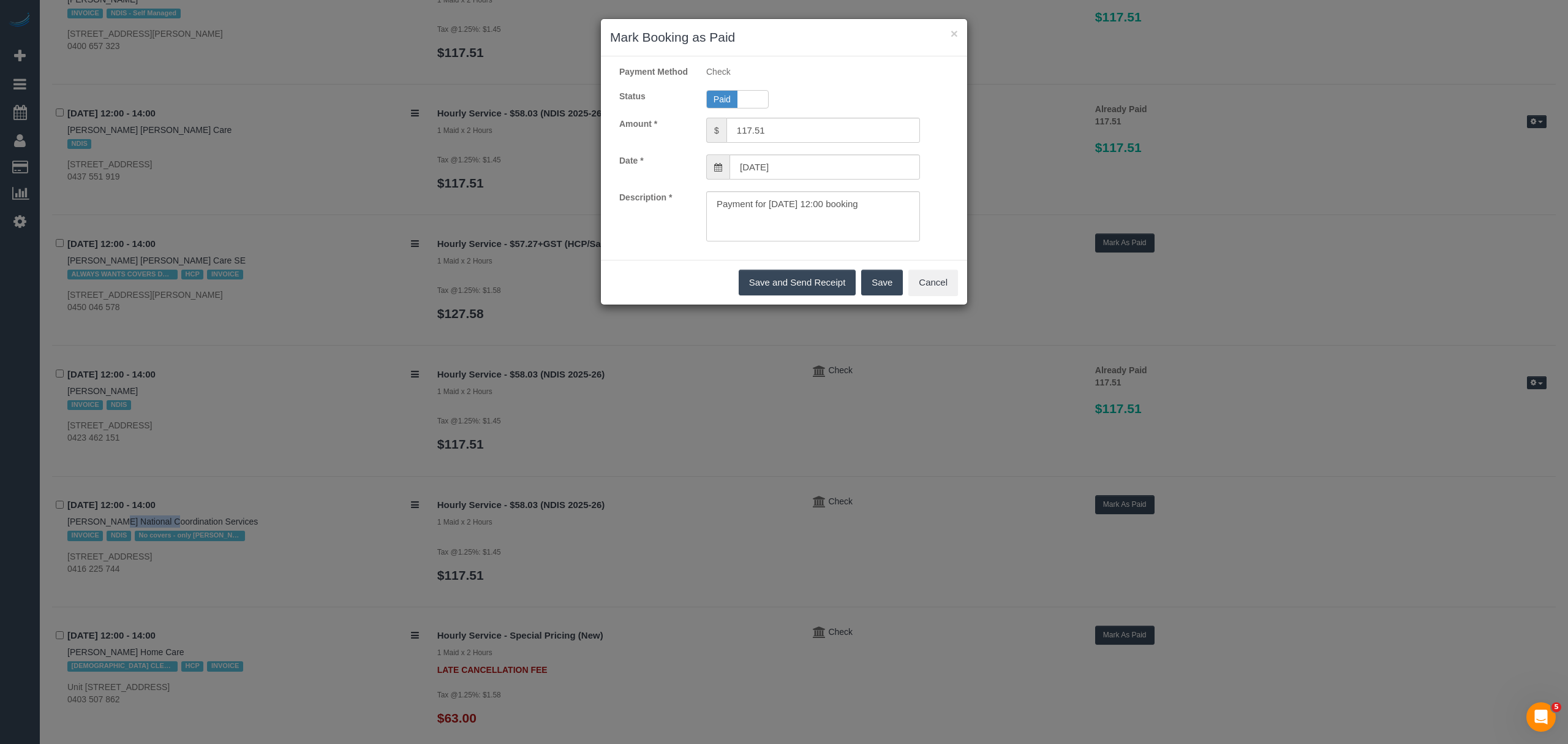
click at [882, 294] on button "Save" at bounding box center [882, 283] width 42 height 26
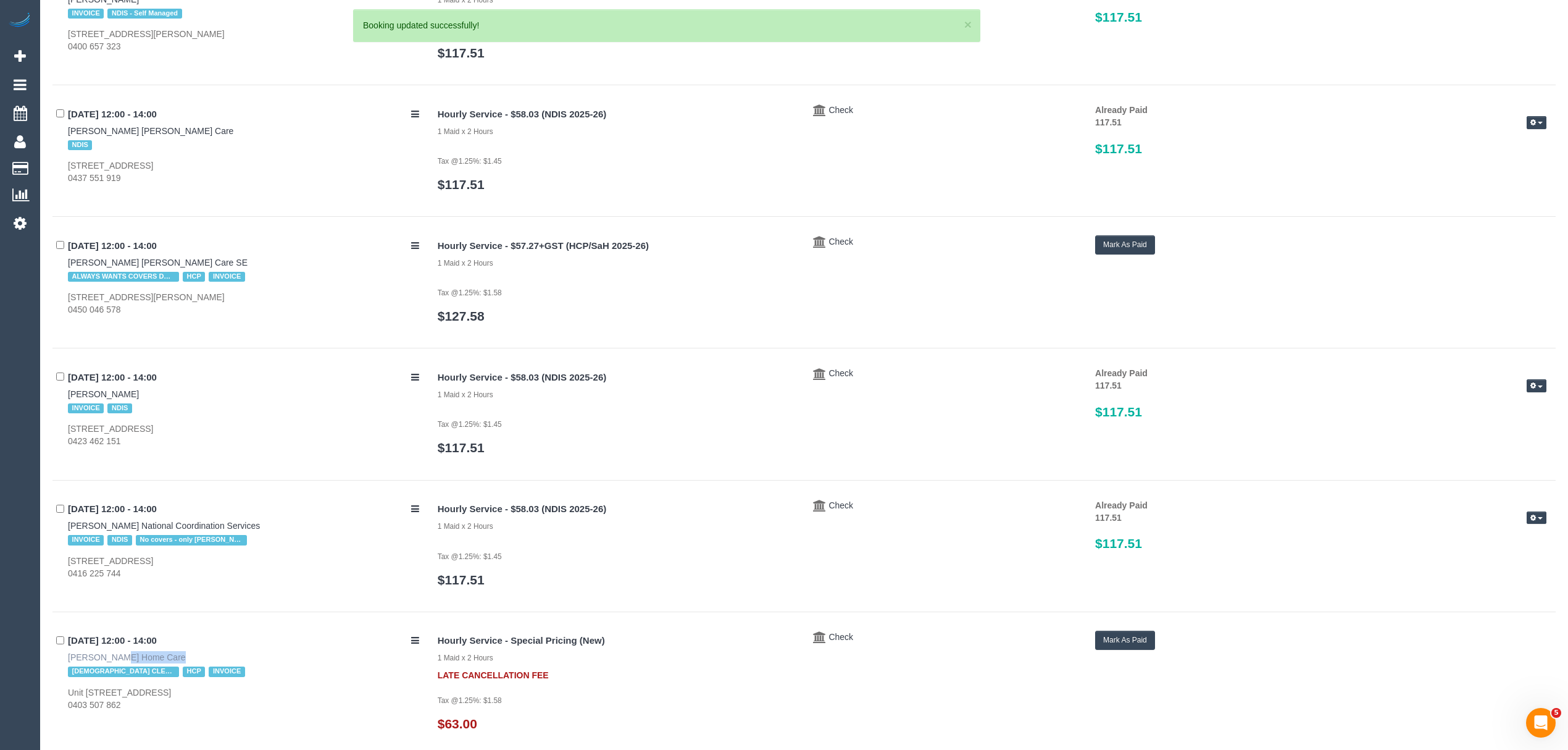
drag, startPoint x: 60, startPoint y: 662, endPoint x: 122, endPoint y: 666, distance: 62.1
click at [122, 666] on div "22/09/2025 12:00 - 14:00 Peter Dawson Haisey Home Care FEMALE CLEANER NEEDED HC…" at bounding box center [240, 671] width 376 height 81
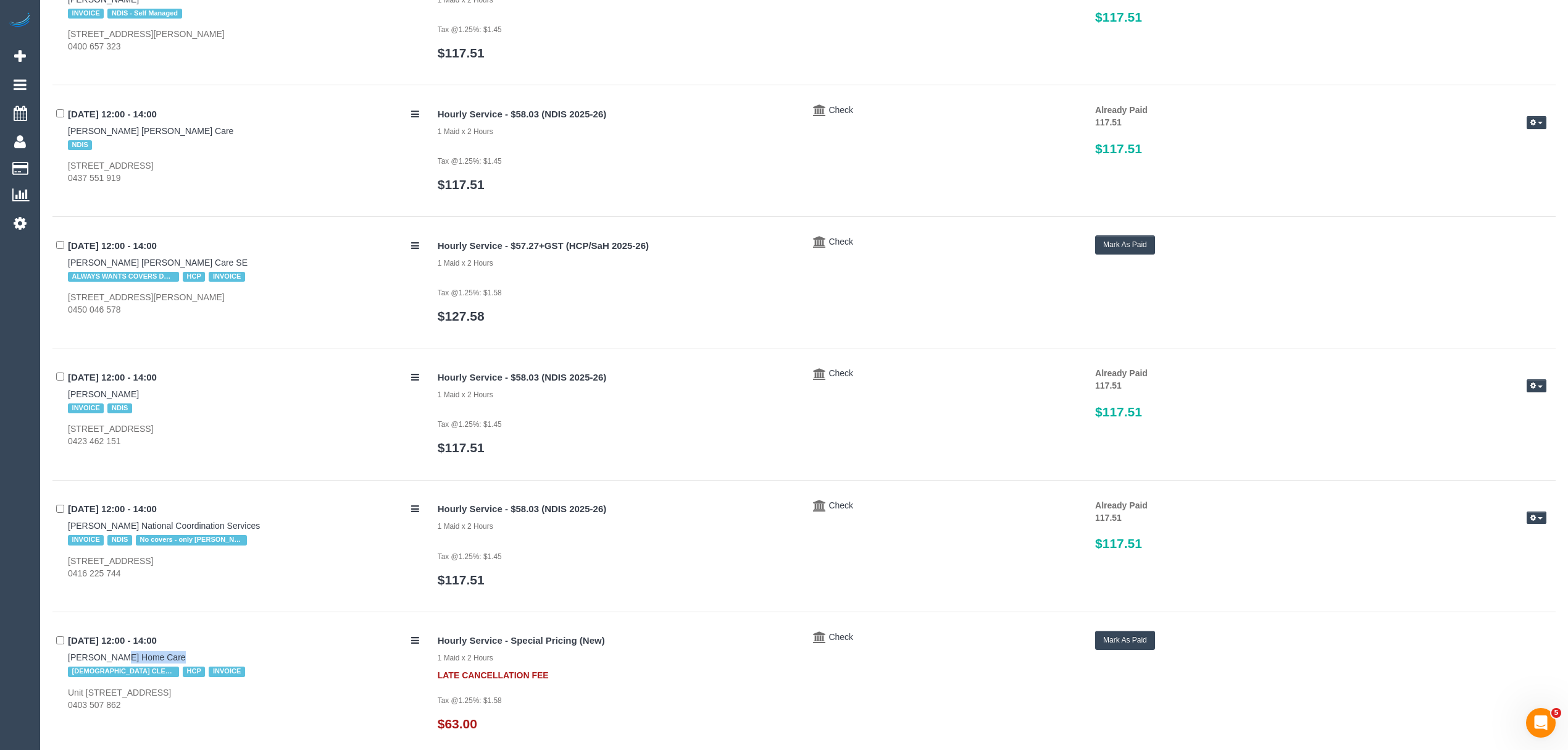
click at [1102, 649] on button "Mark As Paid" at bounding box center [1125, 640] width 60 height 19
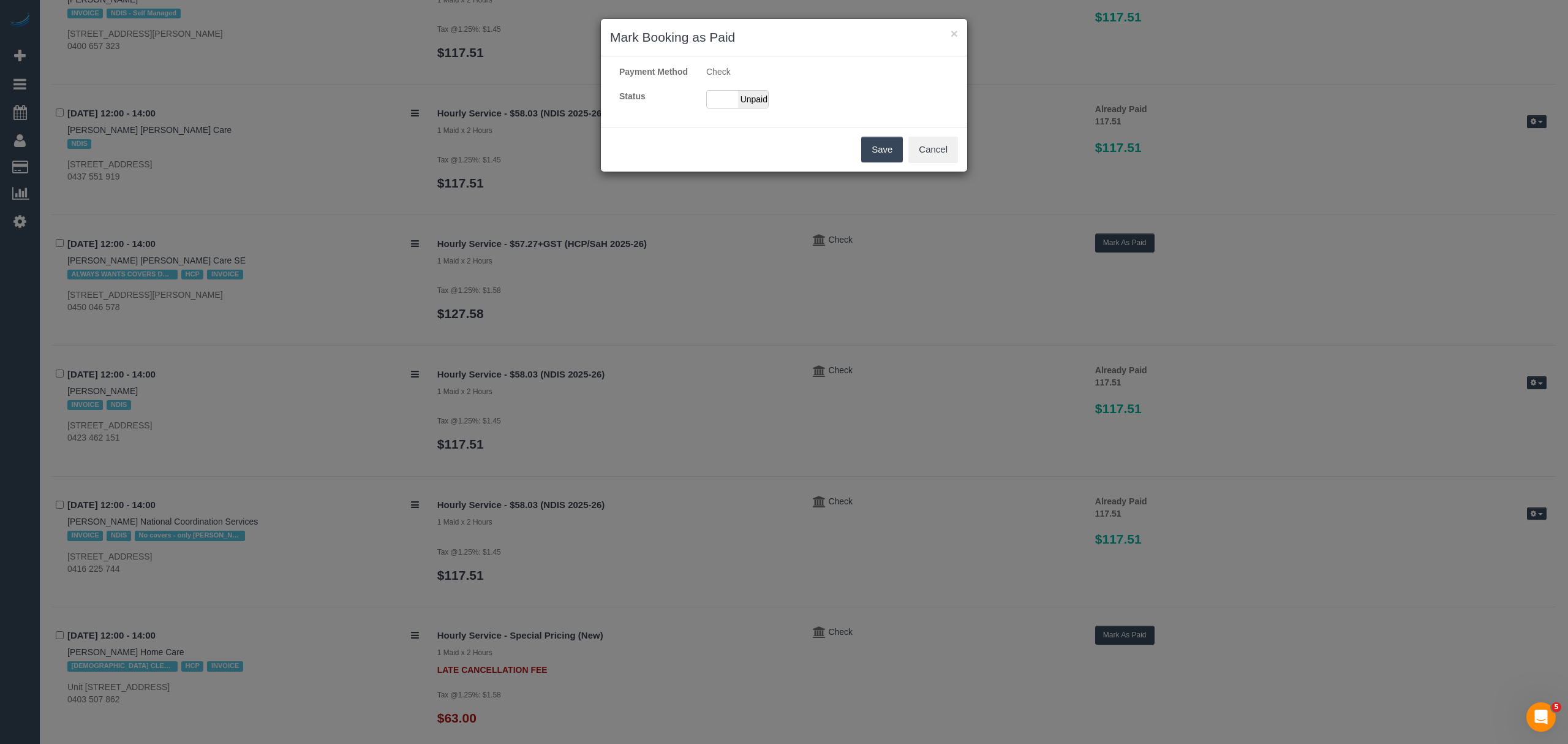
click at [750, 118] on div "Payment Method Check Status Paid Unpaid" at bounding box center [784, 92] width 366 height 52
click at [748, 108] on span "Unpaid" at bounding box center [753, 100] width 31 height 17
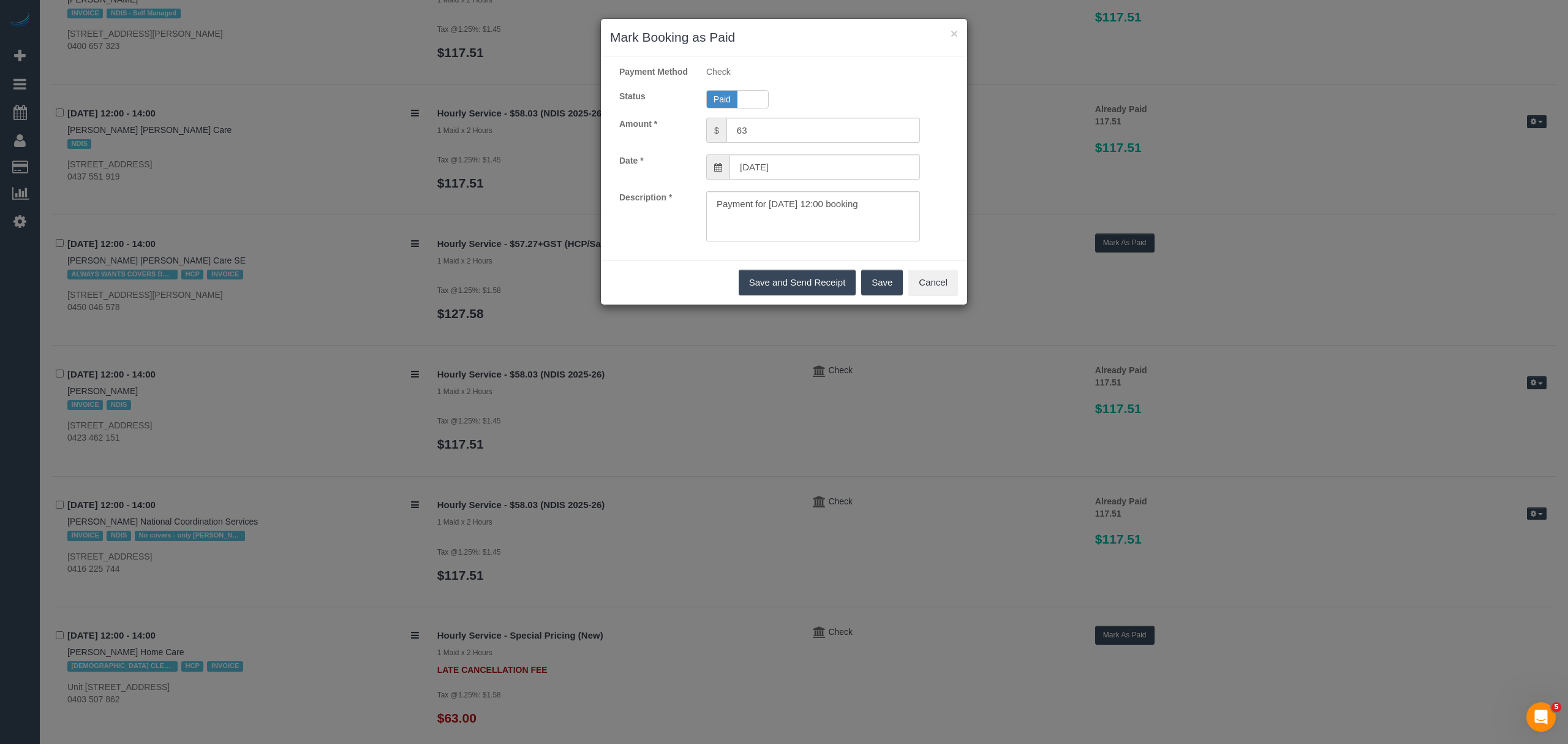
click at [864, 295] on button "Save" at bounding box center [882, 283] width 42 height 26
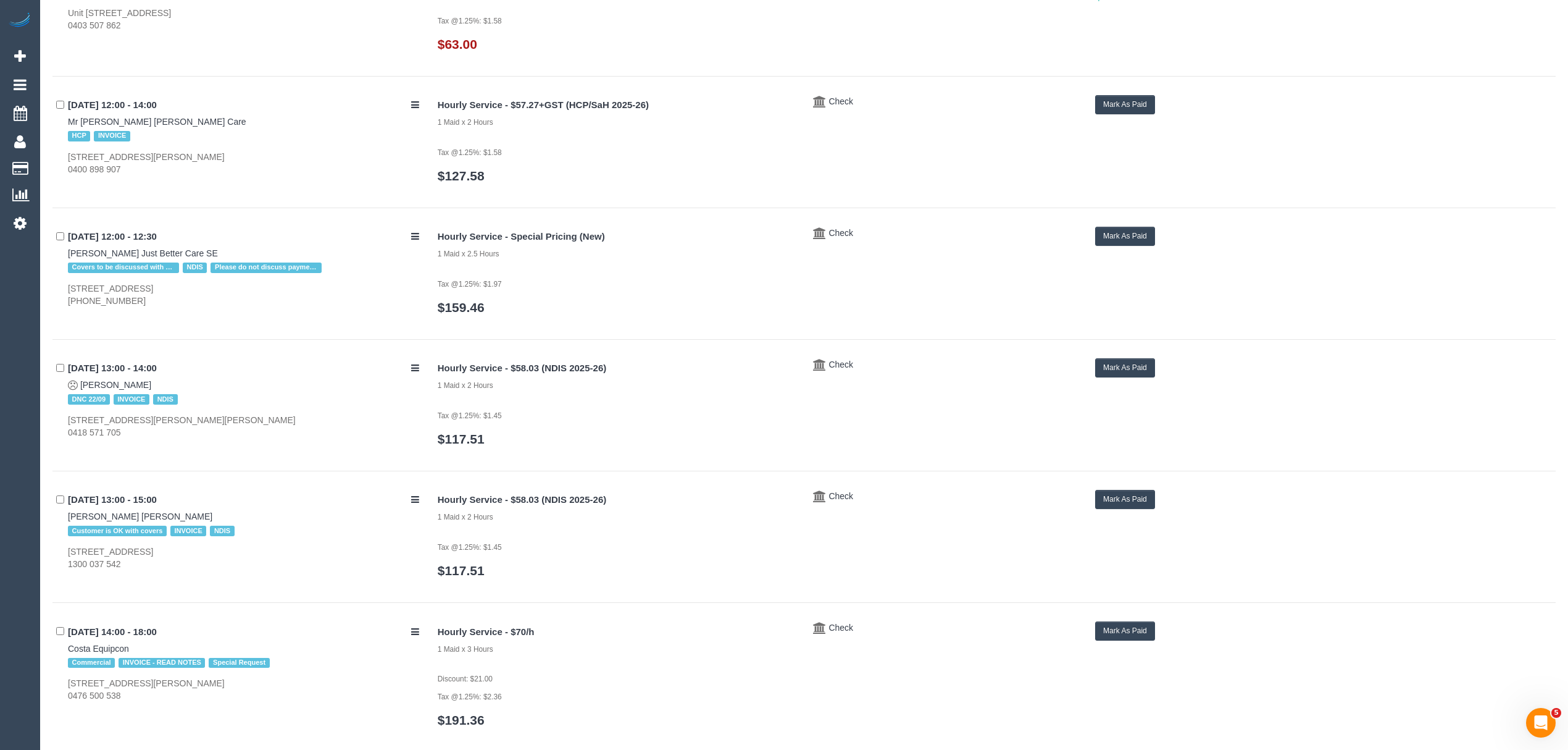
scroll to position [3435, 0]
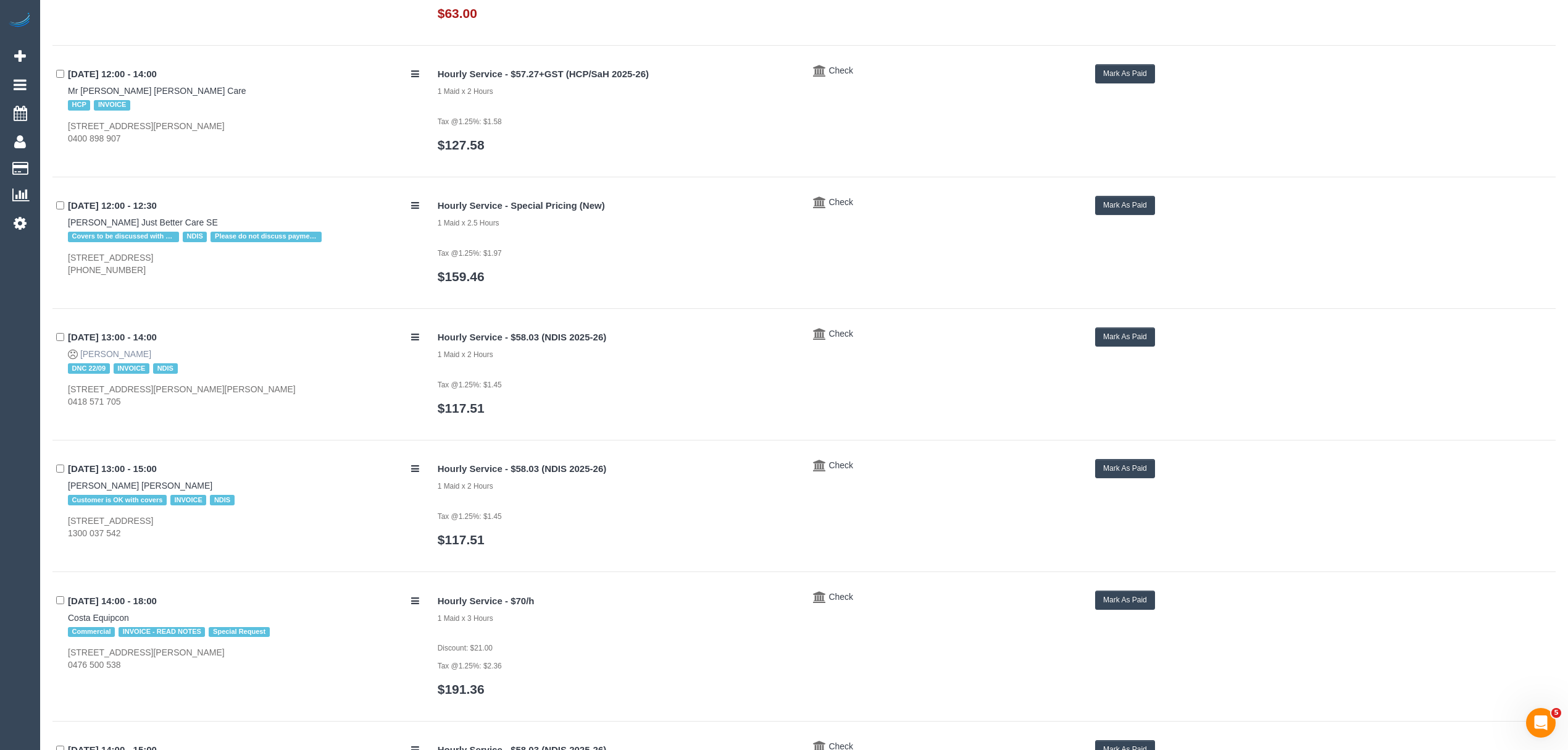
drag, startPoint x: 153, startPoint y: 358, endPoint x: 80, endPoint y: 359, distance: 73.0
click at [80, 359] on div "22/09/2025 13:00 - 14:00 Graeme Olver DNC 22/09 INVOICE NDIS 8/2-12 Baxter Ave,…" at bounding box center [240, 368] width 376 height 81
click at [187, 487] on div "22/09/2025 13:00 - 15:00 Anthony Calleja Bally Cara Customer is OK with covers …" at bounding box center [240, 499] width 376 height 81
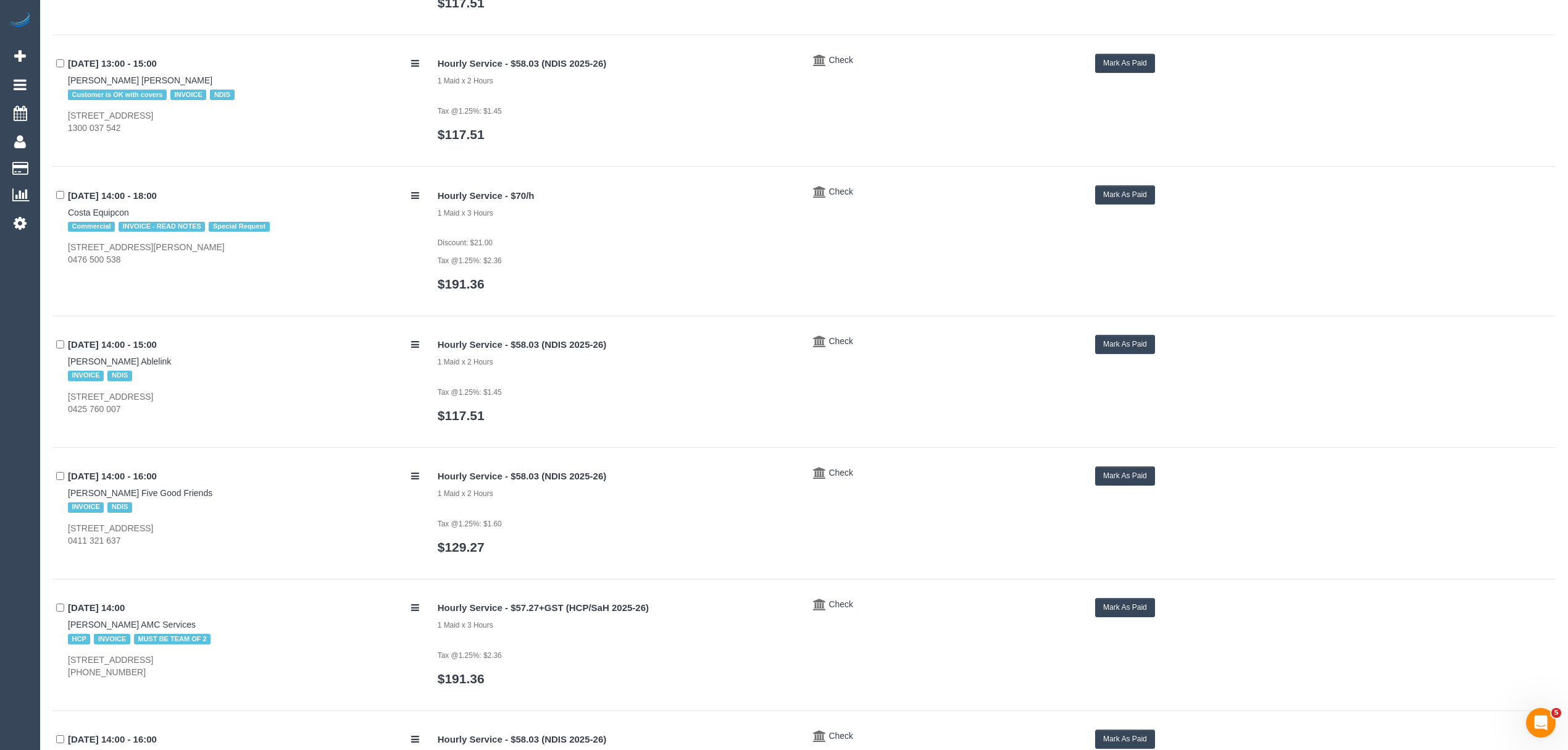
scroll to position [3900, 0]
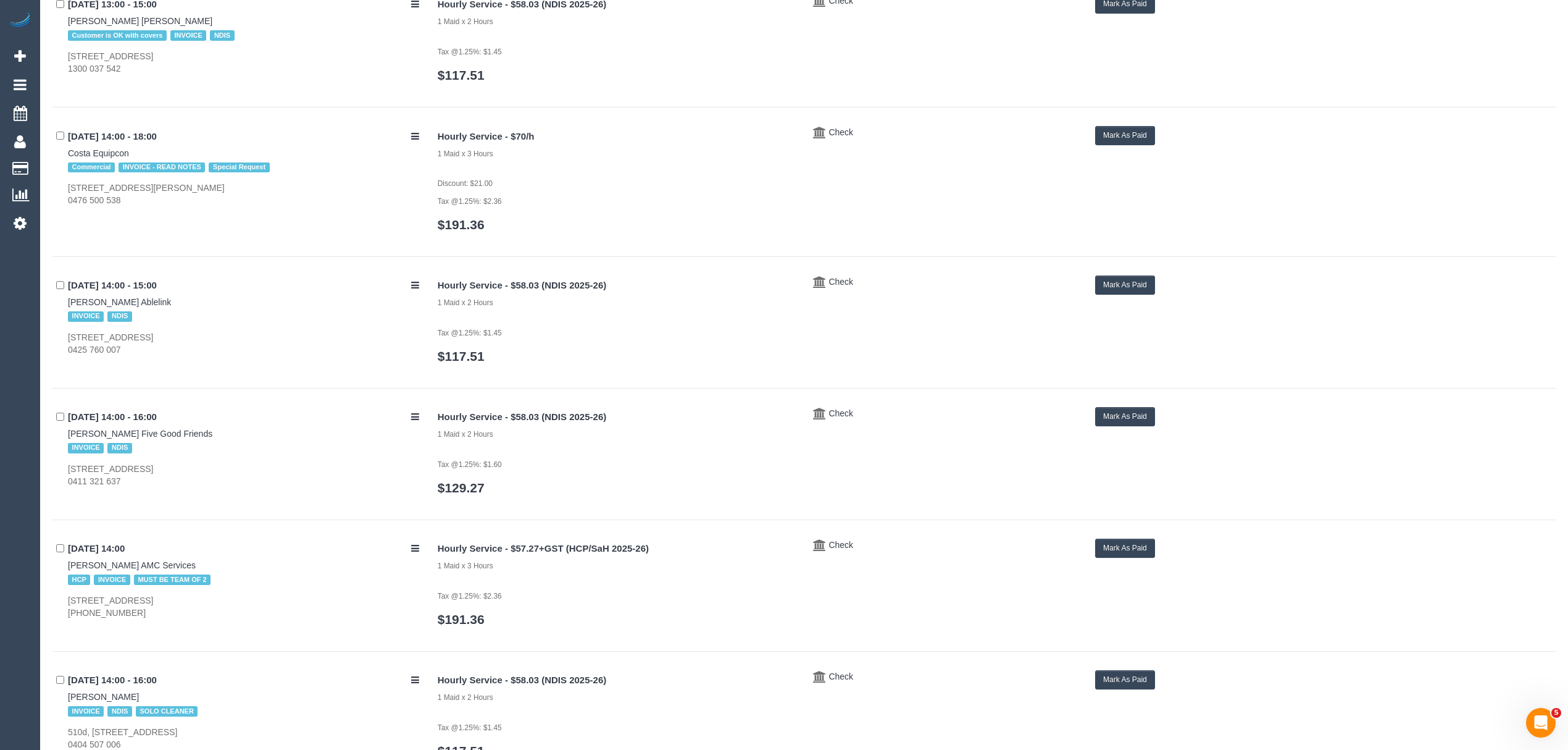
drag, startPoint x: 55, startPoint y: 307, endPoint x: 151, endPoint y: 312, distance: 96.1
click at [151, 312] on div "22/09/2025 14:00 - 15:00 Paul Quinn Ablelink INVOICE NDIS 4/4 Eildon Court, St …" at bounding box center [240, 316] width 376 height 81
click at [1132, 294] on button "Mark As Paid" at bounding box center [1125, 285] width 60 height 19
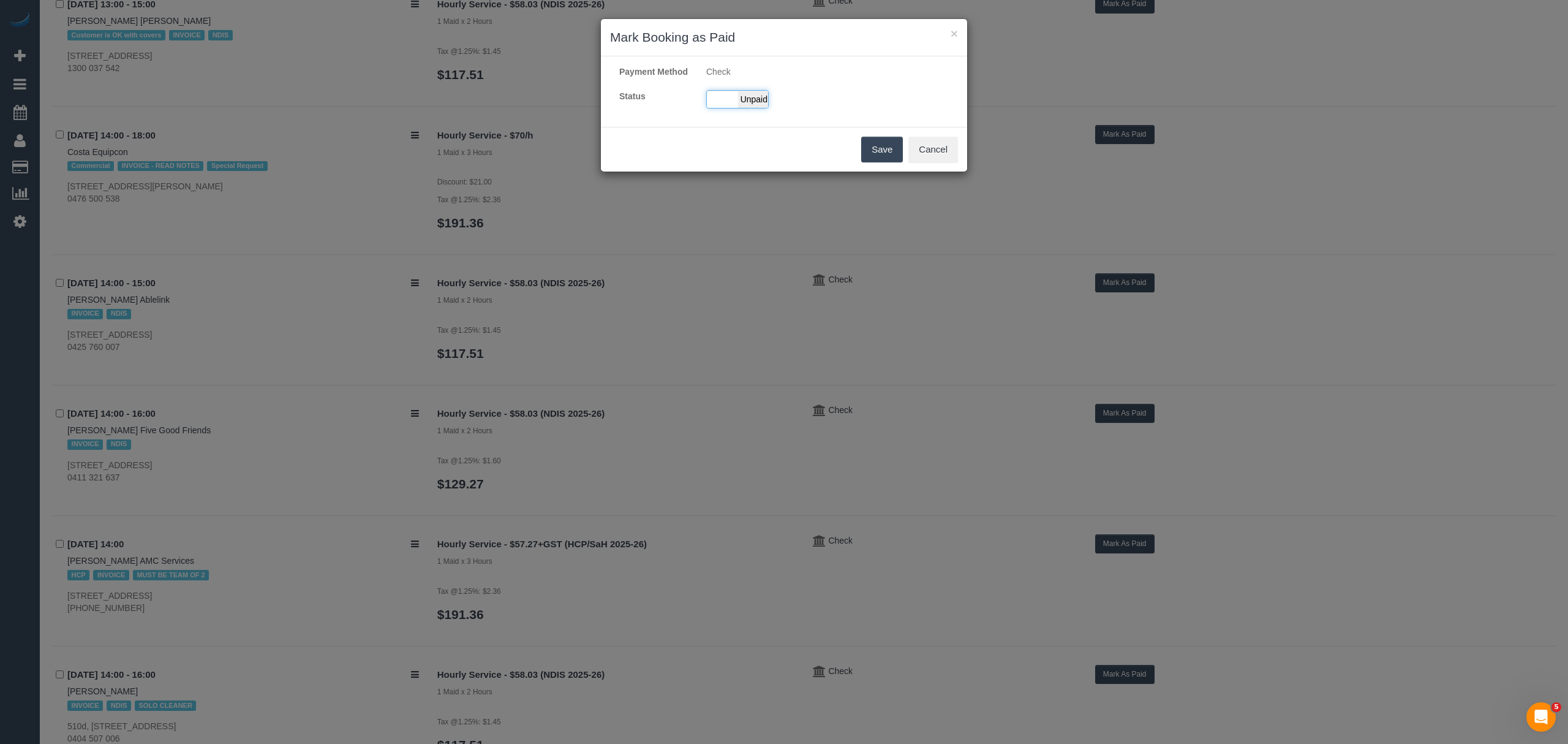
click at [716, 108] on div "Paid Unpaid" at bounding box center [737, 99] width 63 height 18
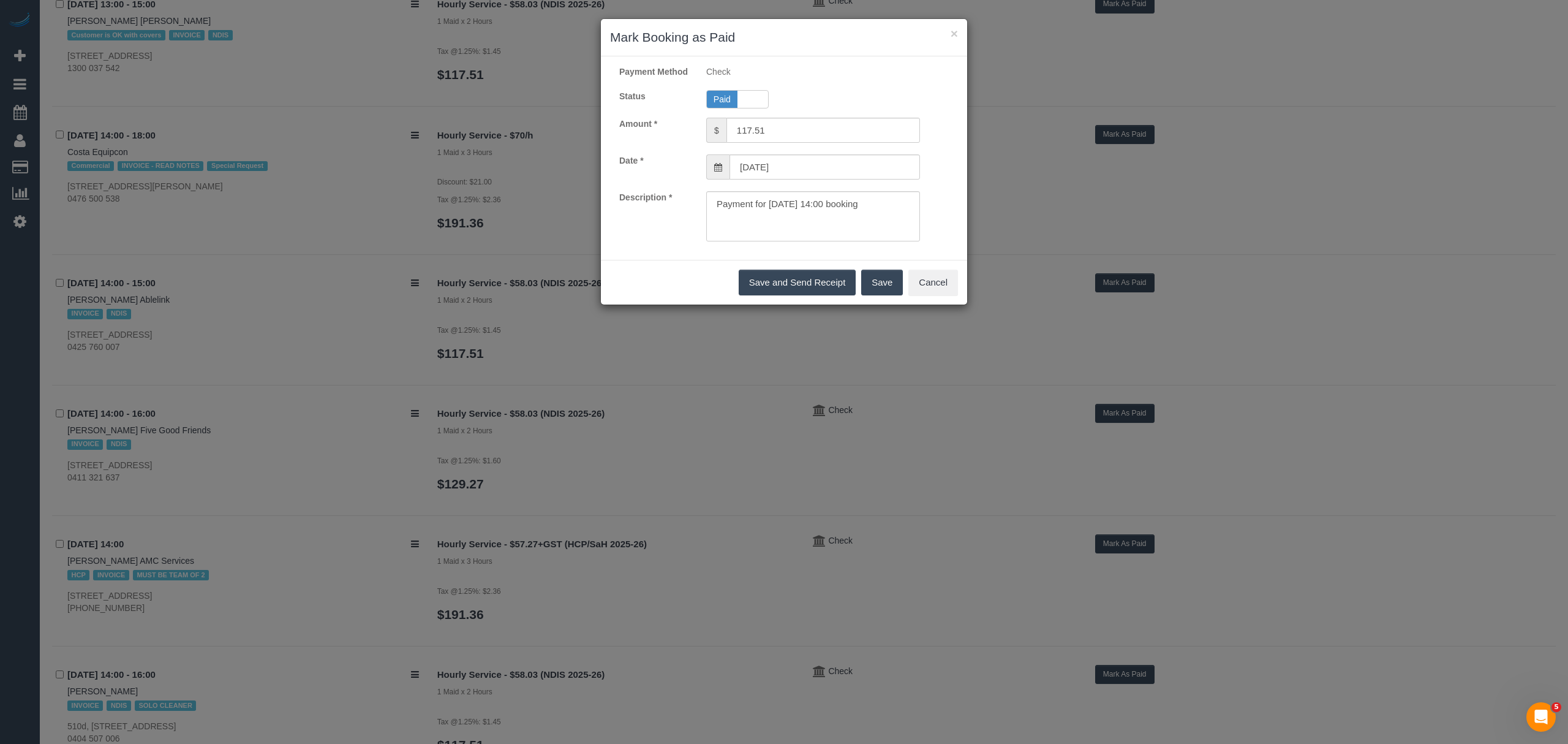
click at [865, 295] on button "Save" at bounding box center [882, 283] width 42 height 26
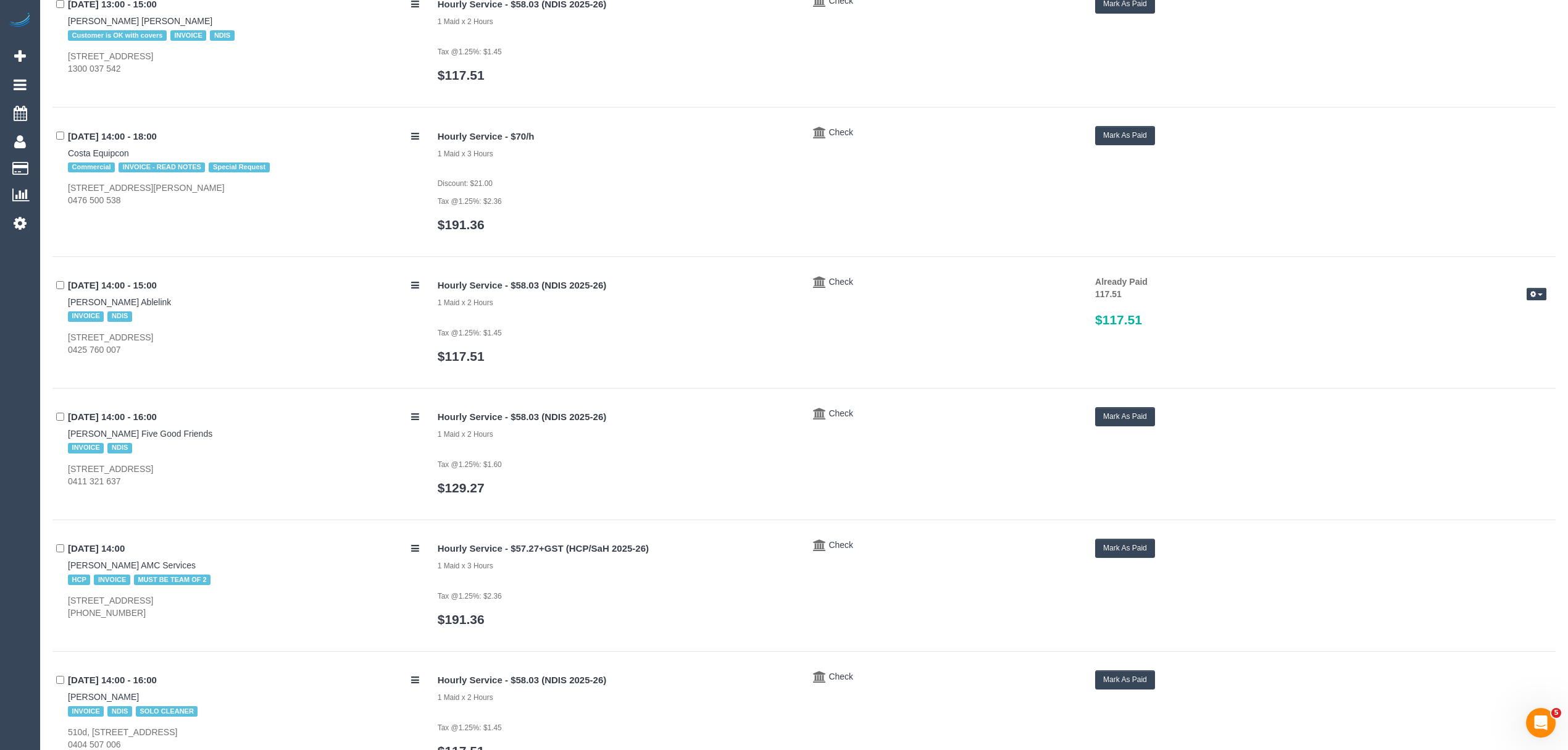
scroll to position [4150, 0]
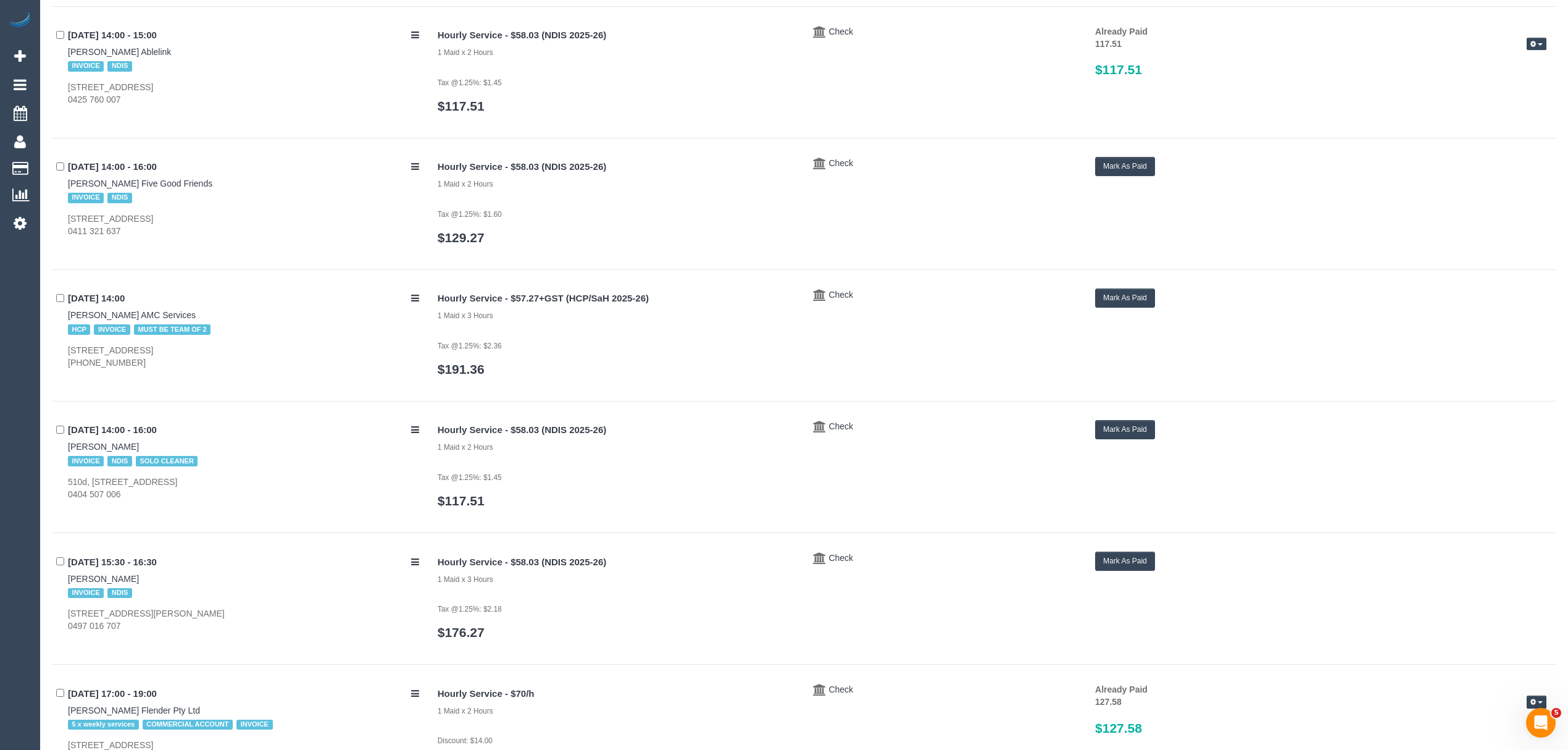
drag, startPoint x: 57, startPoint y: 450, endPoint x: 162, endPoint y: 451, distance: 105.0
click at [162, 451] on div "22/09/2025 14:00 - 16:00 Damian Preradovic INVOICE NDIS SOLO CLEANER 510d, 615 …" at bounding box center [240, 460] width 376 height 81
click at [1106, 434] on button "Mark As Paid" at bounding box center [1125, 430] width 60 height 19
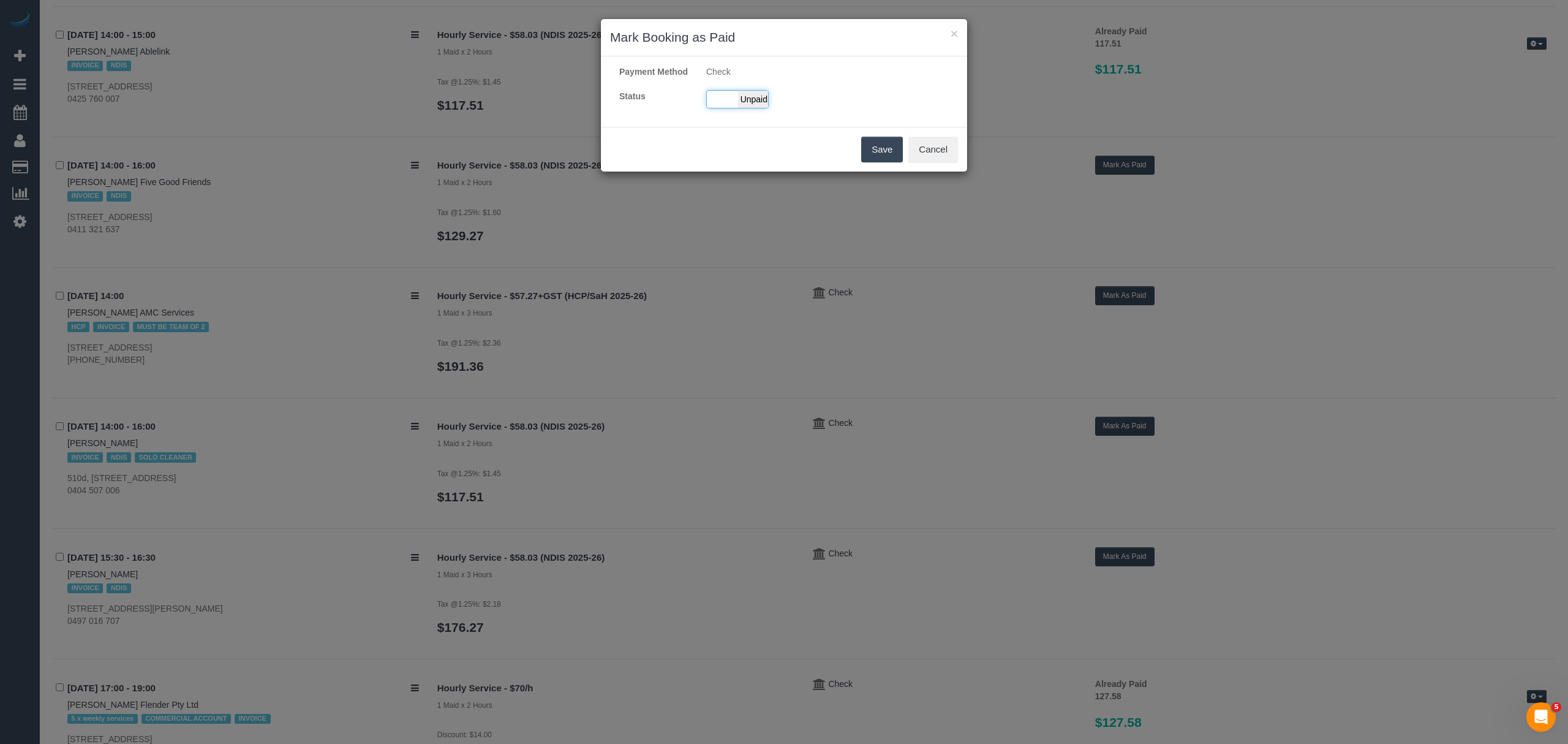
click at [744, 108] on span "Unpaid" at bounding box center [753, 100] width 31 height 17
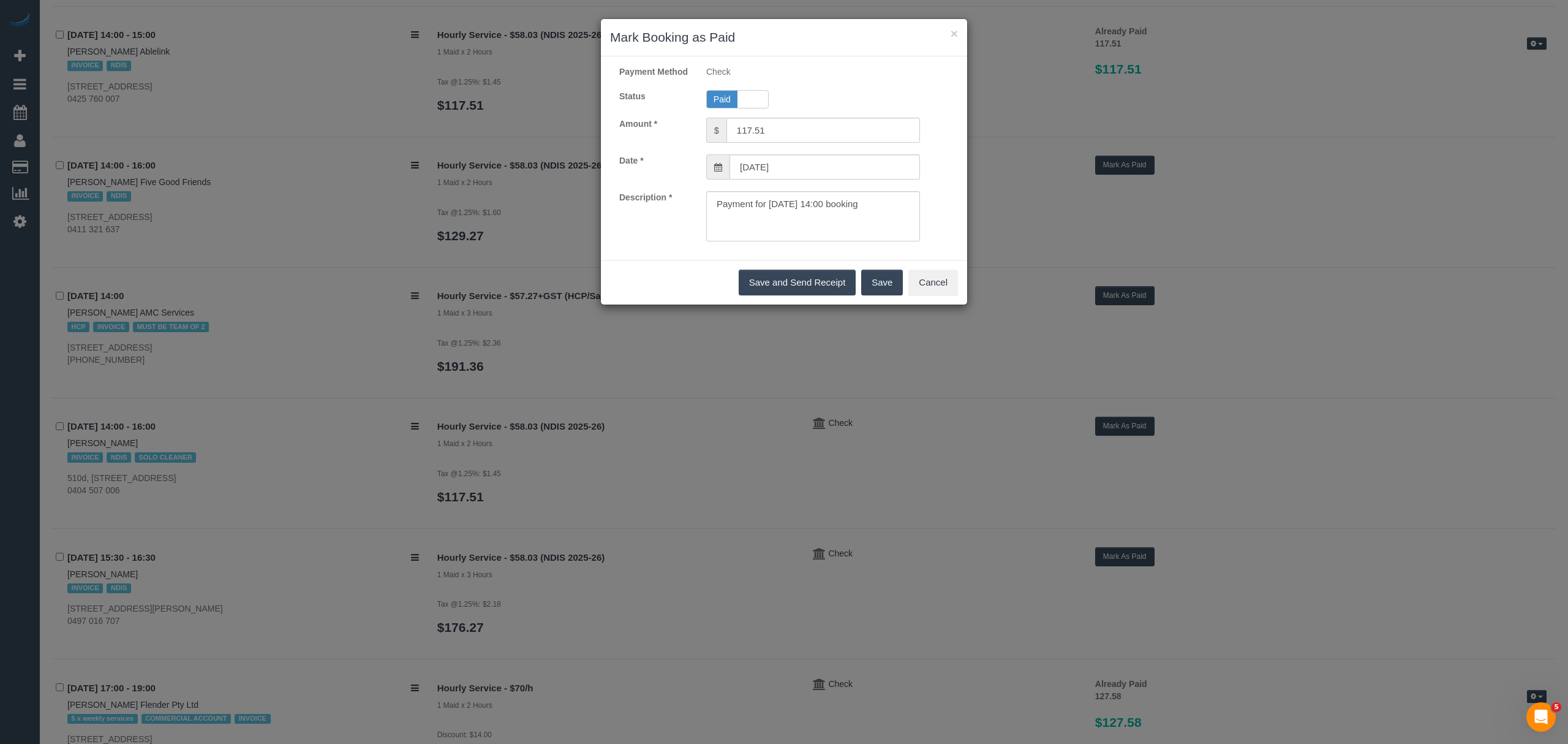
click at [877, 295] on button "Save" at bounding box center [882, 283] width 42 height 26
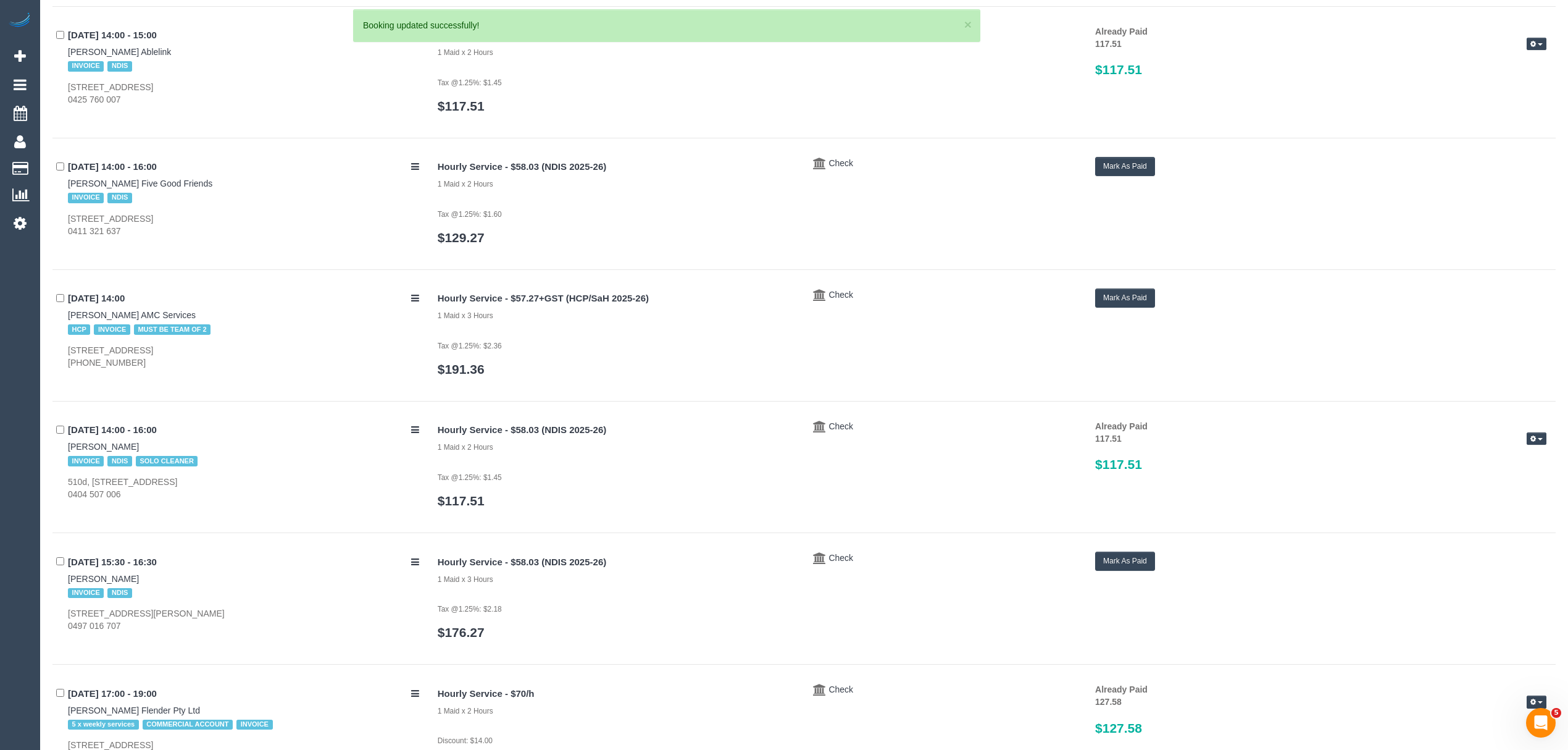
drag, startPoint x: 59, startPoint y: 585, endPoint x: 134, endPoint y: 577, distance: 75.4
click at [134, 577] on div "22/09/2025 15:30 - 16:30 Kathleen Higgins INVOICE NDIS 103 Daley Street, Glenro…" at bounding box center [240, 592] width 376 height 81
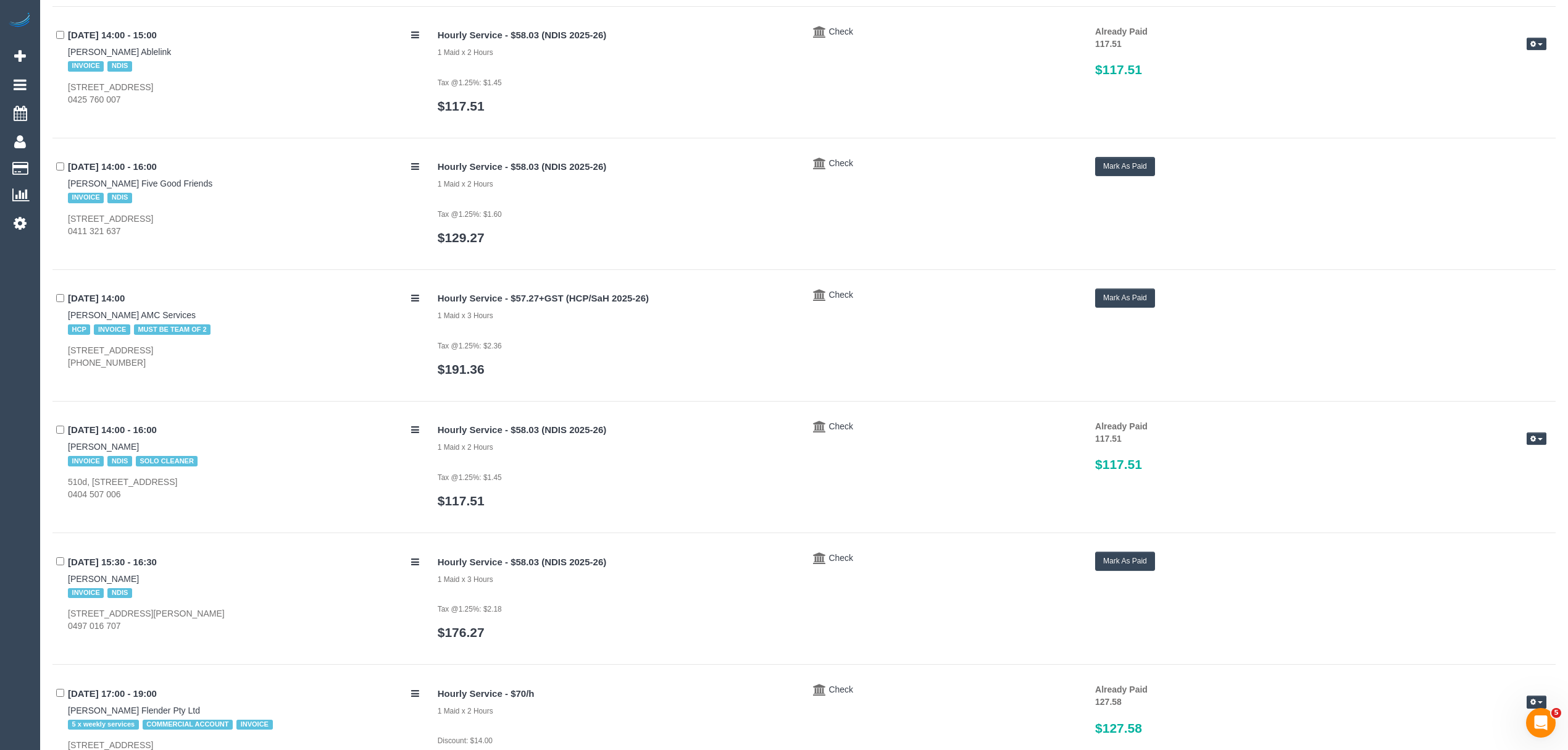
click at [1147, 566] on button "Mark As Paid" at bounding box center [1125, 561] width 60 height 19
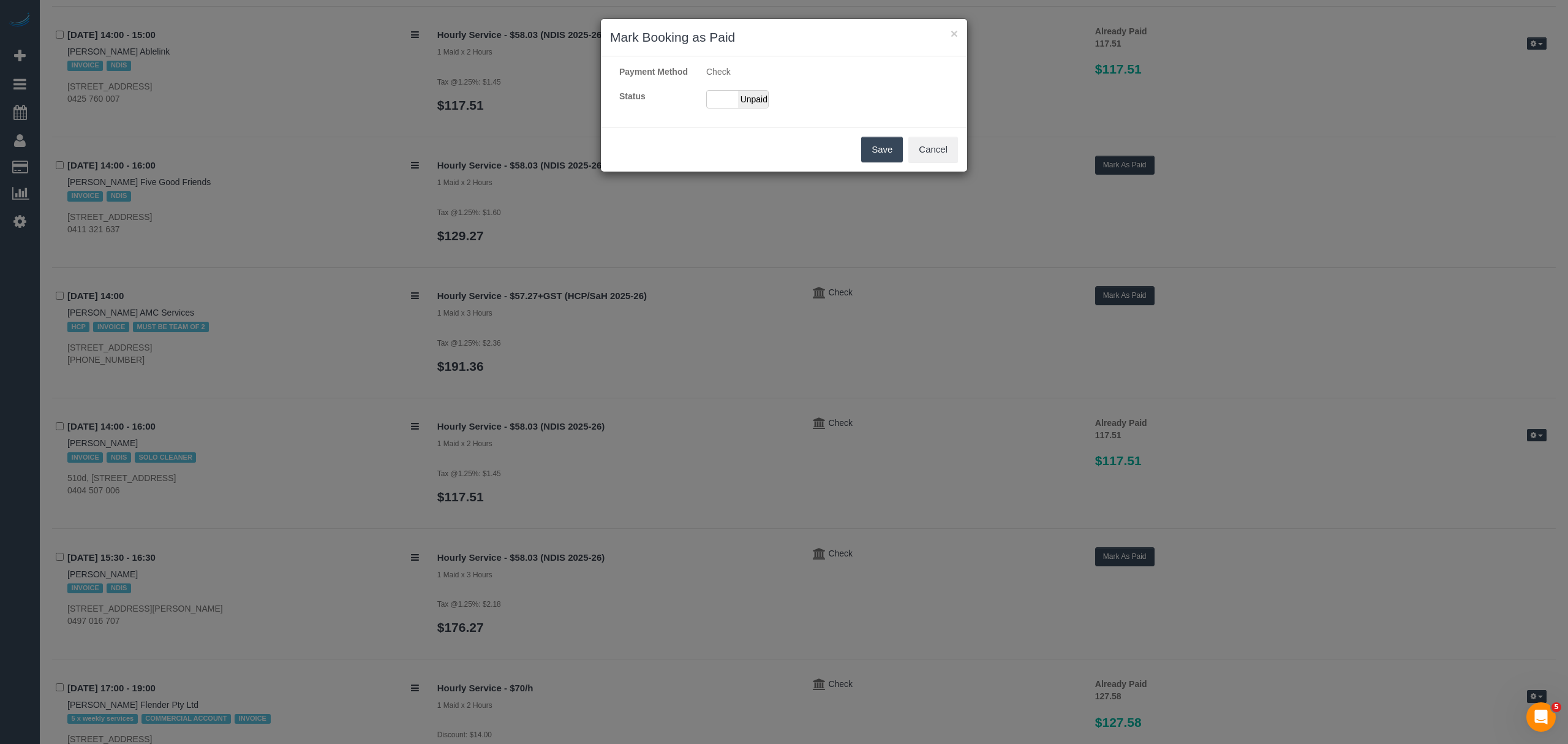
click at [770, 105] on div "Paid Unpaid" at bounding box center [784, 99] width 174 height 18
click at [750, 108] on span "Unpaid" at bounding box center [753, 100] width 31 height 17
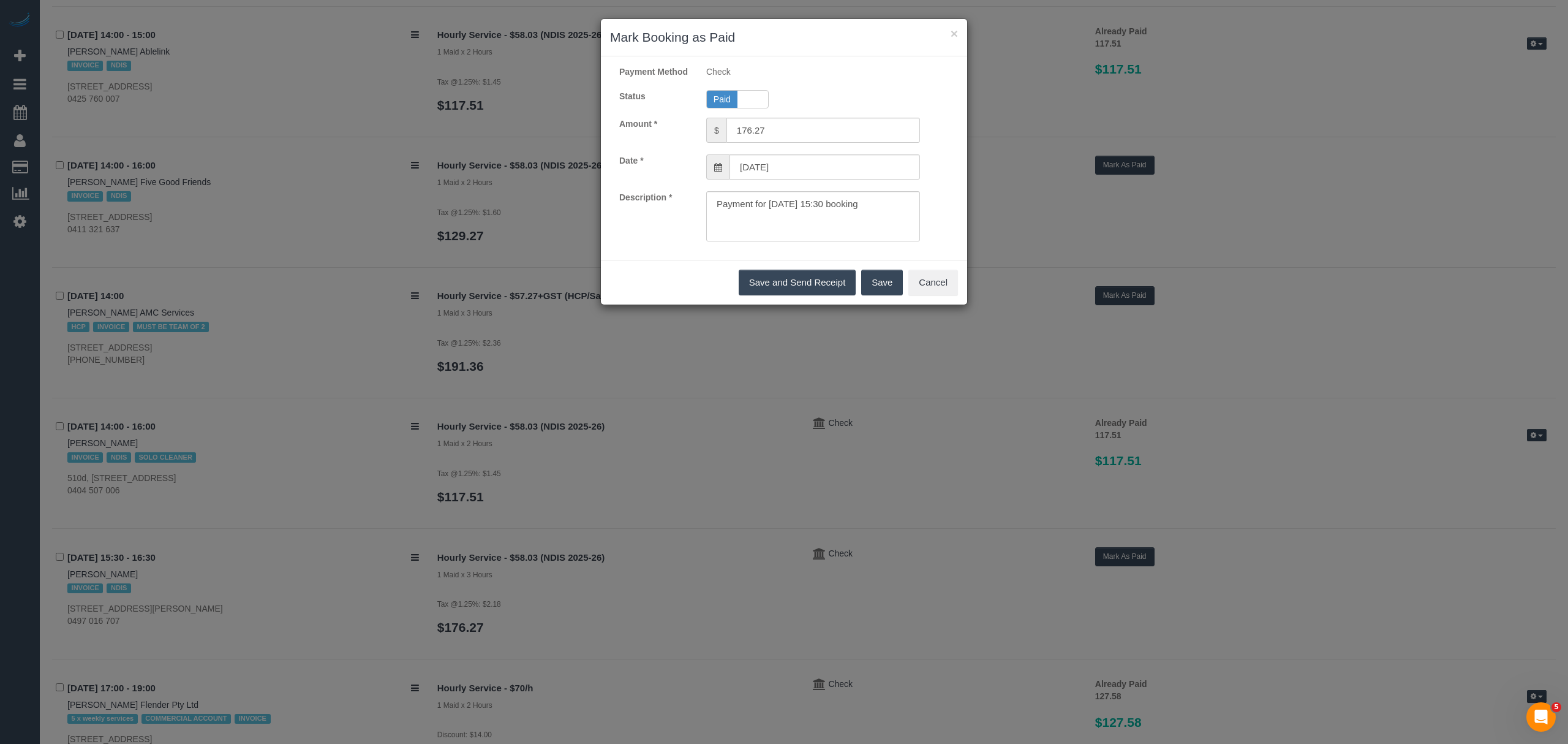
click at [868, 295] on button "Save" at bounding box center [882, 283] width 42 height 26
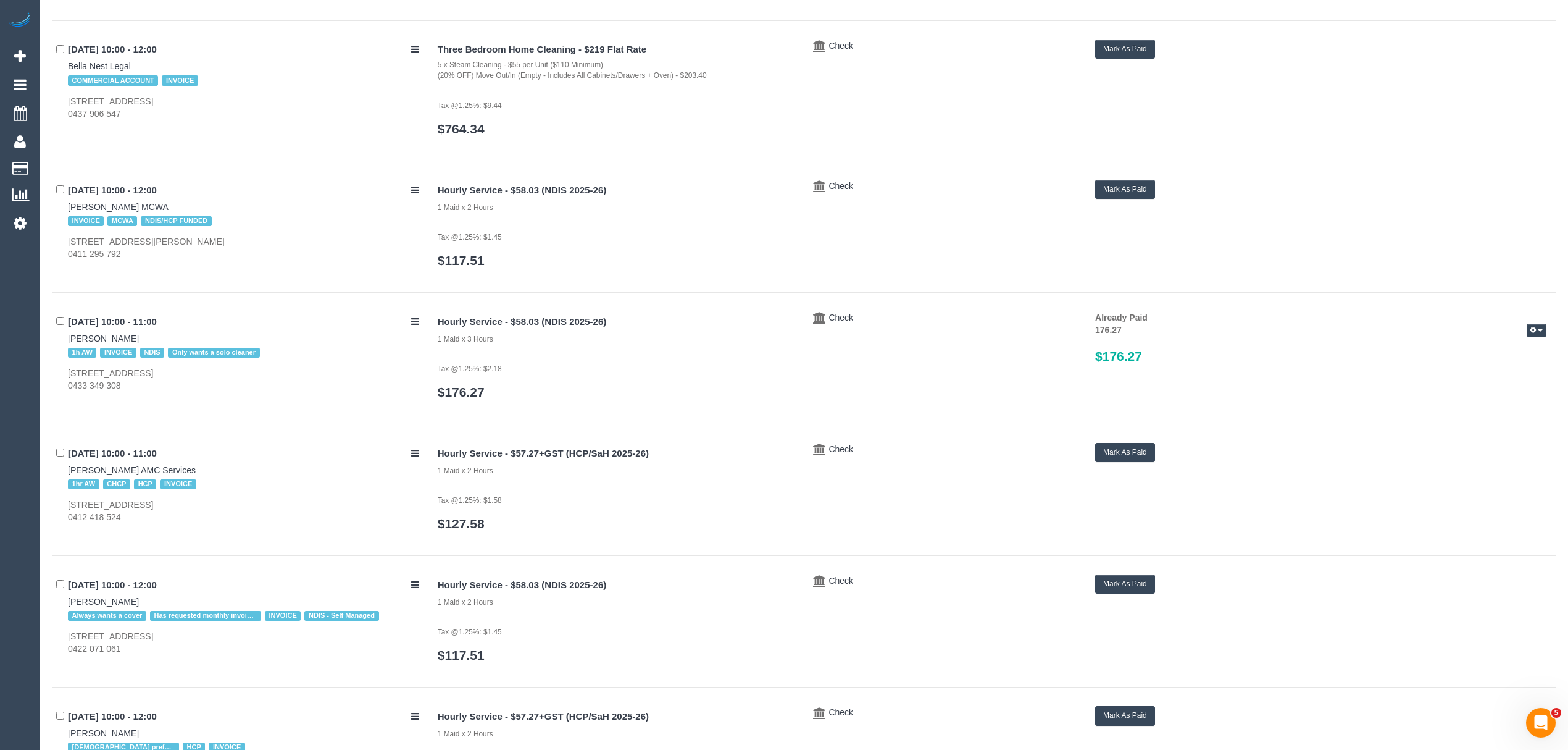
scroll to position [0, 0]
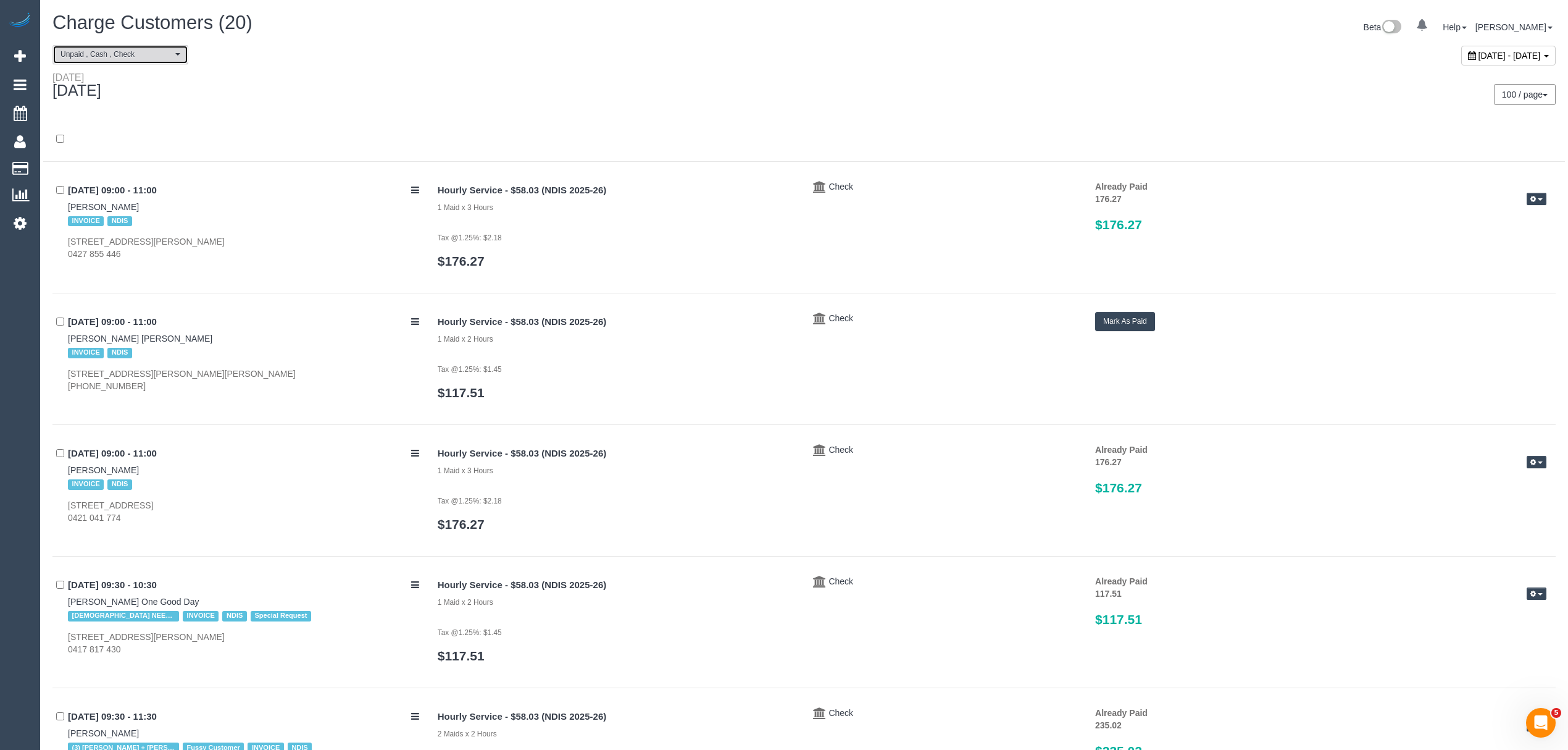
click at [138, 49] on span "Unpaid , Cash , Check" at bounding box center [116, 54] width 111 height 10
click at [108, 94] on link "Paid" at bounding box center [120, 91] width 134 height 16
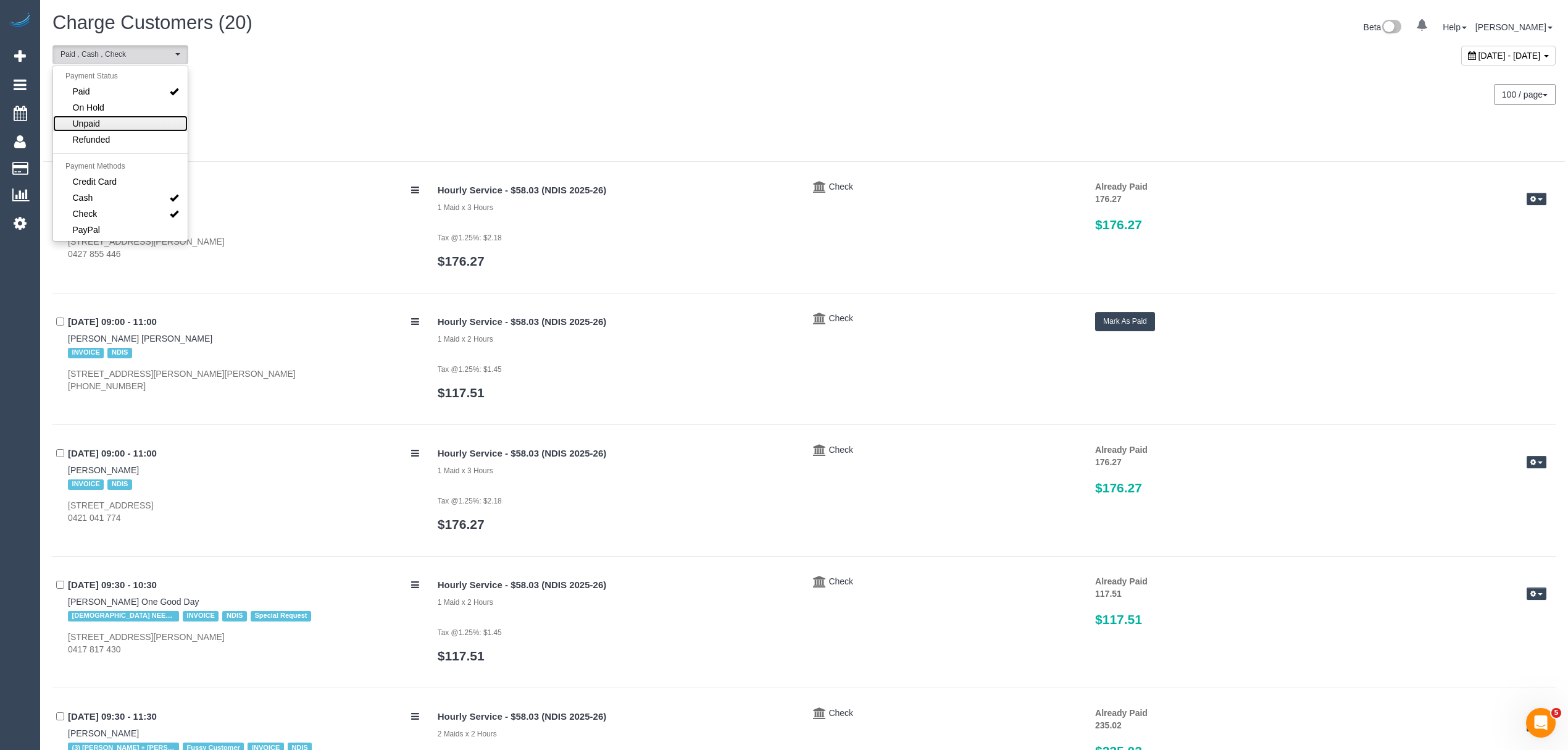
click at [102, 131] on link "Unpaid" at bounding box center [120, 123] width 134 height 16
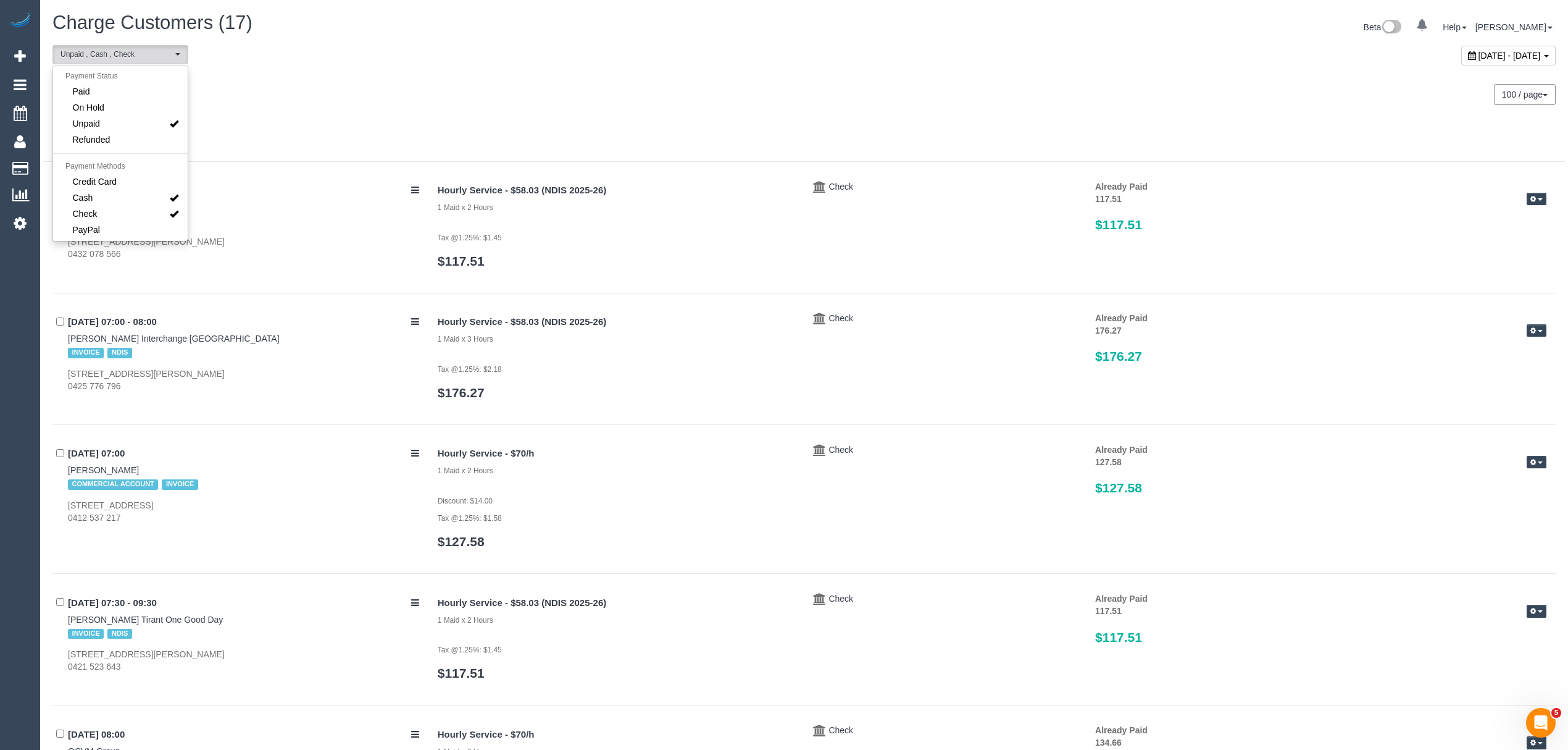
click at [258, 88] on div "Monday September 22, 2025" at bounding box center [424, 88] width 761 height 32
drag, startPoint x: 58, startPoint y: 209, endPoint x: 126, endPoint y: 199, distance: 68.7
click at [126, 199] on div "22/09/2025 07:00 - 08:00 Michael Gott INVOICE NDIS Unit 5/38 Clyde Street, Diam…" at bounding box center [240, 221] width 376 height 81
click at [161, 60] on button "Unpaid , Cash , Check" at bounding box center [120, 55] width 136 height 19
click at [142, 117] on link "Unpaid" at bounding box center [120, 123] width 134 height 16
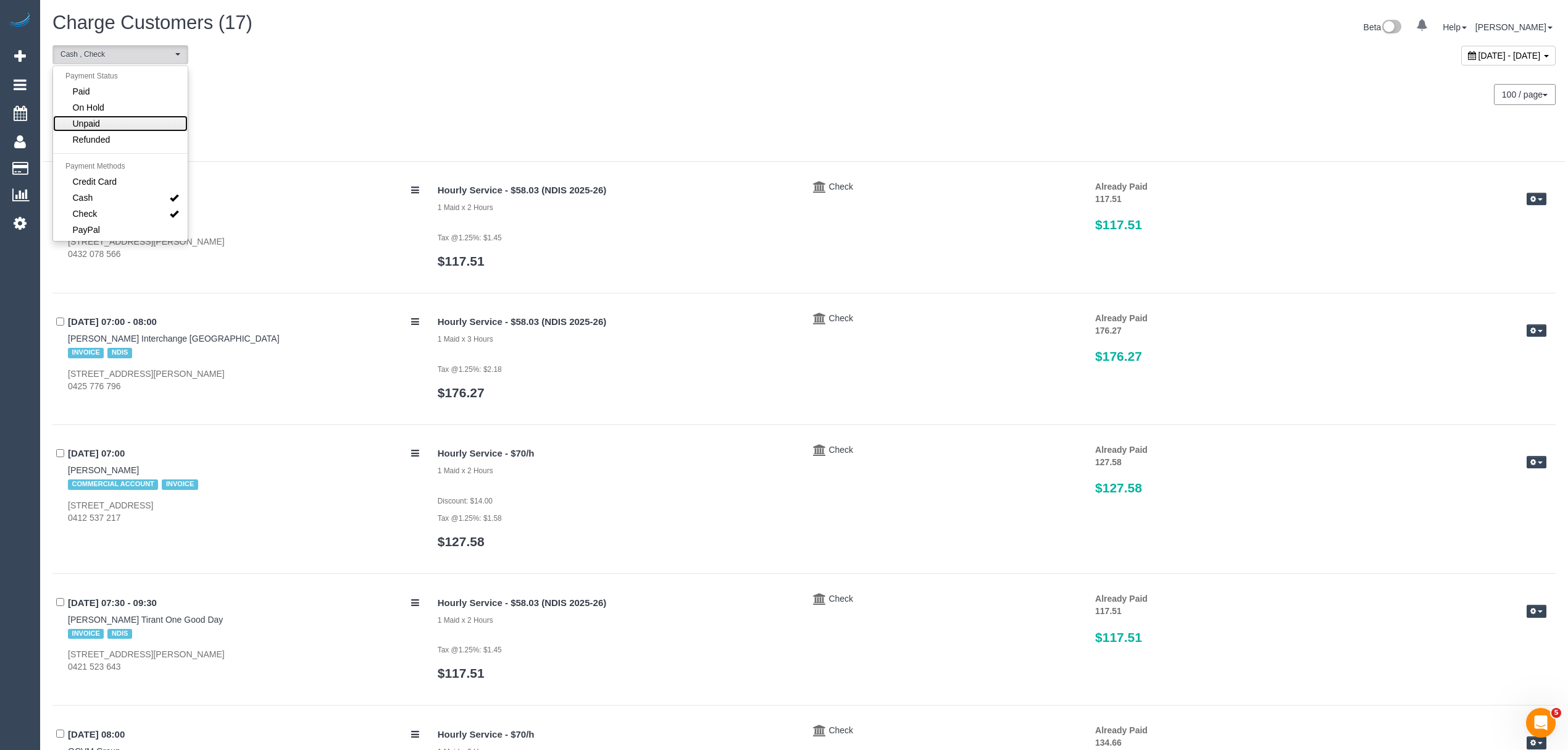
click at [142, 117] on link "Unpaid" at bounding box center [120, 123] width 134 height 16
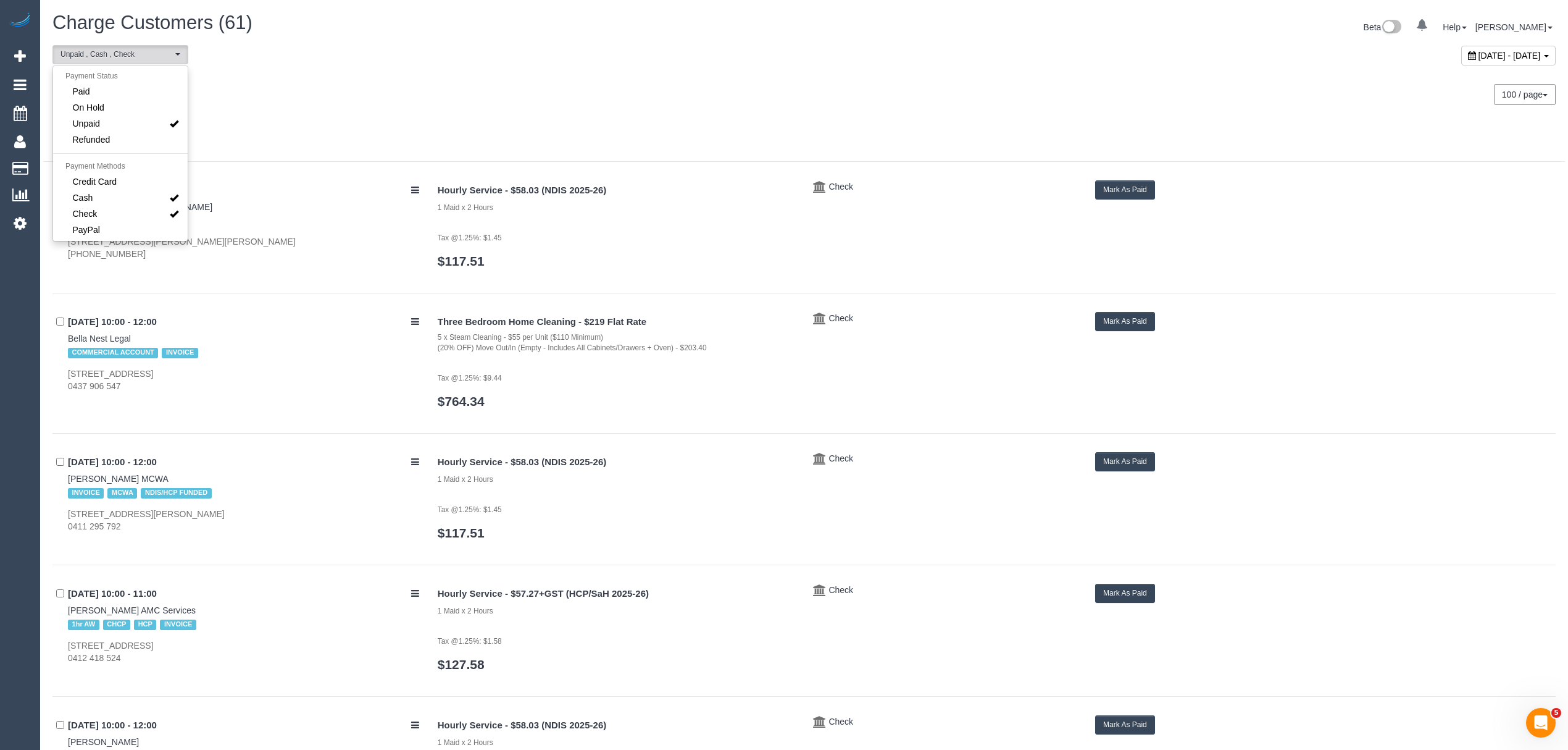
click at [310, 104] on div "Monday September 22, 2025" at bounding box center [424, 88] width 761 height 32
drag, startPoint x: 159, startPoint y: 201, endPoint x: 119, endPoint y: 209, distance: 40.8
click at [122, 205] on div "22/09/2025 09:00 - 11:00 Beatrice Croft Bally Cara INVOICE NDIS 35 Foley Avenue…" at bounding box center [240, 221] width 376 height 81
drag, startPoint x: 62, startPoint y: 203, endPoint x: 121, endPoint y: 210, distance: 59.4
click at [121, 210] on div "22/09/2025 09:00 - 11:00 Beatrice Croft Bally Cara INVOICE NDIS 35 Foley Avenue…" at bounding box center [240, 221] width 376 height 81
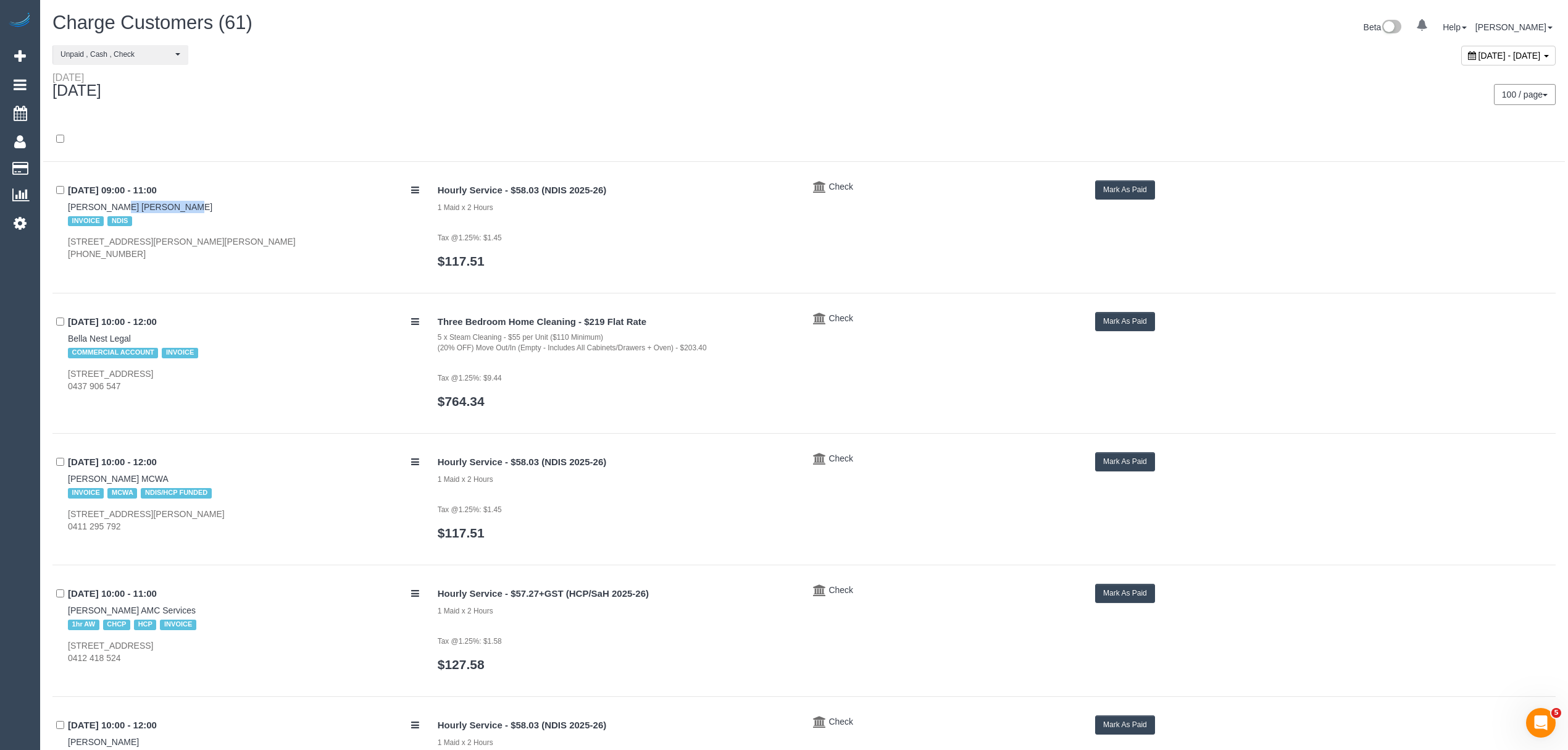
drag, startPoint x: 59, startPoint y: 233, endPoint x: 220, endPoint y: 240, distance: 161.2
click at [220, 240] on div "22/09/2025 09:00 - 11:00 Beatrice Croft Bally Cara INVOICE NDIS 35 Foley Avenue…" at bounding box center [240, 221] width 376 height 81
click at [1104, 185] on button "Mark As Paid" at bounding box center [1125, 190] width 60 height 19
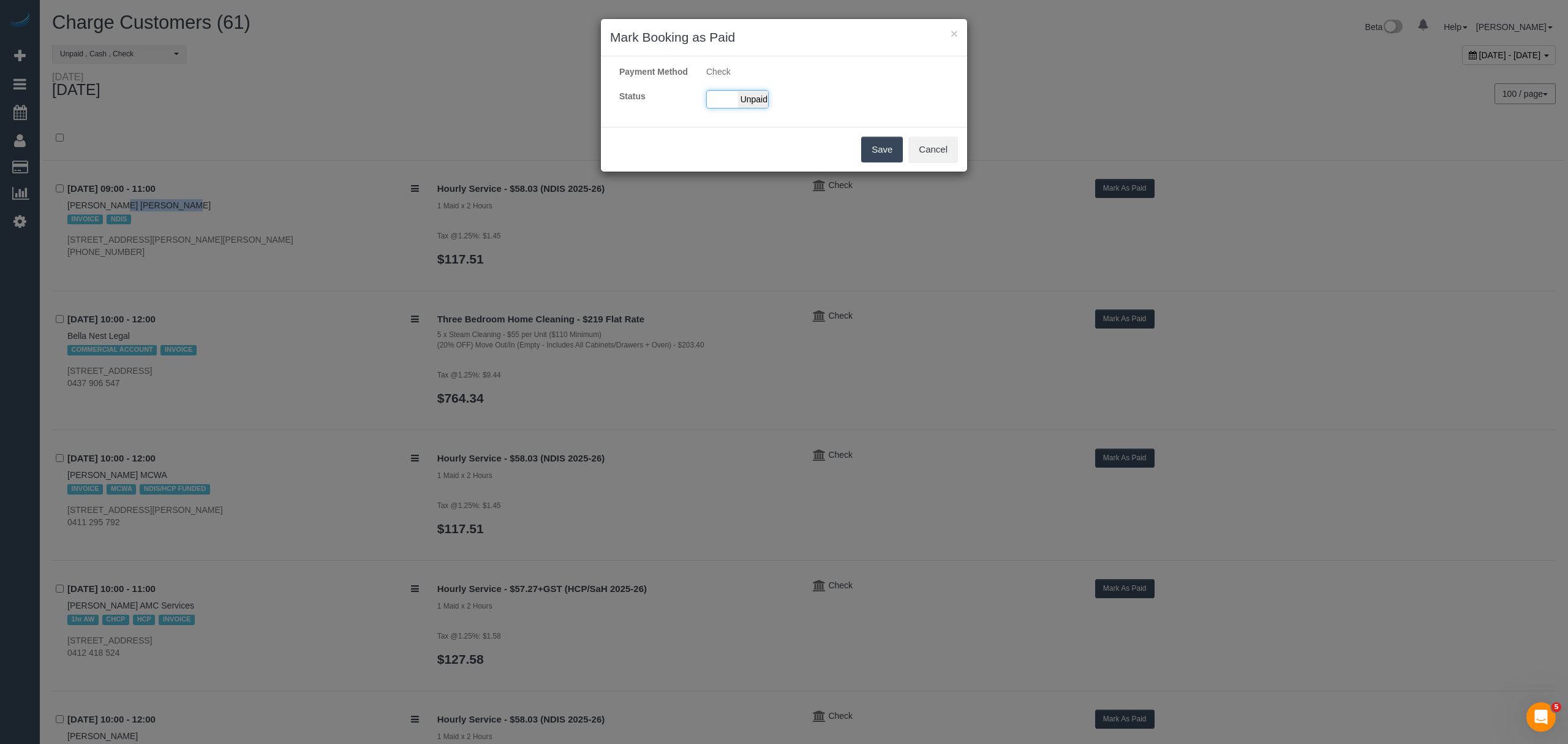
click at [724, 108] on div "Paid Unpaid" at bounding box center [737, 99] width 63 height 18
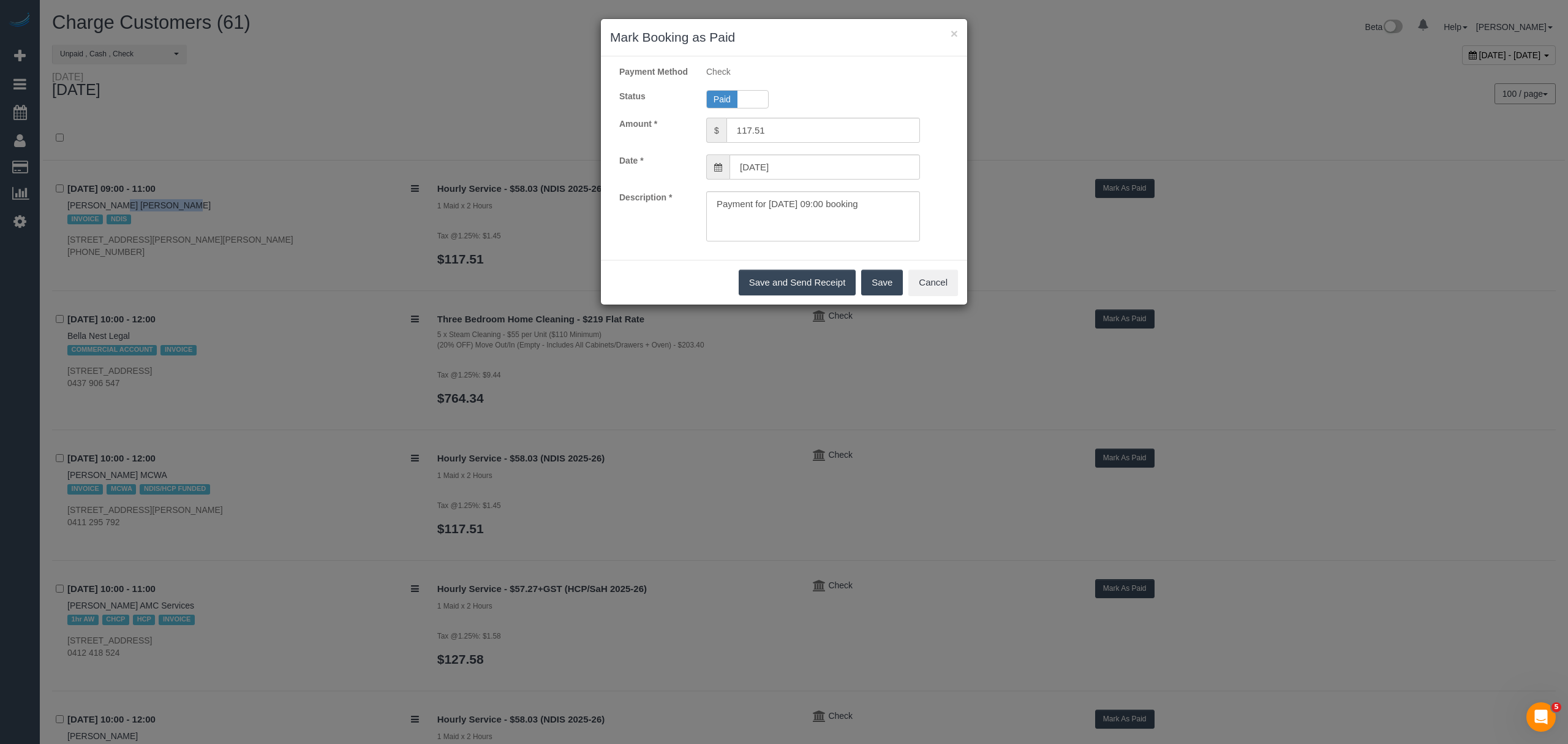
click at [882, 294] on button "Save" at bounding box center [882, 283] width 42 height 26
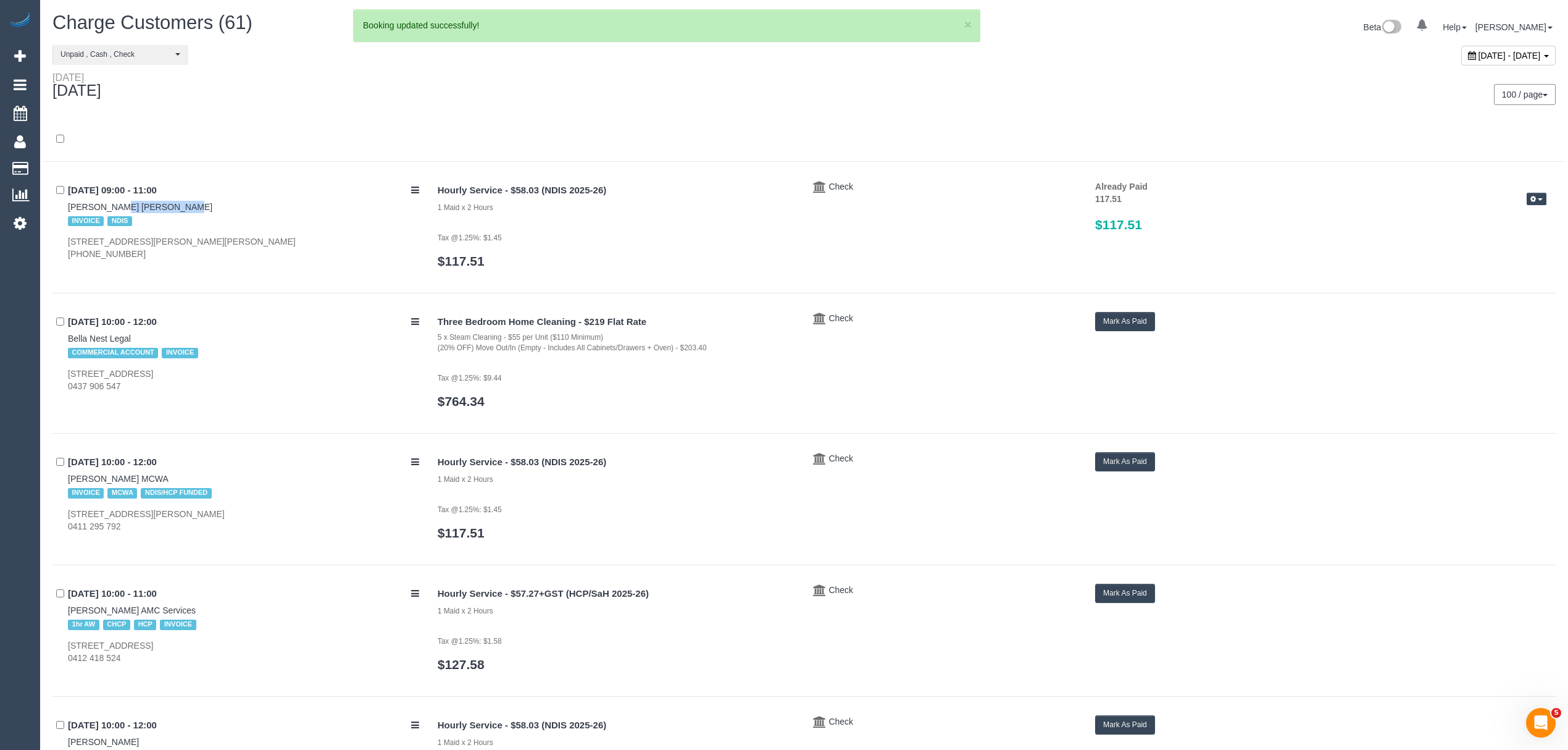
drag, startPoint x: 48, startPoint y: 337, endPoint x: 134, endPoint y: 334, distance: 86.1
click at [139, 339] on div "22/09/2025 10:00 - 12:00 Bella Nest Legal COMMERCIAL ACCOUNT INVOICE 829a High …" at bounding box center [240, 352] width 376 height 81
drag, startPoint x: 139, startPoint y: 339, endPoint x: 69, endPoint y: 341, distance: 70.0
click at [69, 341] on div "22/09/2025 10:00 - 12:00 Bella Nest Legal COMMERCIAL ACCOUNT INVOICE 829a High …" at bounding box center [240, 352] width 376 height 81
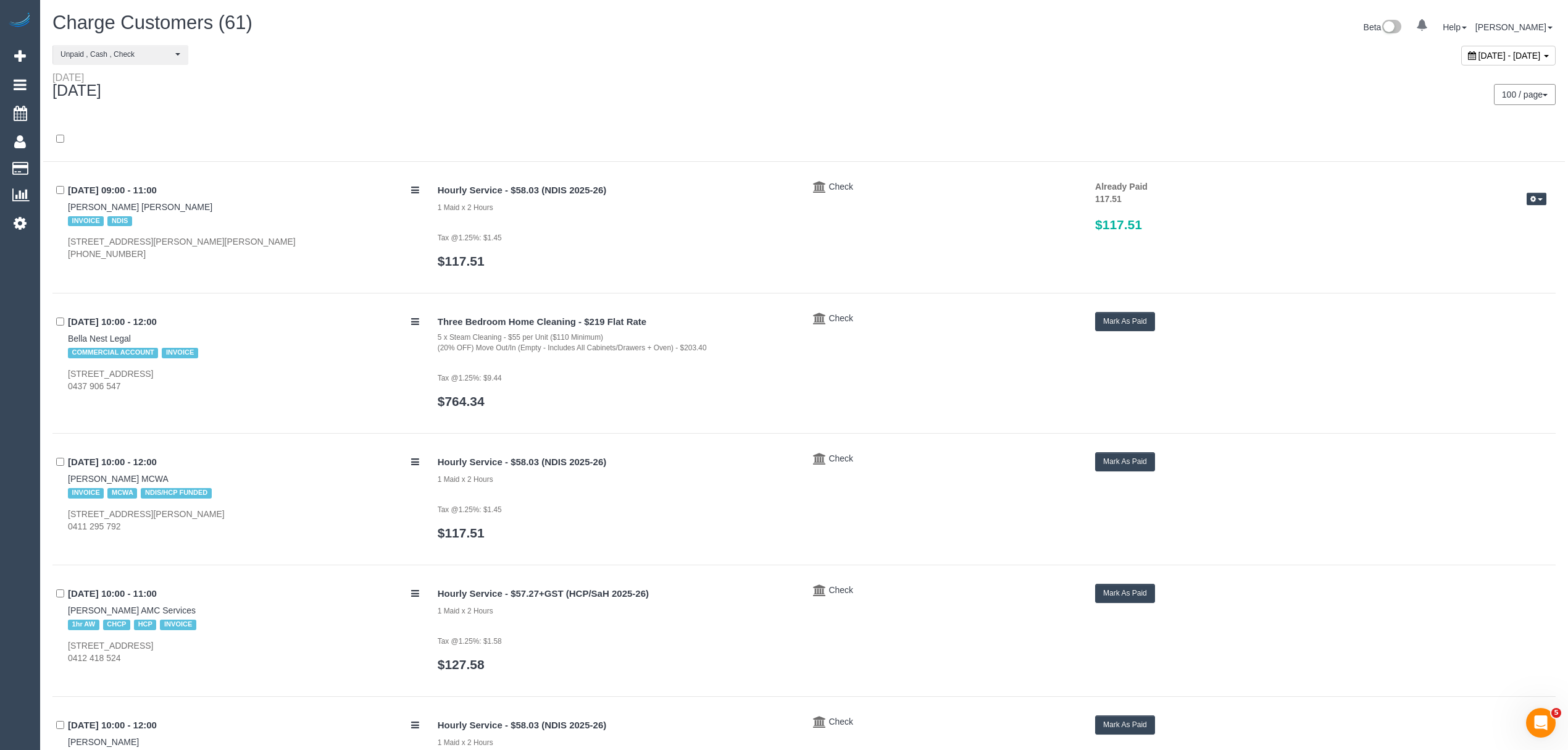
click at [107, 350] on span "COMMERCIAL ACCOUNT" at bounding box center [113, 353] width 90 height 9
click at [106, 337] on link "Bella Nest Legal" at bounding box center [100, 339] width 63 height 9
click at [1116, 323] on button "Mark As Paid" at bounding box center [1125, 321] width 60 height 19
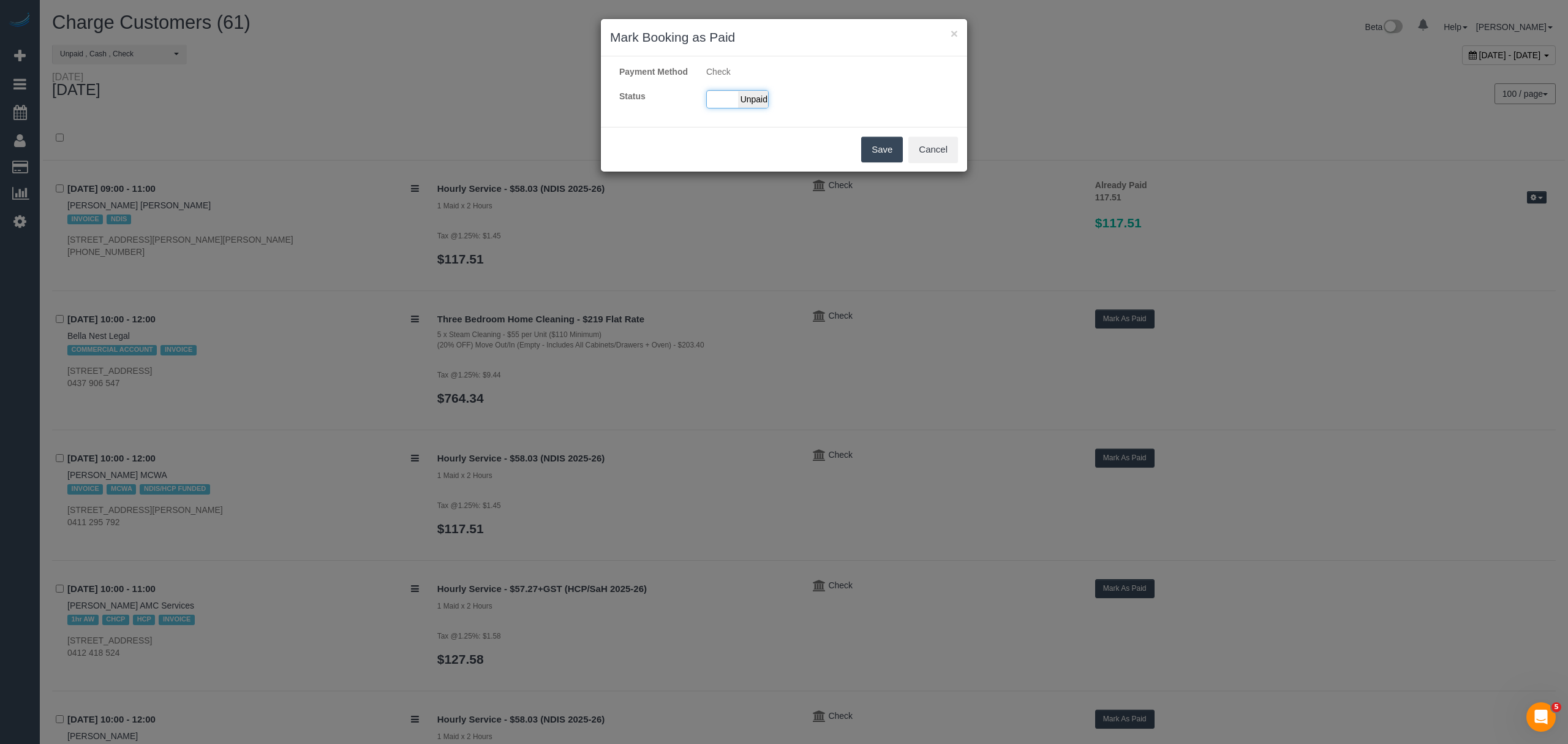
click at [746, 108] on span "Unpaid" at bounding box center [753, 100] width 31 height 17
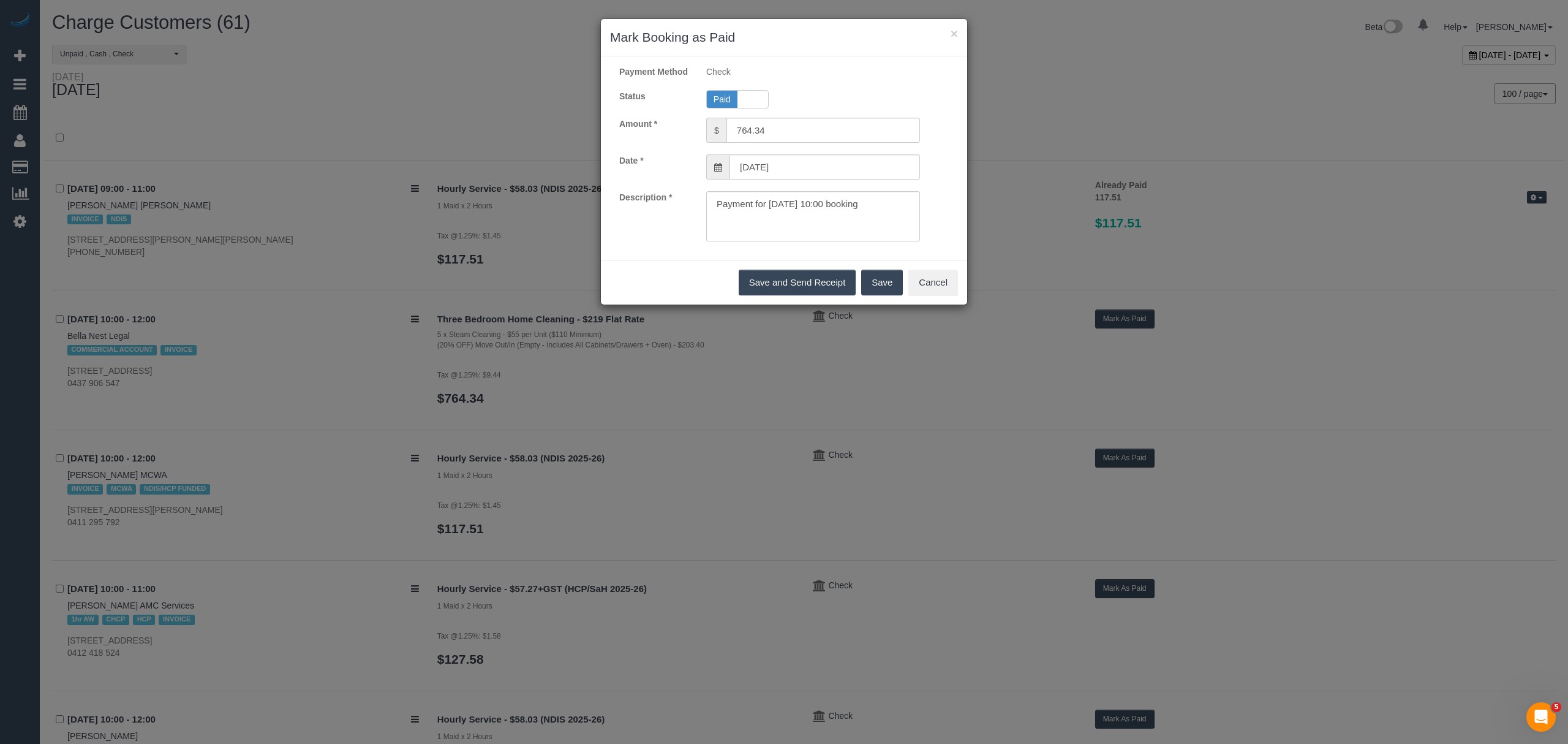
click at [885, 295] on button "Save" at bounding box center [882, 283] width 42 height 26
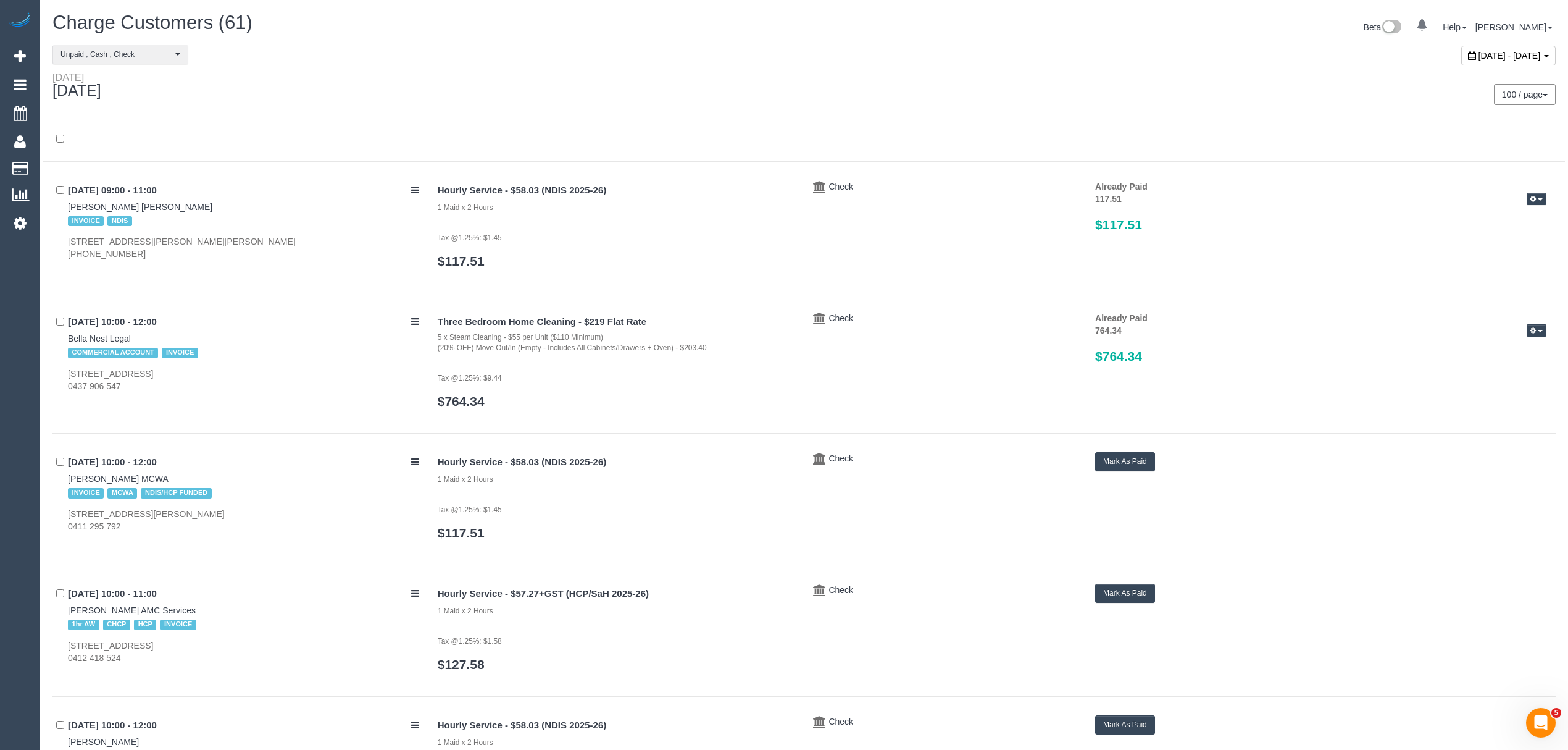
click at [58, 483] on div "22/09/2025 10:00 - 12:00 Francesca Mazzanti MCWA INVOICE MCWA NDIS/HCP FUNDED 4…" at bounding box center [240, 493] width 376 height 81
drag, startPoint x: 58, startPoint y: 483, endPoint x: 148, endPoint y: 477, distance: 90.2
click at [148, 477] on div "22/09/2025 10:00 - 12:00 Francesca Mazzanti MCWA INVOICE MCWA NDIS/HCP FUNDED 4…" at bounding box center [240, 493] width 376 height 81
click at [37, 483] on div "0 Beta Your Notifications You have 0 alerts Add Booking Bookings Active Booking…" at bounding box center [20, 375] width 40 height 750
drag, startPoint x: 66, startPoint y: 480, endPoint x: 131, endPoint y: 478, distance: 65.0
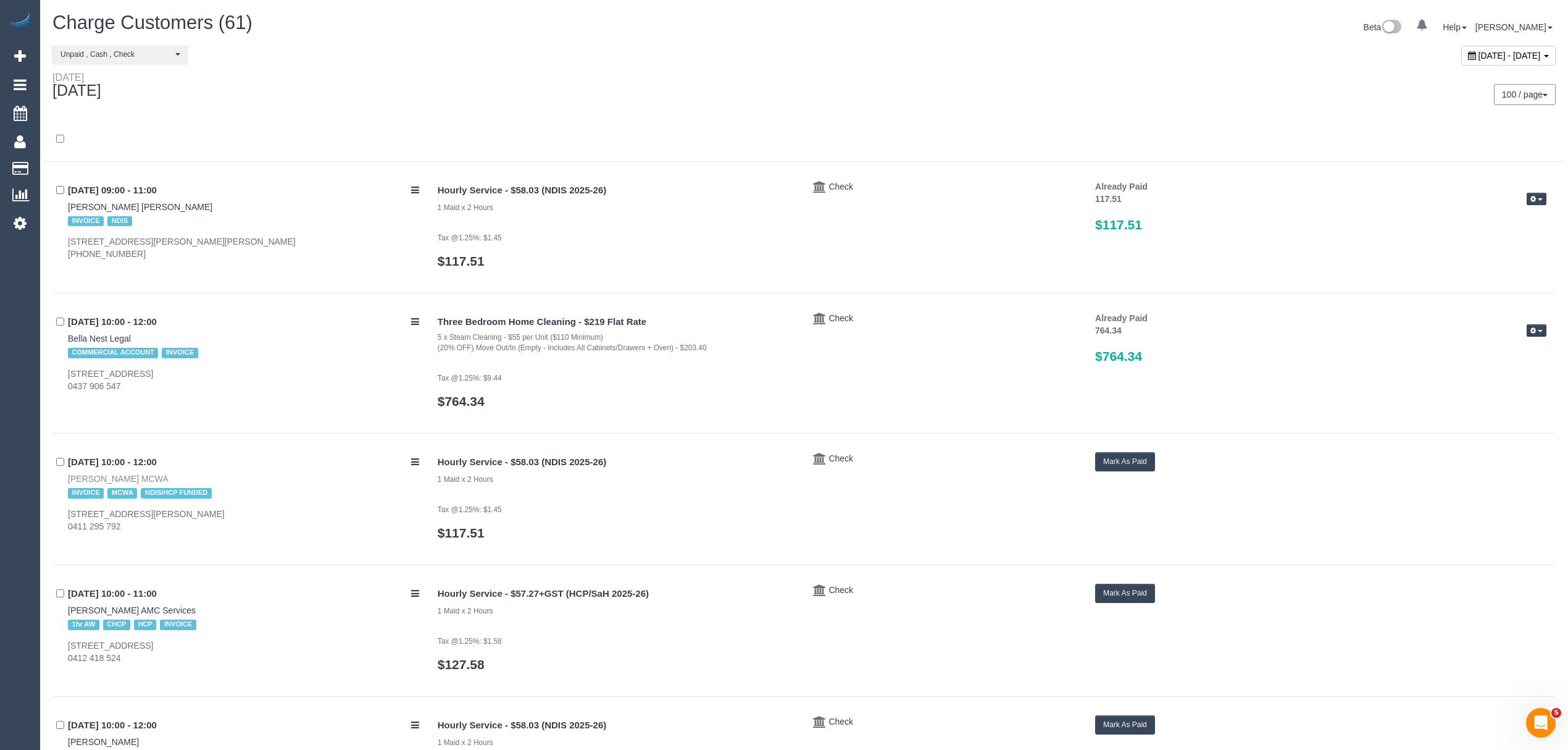
click at [60, 479] on div "22/09/2025 10:00 - 12:00 Francesca Mazzanti MCWA INVOICE MCWA NDIS/HCP FUNDED 4…" at bounding box center [240, 493] width 376 height 81
drag, startPoint x: 59, startPoint y: 478, endPoint x: 149, endPoint y: 481, distance: 90.0
click at [149, 481] on div "22/09/2025 10:00 - 12:00 Francesca Mazzanti MCWA INVOICE MCWA NDIS/HCP FUNDED 4…" at bounding box center [240, 493] width 376 height 81
drag, startPoint x: 62, startPoint y: 508, endPoint x: 245, endPoint y: 514, distance: 183.1
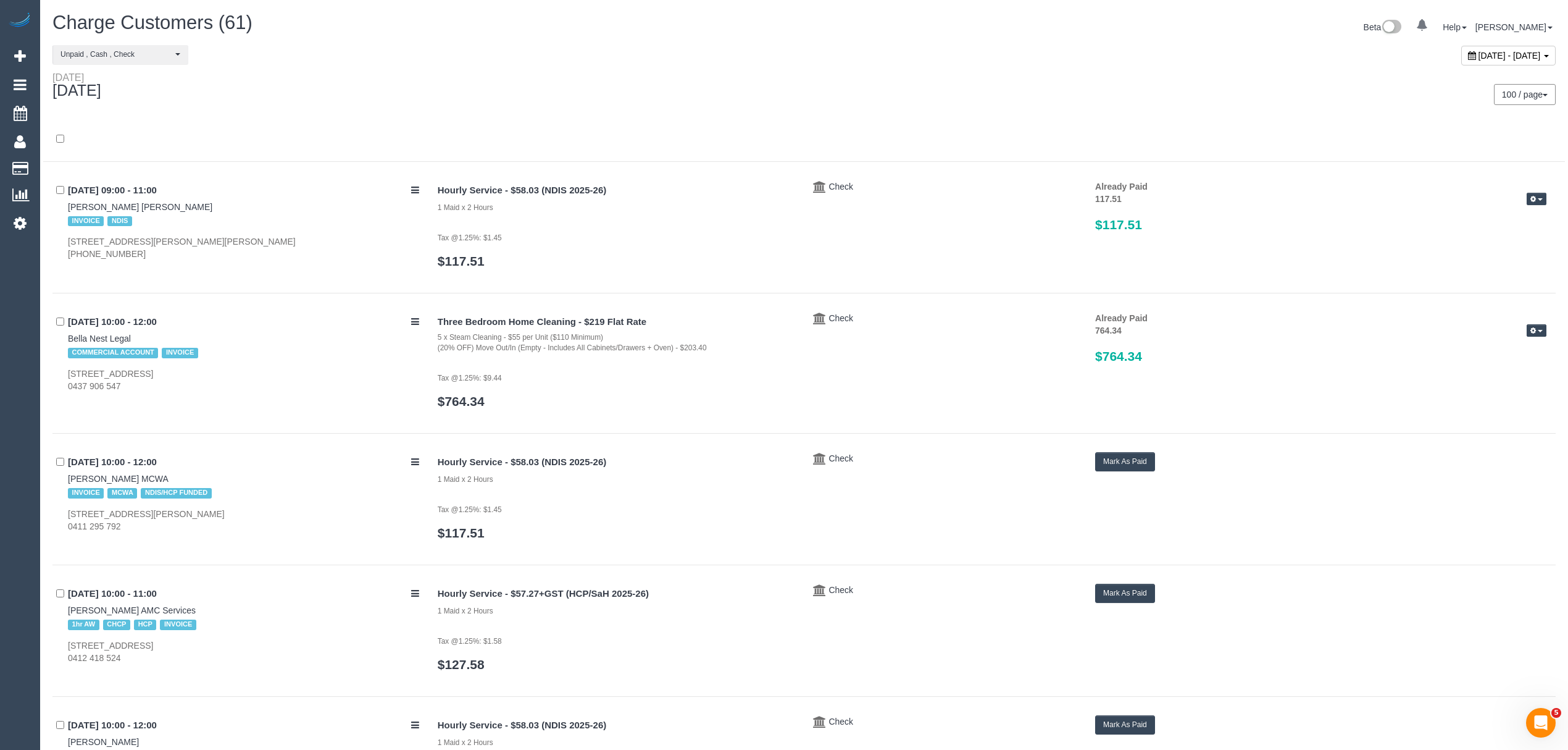
click at [245, 514] on div "22/09/2025 10:00 - 12:00 Francesca Mazzanti MCWA INVOICE MCWA NDIS/HCP FUNDED 4…" at bounding box center [240, 493] width 376 height 81
click at [1161, 453] on div "Mark As Paid" at bounding box center [1321, 462] width 452 height 19
click at [1147, 458] on button "Mark As Paid" at bounding box center [1125, 462] width 60 height 19
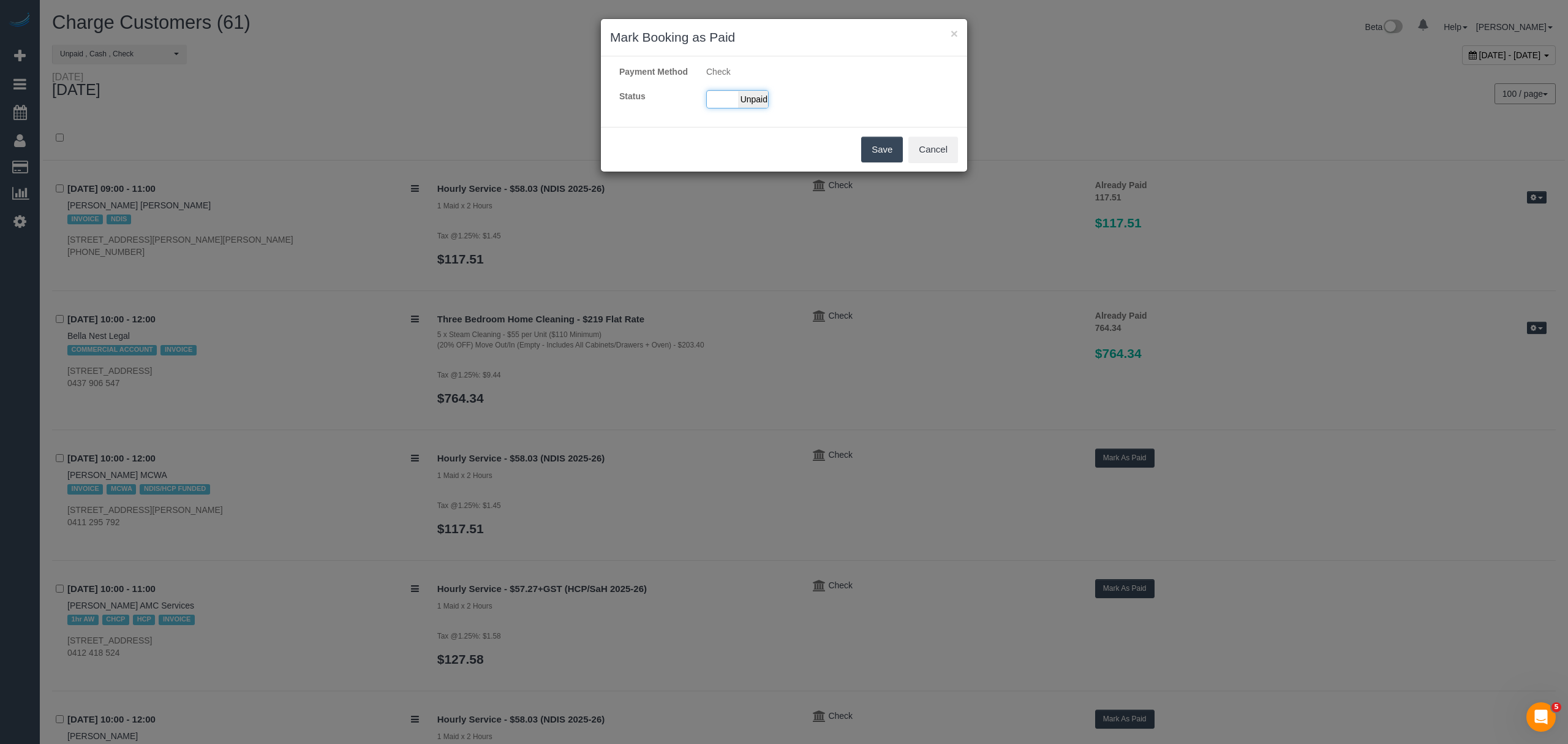
click at [751, 108] on span "Unpaid" at bounding box center [753, 100] width 31 height 17
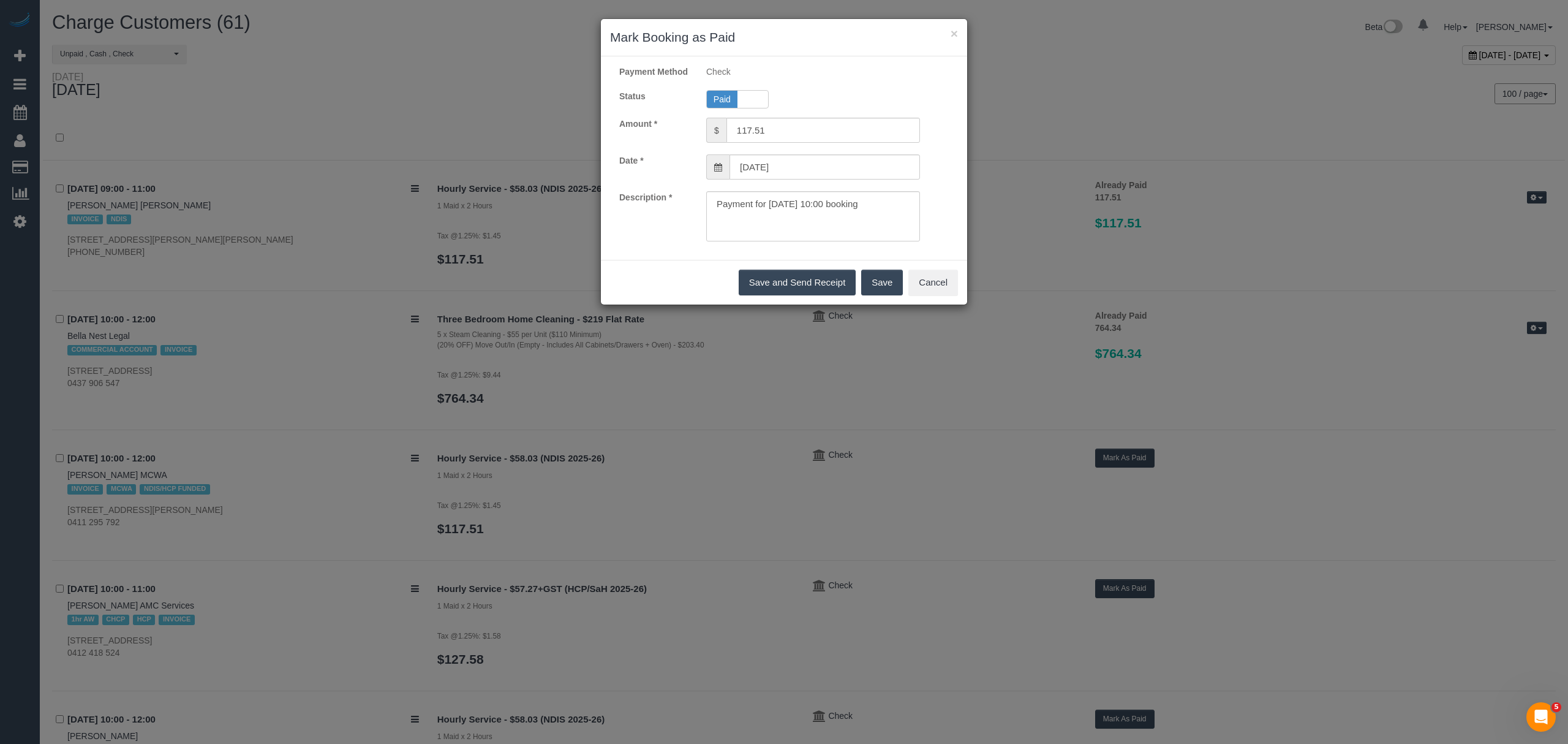
click at [873, 284] on button "Save" at bounding box center [882, 283] width 42 height 26
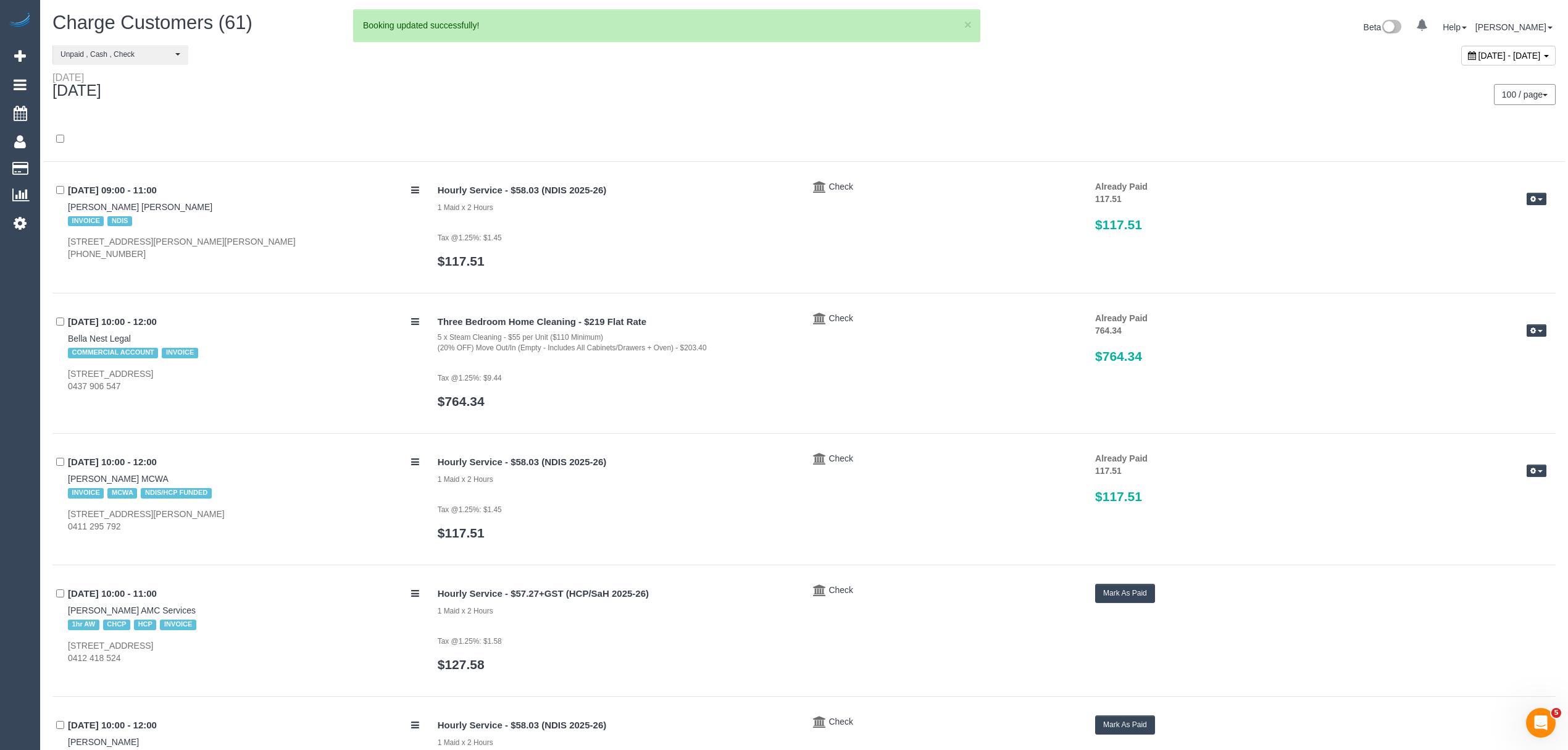
scroll to position [785, 0]
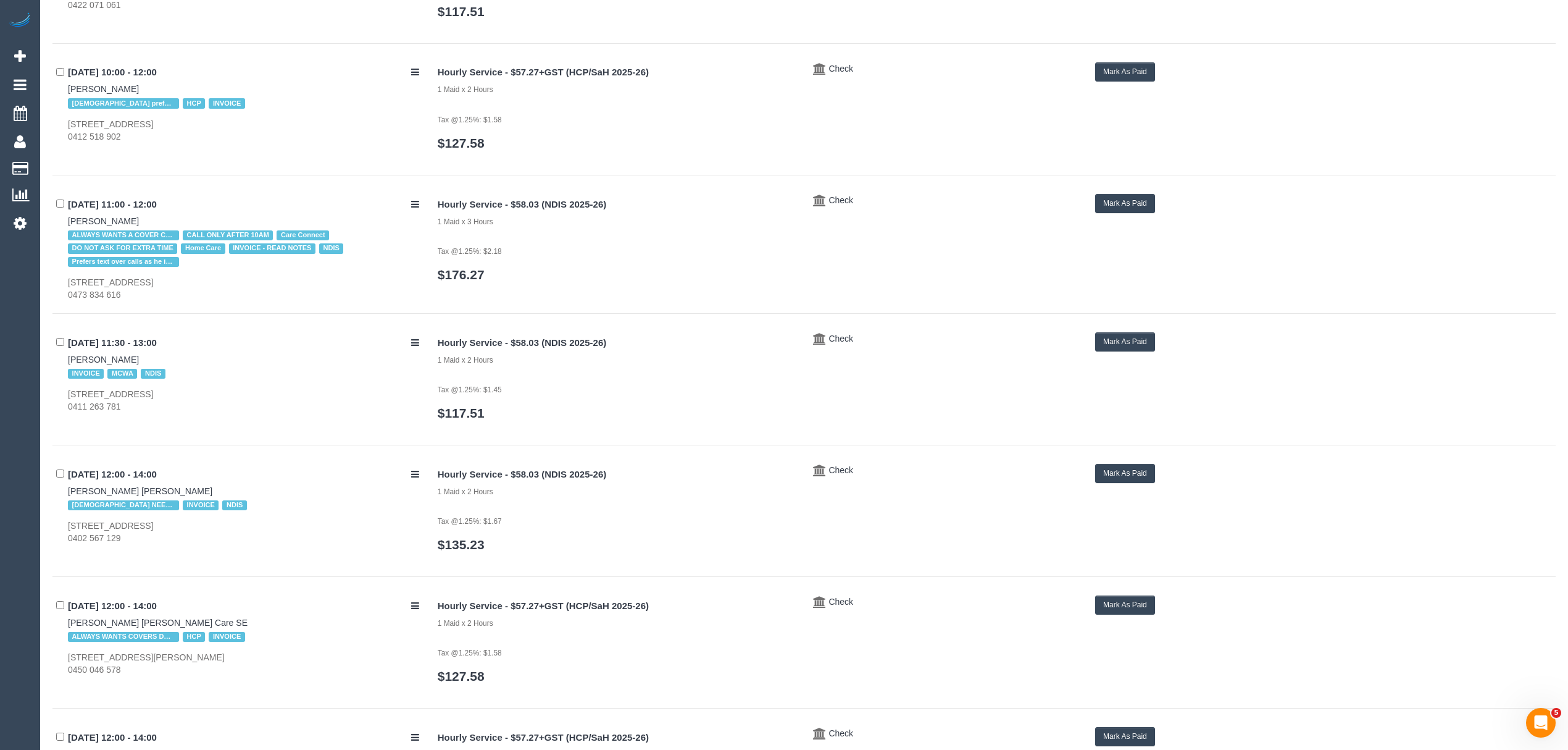
drag, startPoint x: 59, startPoint y: 362, endPoint x: 145, endPoint y: 358, distance: 86.1
click at [145, 358] on div "22/09/2025 11:30 - 13:00 Gloria Rosselli INVOICE MCWA NDIS Unit 10, 11 The Stra…" at bounding box center [240, 373] width 376 height 81
drag, startPoint x: 53, startPoint y: 393, endPoint x: 270, endPoint y: 384, distance: 217.2
click at [270, 384] on div "22/09/2025 11:30 - 13:00 Gloria Rosselli INVOICE MCWA NDIS Unit 10, 11 The Stra…" at bounding box center [240, 373] width 376 height 81
click at [1127, 345] on button "Mark As Paid" at bounding box center [1125, 342] width 60 height 19
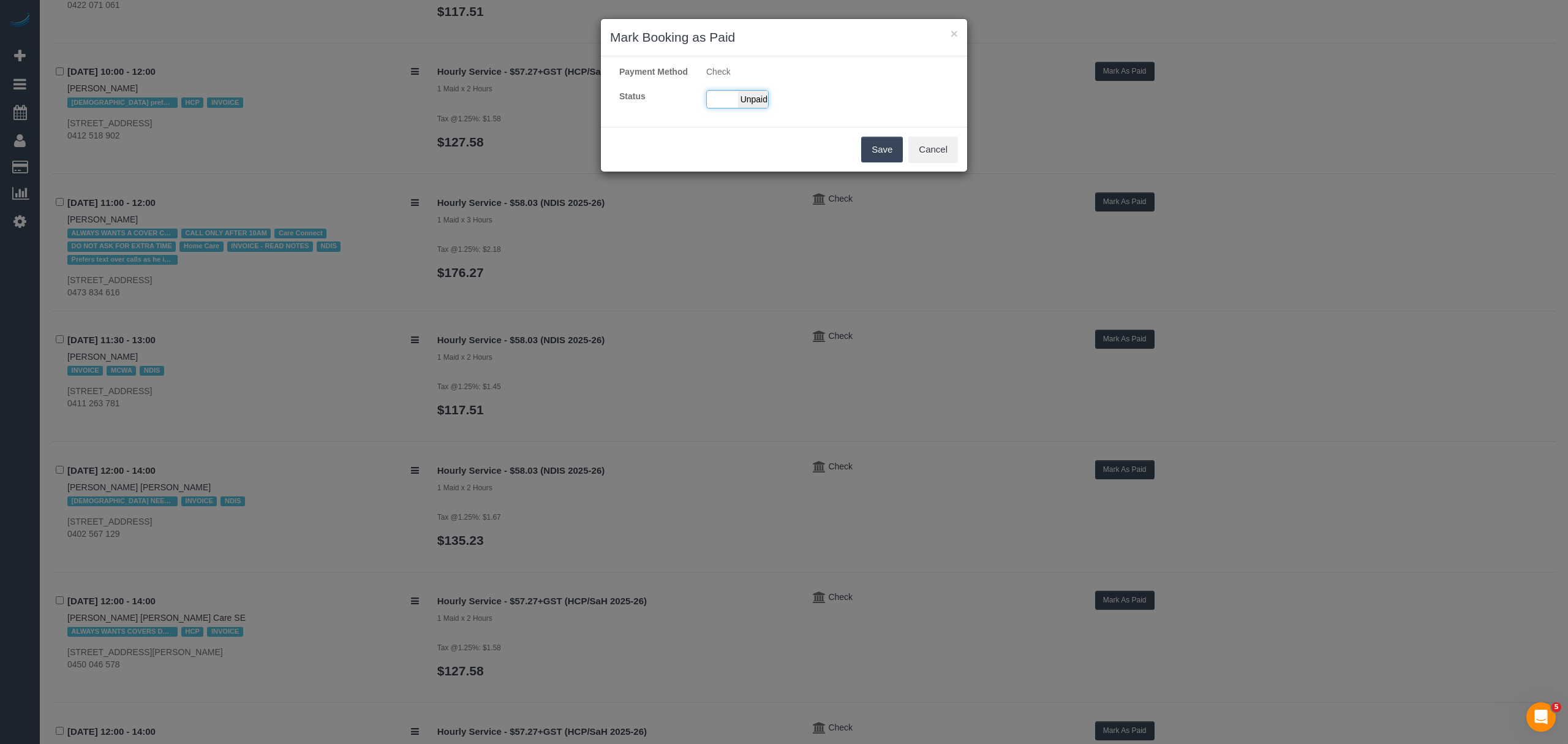
click at [759, 108] on span "Unpaid" at bounding box center [753, 100] width 31 height 17
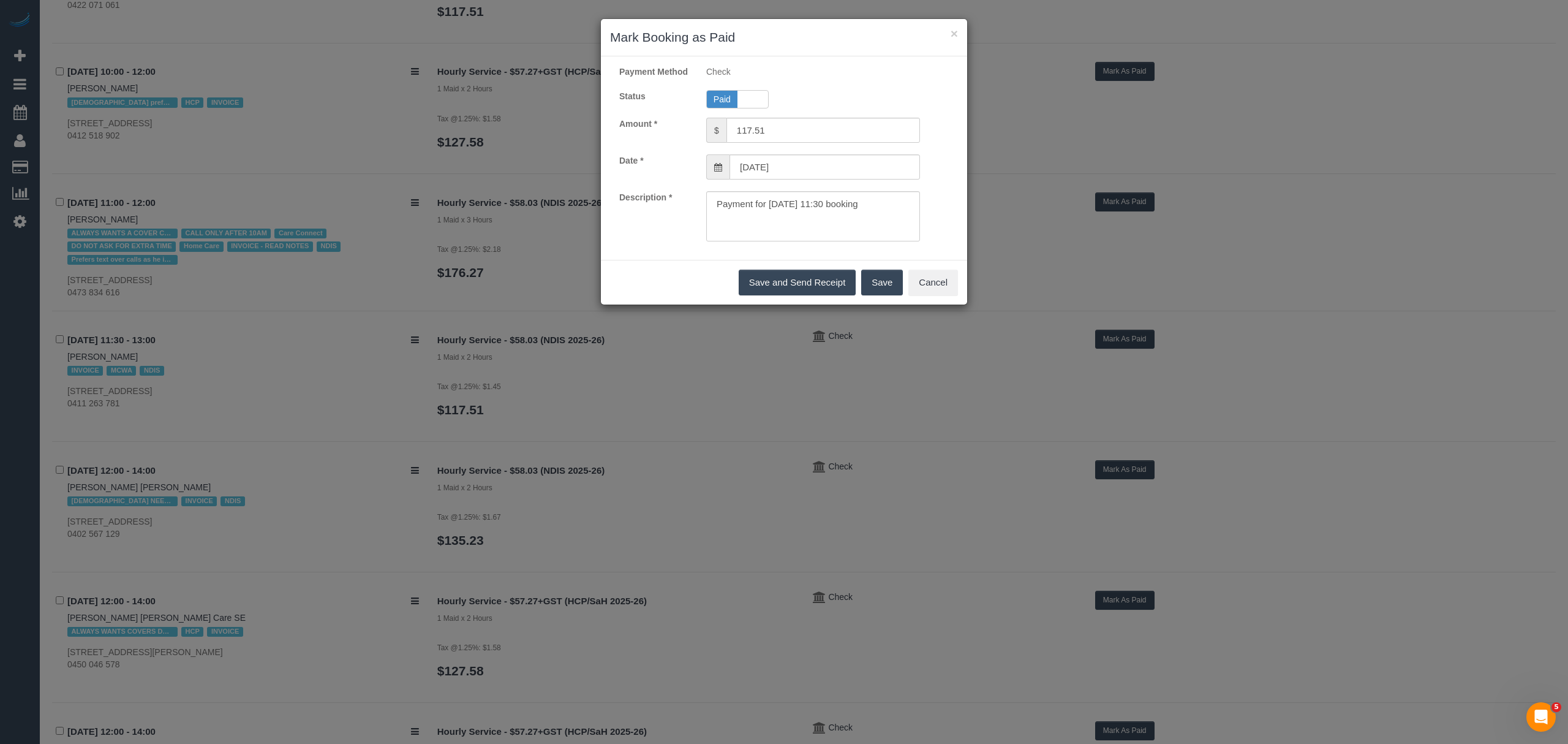
click at [885, 295] on button "Save" at bounding box center [882, 283] width 42 height 26
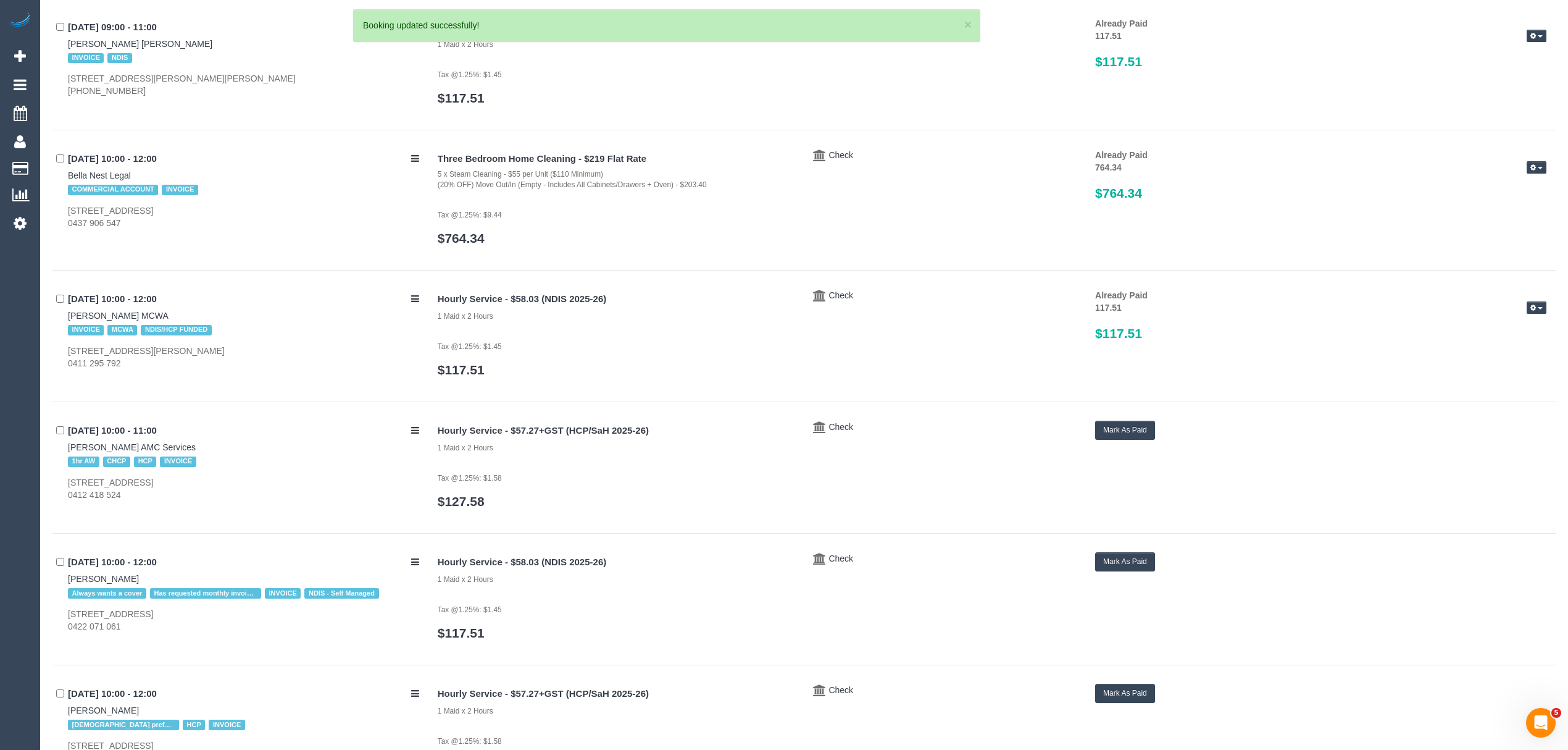
scroll to position [0, 0]
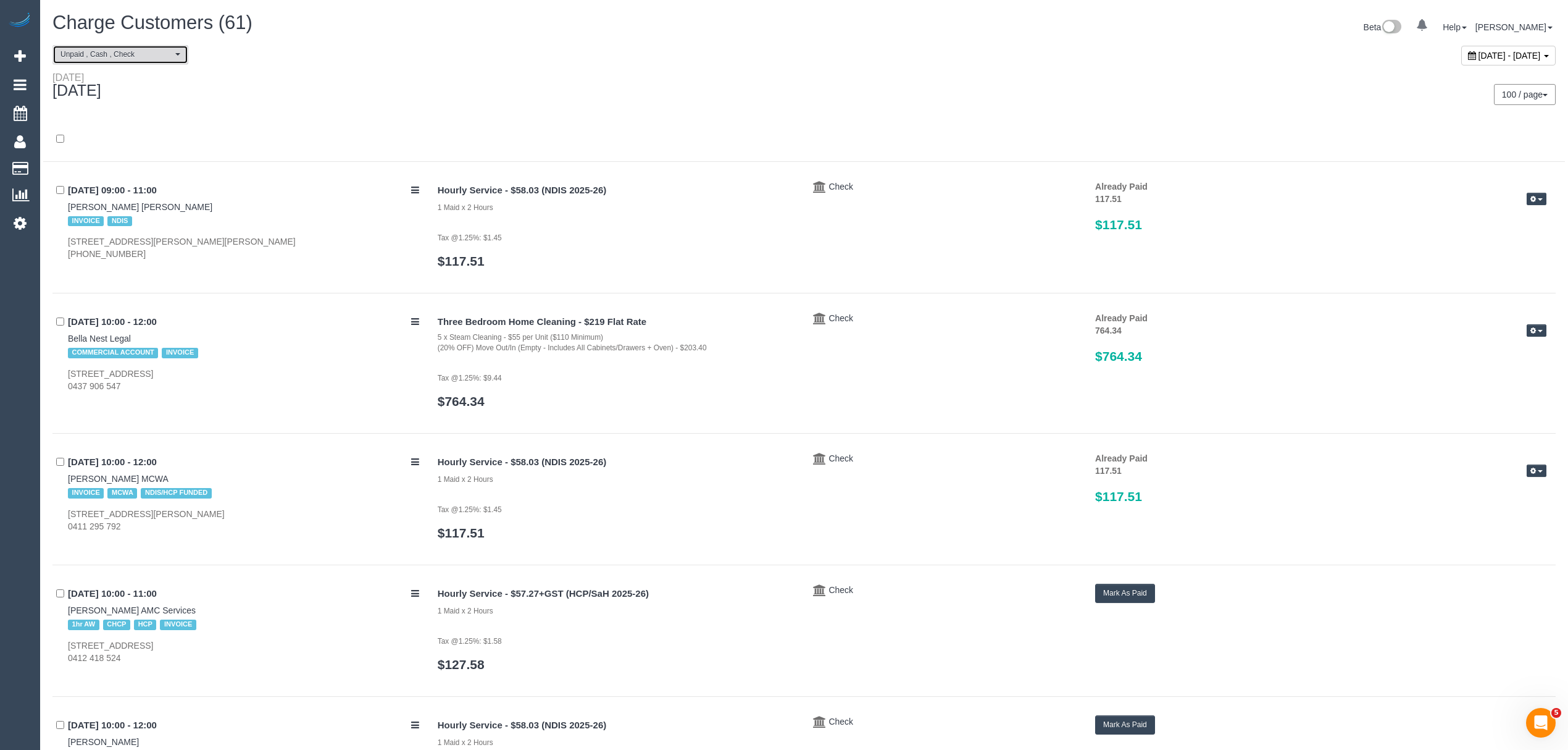
click at [94, 47] on button "Unpaid , Cash , Check" at bounding box center [120, 55] width 136 height 19
click at [104, 119] on link "Unpaid" at bounding box center [120, 123] width 134 height 16
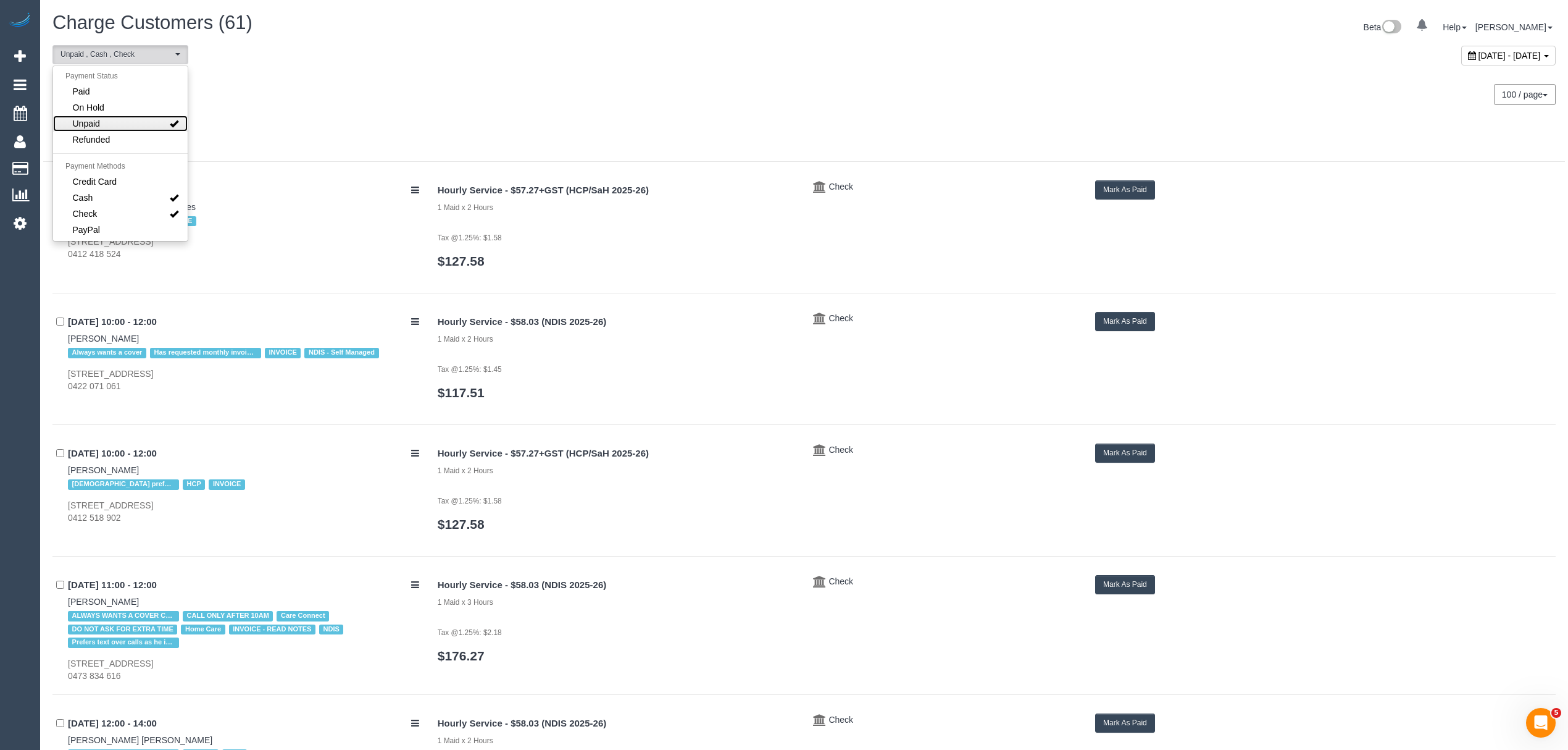
click at [104, 119] on link "Unpaid" at bounding box center [120, 123] width 134 height 16
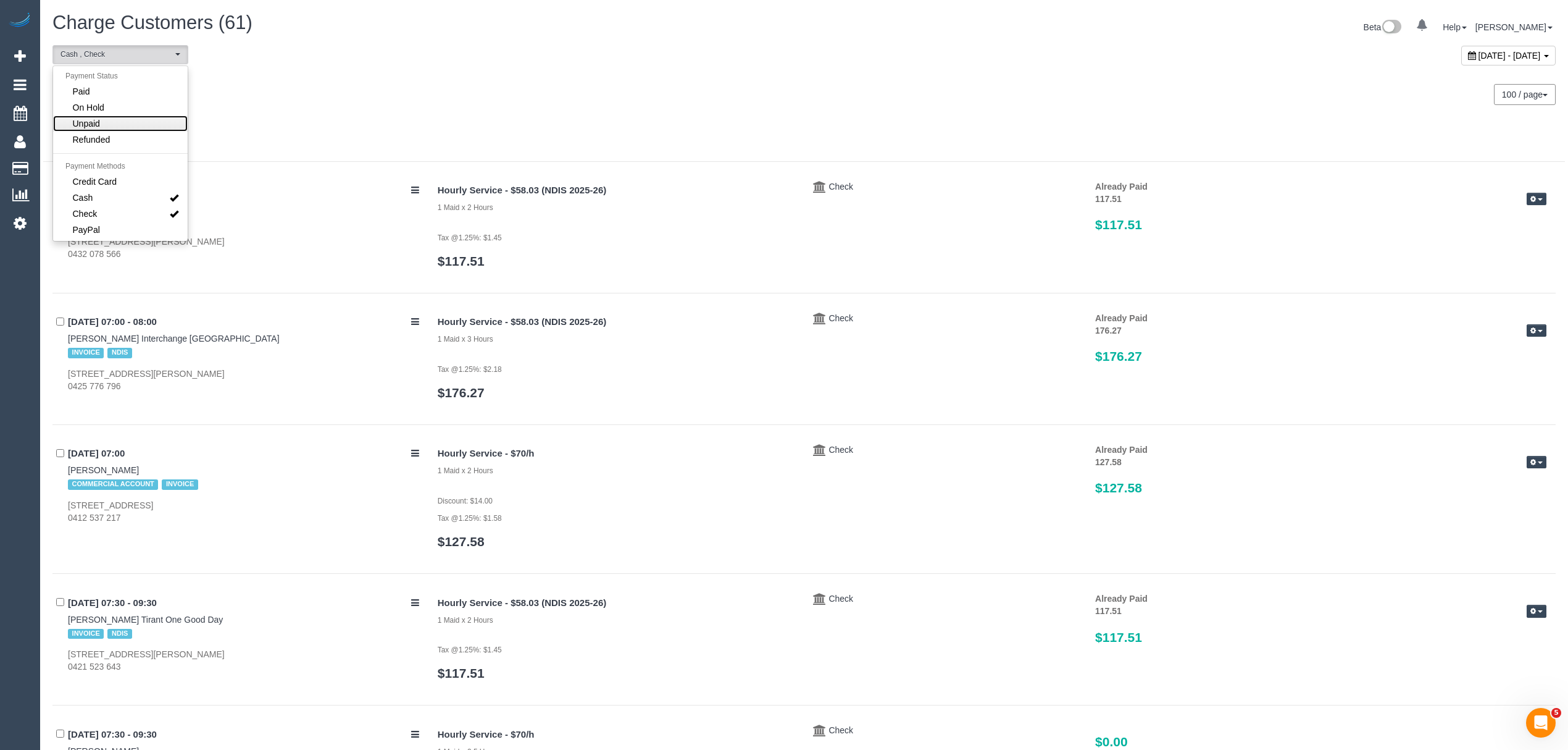
click at [104, 119] on link "Unpaid" at bounding box center [120, 123] width 134 height 16
select select "******"
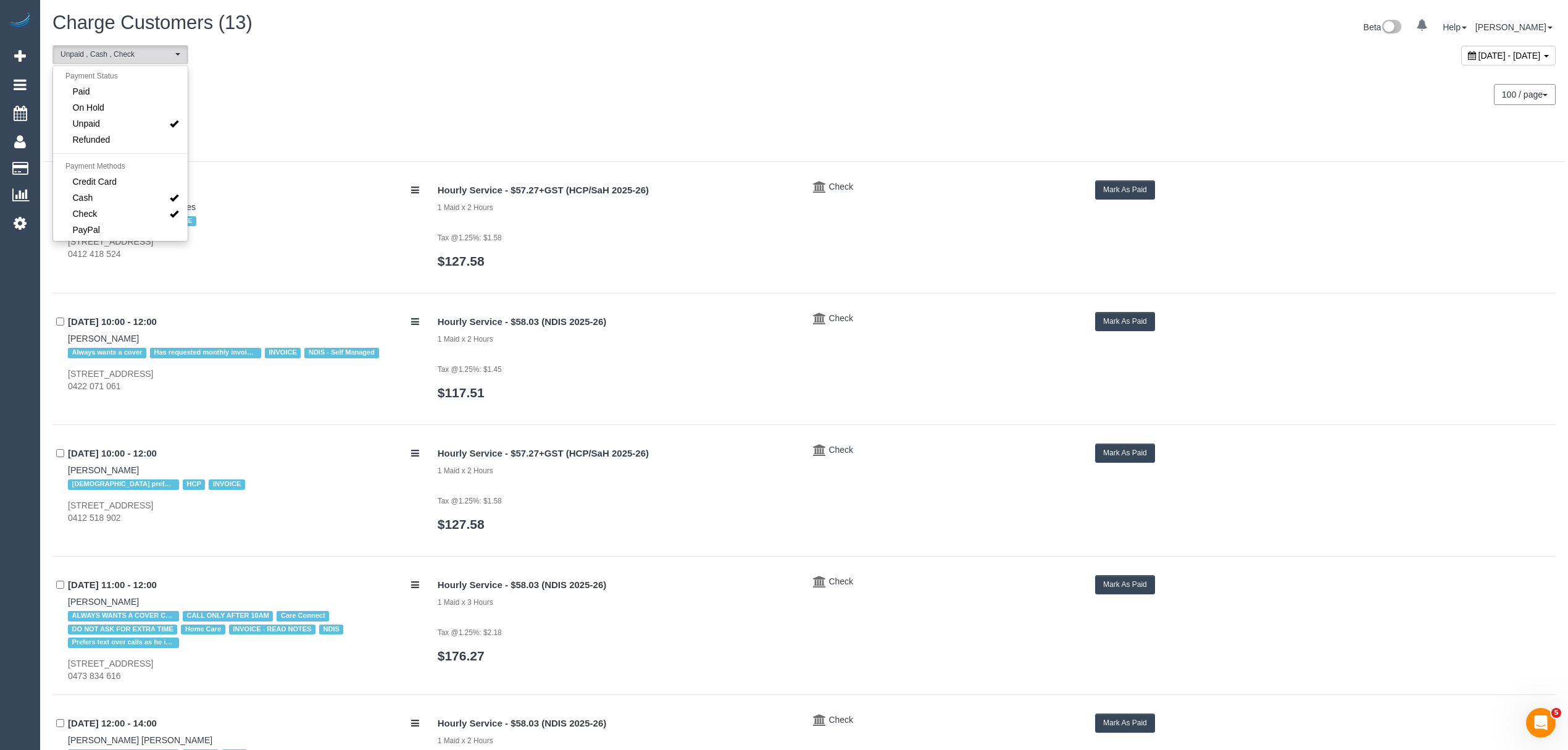
click at [437, 112] on div "Monday September 22, 2025 100 / page 10 / page 20 / page 30 / page 40 / page 50…" at bounding box center [804, 95] width 1522 height 46
drag, startPoint x: 60, startPoint y: 205, endPoint x: 111, endPoint y: 210, distance: 51.2
click at [111, 210] on div "22/09/2025 10:00 - 11:00 Anne Mallia AMC Services 1hr AW CHCP HCP INVOICE 72 Cl…" at bounding box center [240, 221] width 376 height 81
click at [1108, 188] on button "Mark As Paid" at bounding box center [1125, 190] width 60 height 19
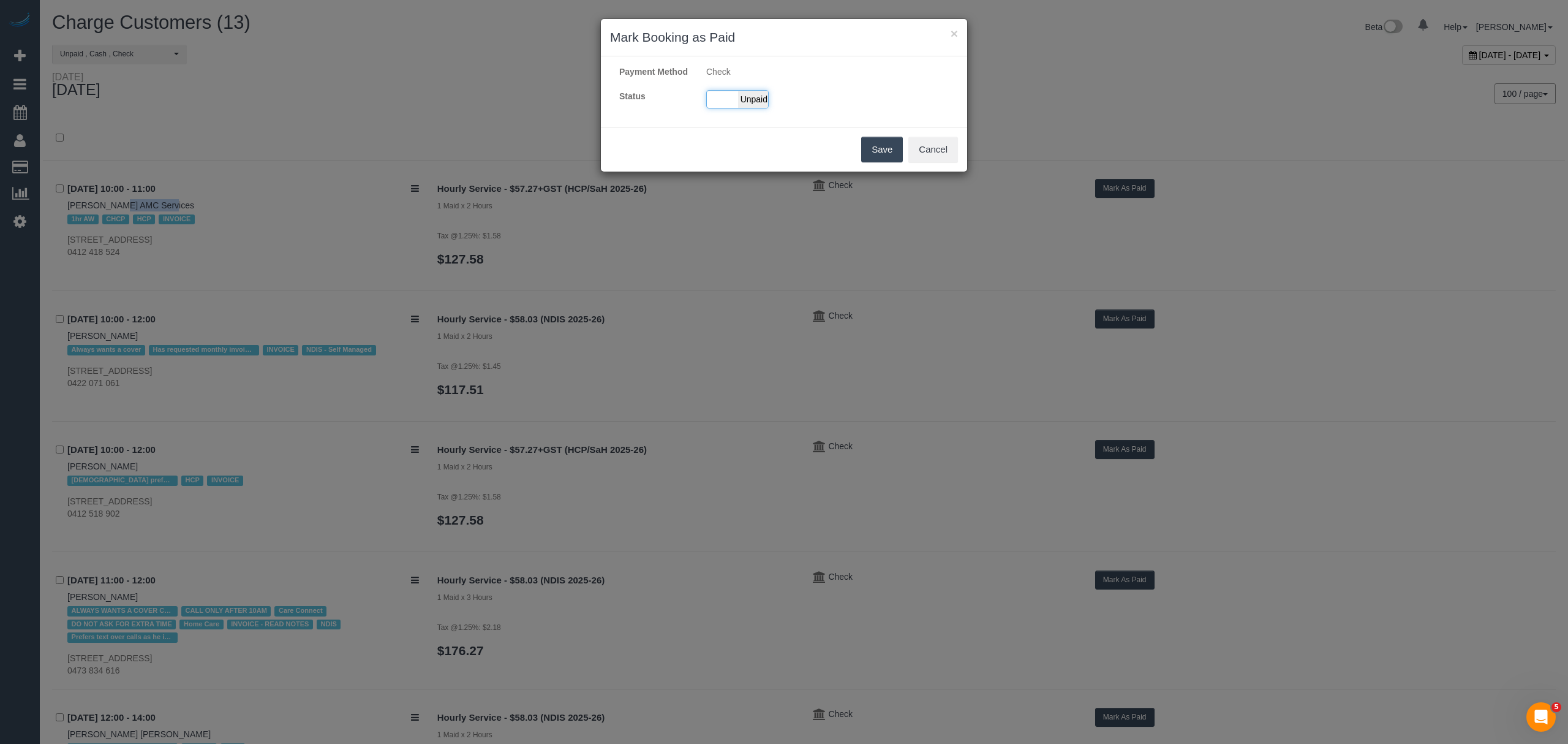
click at [755, 108] on span "Unpaid" at bounding box center [753, 100] width 31 height 17
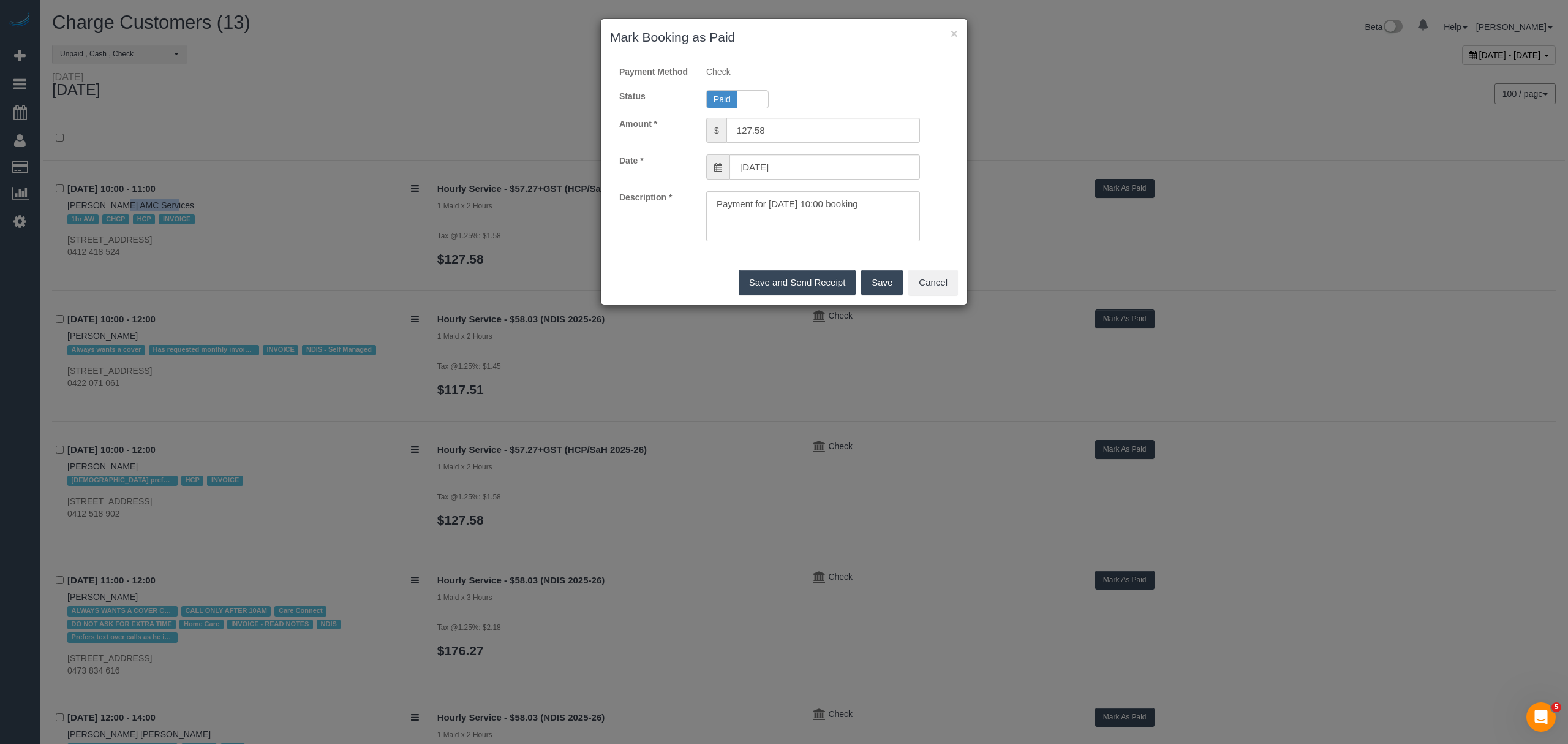
click at [875, 286] on button "Save" at bounding box center [882, 283] width 42 height 26
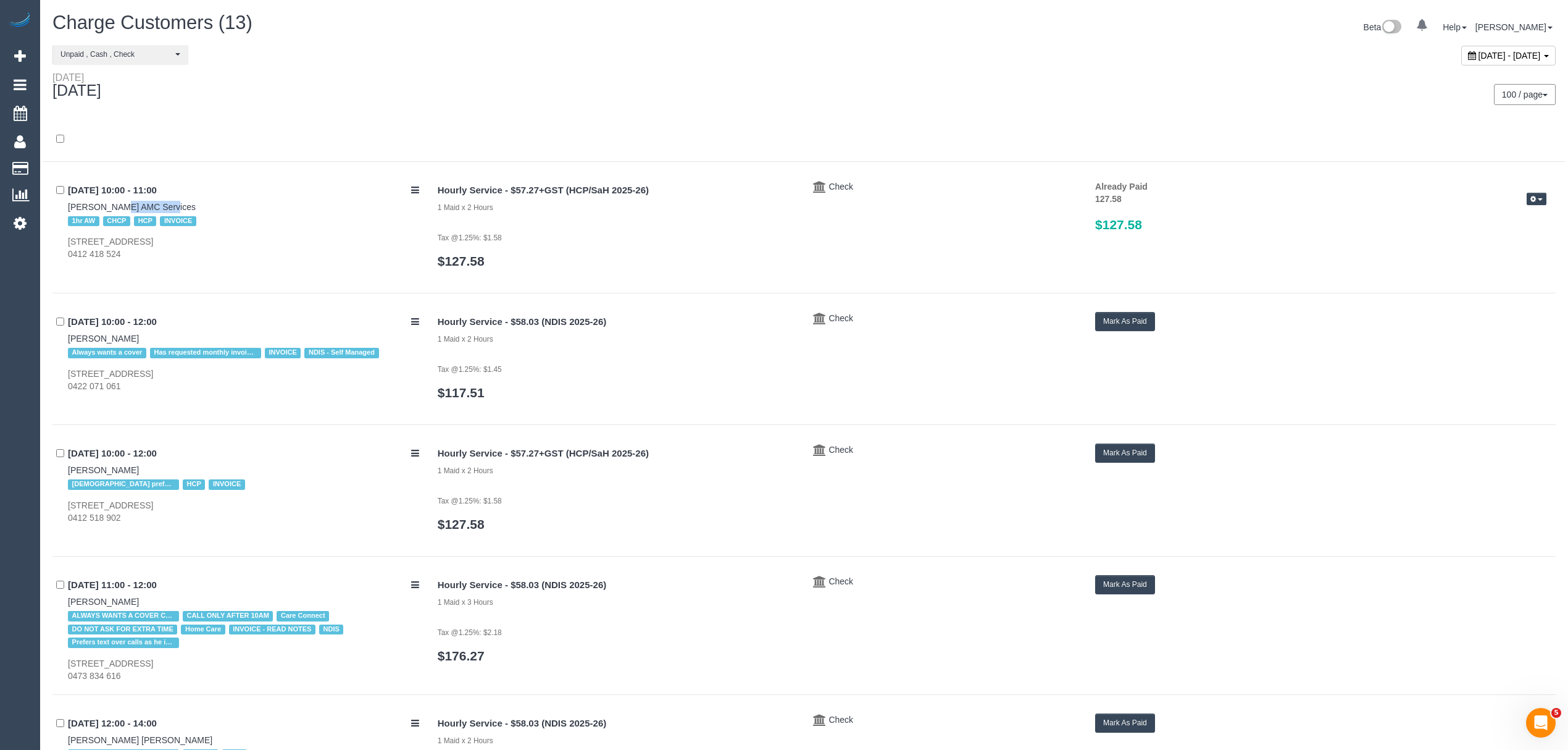
drag, startPoint x: 70, startPoint y: 464, endPoint x: 139, endPoint y: 464, distance: 69.0
click at [139, 464] on div "22/09/2025 10:00 - 12:00 Antonia Tripepi Female preferred HCP INVOICE 18 Garnet…" at bounding box center [240, 484] width 376 height 81
click at [1122, 458] on button "Mark As Paid" at bounding box center [1125, 453] width 60 height 19
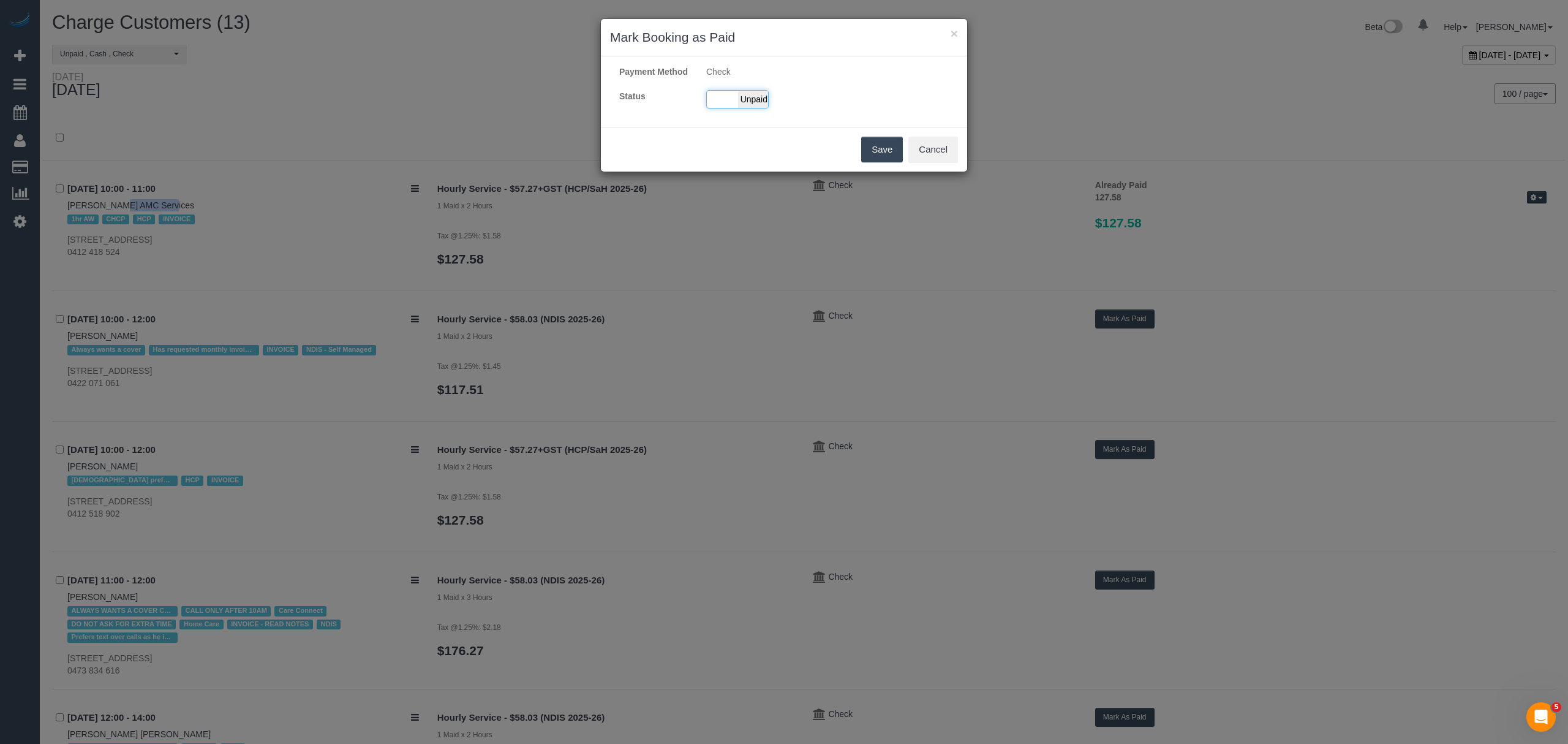
click at [707, 104] on div "Paid Unpaid" at bounding box center [737, 99] width 63 height 18
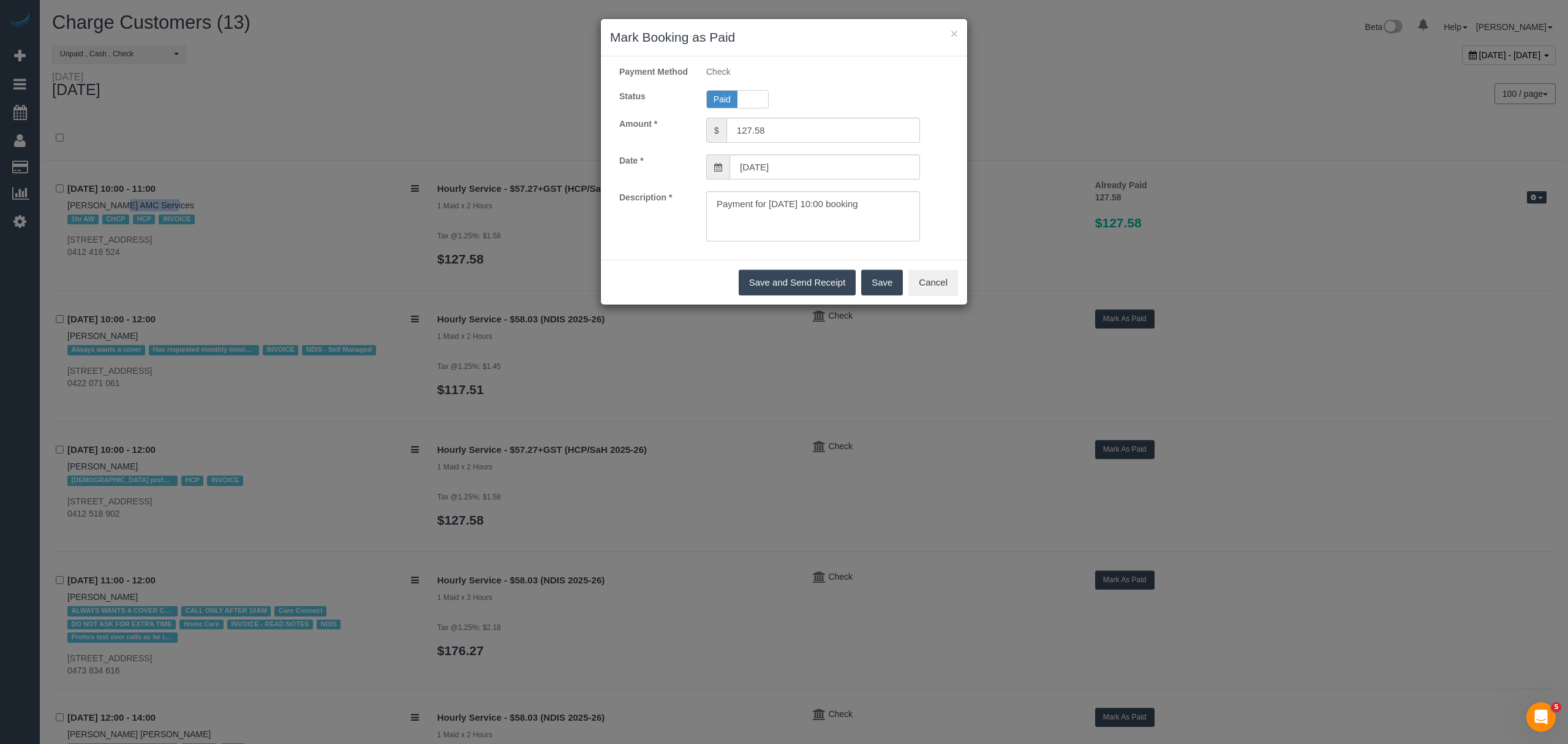
click at [893, 290] on button "Save" at bounding box center [882, 283] width 42 height 26
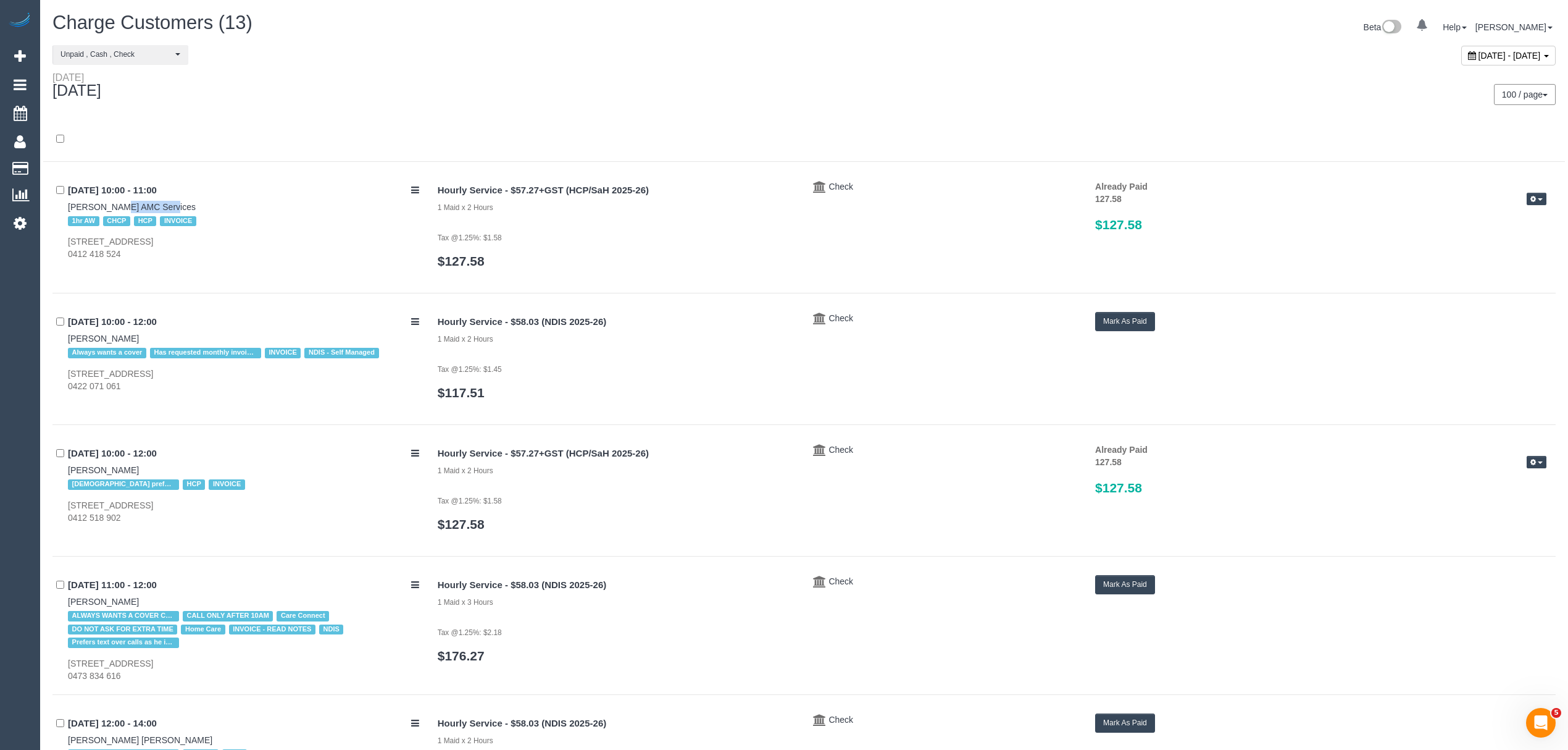
click at [1117, 320] on button "Mark As Paid" at bounding box center [1125, 321] width 60 height 19
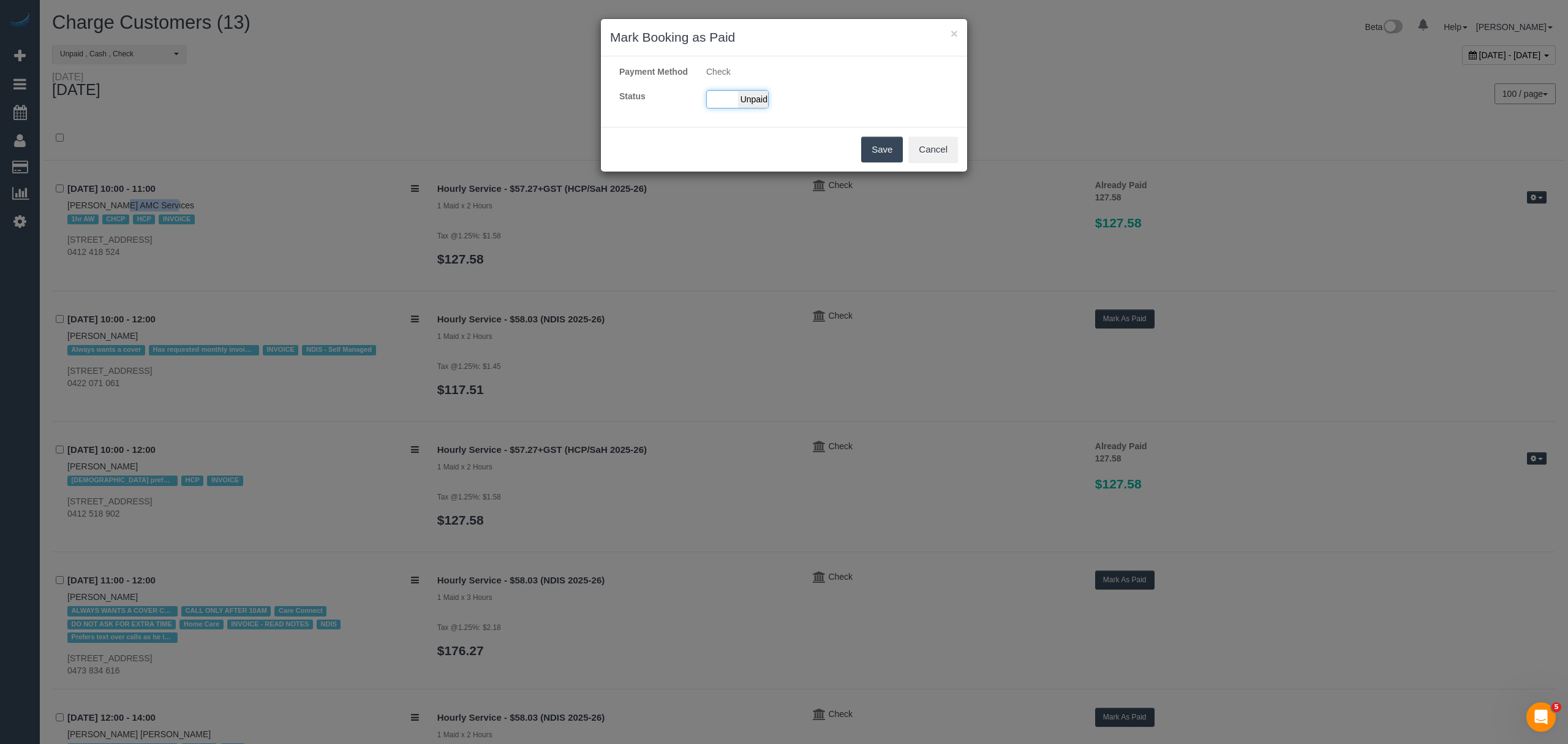
click at [711, 104] on div "Paid Unpaid" at bounding box center [737, 99] width 63 height 18
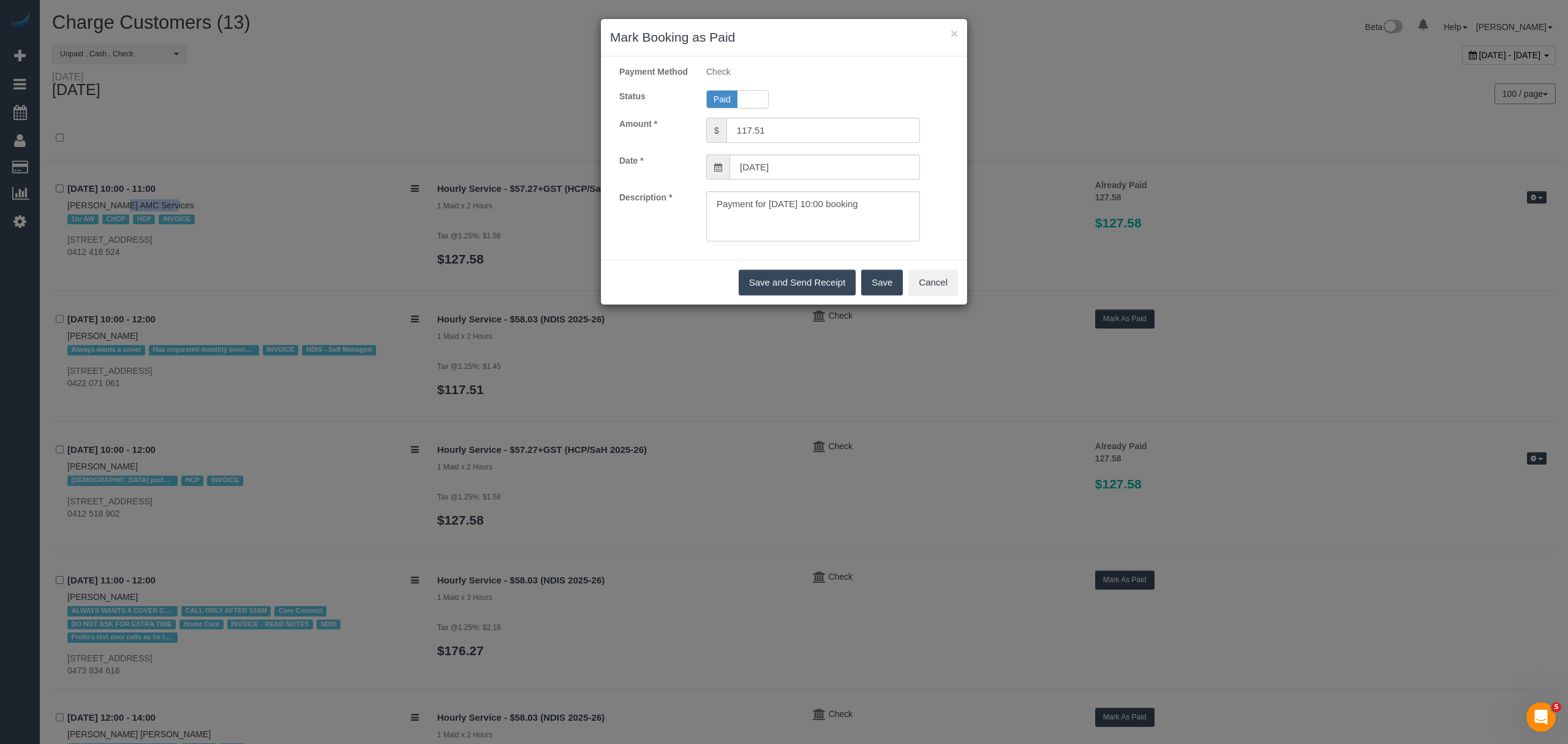
click at [865, 290] on button "Save" at bounding box center [882, 283] width 42 height 26
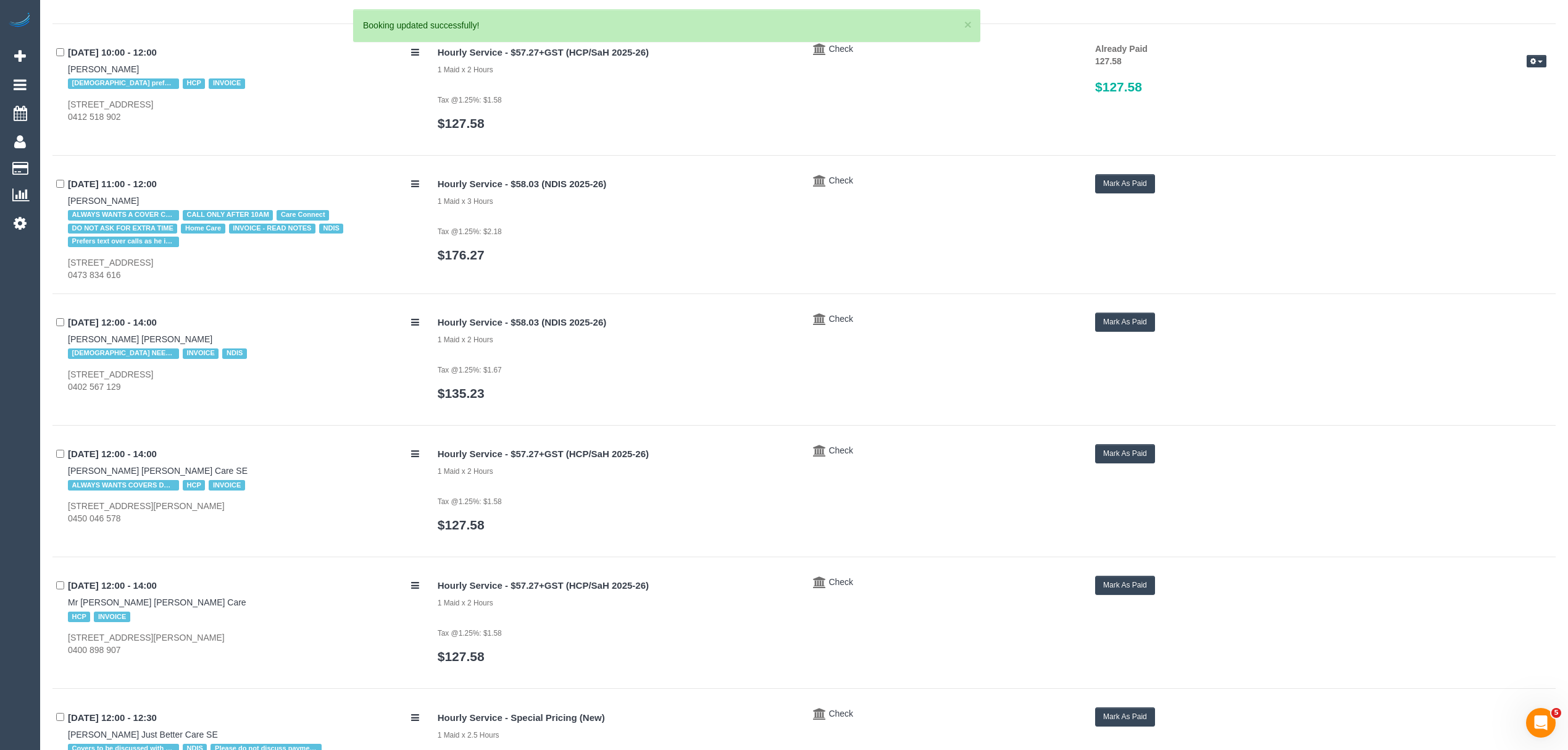
scroll to position [510, 0]
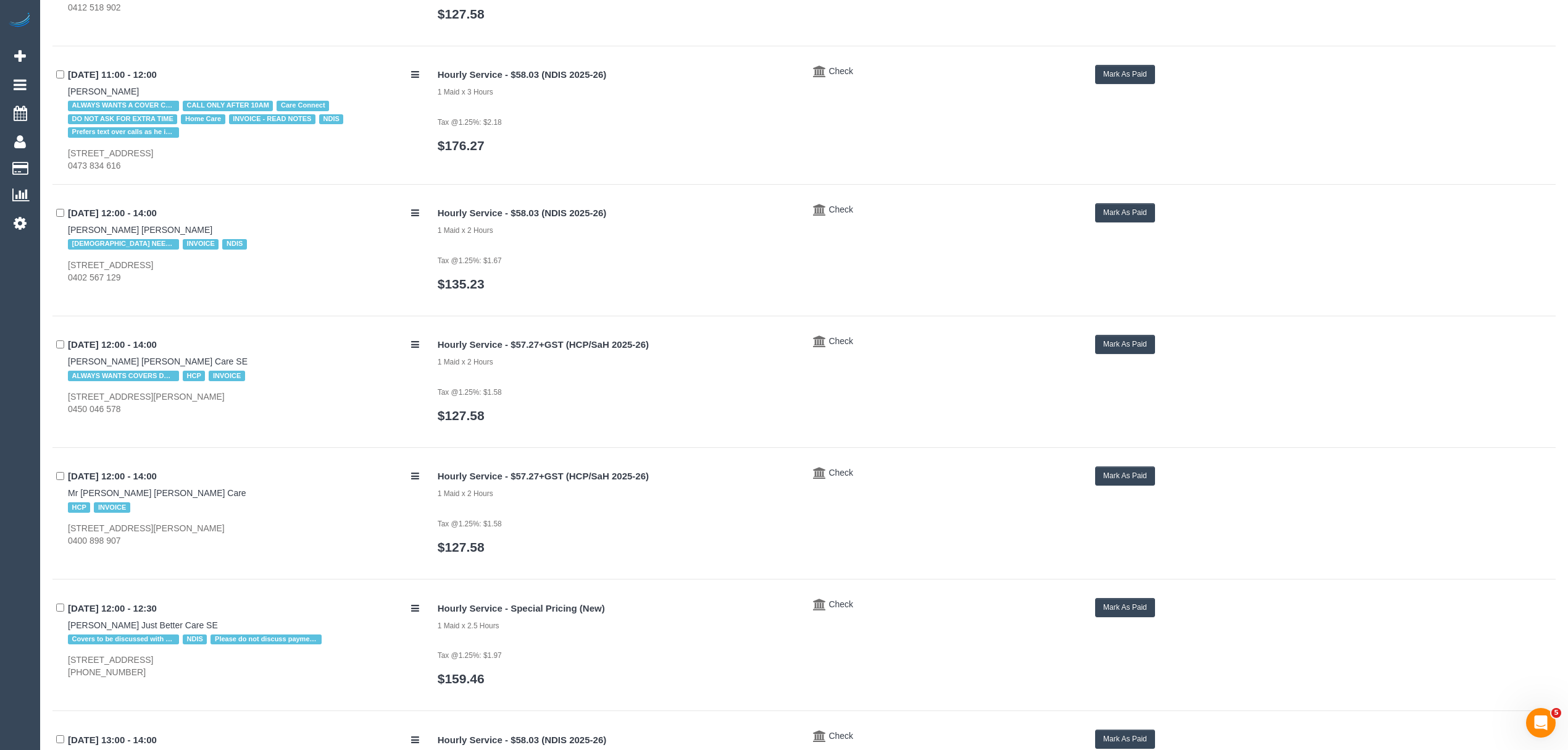
drag, startPoint x: 61, startPoint y: 225, endPoint x: 142, endPoint y: 221, distance: 81.1
click at [142, 221] on div "22/09/2025 12:00 - 14:00 Trudy Chmielewski Wintringham FEMALE NEEDED INVOICE ND…" at bounding box center [240, 244] width 376 height 81
click at [1115, 206] on button "Mark As Paid" at bounding box center [1125, 213] width 60 height 19
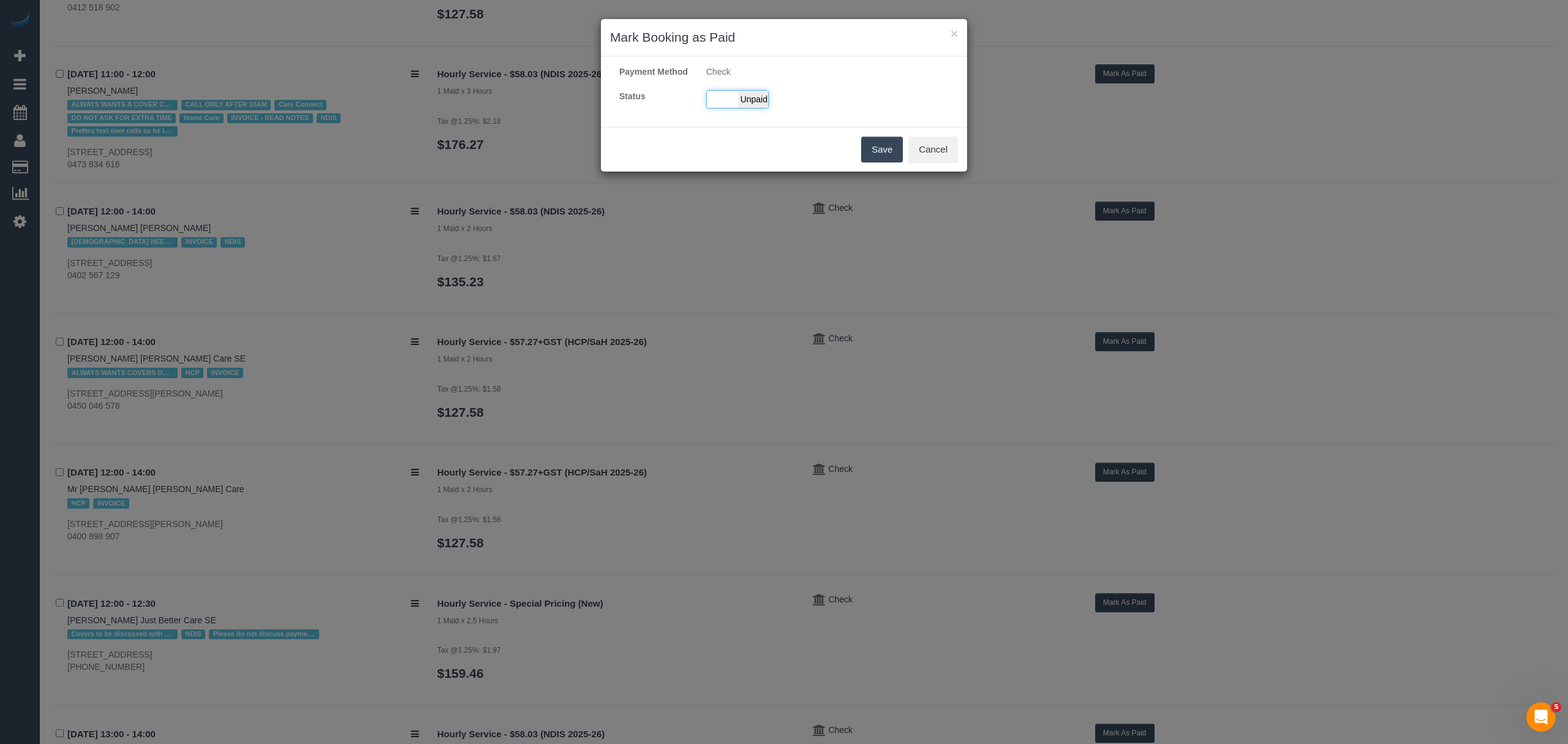
click at [767, 108] on span "Unpaid" at bounding box center [753, 100] width 31 height 17
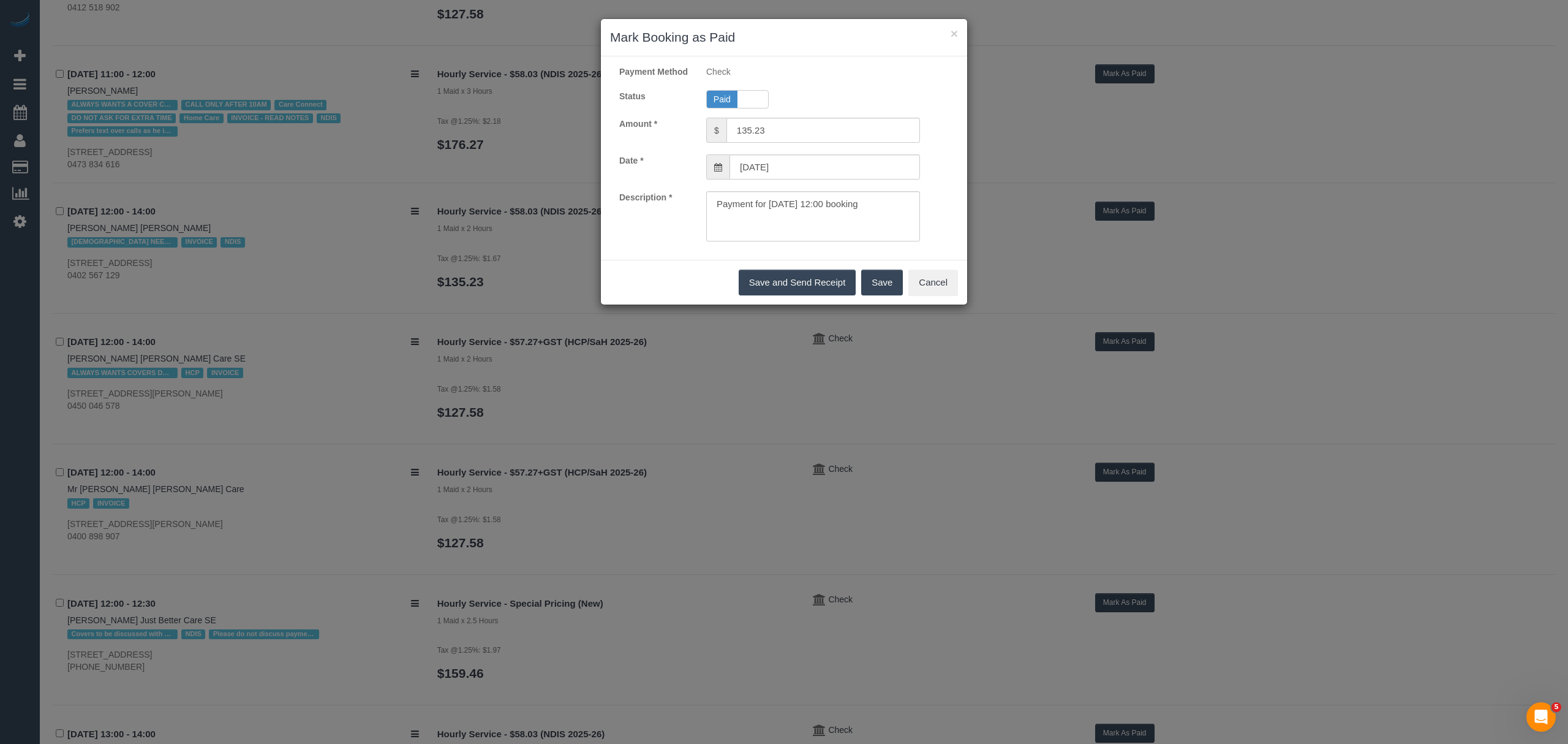
click at [866, 288] on button "Save" at bounding box center [882, 283] width 42 height 26
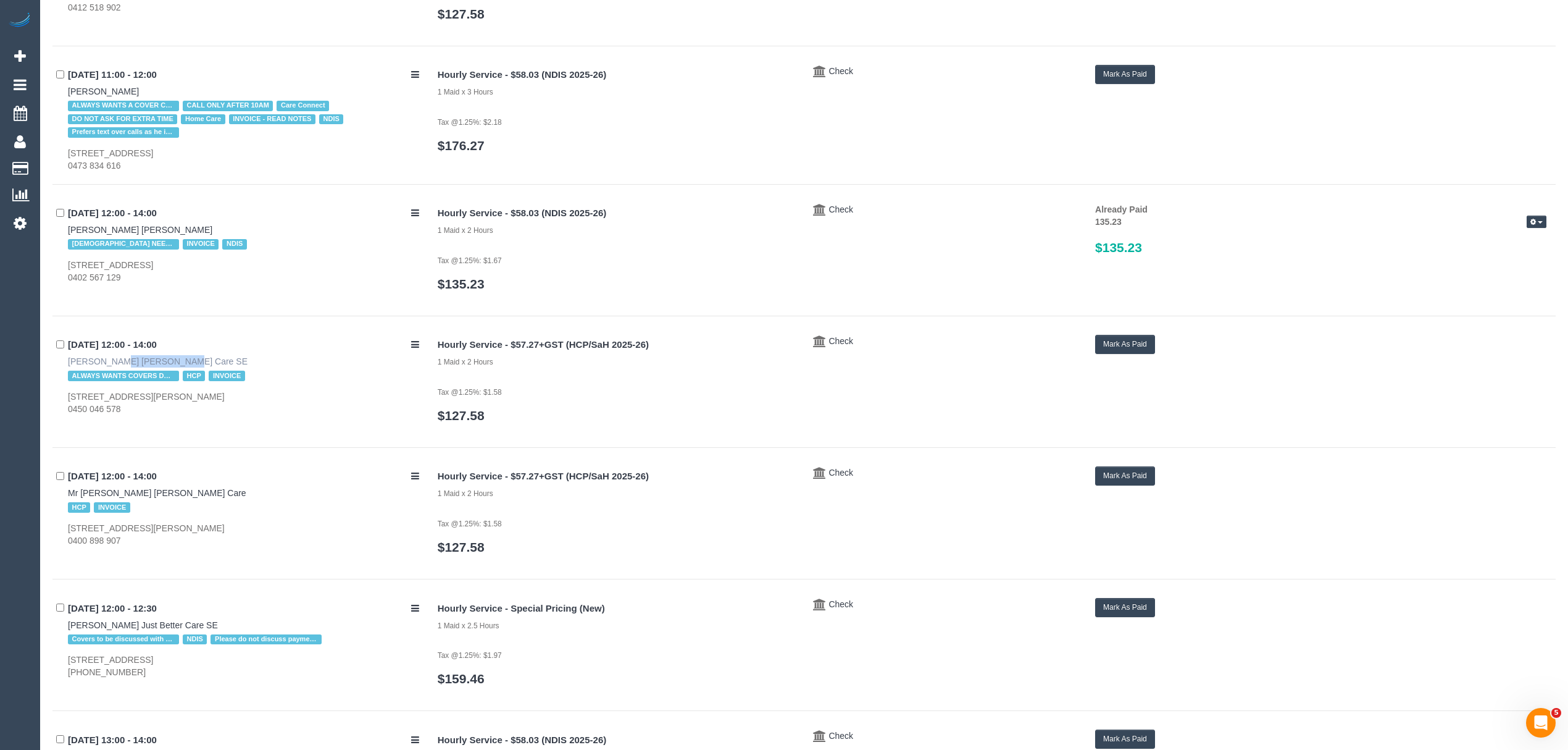
drag, startPoint x: 61, startPoint y: 362, endPoint x: 127, endPoint y: 367, distance: 66.2
click at [127, 367] on div "22/09/2025 12:00 - 14:00 Bernard Jensen Hammond Care SE ALWAYS WANTS COVERS DO …" at bounding box center [240, 375] width 376 height 81
click at [1115, 337] on button "Mark As Paid" at bounding box center [1125, 344] width 60 height 19
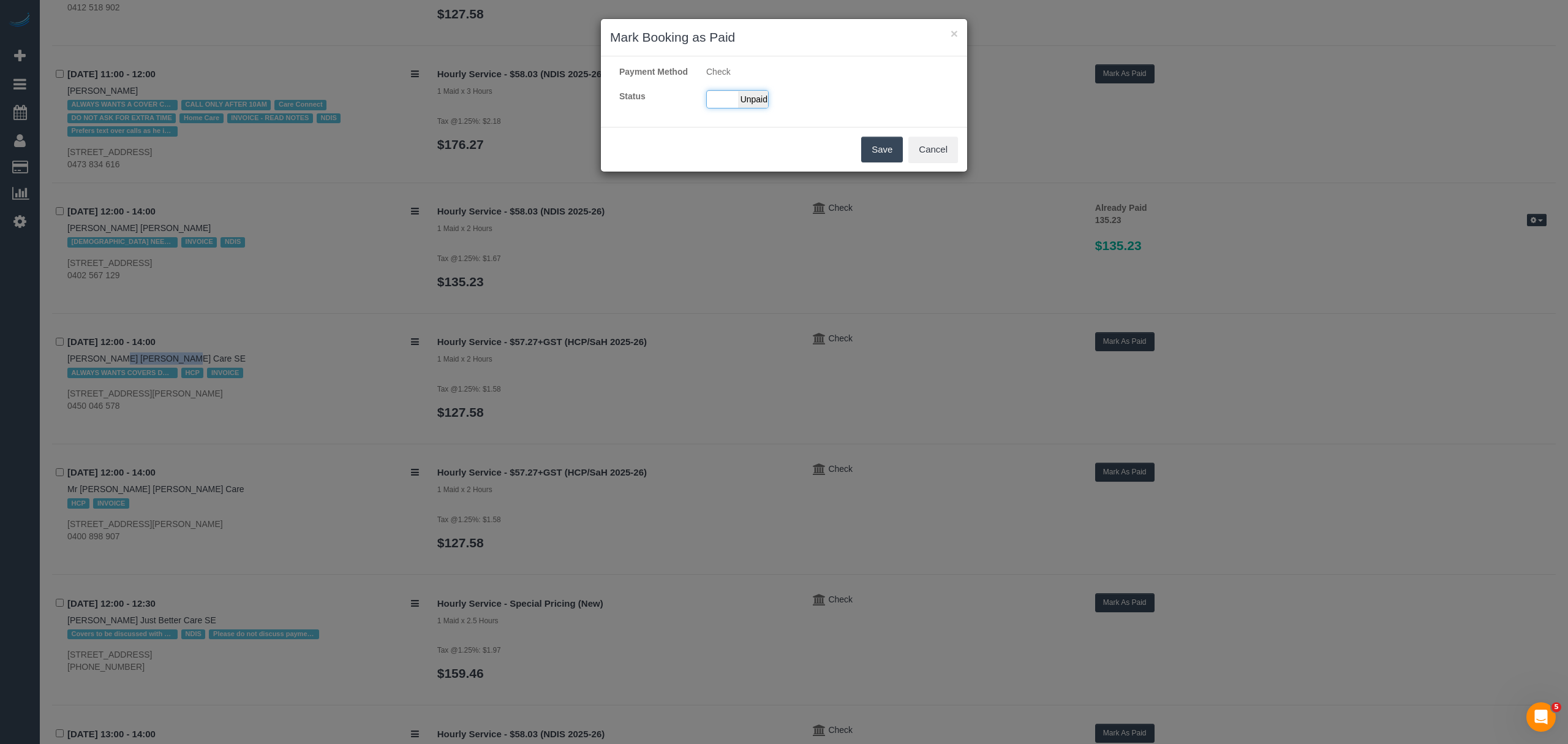
click at [740, 108] on span "Unpaid" at bounding box center [753, 100] width 31 height 17
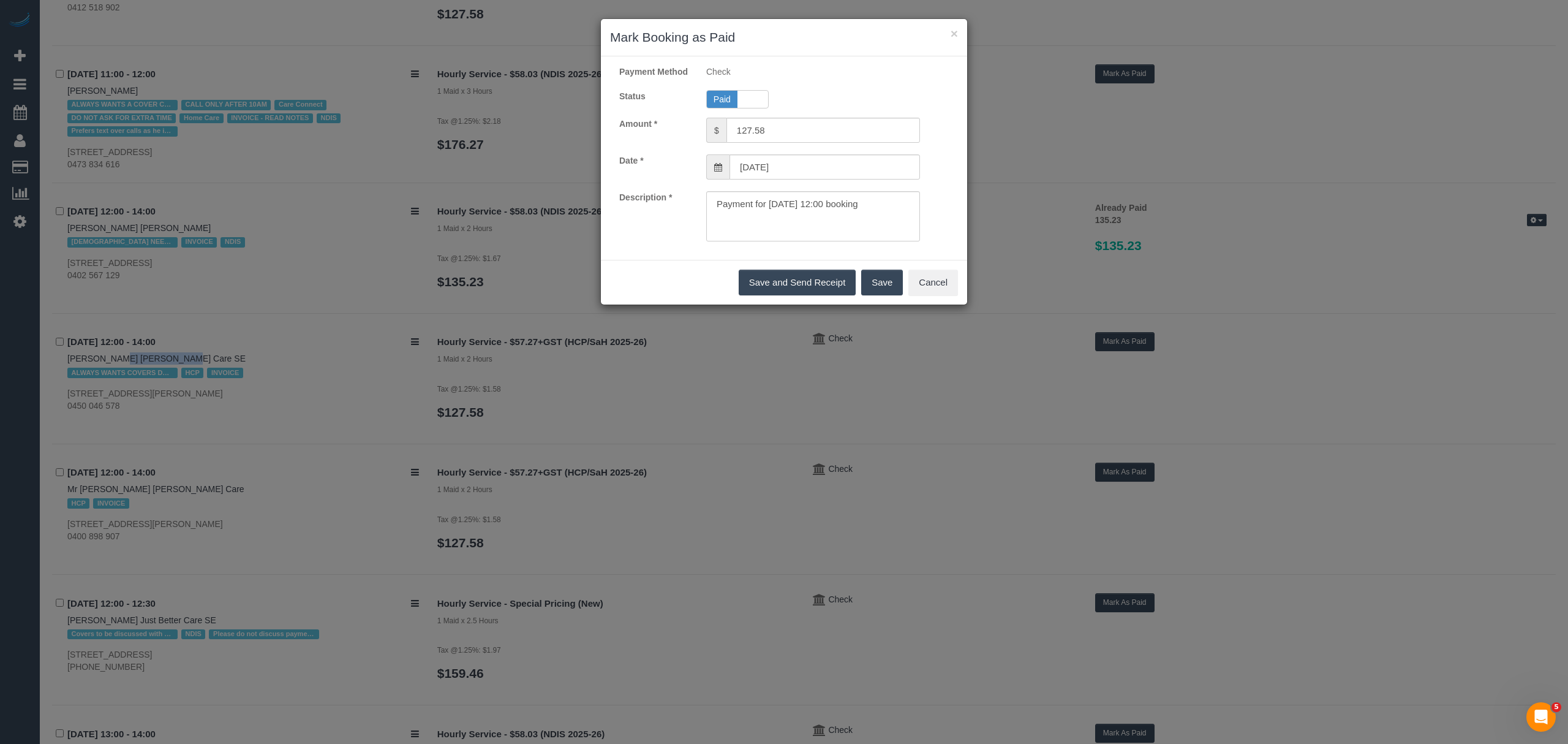
click at [883, 295] on button "Save" at bounding box center [882, 283] width 42 height 26
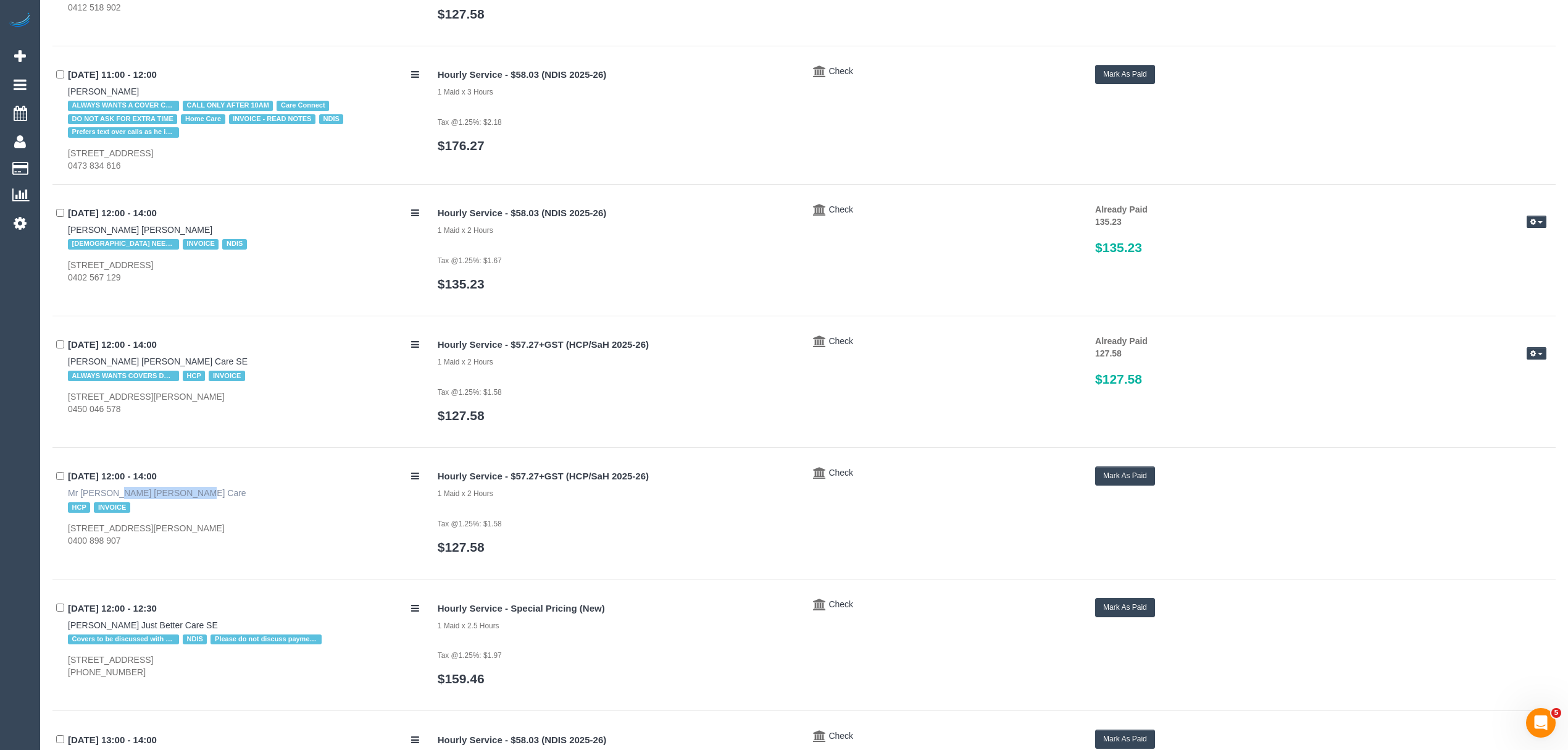
drag, startPoint x: 61, startPoint y: 490, endPoint x: 134, endPoint y: 495, distance: 73.2
click at [134, 495] on div "**********" at bounding box center [804, 487] width 1522 height 1905
click at [102, 498] on link "Mr Peter Nicholas Hammond Care" at bounding box center [157, 493] width 179 height 9
click at [1124, 475] on button "Mark As Paid" at bounding box center [1125, 476] width 60 height 19
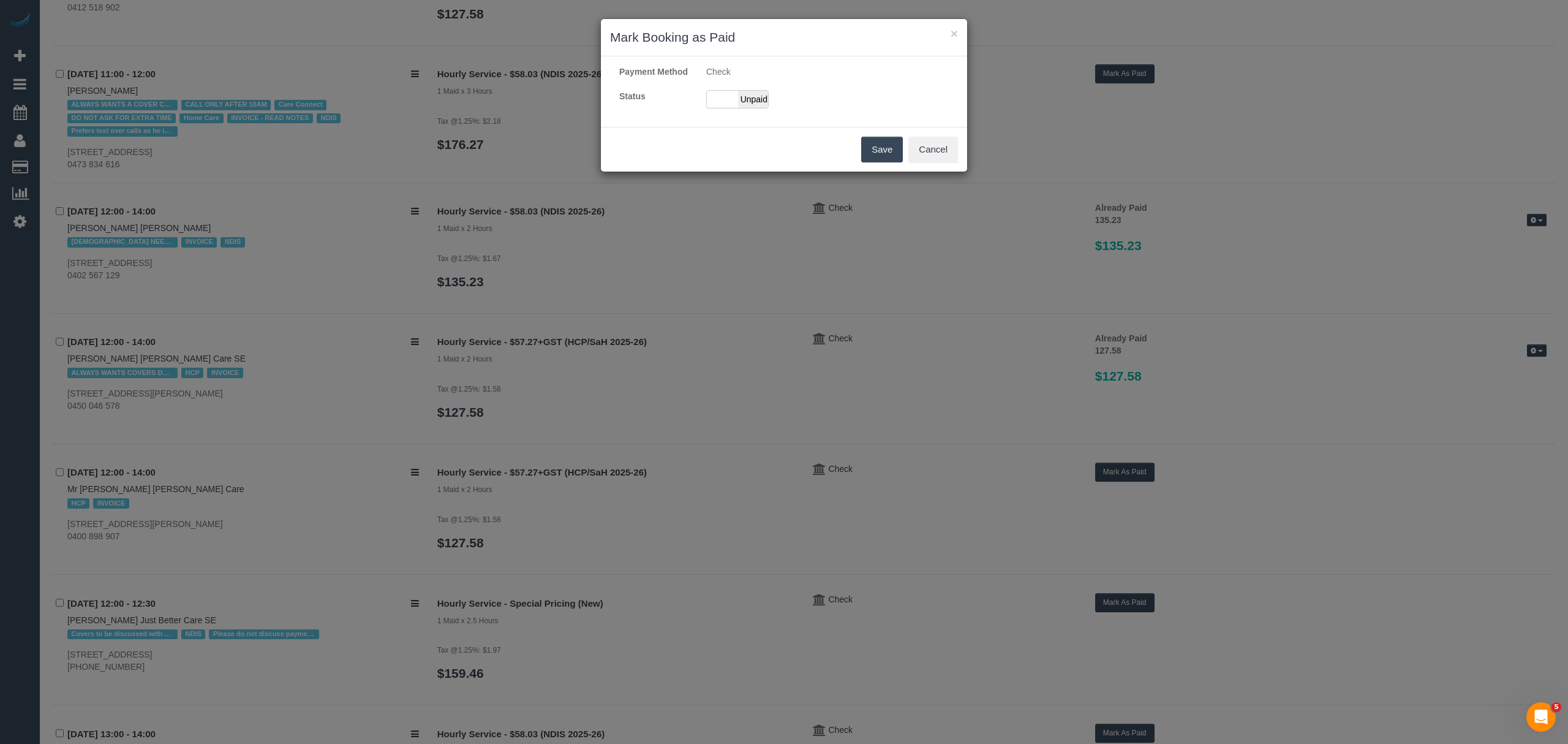
click at [716, 118] on div "Payment Method Check Status Paid Unpaid" at bounding box center [784, 92] width 366 height 52
click at [723, 108] on div "Paid Unpaid" at bounding box center [737, 99] width 63 height 18
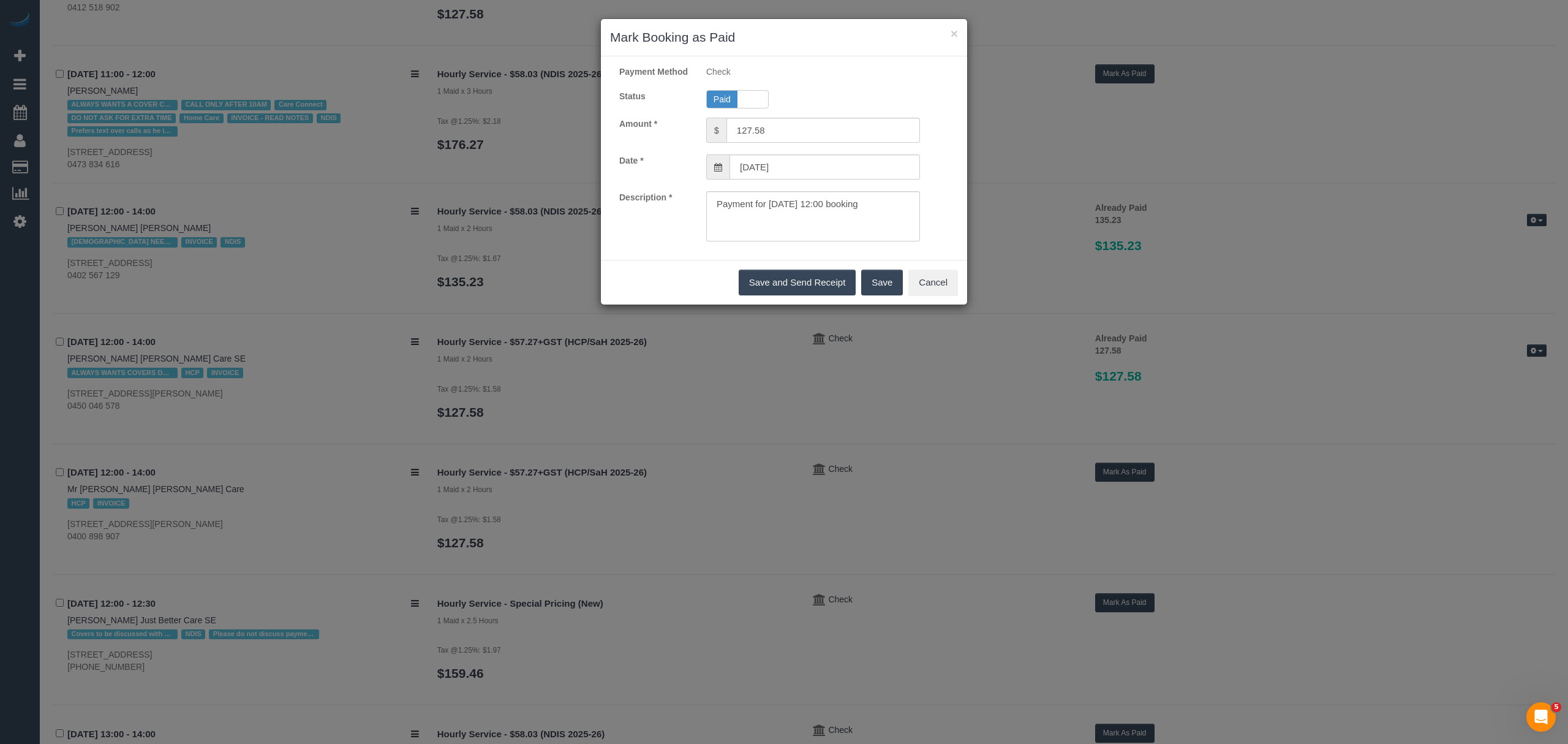
click at [879, 295] on button "Save" at bounding box center [882, 283] width 42 height 26
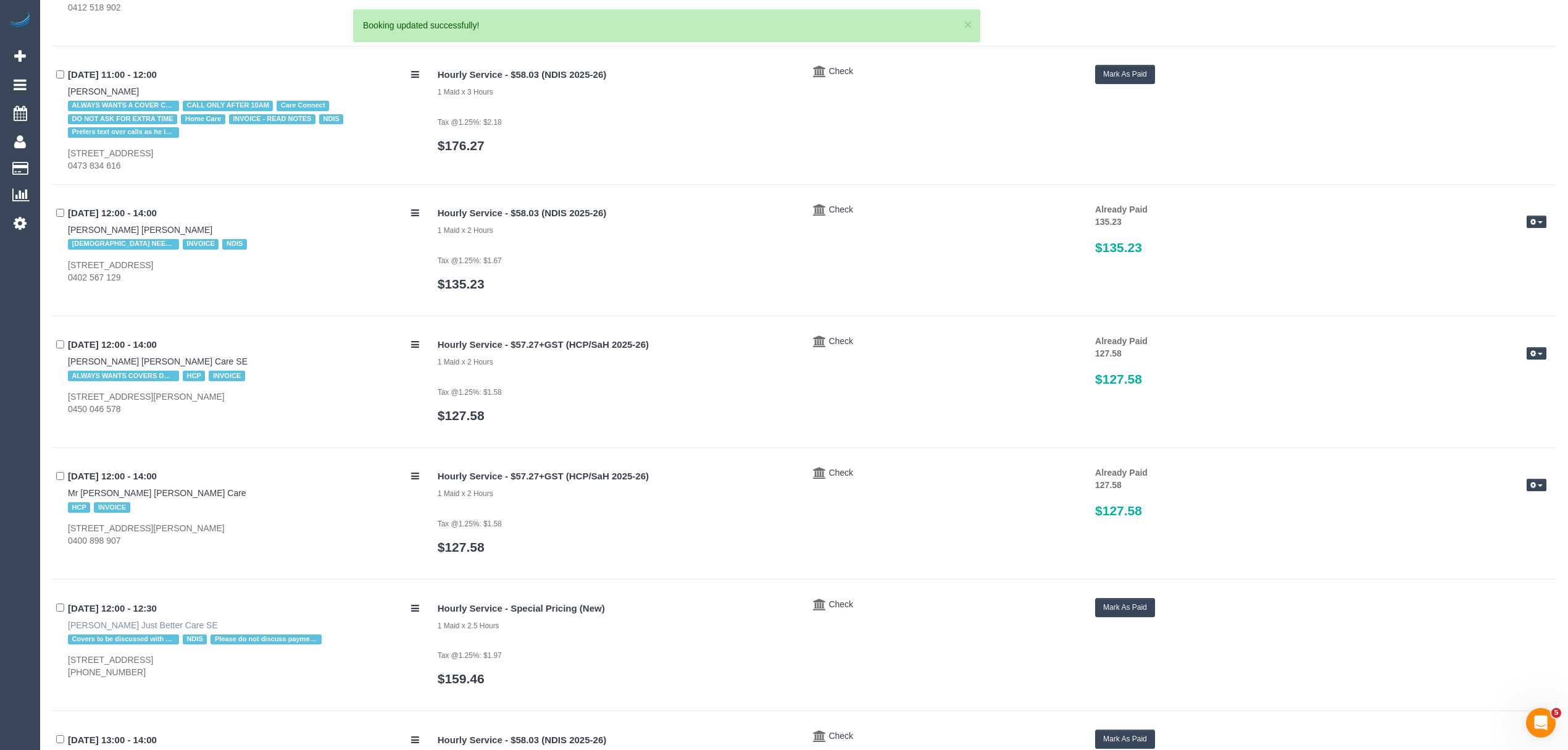
drag, startPoint x: 249, startPoint y: 625, endPoint x: 151, endPoint y: 625, distance: 98.0
click at [134, 625] on div "22/09/2025 12:00 - 12:30 Joseph Buttigieg Just Better Care SE Covers to be disc…" at bounding box center [240, 638] width 376 height 81
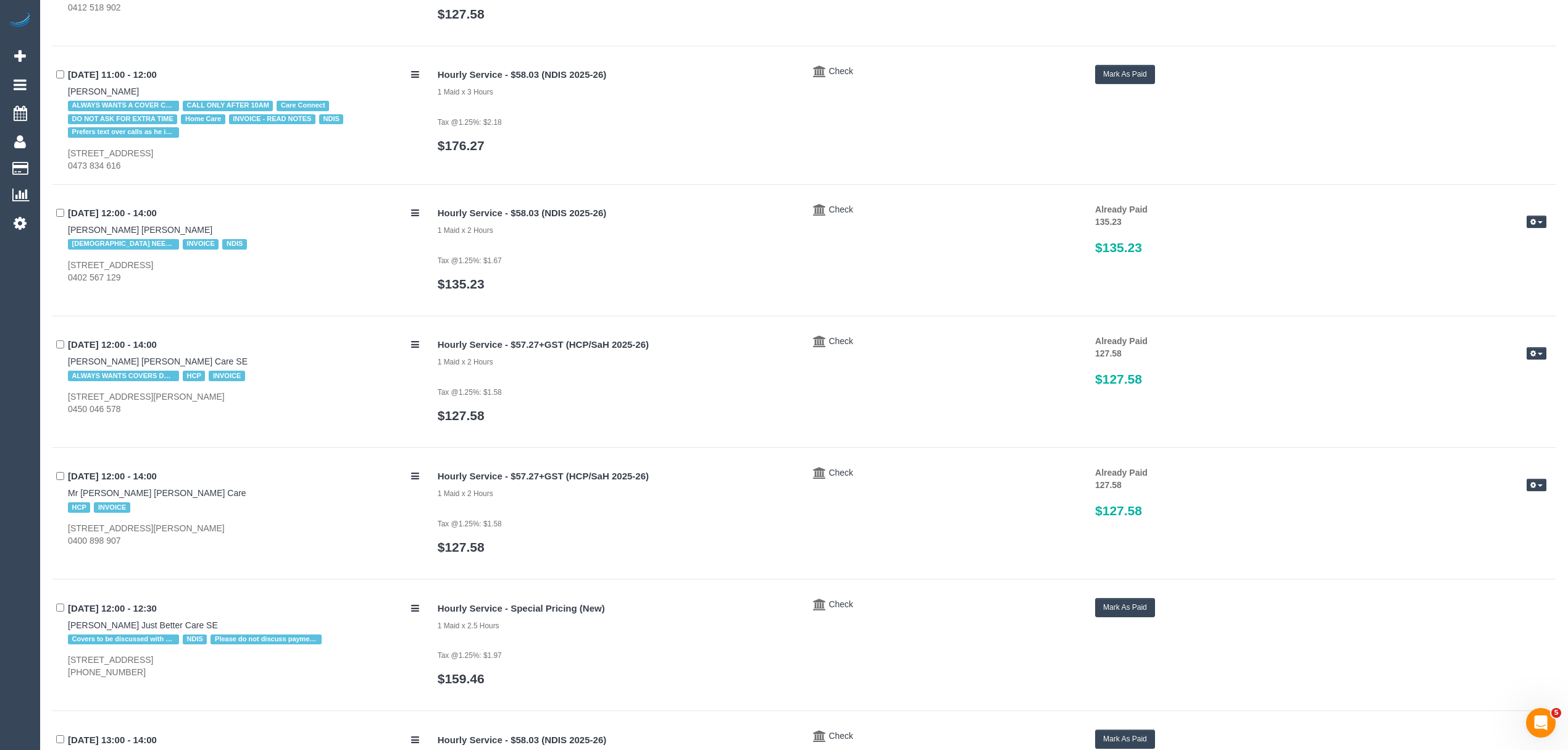
click at [62, 619] on div "22/09/2025 12:00 - 12:30 Joseph Buttigieg Just Better Care SE Covers to be disc…" at bounding box center [240, 638] width 376 height 81
drag, startPoint x: 62, startPoint y: 619, endPoint x: 114, endPoint y: 620, distance: 52.0
click at [114, 620] on div "22/09/2025 12:00 - 12:30 Joseph Buttigieg Just Better Care SE Covers to be disc…" at bounding box center [240, 638] width 376 height 81
drag, startPoint x: 55, startPoint y: 658, endPoint x: 225, endPoint y: 656, distance: 170.0
click at [225, 656] on div "22/09/2025 12:00 - 12:30 Joseph Buttigieg Just Better Care SE Covers to be disc…" at bounding box center [240, 638] width 376 height 81
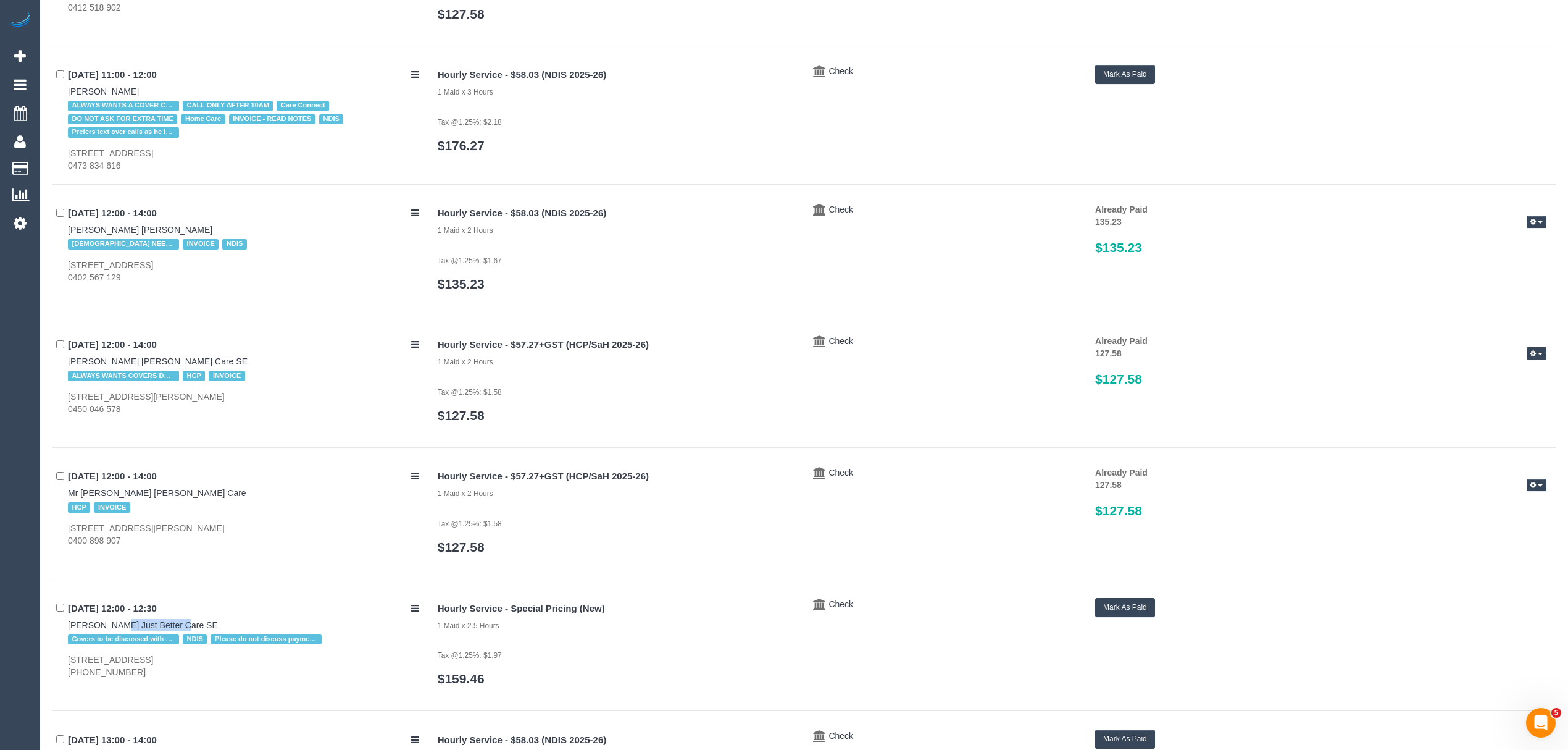
click at [1115, 608] on button "Mark As Paid" at bounding box center [1125, 608] width 60 height 19
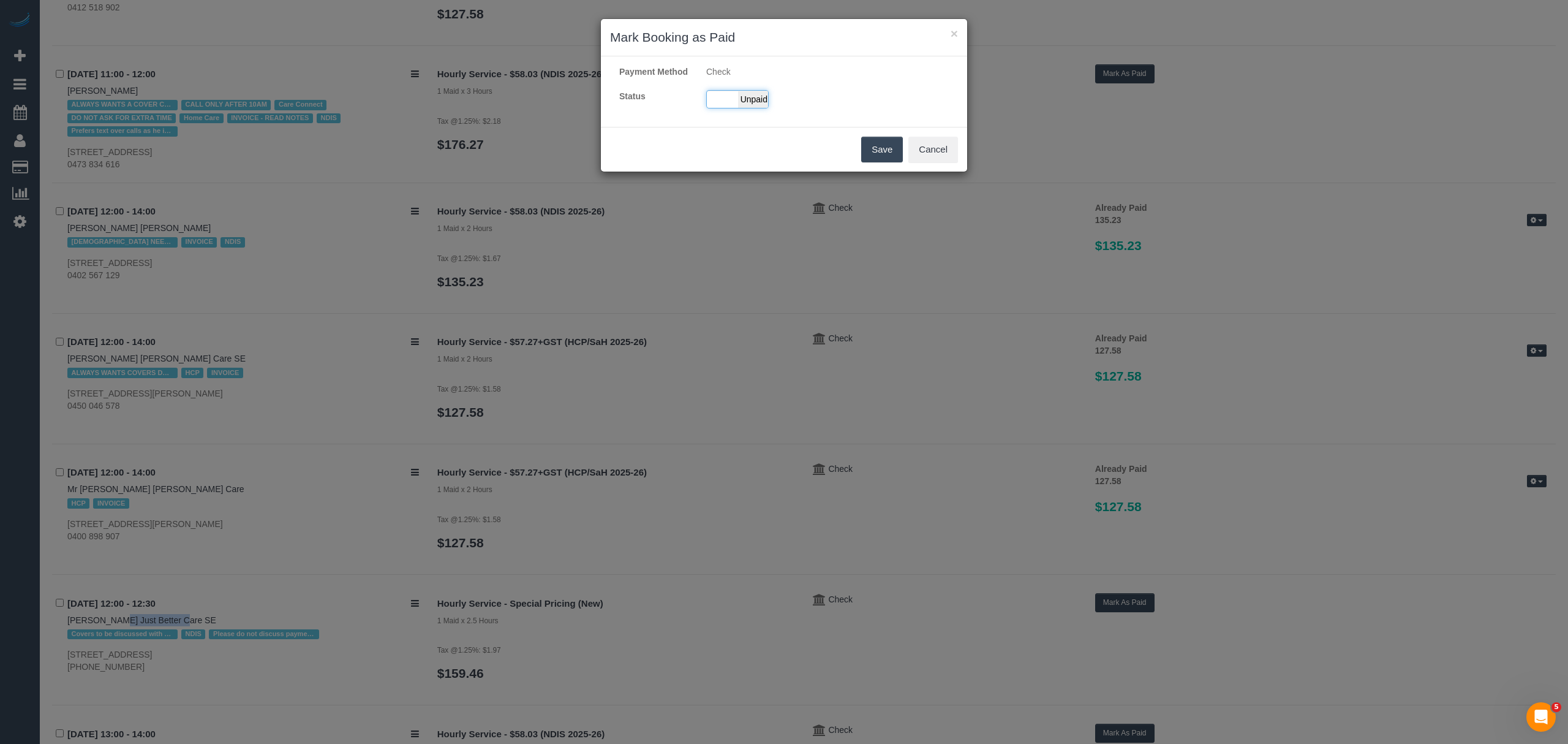
click at [726, 104] on div "Paid Unpaid" at bounding box center [737, 99] width 63 height 18
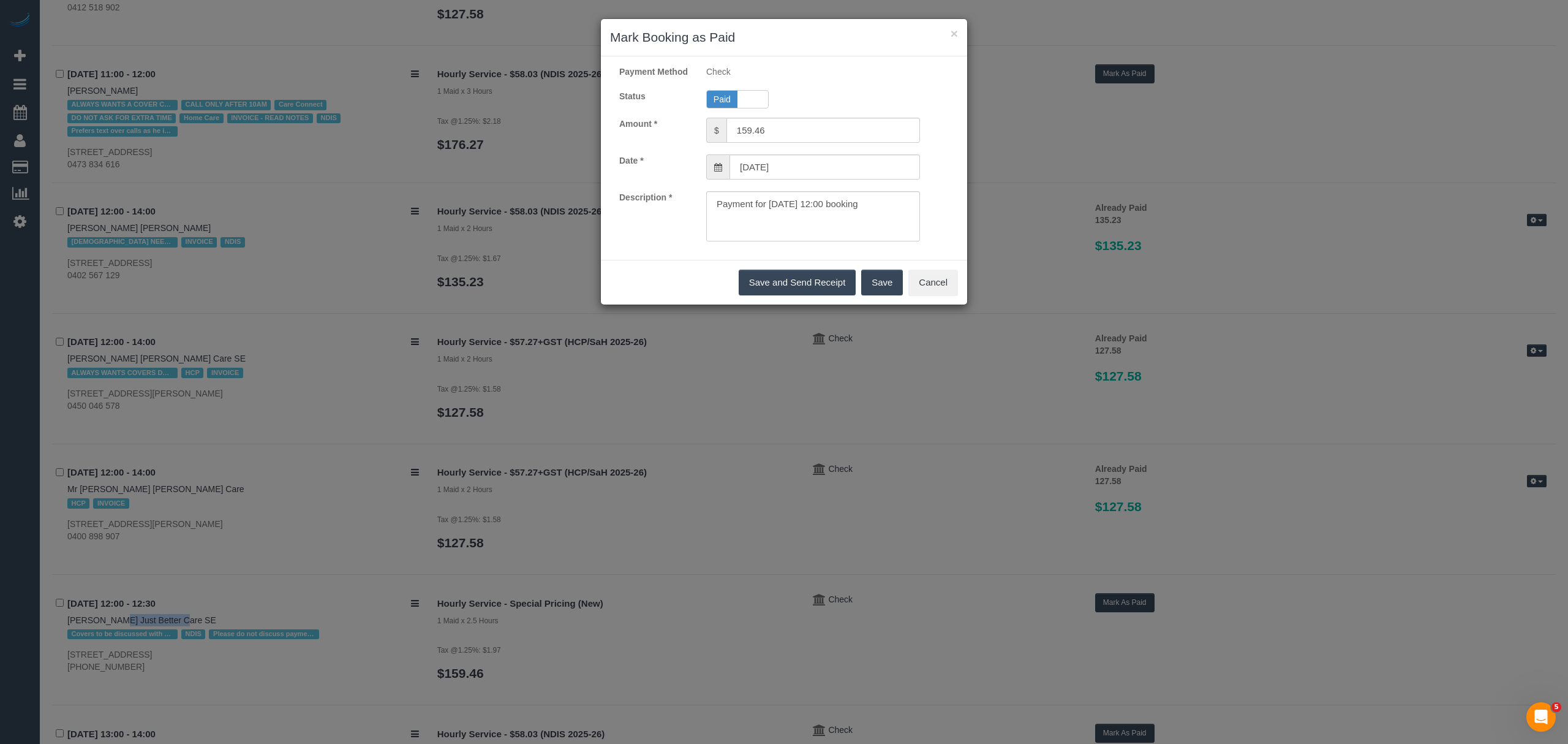
click at [886, 295] on button "Save" at bounding box center [882, 283] width 42 height 26
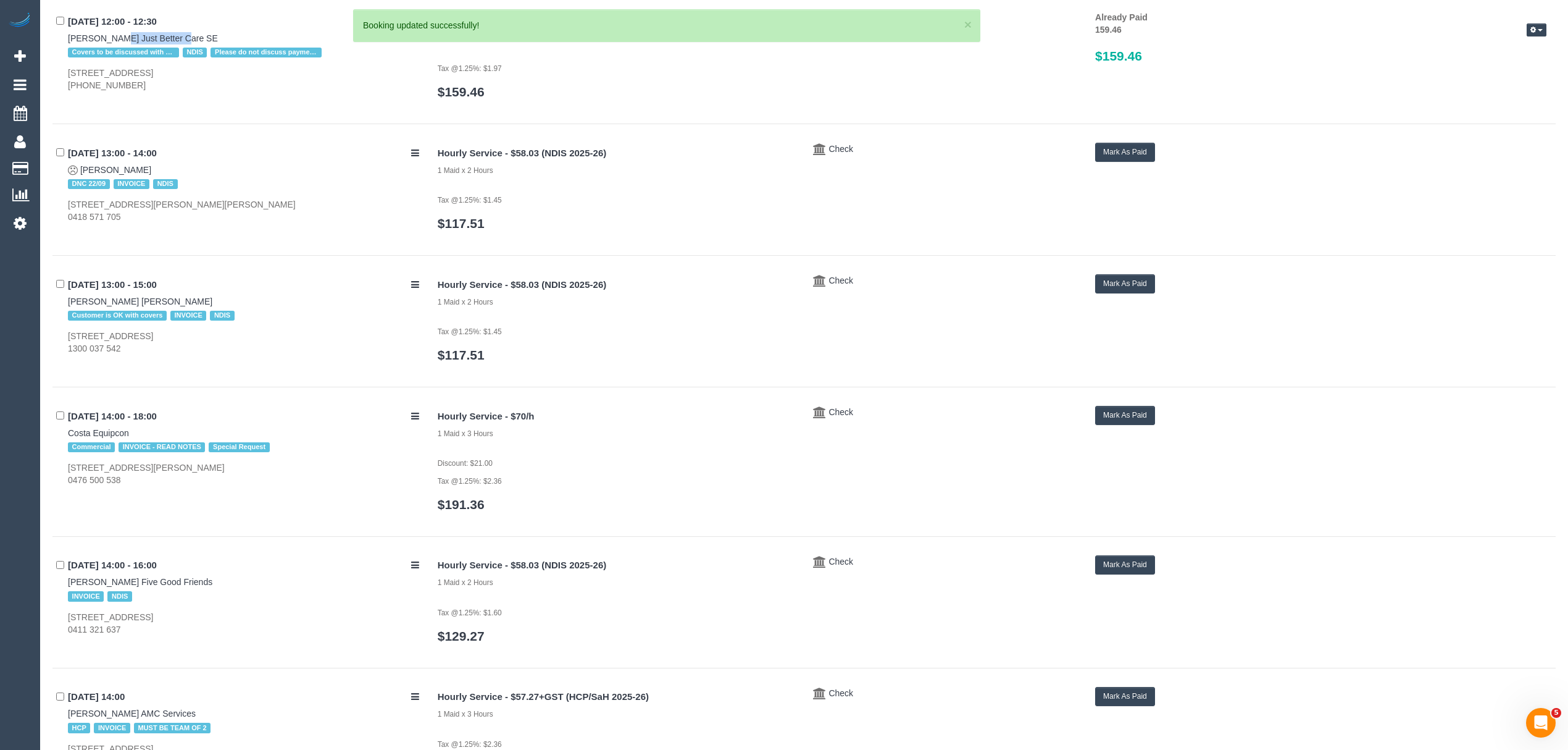
scroll to position [1145, 0]
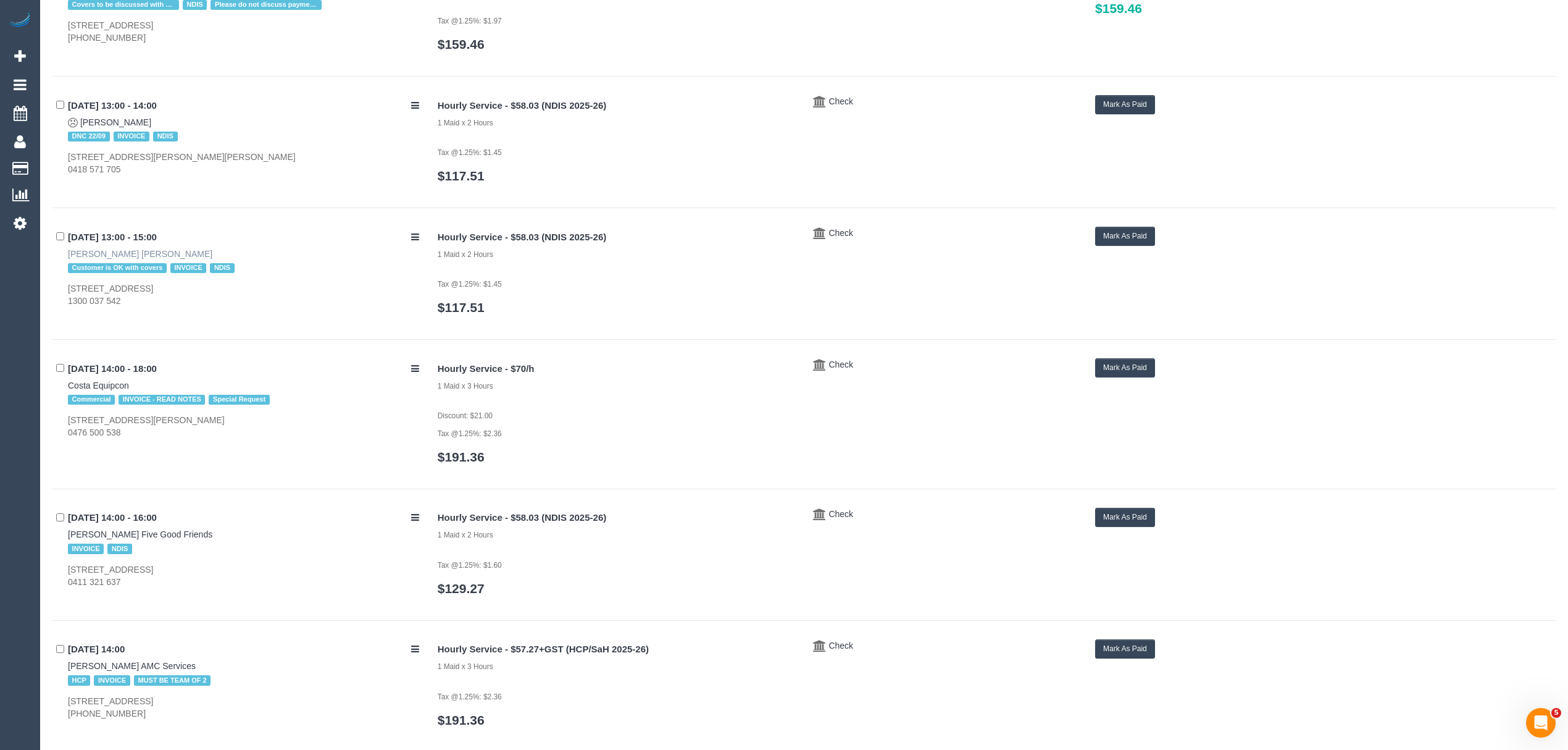
drag, startPoint x: 185, startPoint y: 251, endPoint x: 129, endPoint y: 252, distance: 56.0
click at [129, 252] on div "22/09/2025 13:00 - 15:00 Anthony Calleja Bally Cara Customer is OK with covers …" at bounding box center [240, 267] width 376 height 81
drag, startPoint x: 58, startPoint y: 248, endPoint x: 127, endPoint y: 258, distance: 69.7
click at [127, 258] on div "22/09/2025 13:00 - 15:00 Anthony Calleja Bally Cara Customer is OK with covers …" at bounding box center [240, 267] width 376 height 81
drag, startPoint x: 66, startPoint y: 289, endPoint x: 232, endPoint y: 285, distance: 166.0
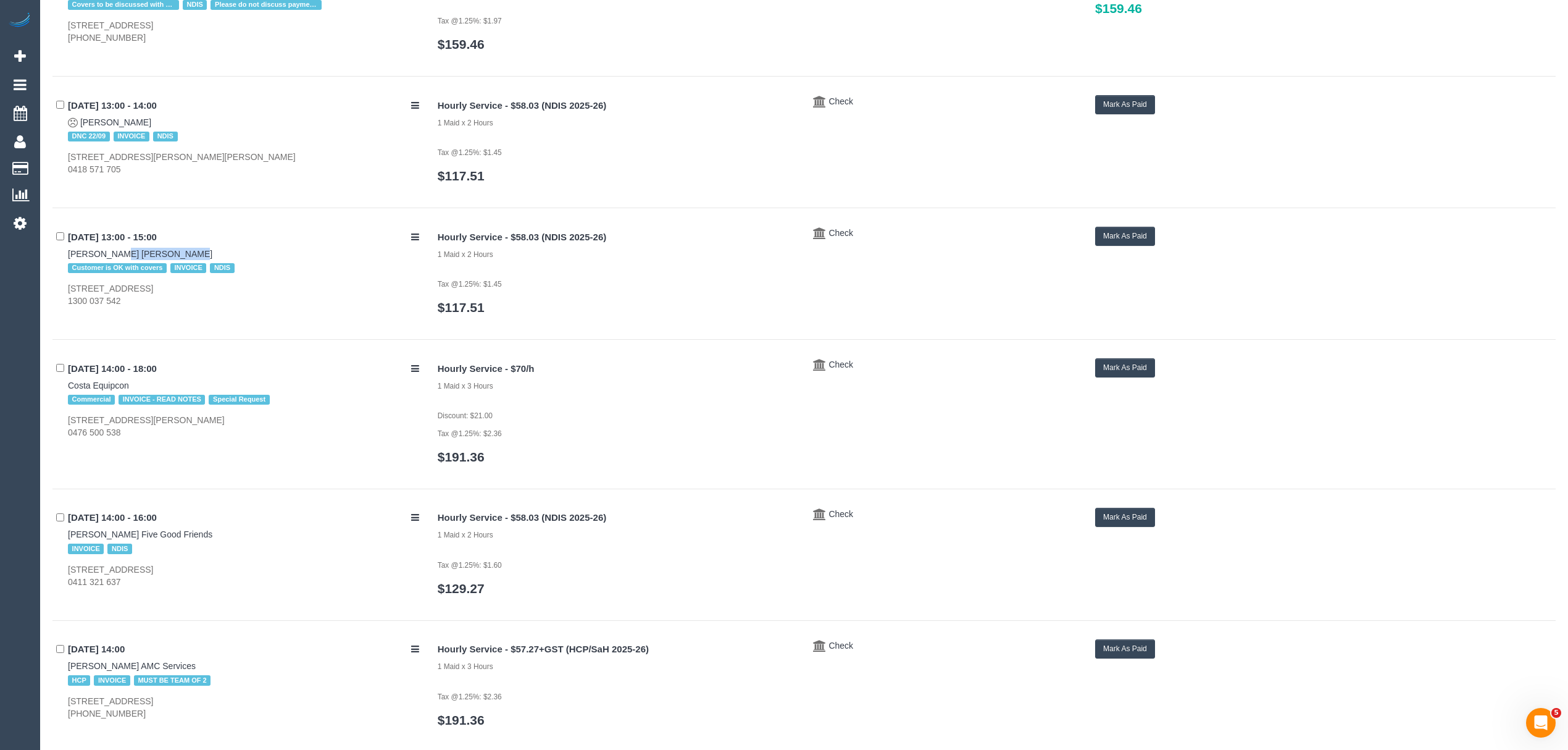
click at [232, 285] on div "22/09/2025 13:00 - 15:00 Anthony Calleja Bally Cara Customer is OK with covers …" at bounding box center [240, 267] width 376 height 81
click at [1113, 233] on button "Mark As Paid" at bounding box center [1125, 237] width 60 height 19
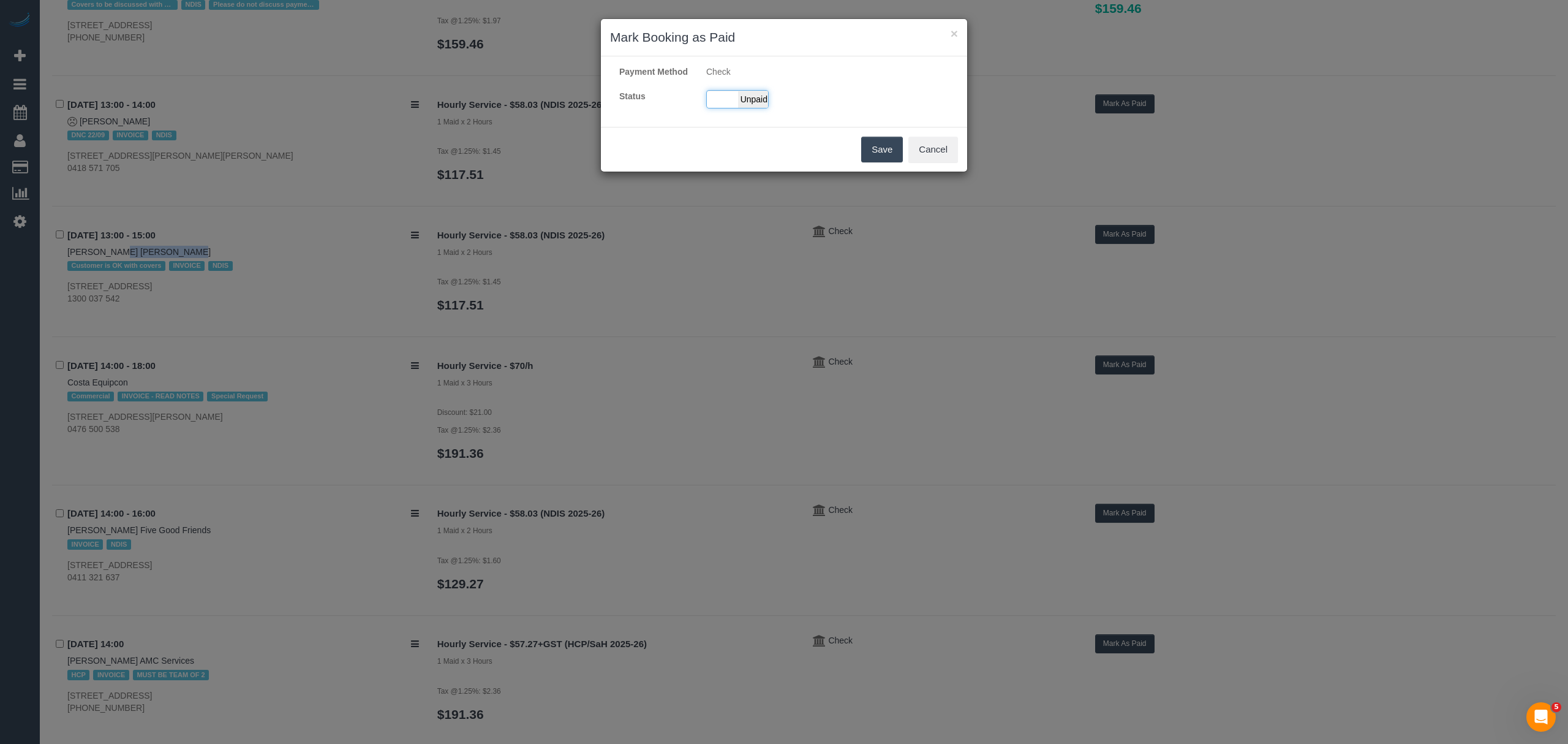
click at [716, 108] on div "Paid Unpaid" at bounding box center [737, 99] width 63 height 18
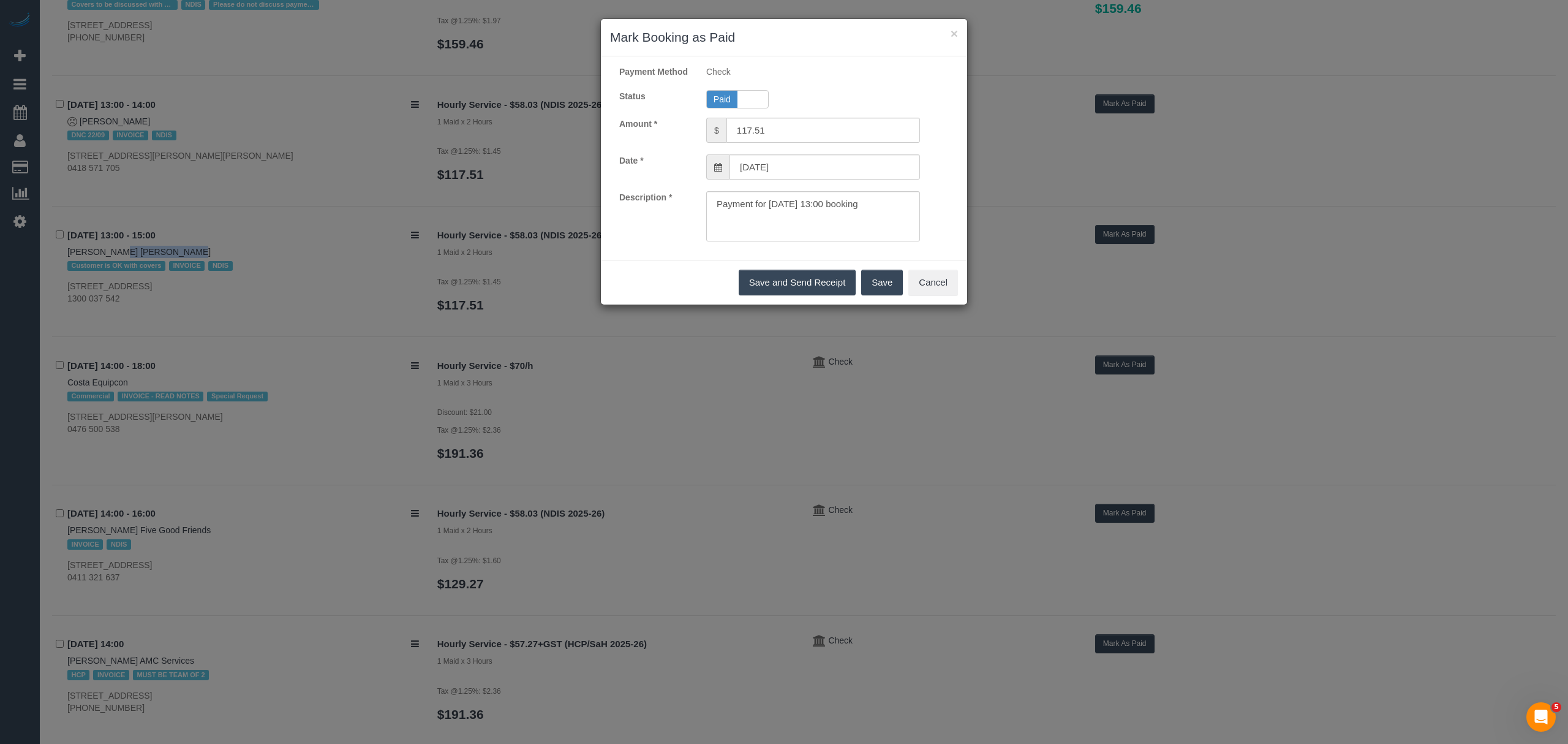
click at [887, 290] on button "Save" at bounding box center [882, 283] width 42 height 26
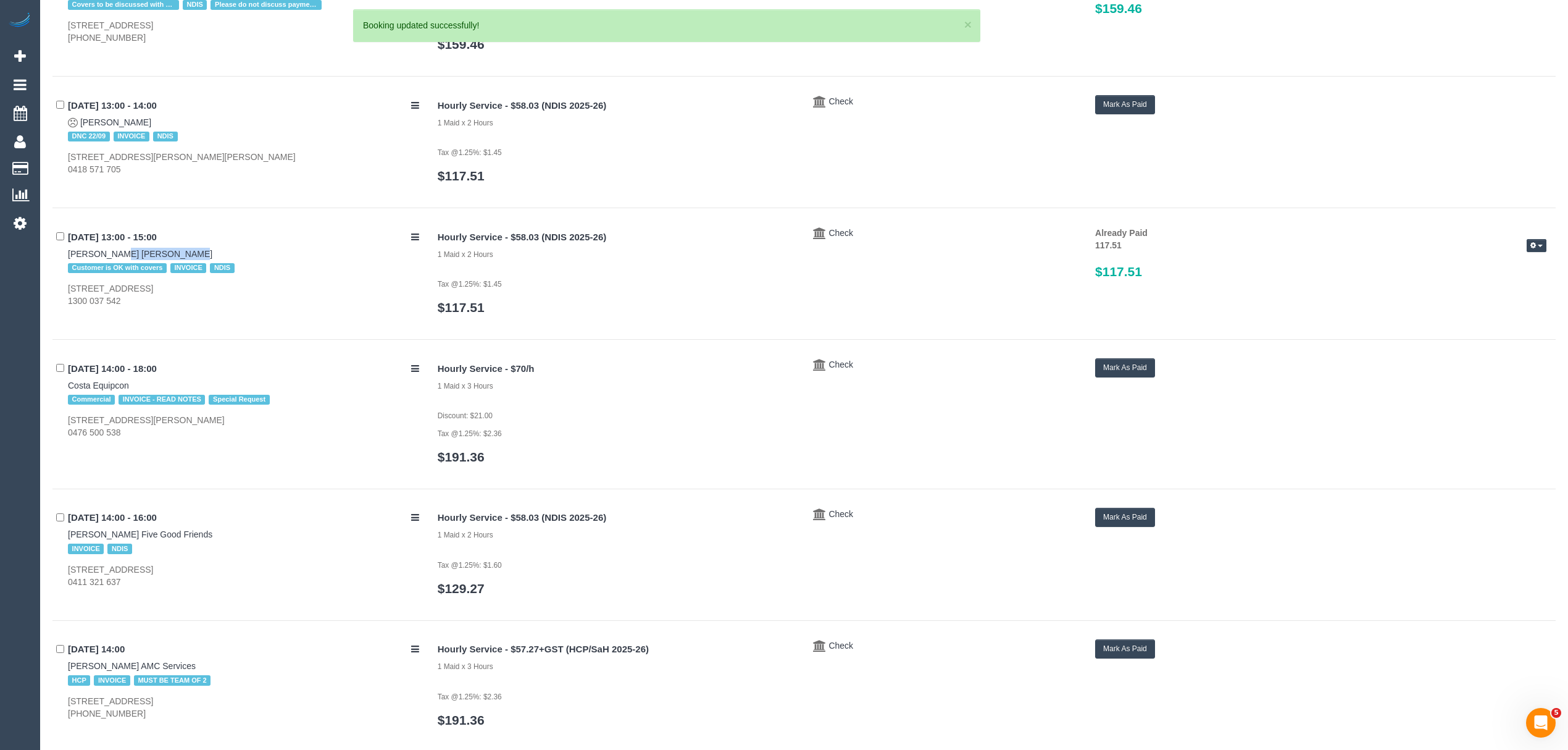
drag, startPoint x: 55, startPoint y: 388, endPoint x: 159, endPoint y: 388, distance: 104.0
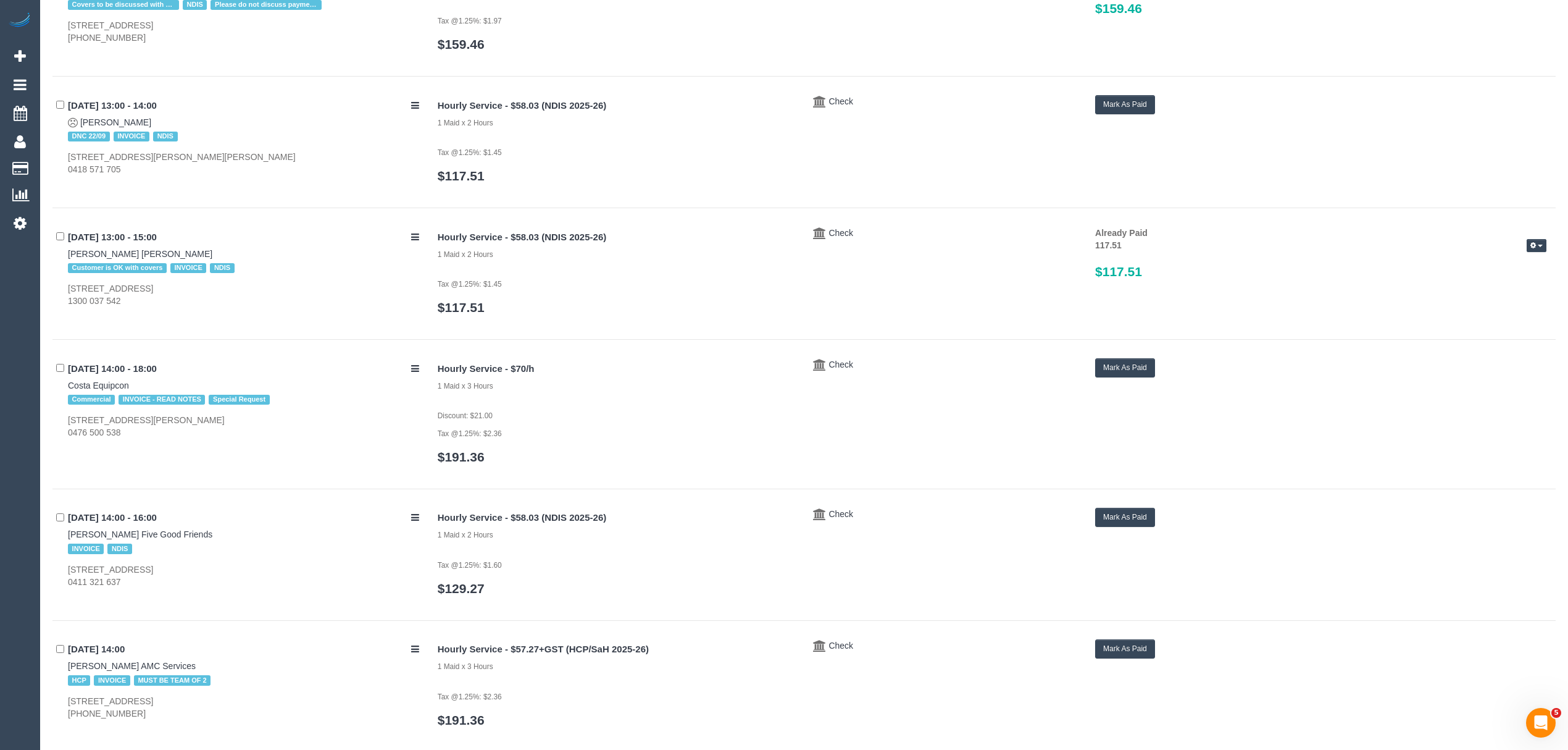
drag, startPoint x: 1084, startPoint y: 377, endPoint x: 1104, endPoint y: 377, distance: 20.0
click at [1085, 377] on div "Hourly Service - $70/h 1 Maid x 3 Hours Discount: $21.00 Tax @1.25%: $2.36 $191…" at bounding box center [992, 417] width 1128 height 118
click at [1104, 377] on button "Mark As Paid" at bounding box center [1125, 368] width 60 height 19
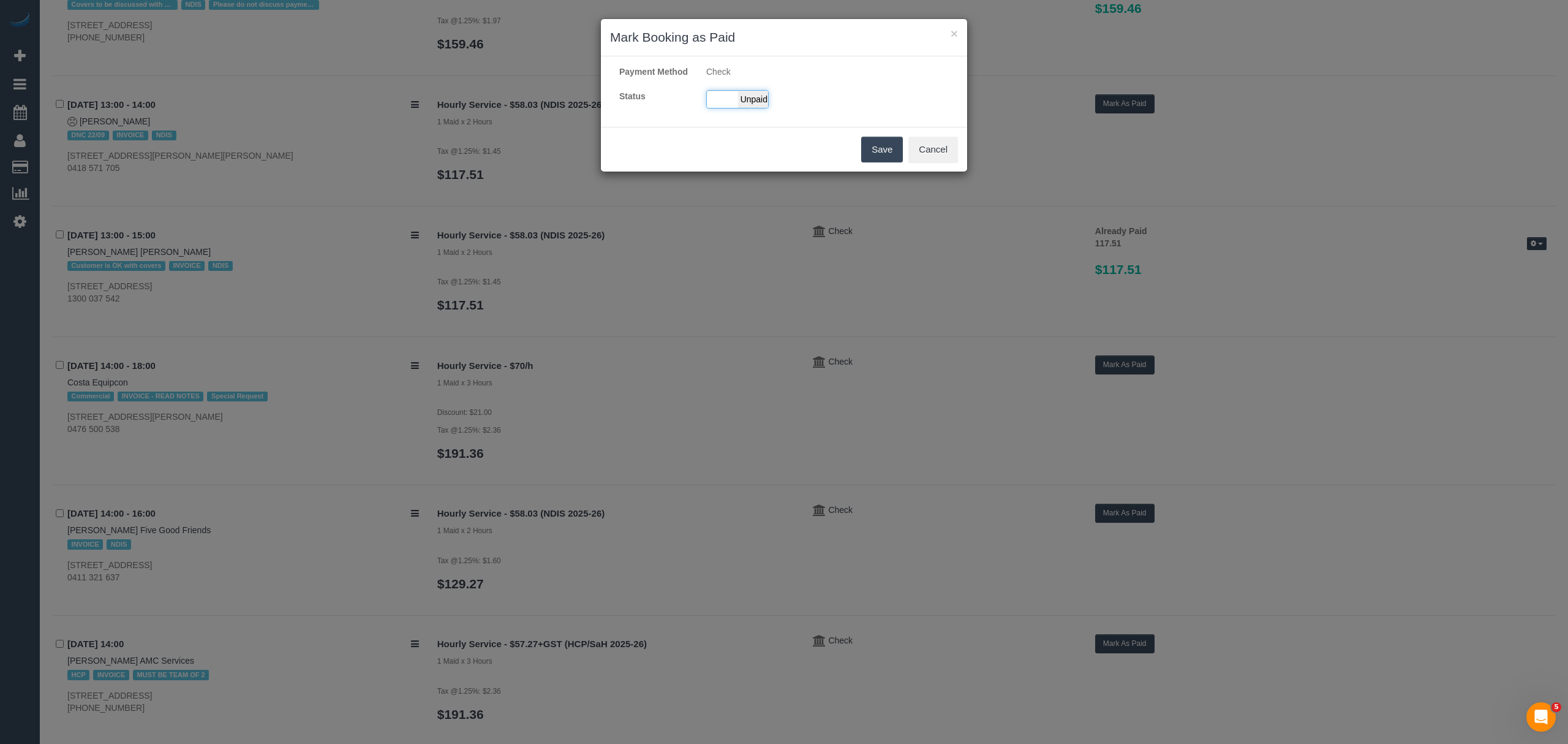
click at [748, 103] on span "Unpaid" at bounding box center [753, 100] width 31 height 17
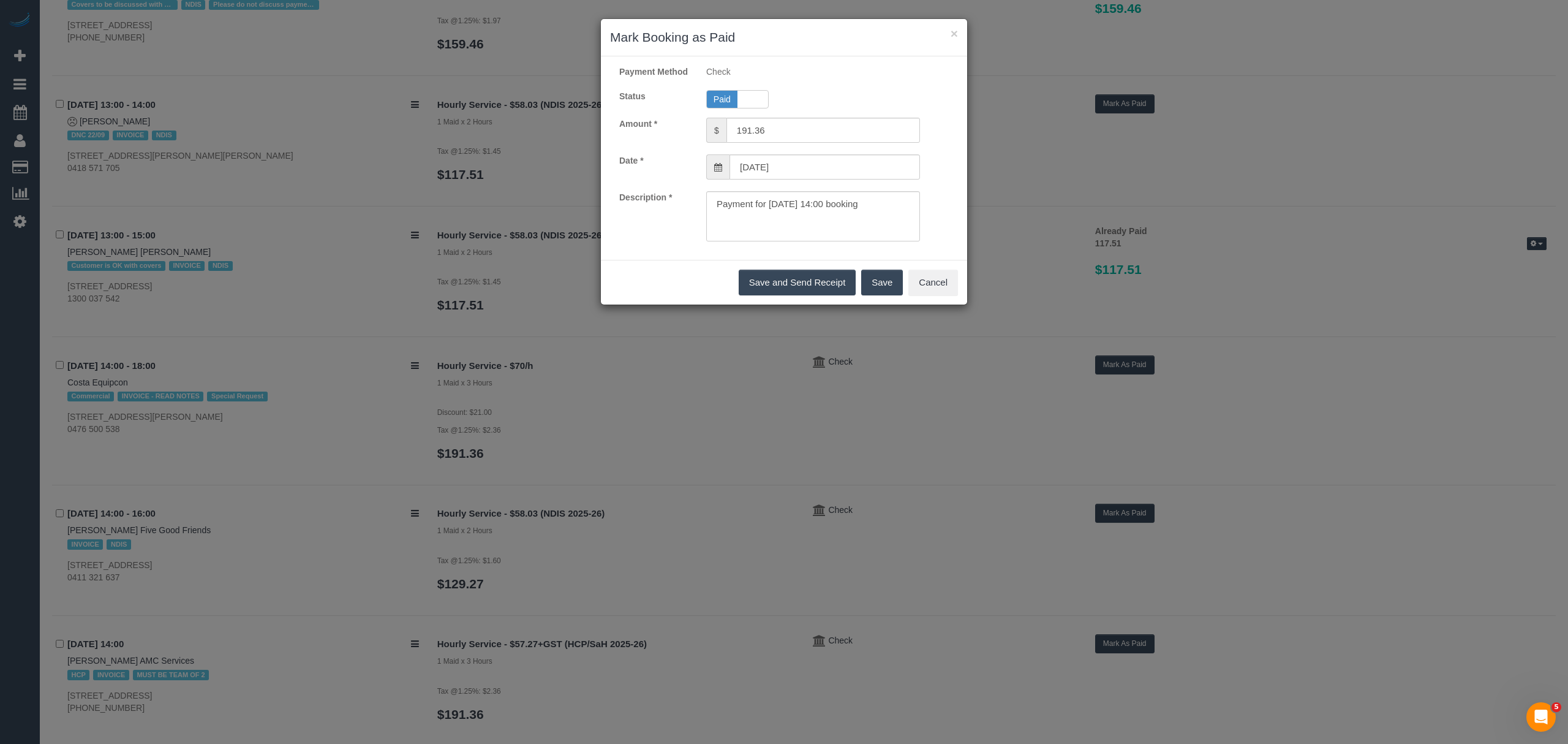
click at [877, 295] on button "Save" at bounding box center [882, 283] width 42 height 26
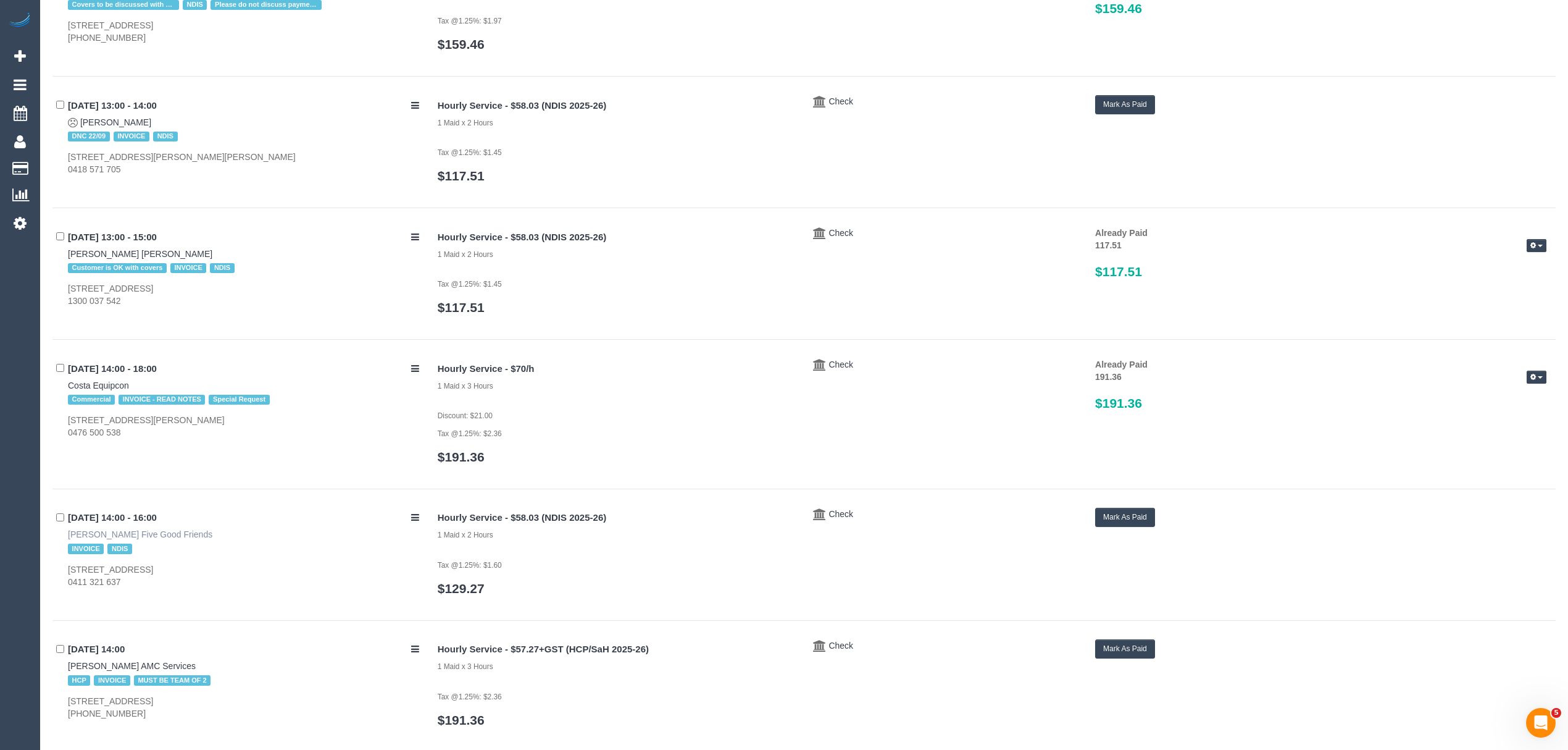
drag, startPoint x: 210, startPoint y: 540, endPoint x: 132, endPoint y: 537, distance: 78.1
click at [132, 537] on div "22/09/2025 14:00 - 16:00 Susan Thornton Five Good Friends INVOICE NDIS 5 Quarri…" at bounding box center [240, 548] width 376 height 81
click at [61, 532] on div "22/09/2025 14:00 - 16:00 Susan Thornton Five Good Friends INVOICE NDIS 5 Quarri…" at bounding box center [240, 548] width 376 height 81
drag, startPoint x: 61, startPoint y: 532, endPoint x: 127, endPoint y: 537, distance: 66.2
click at [127, 537] on div "22/09/2025 14:00 - 16:00 Susan Thornton Five Good Friends INVOICE NDIS 5 Quarri…" at bounding box center [240, 548] width 376 height 81
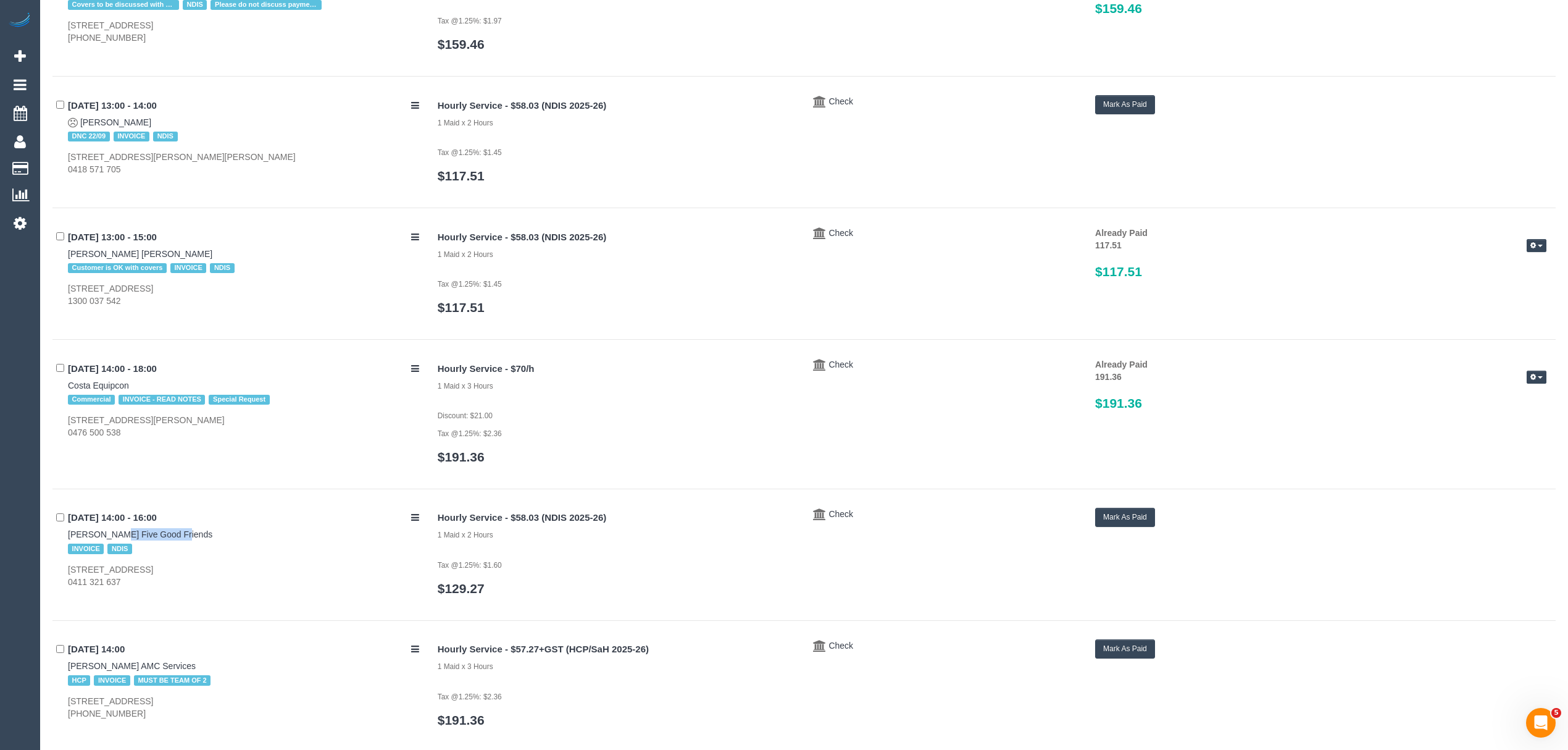
drag, startPoint x: 62, startPoint y: 571, endPoint x: 218, endPoint y: 565, distance: 156.1
click at [218, 565] on div "22/09/2025 14:00 - 16:00 Susan Thornton Five Good Friends INVOICE NDIS 5 Quarri…" at bounding box center [240, 548] width 376 height 81
click at [108, 540] on link "Susan Thornton Five Good Friends" at bounding box center [140, 534] width 145 height 9
click at [1105, 525] on button "Mark As Paid" at bounding box center [1125, 517] width 60 height 19
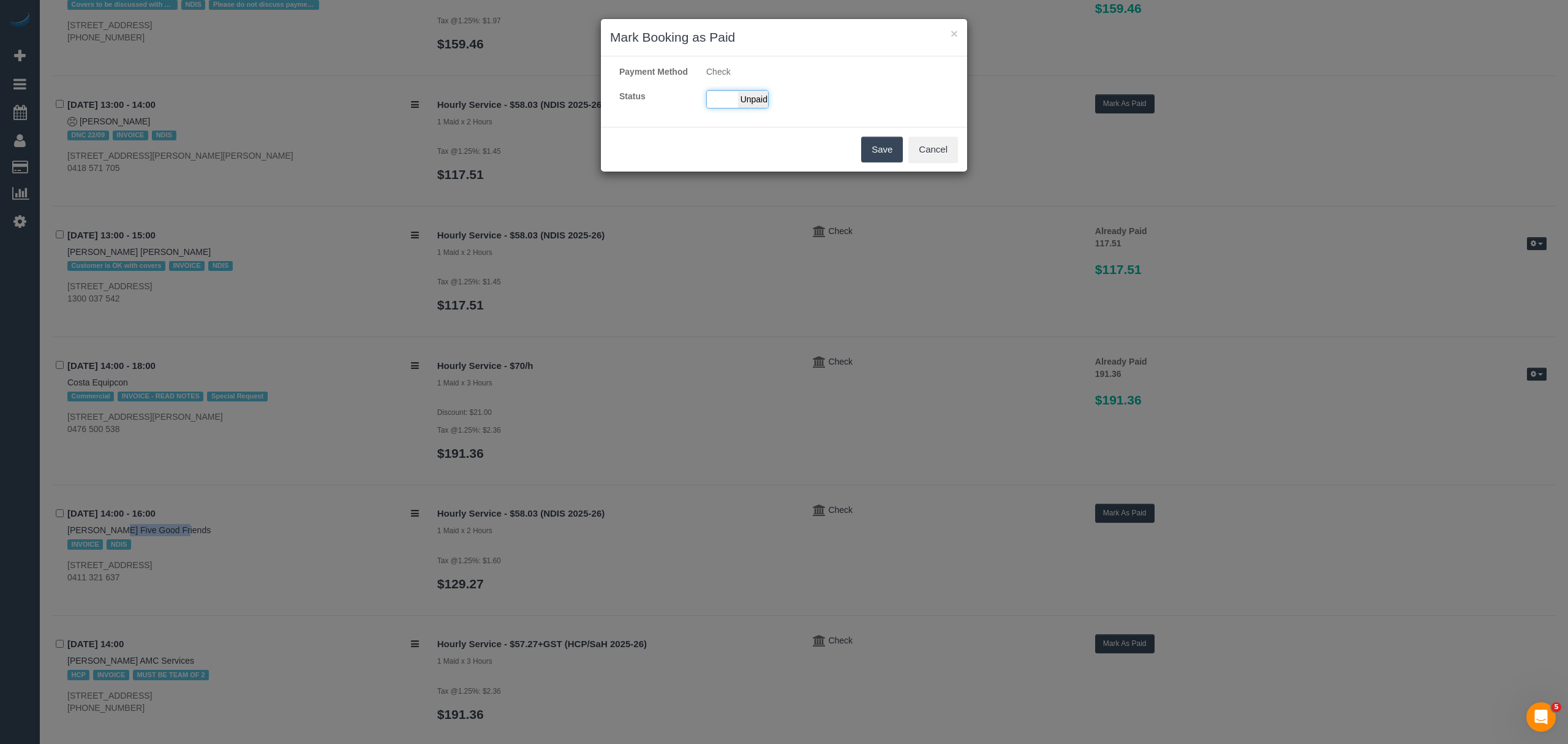
click at [751, 108] on span "Unpaid" at bounding box center [753, 100] width 31 height 17
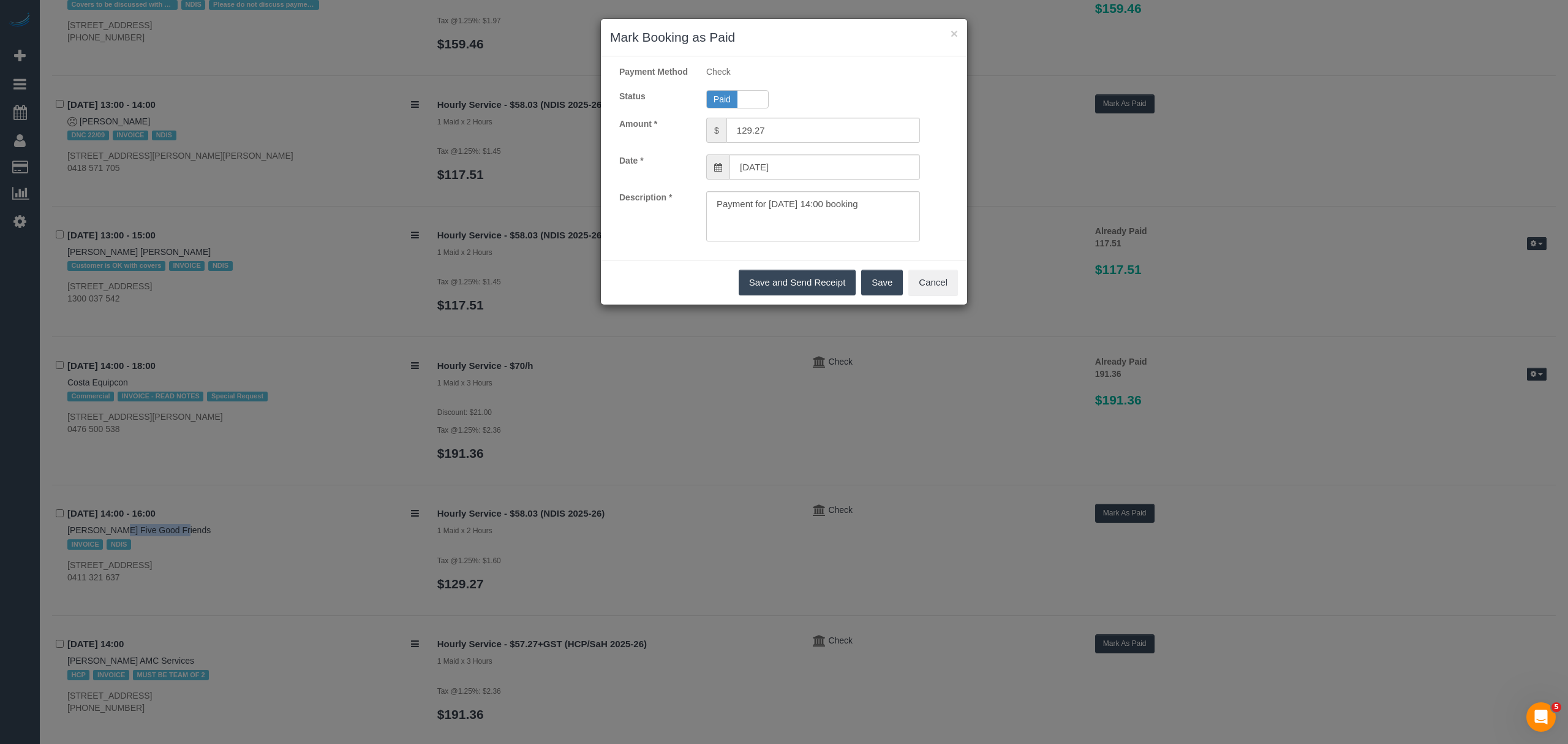
click at [885, 295] on button "Save" at bounding box center [882, 283] width 42 height 26
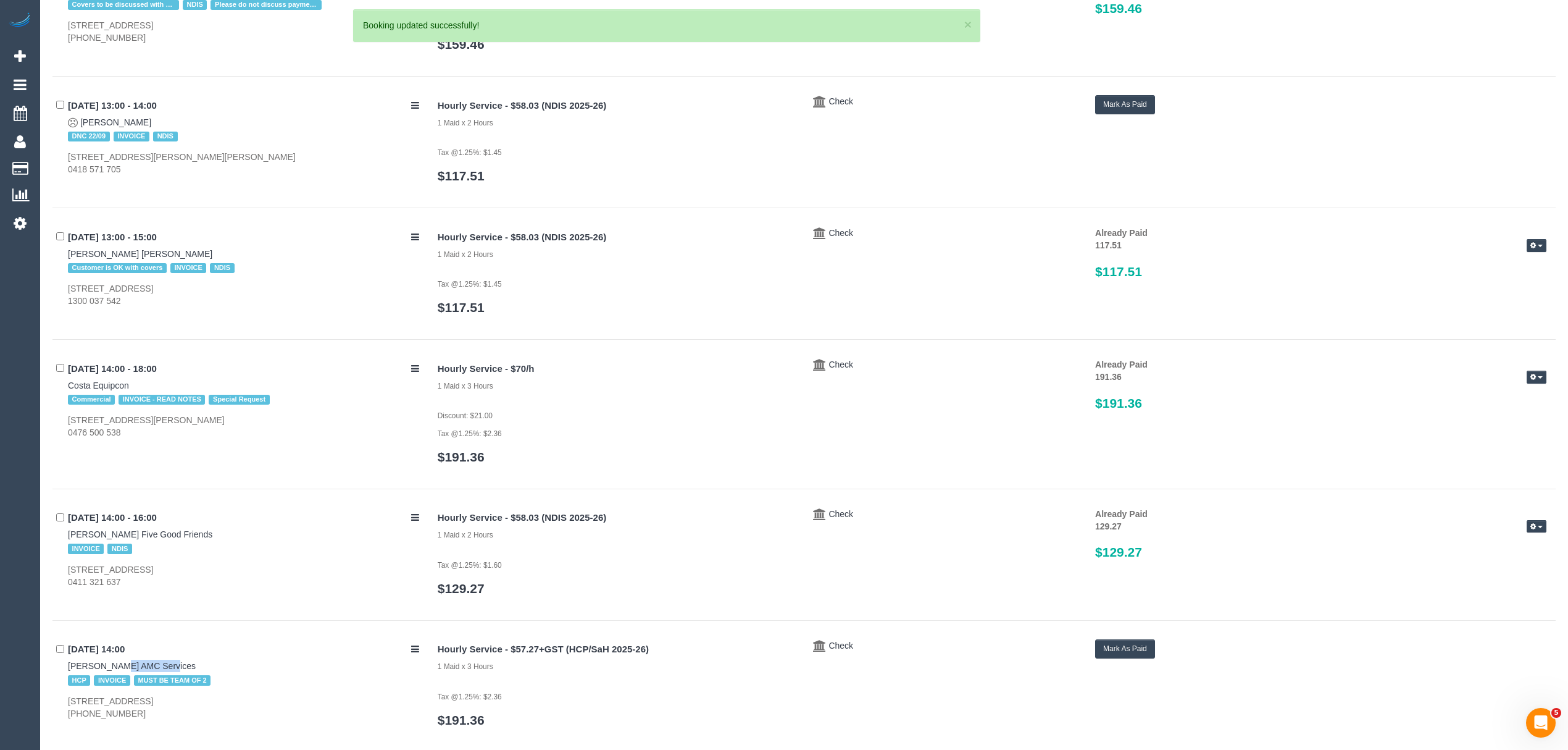
drag, startPoint x: 77, startPoint y: 666, endPoint x: 114, endPoint y: 676, distance: 38.3
click at [114, 676] on div "22/09/2025 14:00 Anwar Rafla AMC Services HCP INVOICE MUST BE TEAM OF 2 27 A Gu…" at bounding box center [240, 680] width 376 height 81
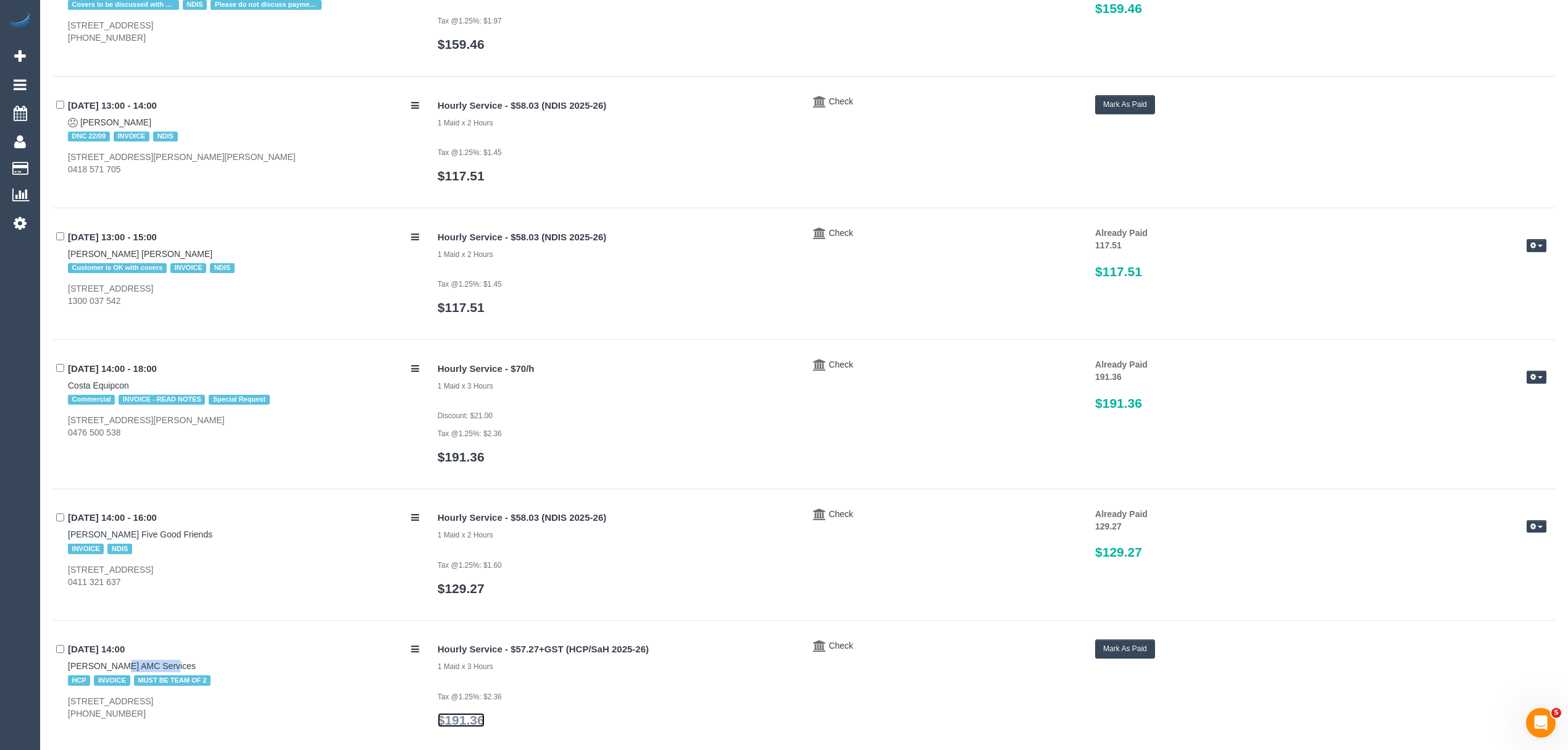
click at [480, 719] on link "$191.36" at bounding box center [461, 720] width 47 height 14
click at [1115, 666] on div "Hourly Service - $57.27+GST (HCP/SaH 2025-26) 1 Maid x 3 Hours Tax @1.25%: $2.3…" at bounding box center [992, 689] width 1128 height 100
click at [1114, 650] on button "Mark As Paid" at bounding box center [1125, 649] width 60 height 19
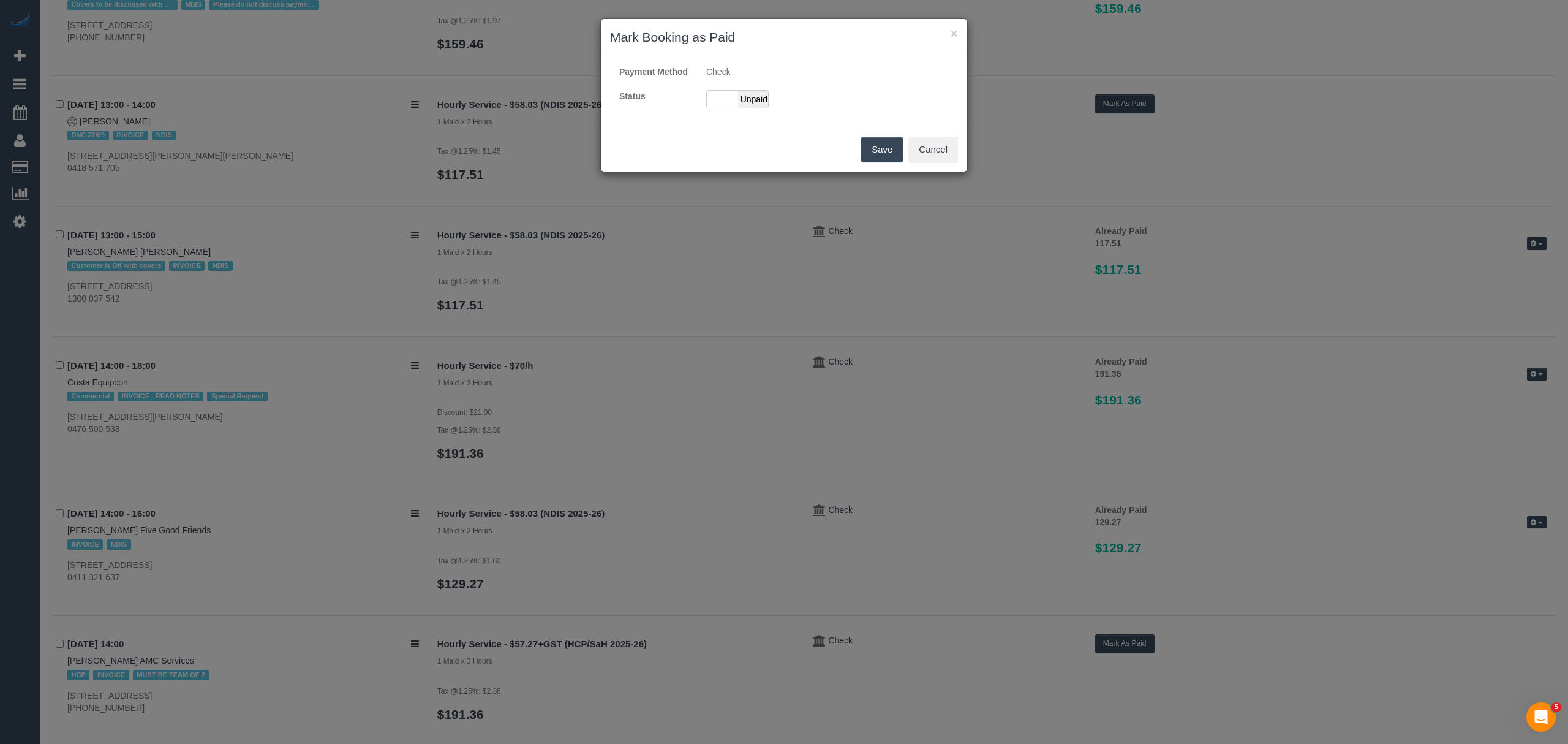
click at [711, 100] on div "Payment Method Check Status Paid Unpaid" at bounding box center [784, 92] width 366 height 52
click at [713, 102] on div "Paid Unpaid" at bounding box center [737, 99] width 63 height 18
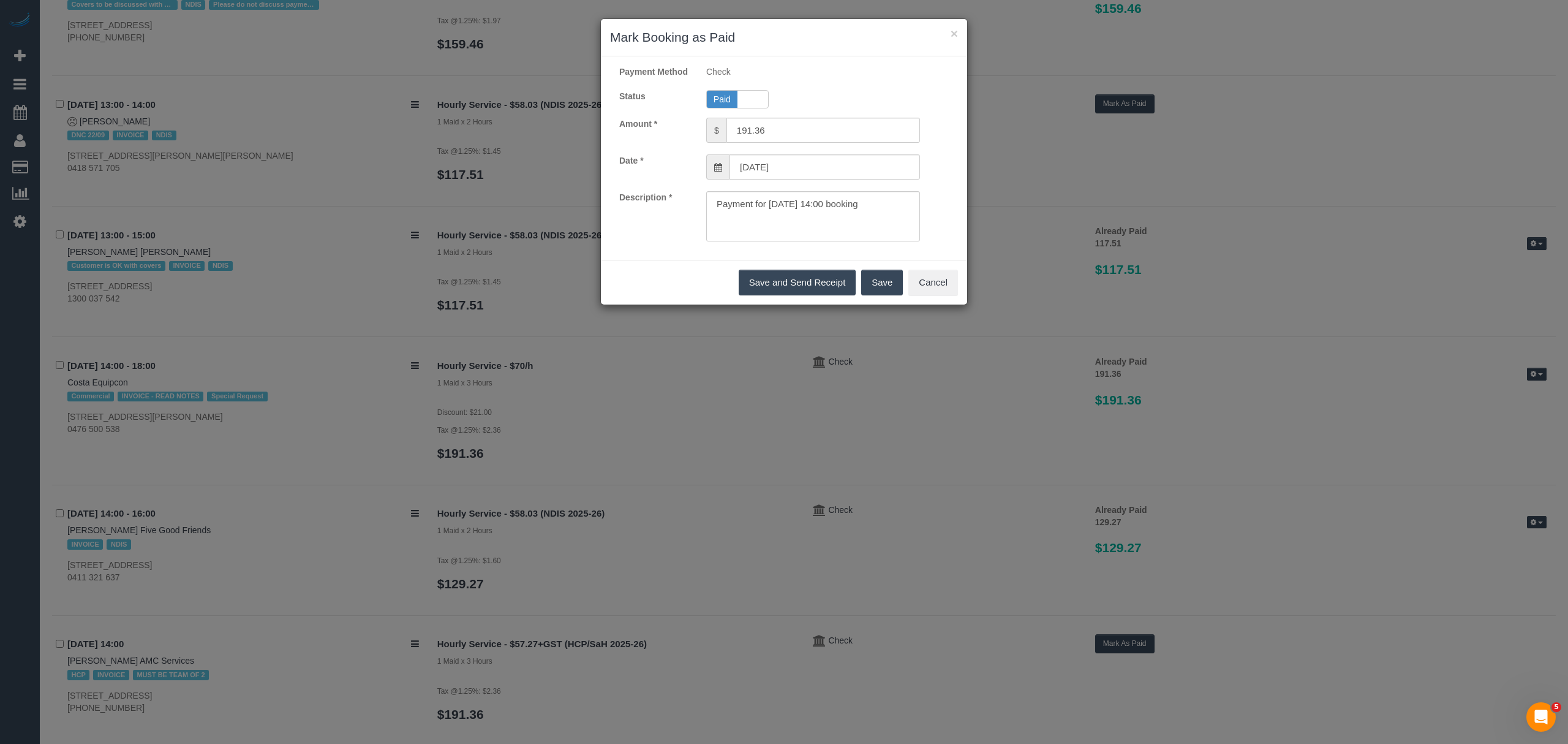
click at [890, 295] on button "Save" at bounding box center [882, 283] width 42 height 26
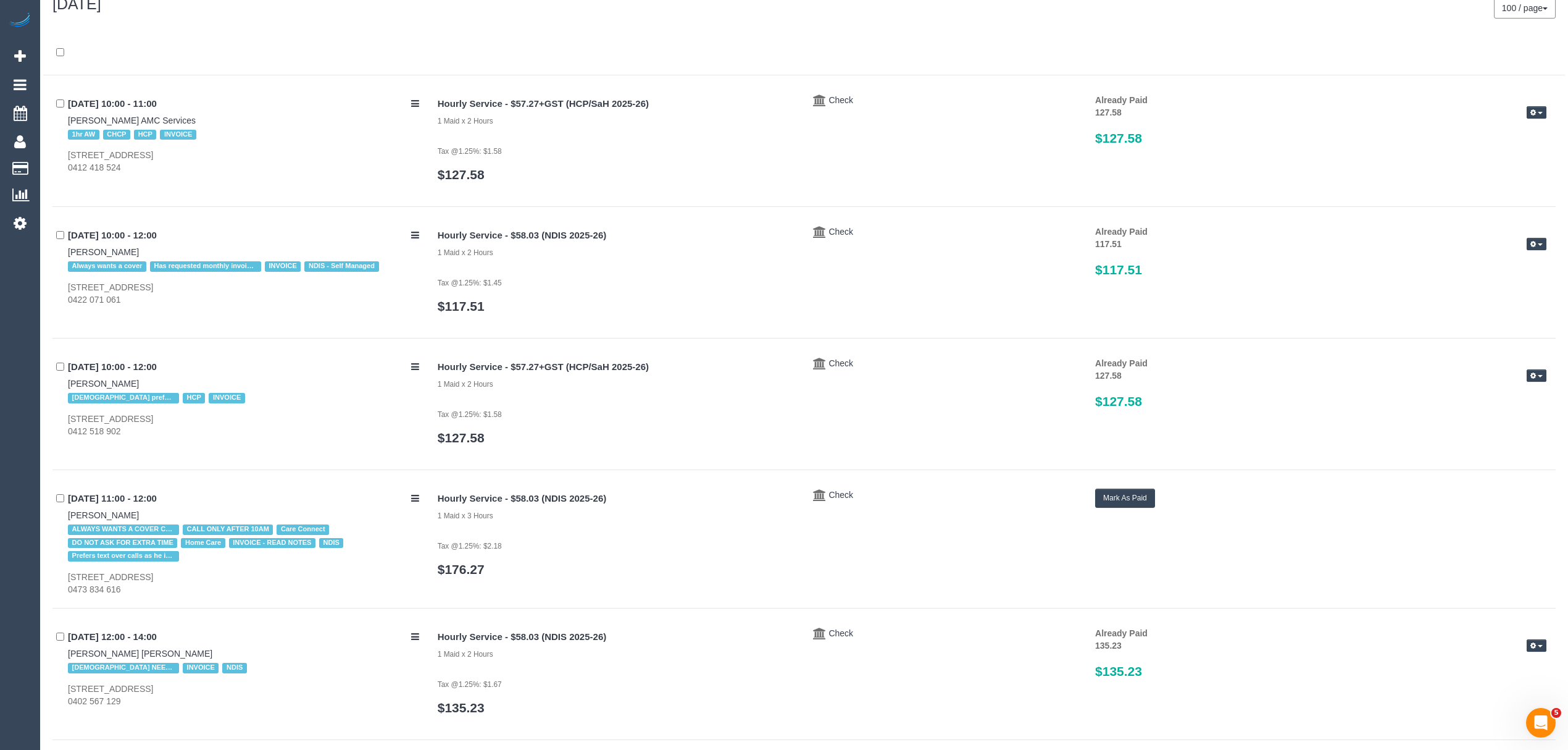
scroll to position [0, 0]
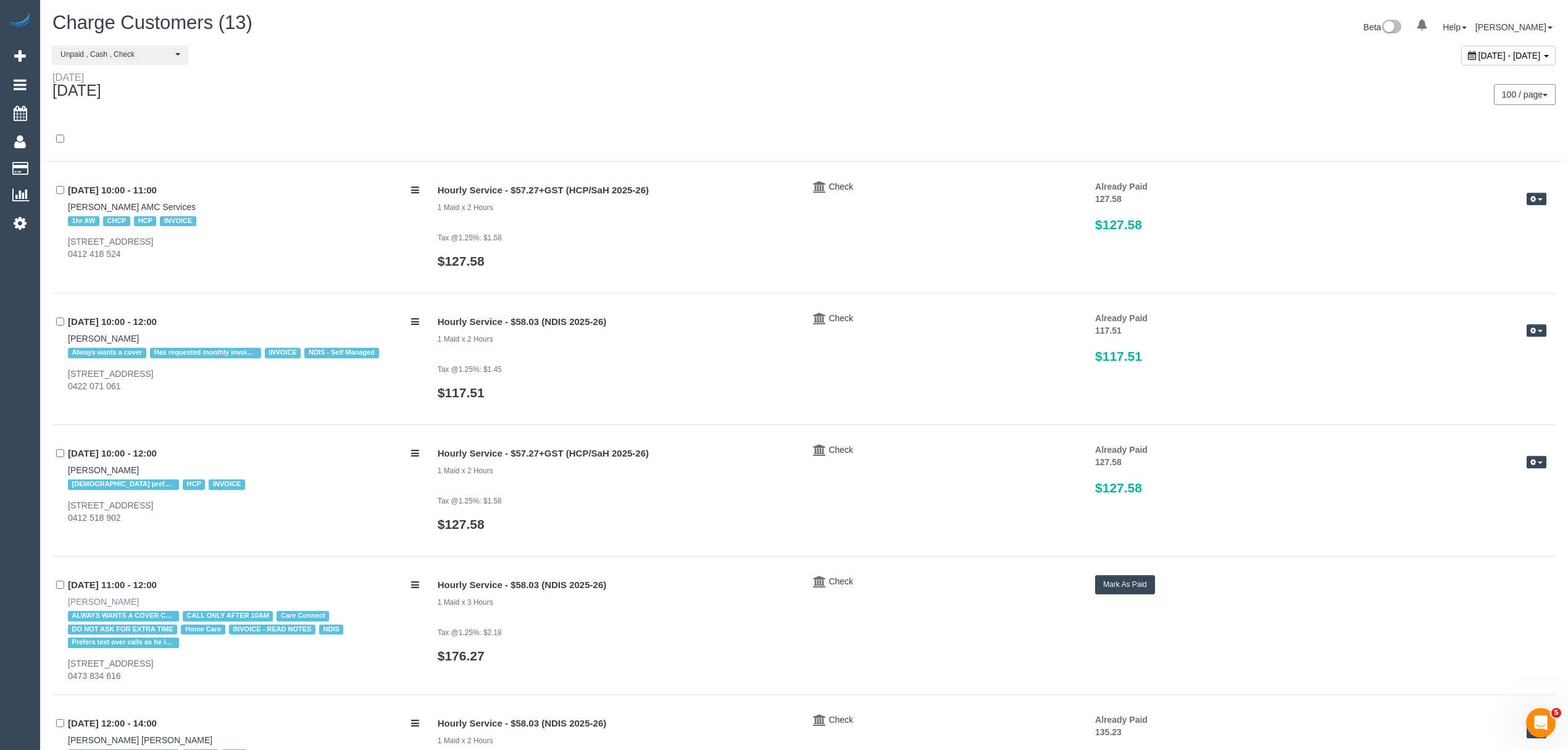
drag, startPoint x: 55, startPoint y: 599, endPoint x: 134, endPoint y: 600, distance: 79.0
click at [134, 600] on div "22/09/2025 11:00 - 12:00 Robert Angrakian ALWAYS WANTS A COVER CLEANER CALL ONL…" at bounding box center [240, 628] width 376 height 107
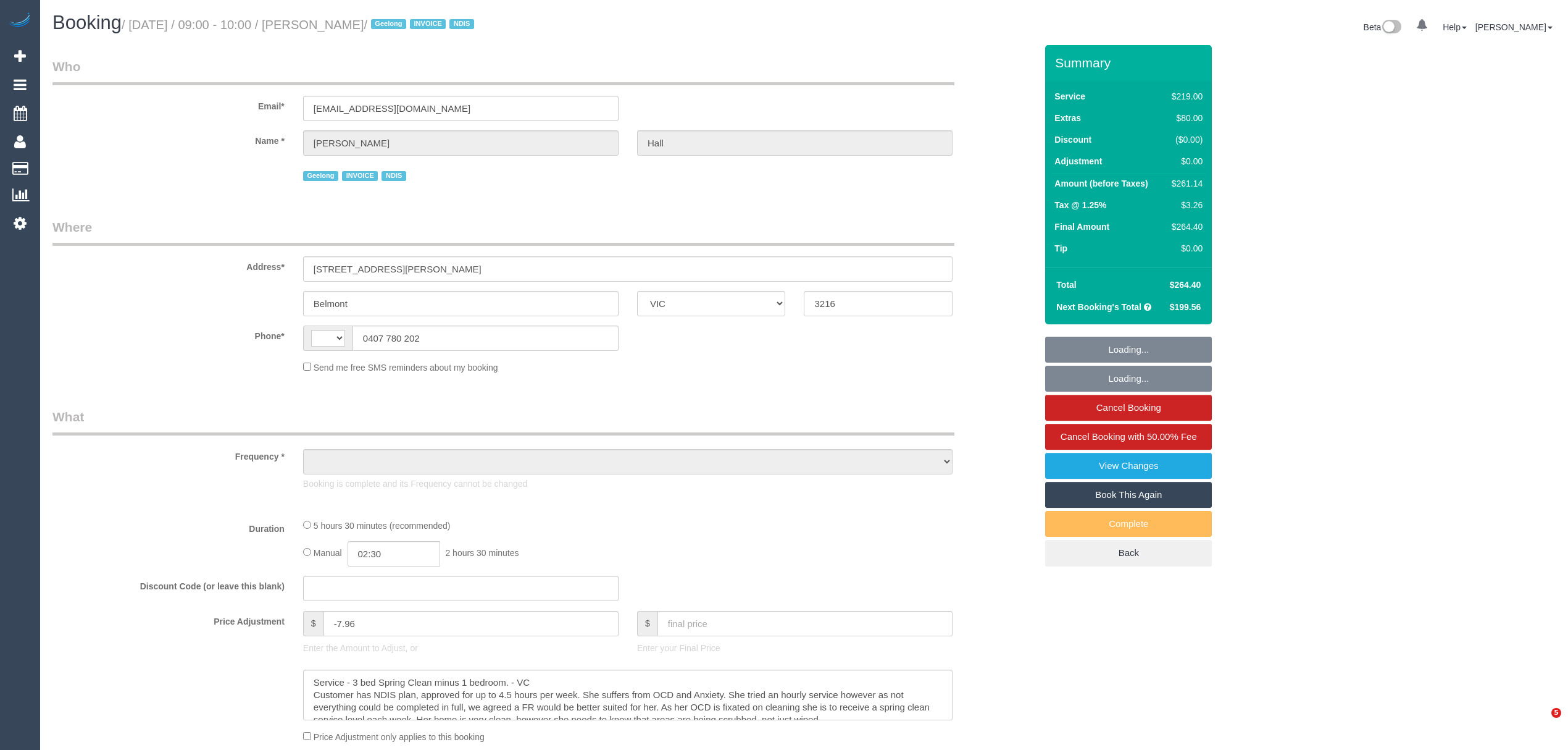
select select "VIC"
select select "string:AU"
select select "object:584"
select select "number:27"
select select "number:14"
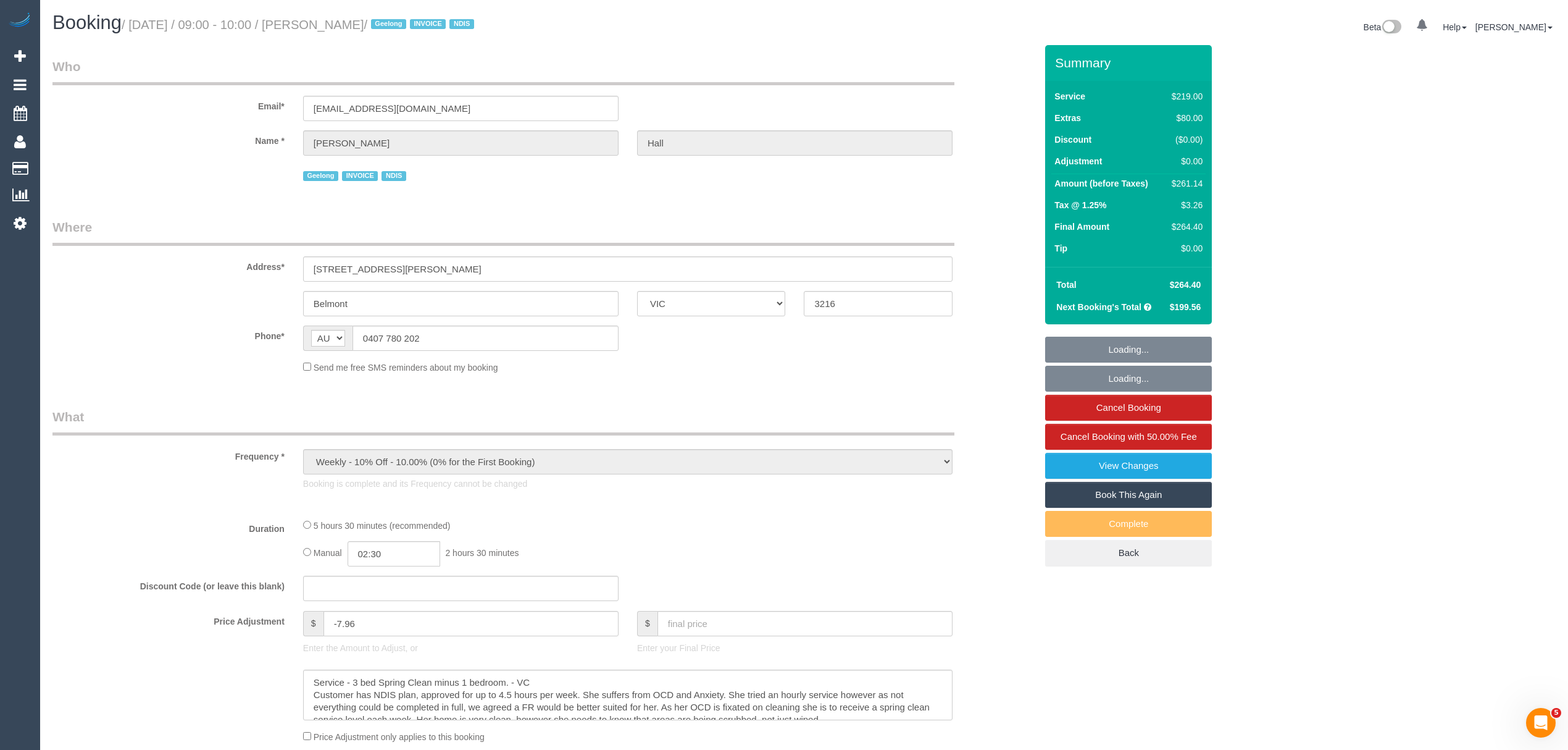
select select "number:19"
select select "number:25"
select select "number:35"
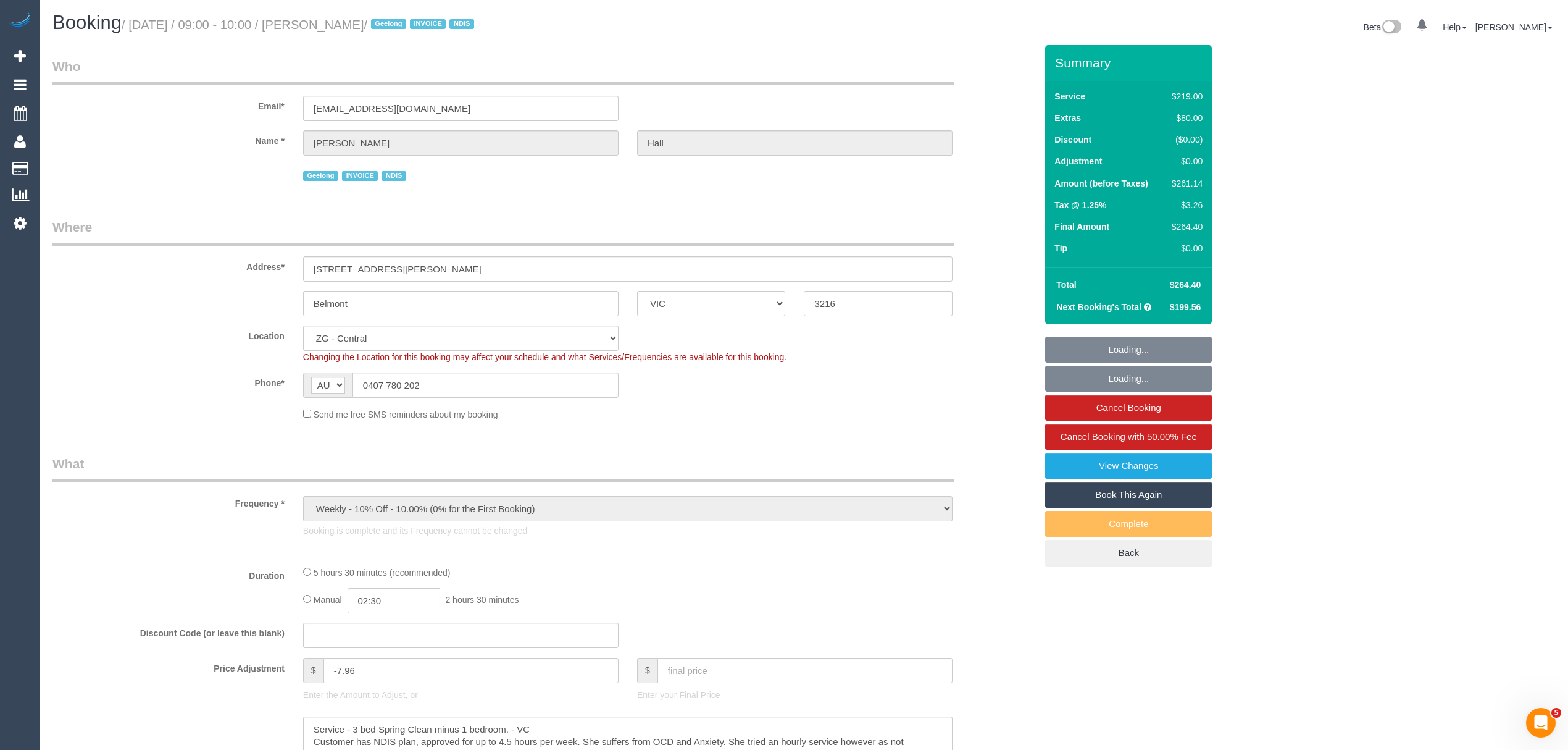
select select "object:802"
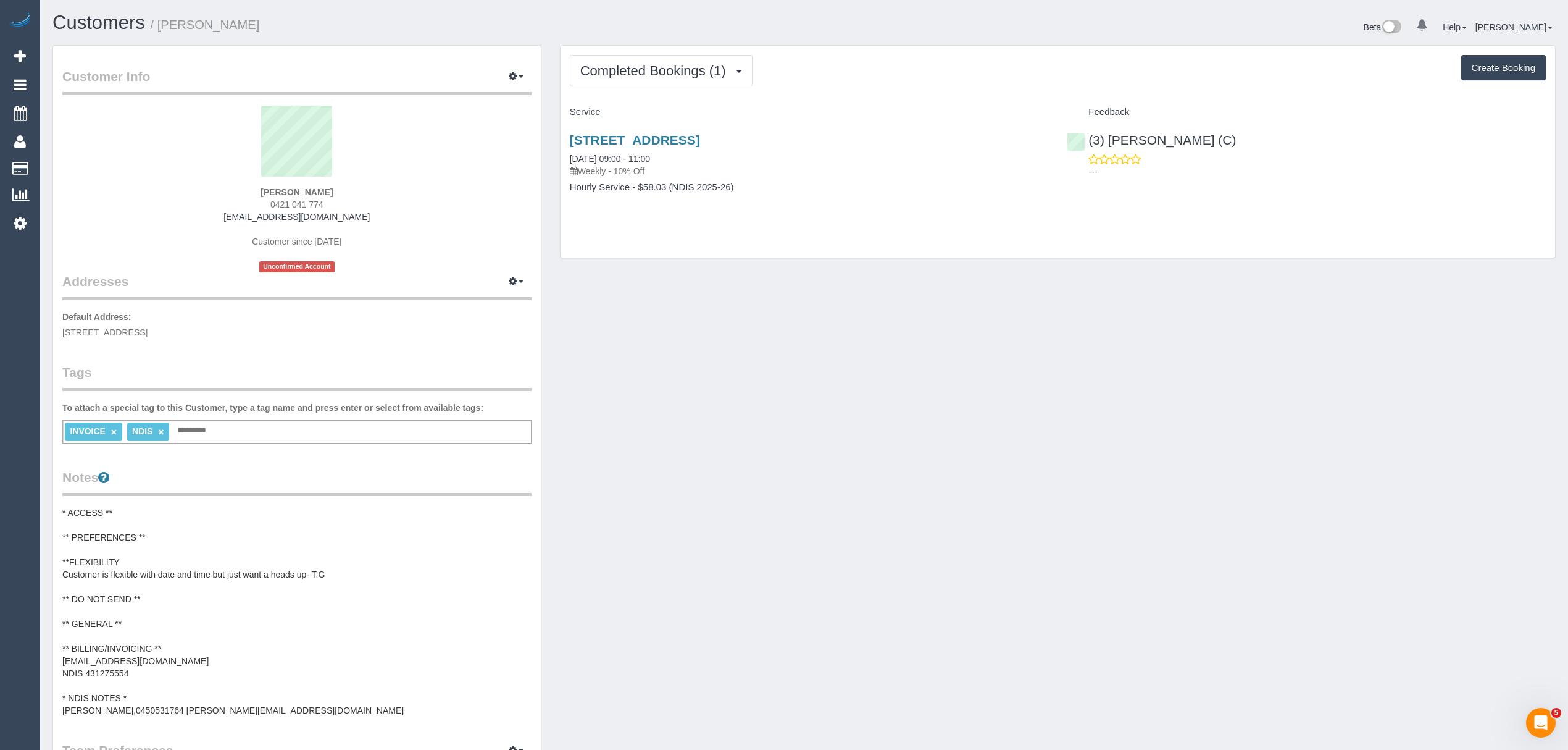
click at [206, 622] on pre "* ACCESS ** ** PREFERENCES ** **FLEXIBILITY Customer is flexible with date and …" at bounding box center [297, 612] width 469 height 210
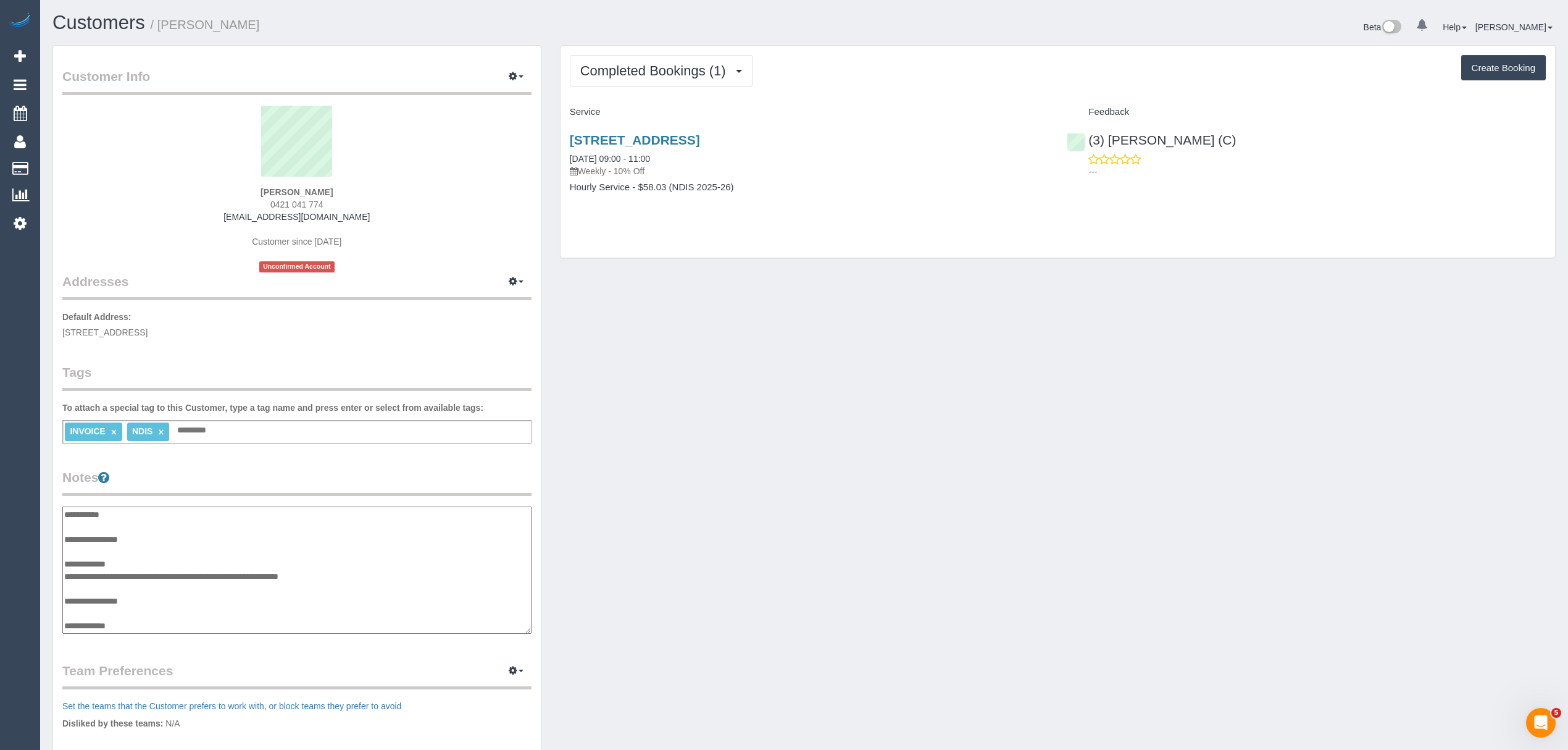
scroll to position [86, 0]
drag, startPoint x: 185, startPoint y: 579, endPoint x: 64, endPoint y: 578, distance: 121.0
click at [64, 578] on textarea "**********" at bounding box center [297, 570] width 469 height 128
click at [142, 588] on textarea "**********" at bounding box center [297, 570] width 469 height 128
drag, startPoint x: 137, startPoint y: 586, endPoint x: 66, endPoint y: 587, distance: 71.0
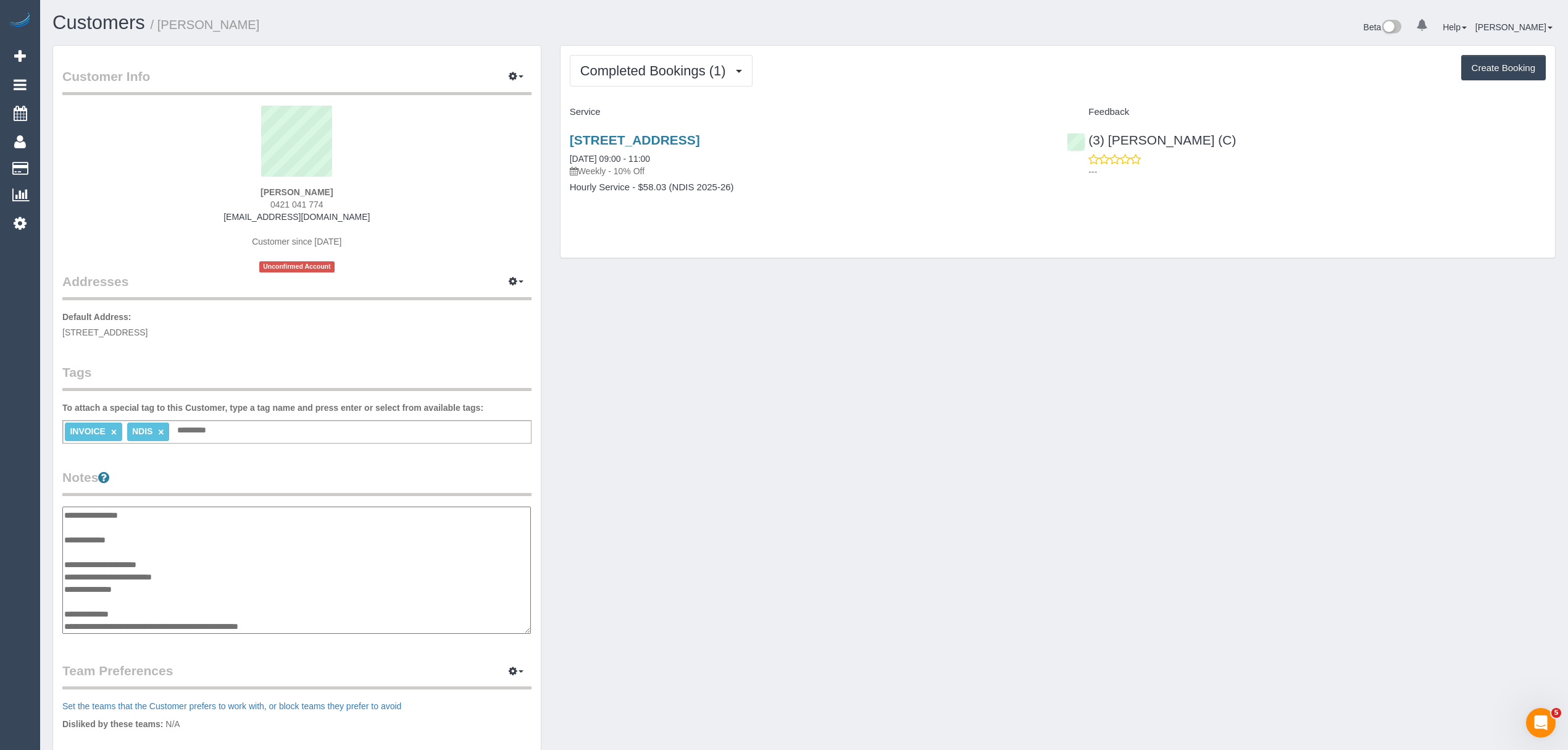
click at [66, 587] on textarea "**********" at bounding box center [297, 570] width 469 height 128
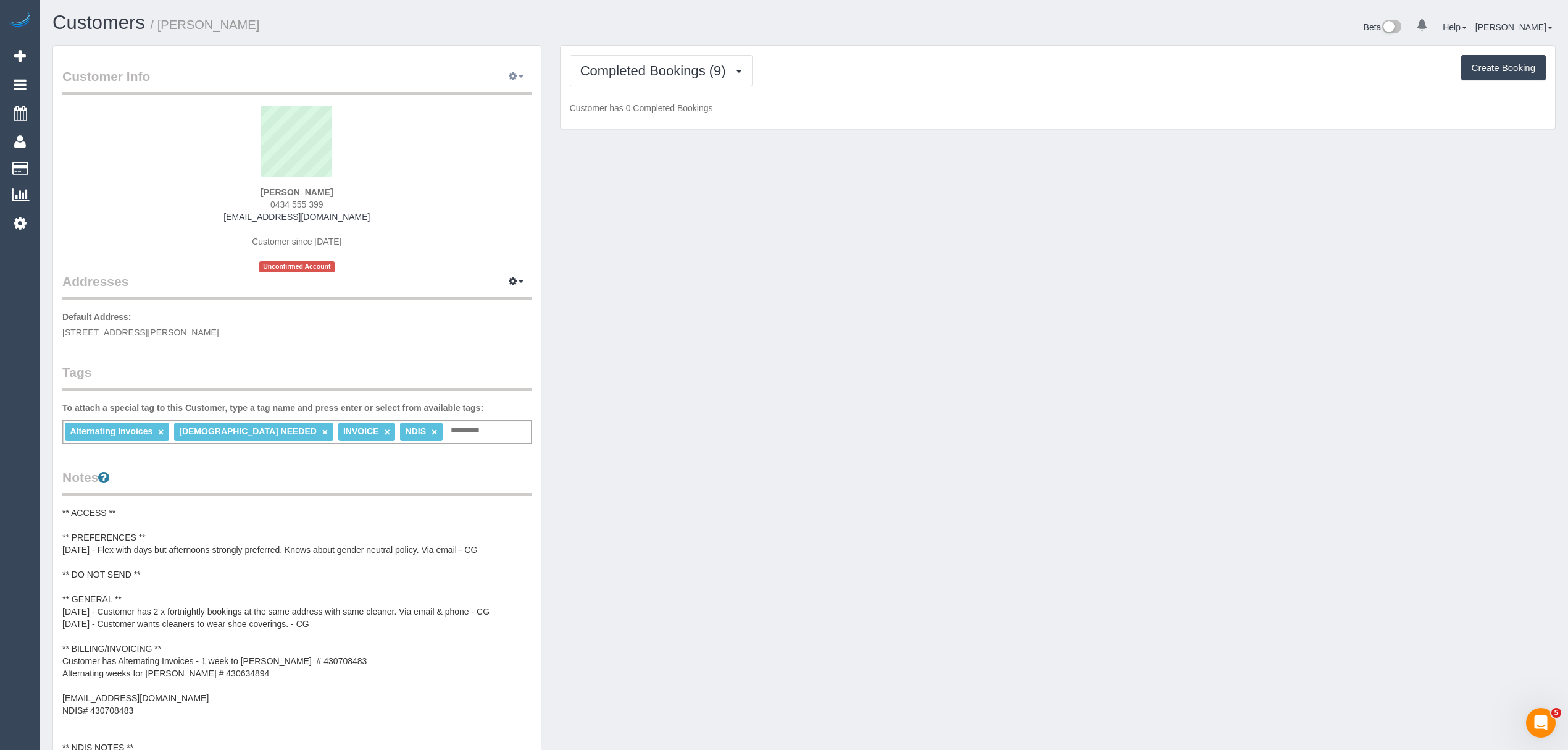
click at [504, 81] on button "button" at bounding box center [516, 77] width 31 height 19
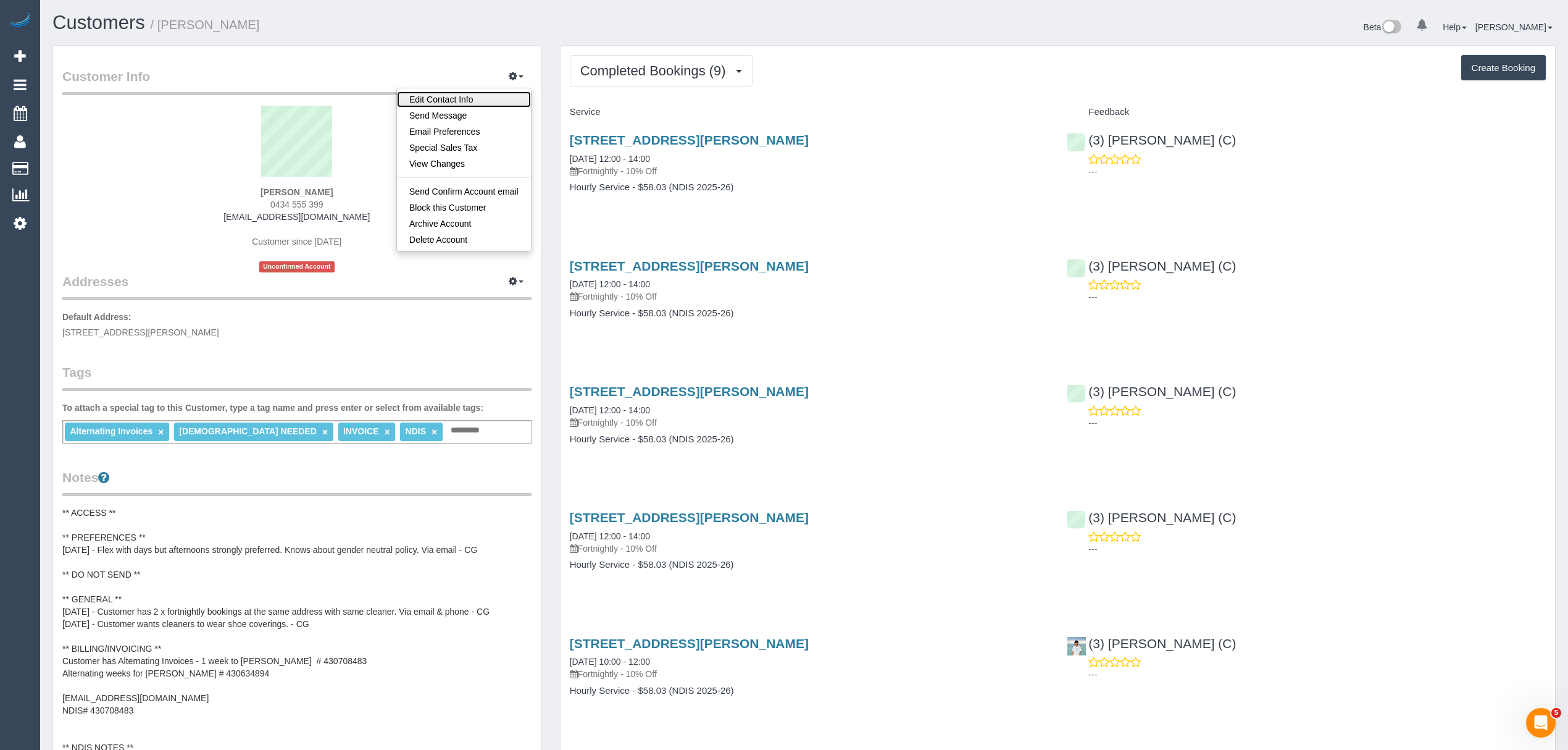
click at [473, 97] on link "Edit Contact Info" at bounding box center [463, 100] width 134 height 16
select select "VIC"
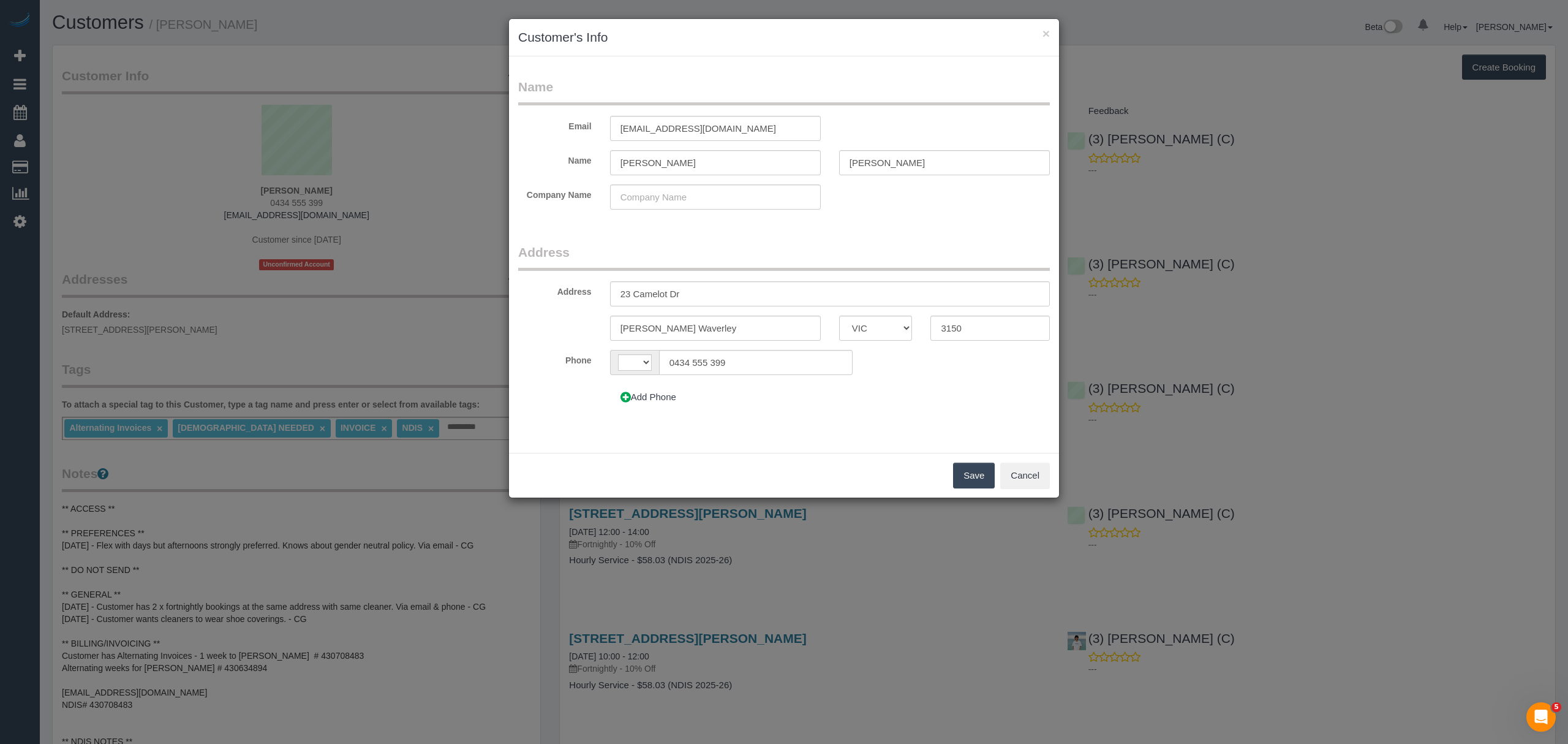
select select "string:AU"
drag, startPoint x: 647, startPoint y: 160, endPoint x: 559, endPoint y: 160, distance: 88.0
click at [559, 160] on div "Name Celia Shiu" at bounding box center [784, 162] width 550 height 25
type input "Angelica"
click at [983, 471] on button "Save" at bounding box center [973, 476] width 42 height 26
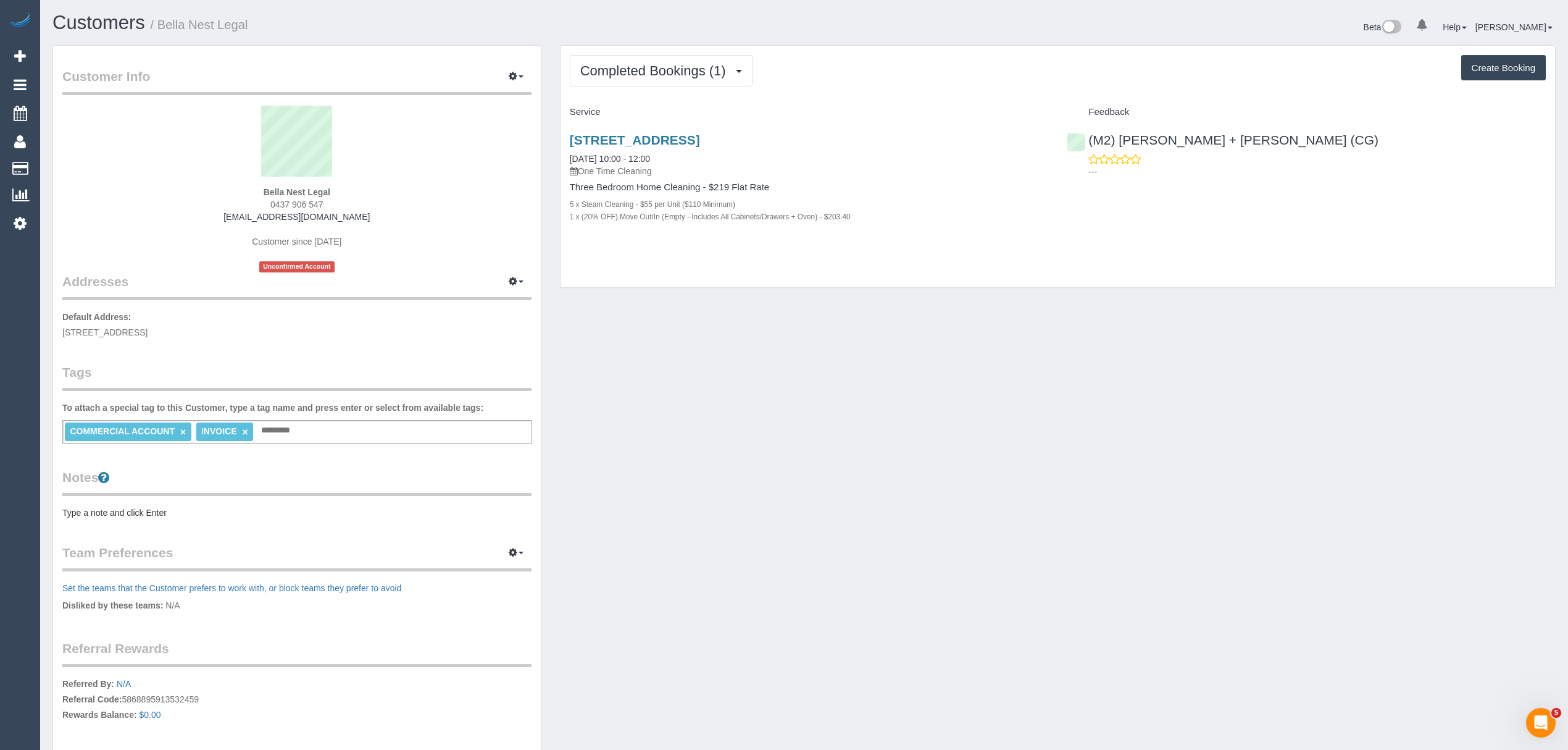
drag, startPoint x: 1567, startPoint y: 275, endPoint x: 1574, endPoint y: 283, distance: 10.6
click at [1568, 283] on html "0 Beta Your Notifications You have 0 alerts Add Booking Bookings Active Booking…" at bounding box center [784, 375] width 1568 height 750
click at [670, 218] on small "1 x (20% OFF) Move Out/In (Empty - Includes All Cabinets/Drawers + Oven) - $203…" at bounding box center [710, 217] width 281 height 9
click at [647, 146] on link "[STREET_ADDRESS]" at bounding box center [635, 140] width 130 height 14
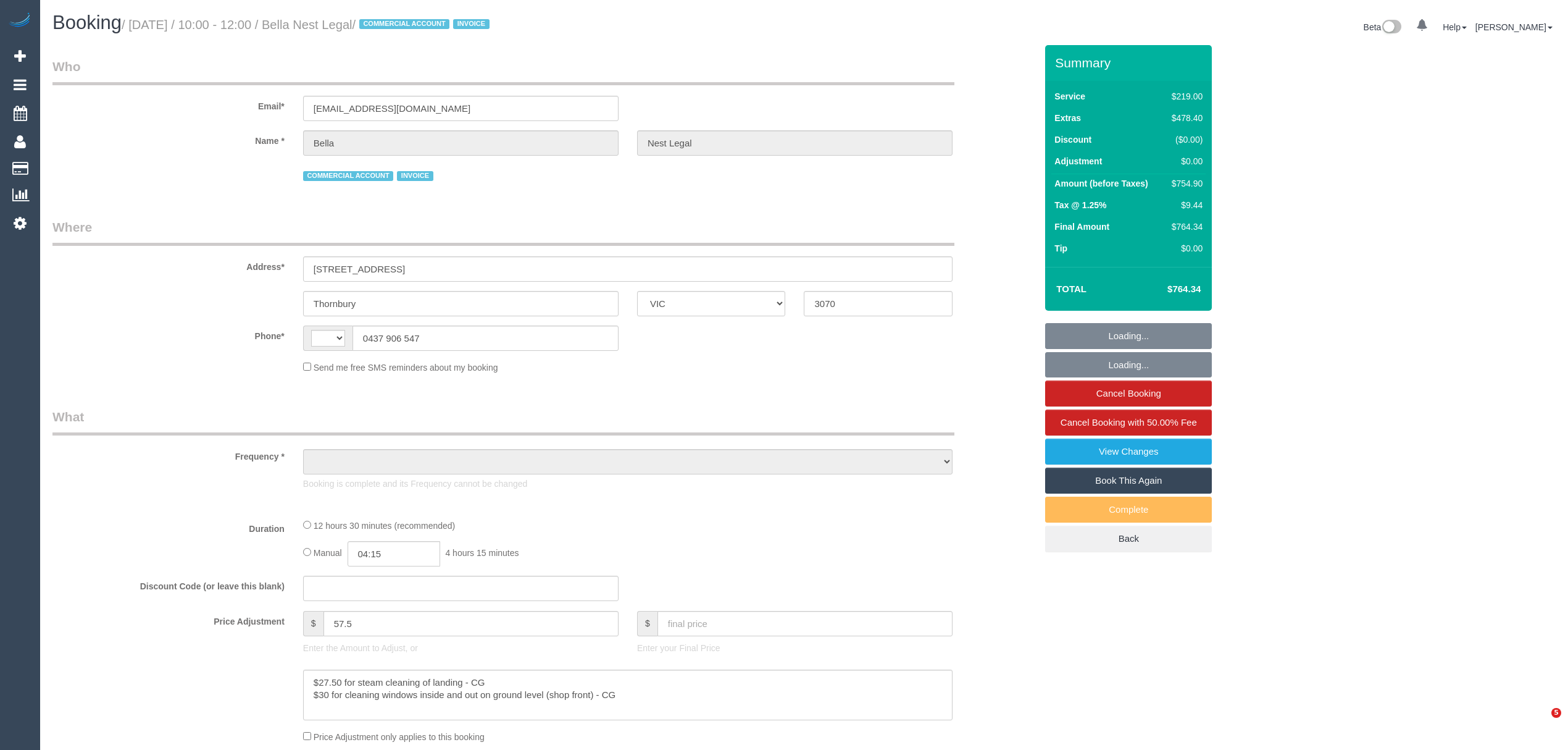
select select "VIC"
select select "string:AU"
select select "object:591"
select select "number:28"
select select "number:14"
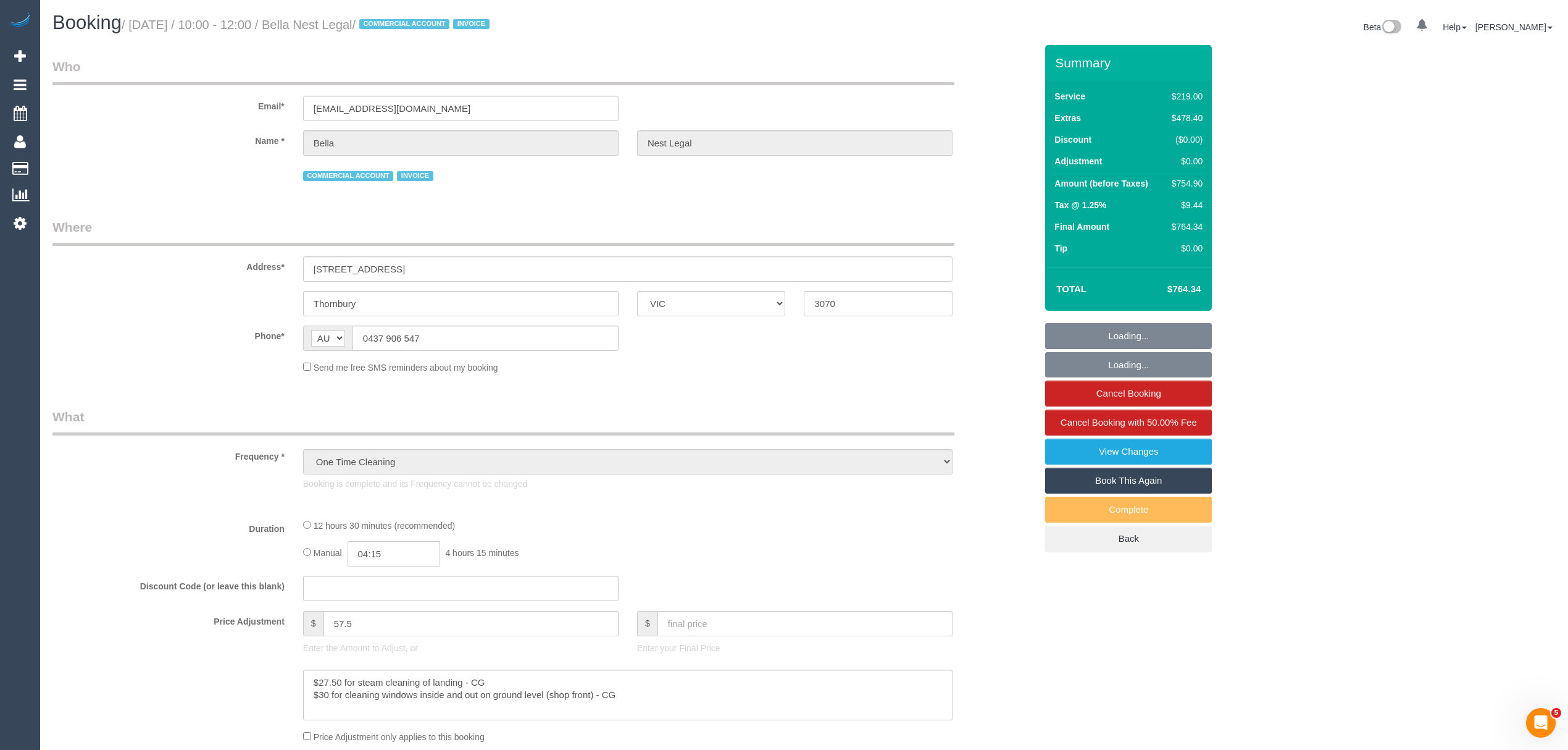
select select "number:21"
select select "number:36"
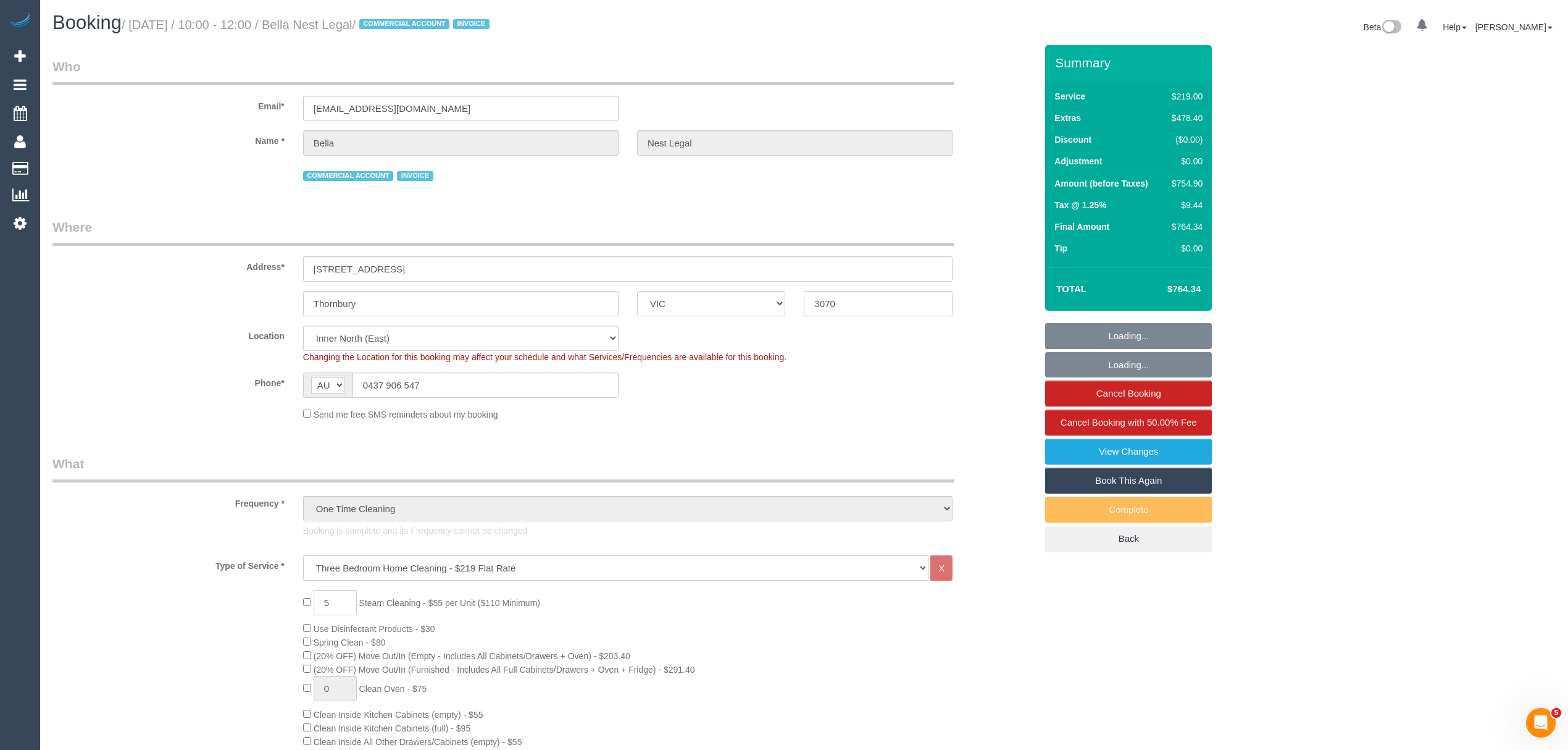
select select "object:1674"
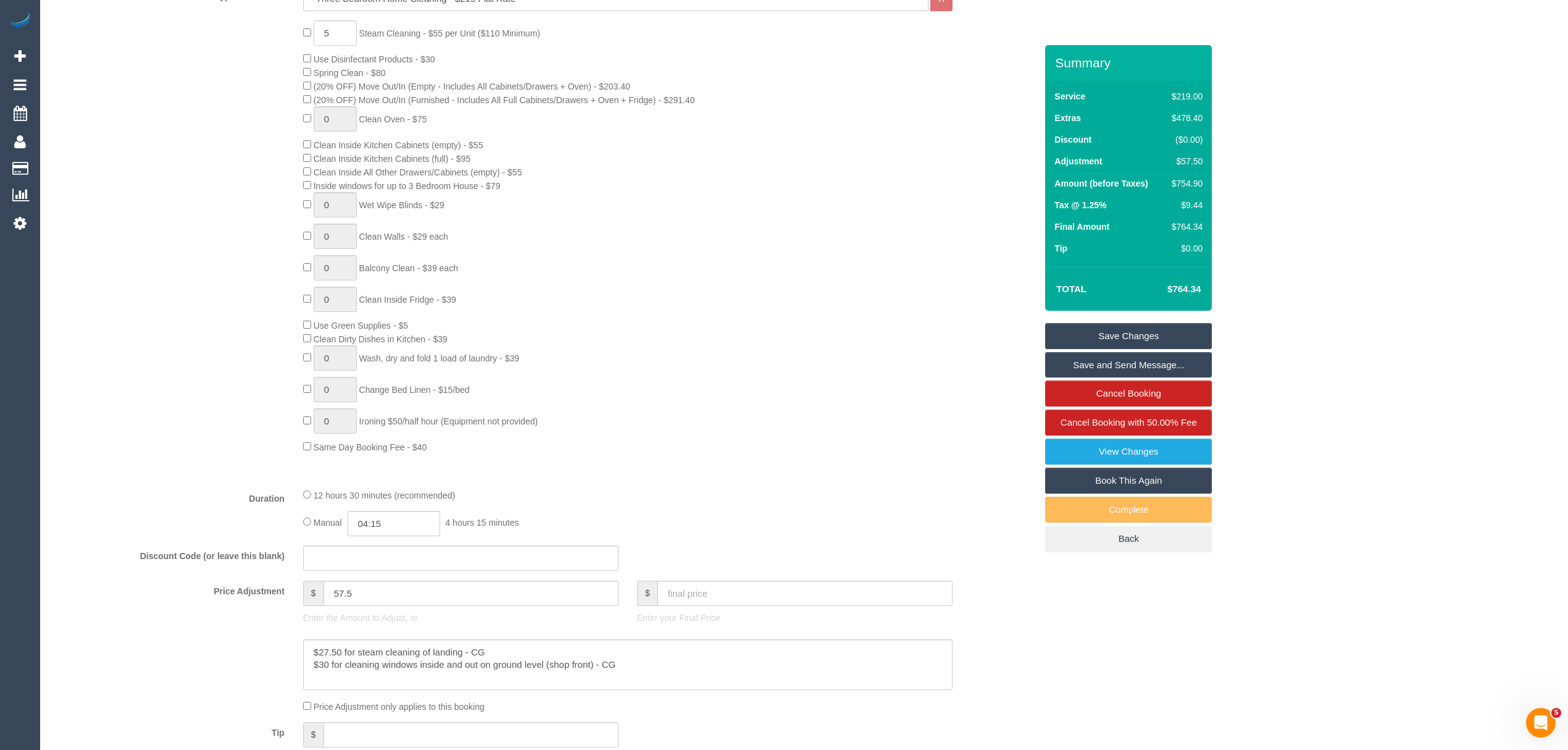
scroll to position [636, 0]
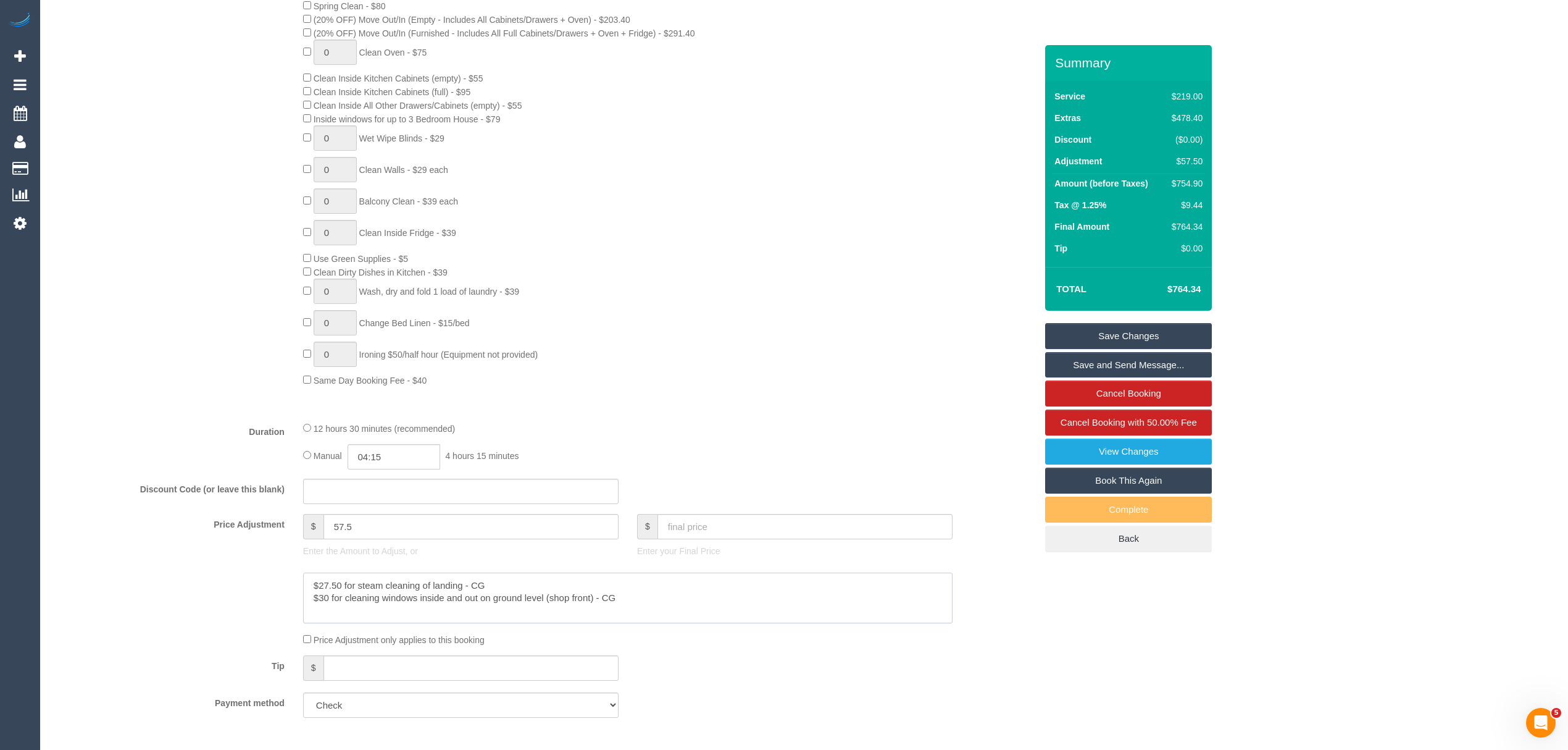
click at [436, 606] on textarea at bounding box center [628, 598] width 650 height 51
drag, startPoint x: 593, startPoint y: 602, endPoint x: 383, endPoint y: 600, distance: 210.0
click at [383, 600] on textarea at bounding box center [628, 598] width 650 height 51
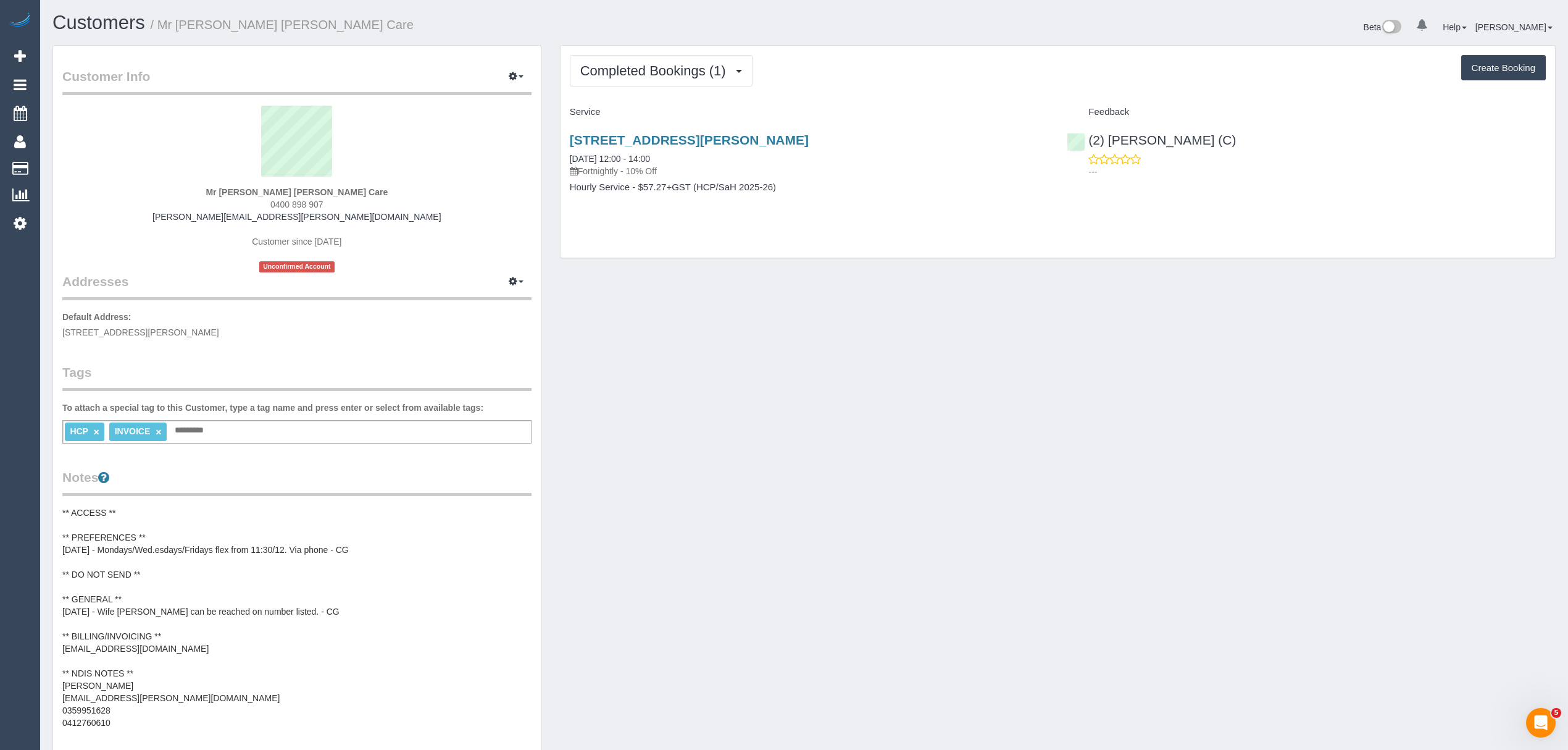
click at [119, 646] on pre "** ACCESS ** ** PREFERENCES ** [DATE] - Mondays/Wed.esdays/Fridays flex from 11…" at bounding box center [297, 617] width 469 height 222
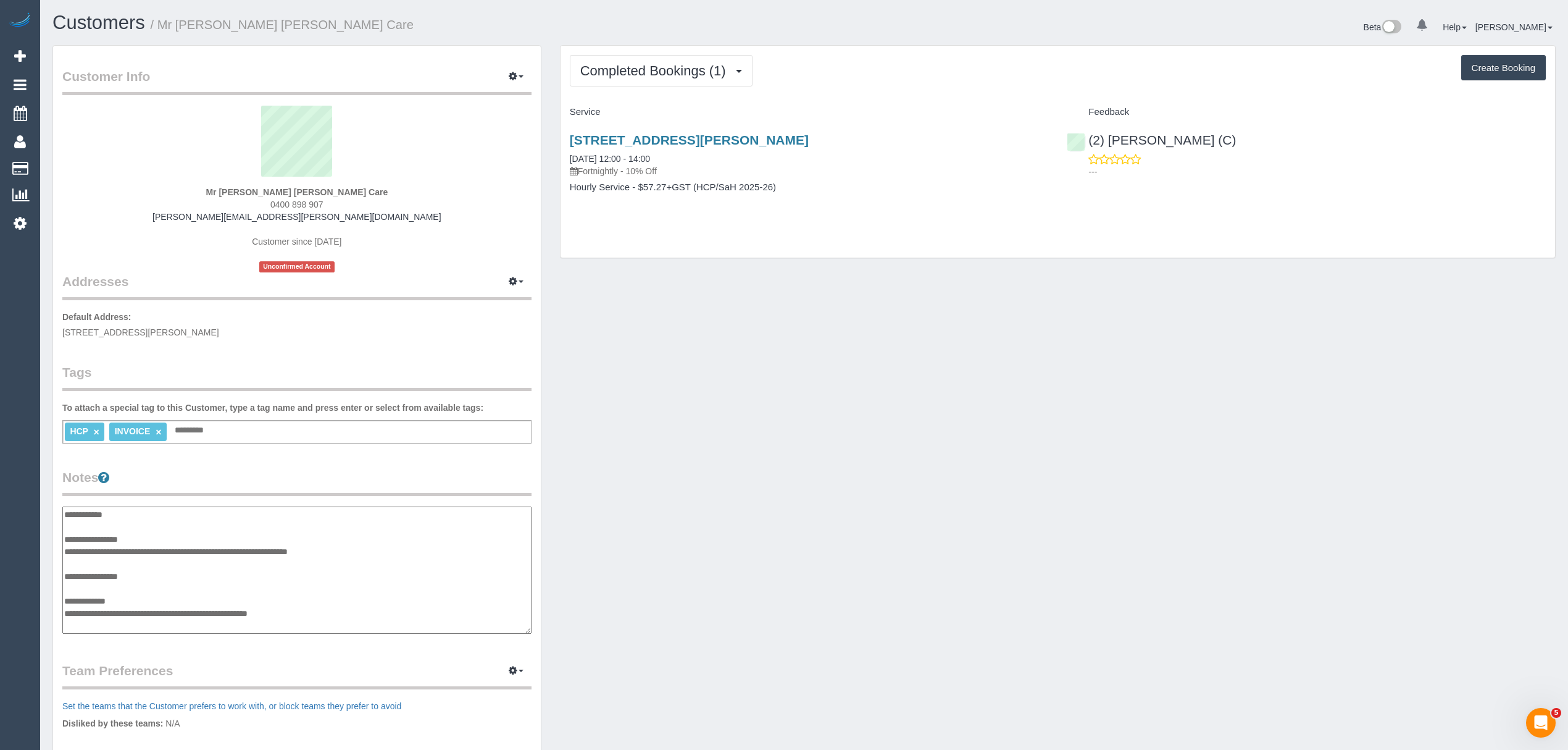
scroll to position [99, 0]
drag, startPoint x: 200, startPoint y: 555, endPoint x: 66, endPoint y: 551, distance: 134.1
click at [66, 551] on textarea "**********" at bounding box center [297, 570] width 469 height 128
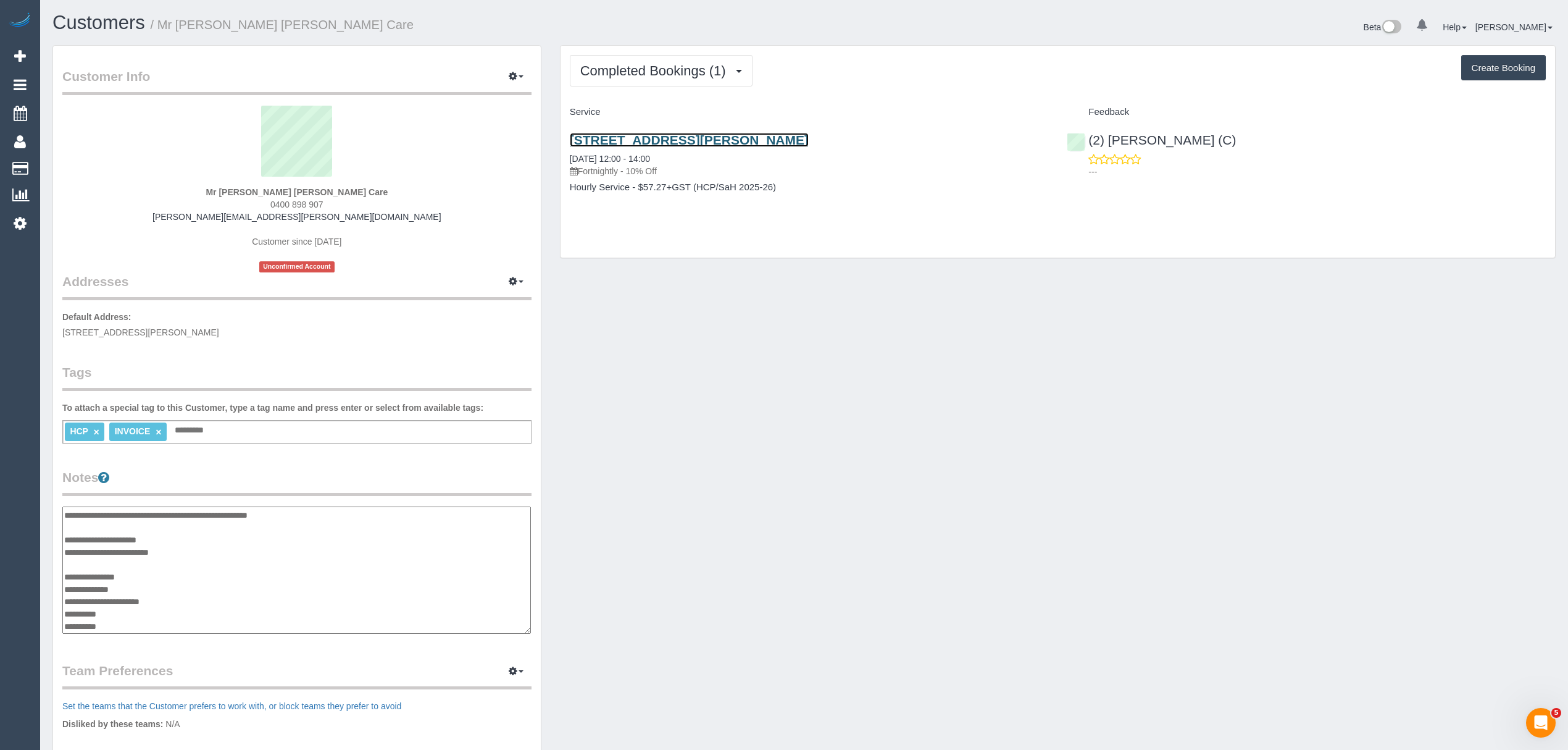
click at [616, 134] on link "Unit 133/75 Evans Rd, Cranbourne West, VIC 3977" at bounding box center [690, 140] width 239 height 14
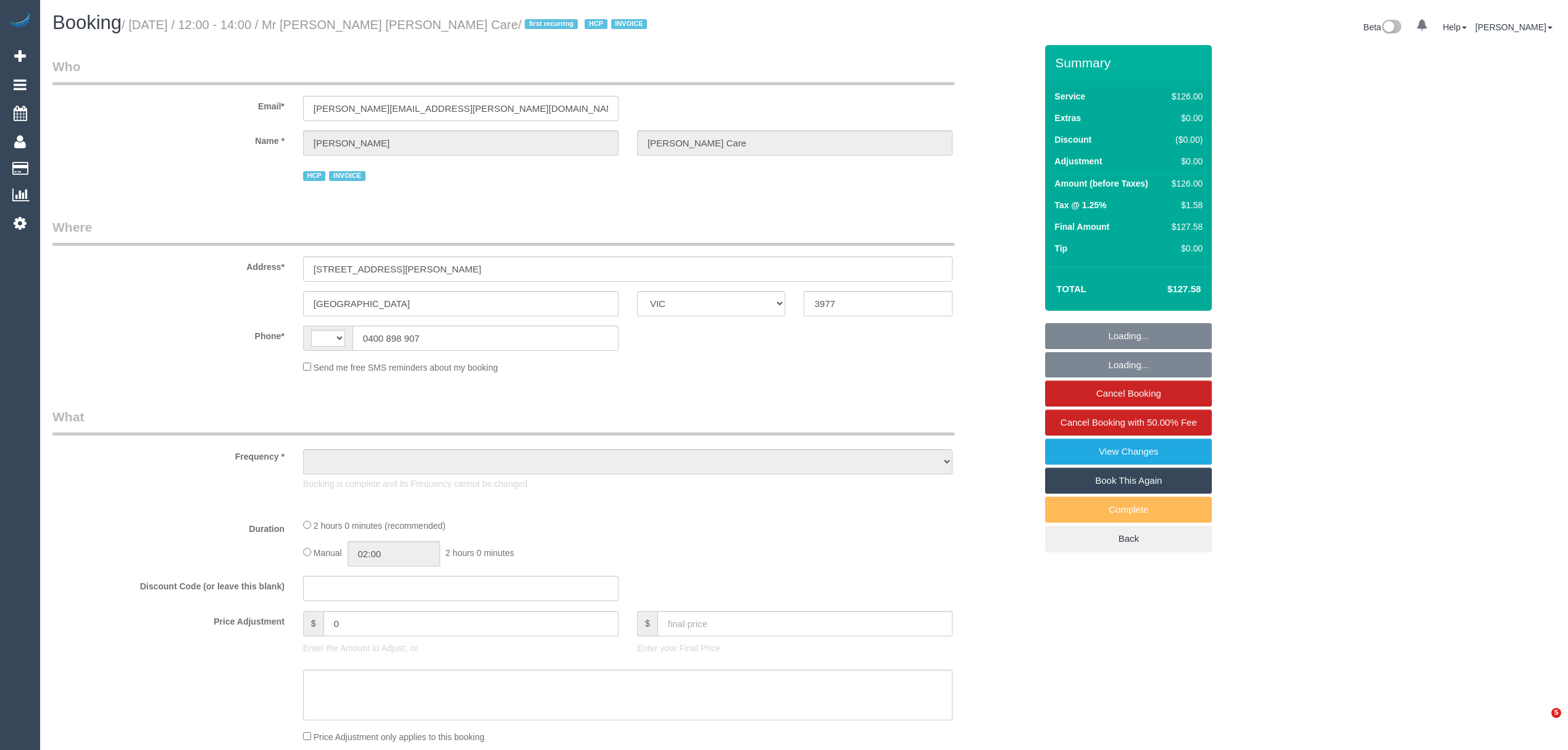
select select "VIC"
select select "string:AU"
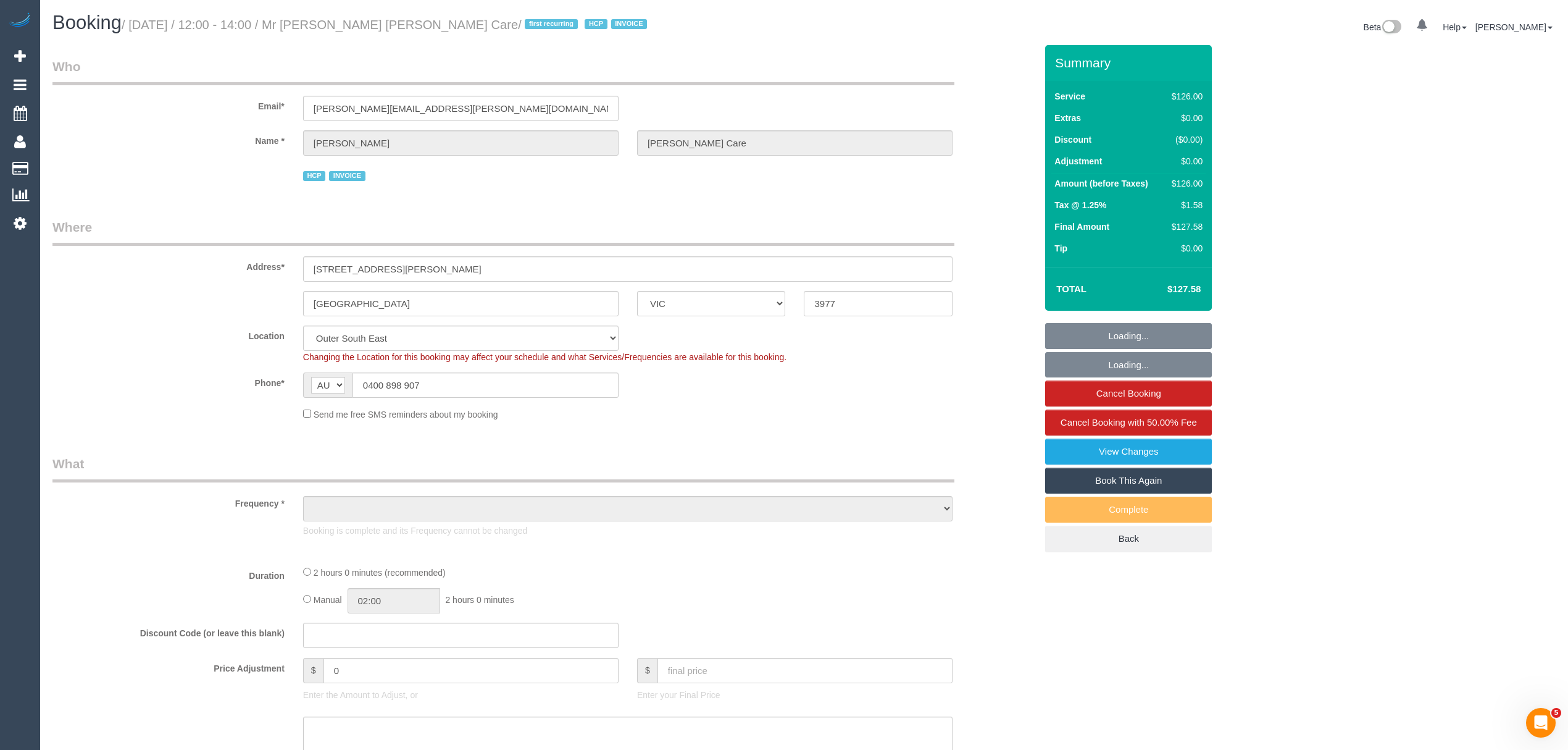
select select "120"
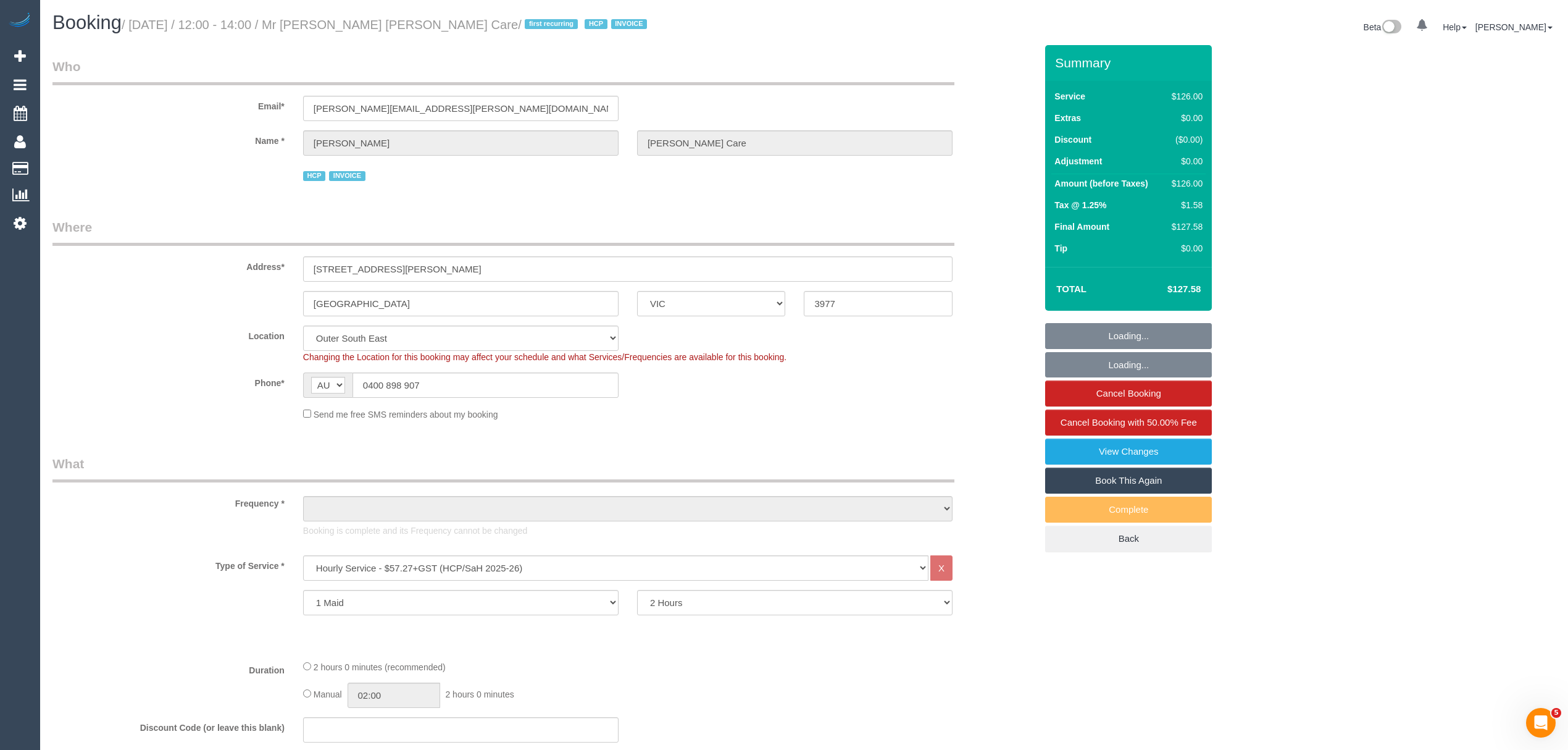
select select "object:771"
select select "number:28"
select select "number:14"
select select "number:19"
select select "number:36"
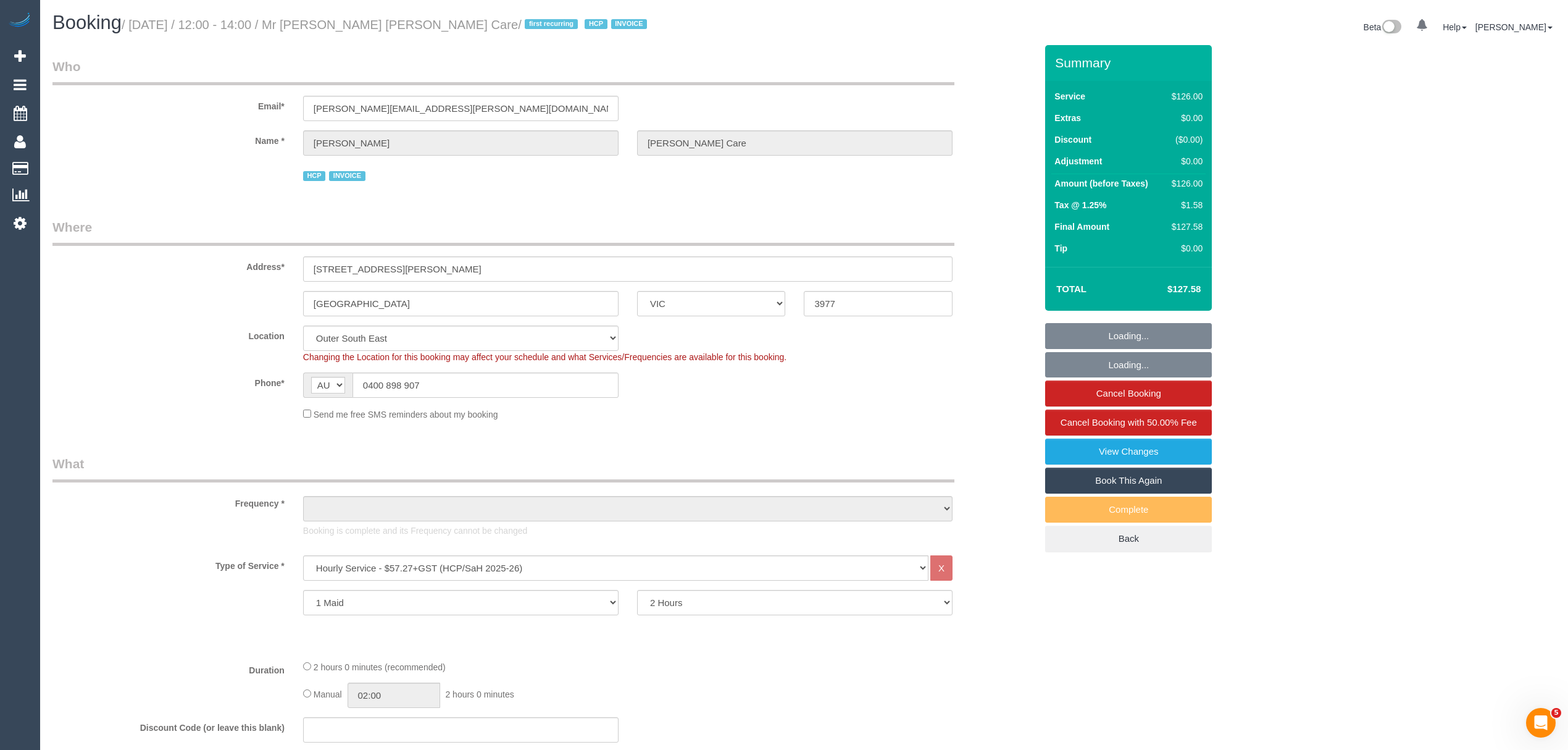
select select "number:34"
select select "number:12"
select select "object:1078"
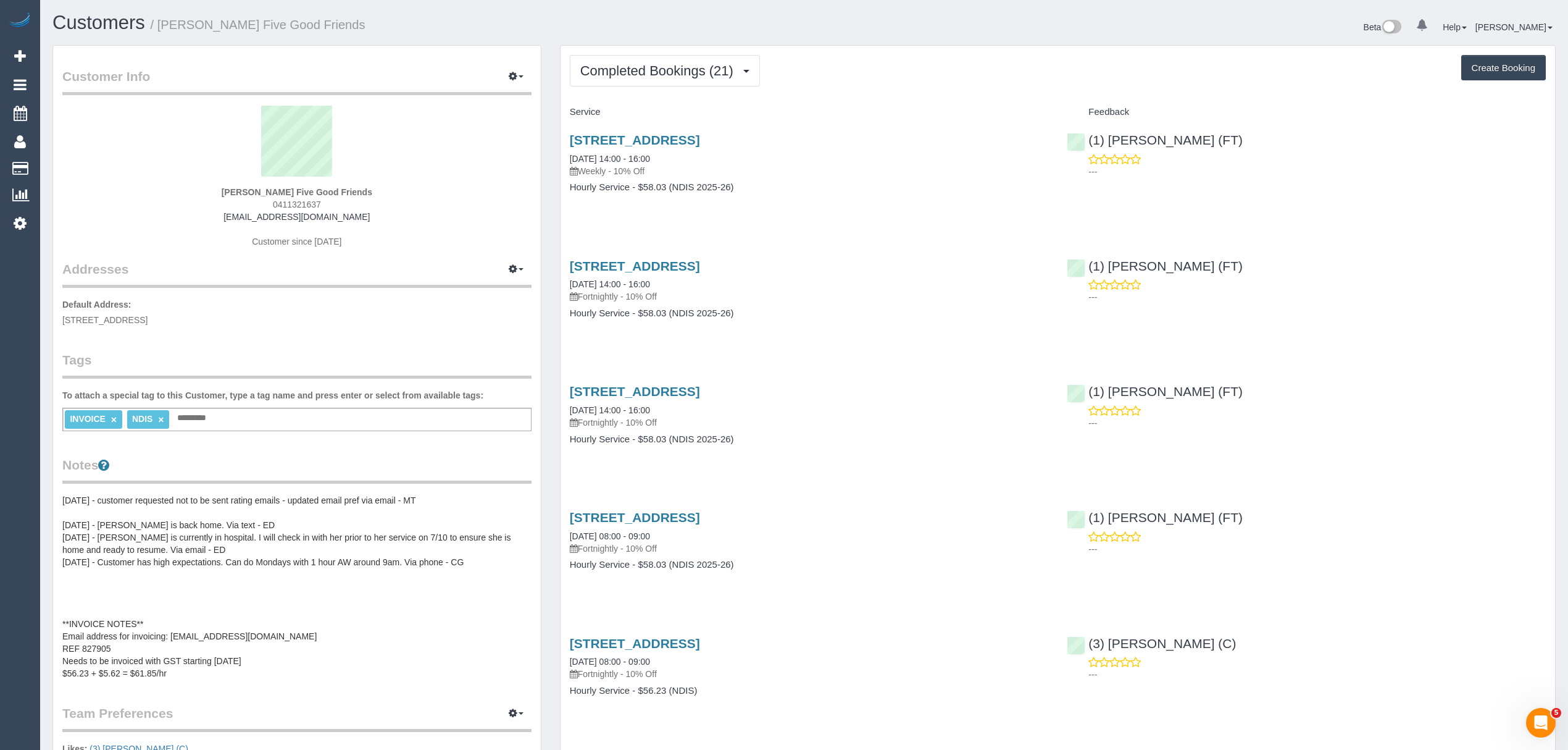
drag, startPoint x: 561, startPoint y: 134, endPoint x: 802, endPoint y: 142, distance: 241.1
click at [802, 142] on div "[STREET_ADDRESS] [DATE] 14:00 - 16:00 Weekly - 10% Off Hourly Service - $58.03 …" at bounding box center [809, 170] width 497 height 95
copy link "5 Quarrion Lane, Northcote, VIC 3070"
click at [173, 655] on pre "08/10/24 - customer requested not to be sent rating emails - updated email pref…" at bounding box center [297, 587] width 469 height 185
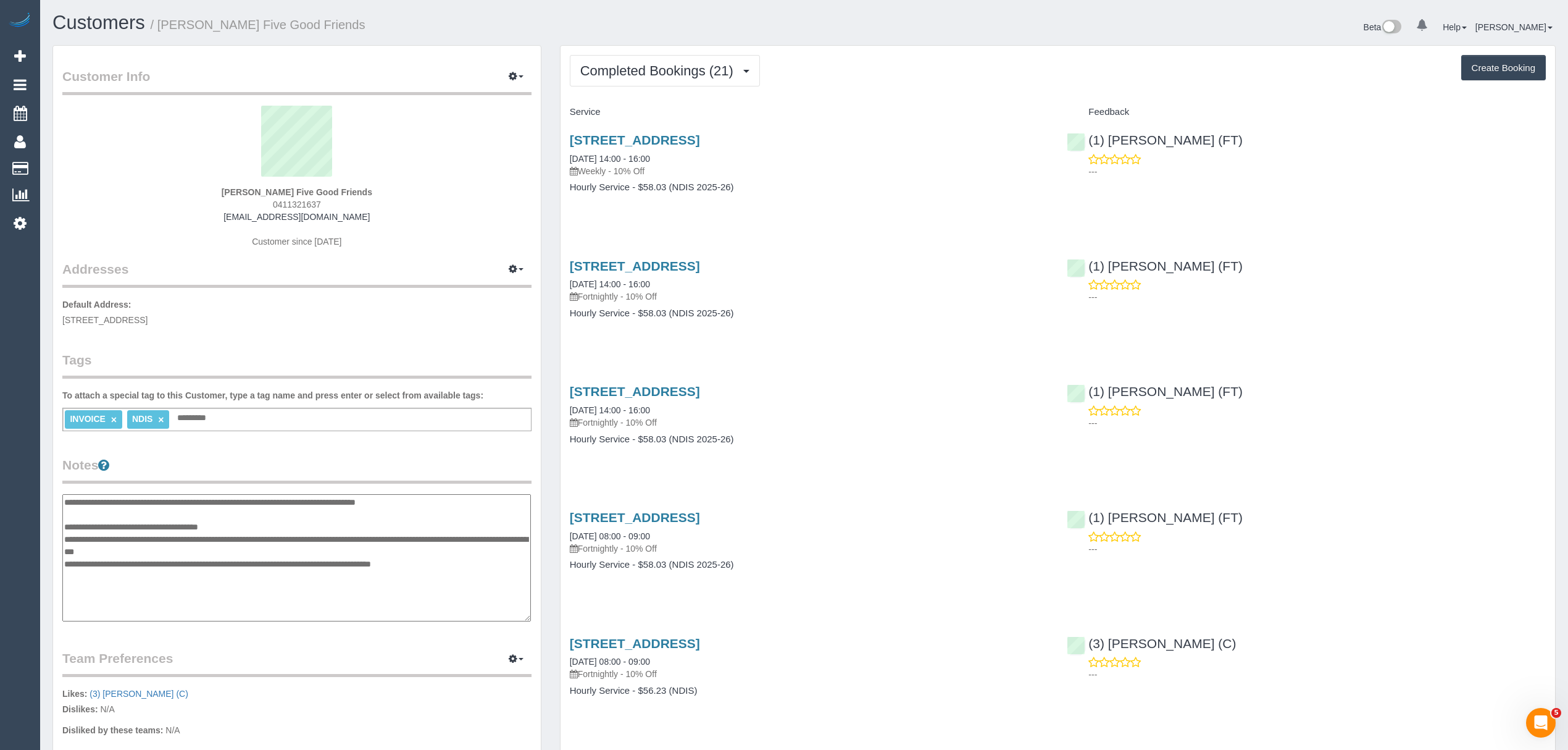
scroll to position [62, 0]
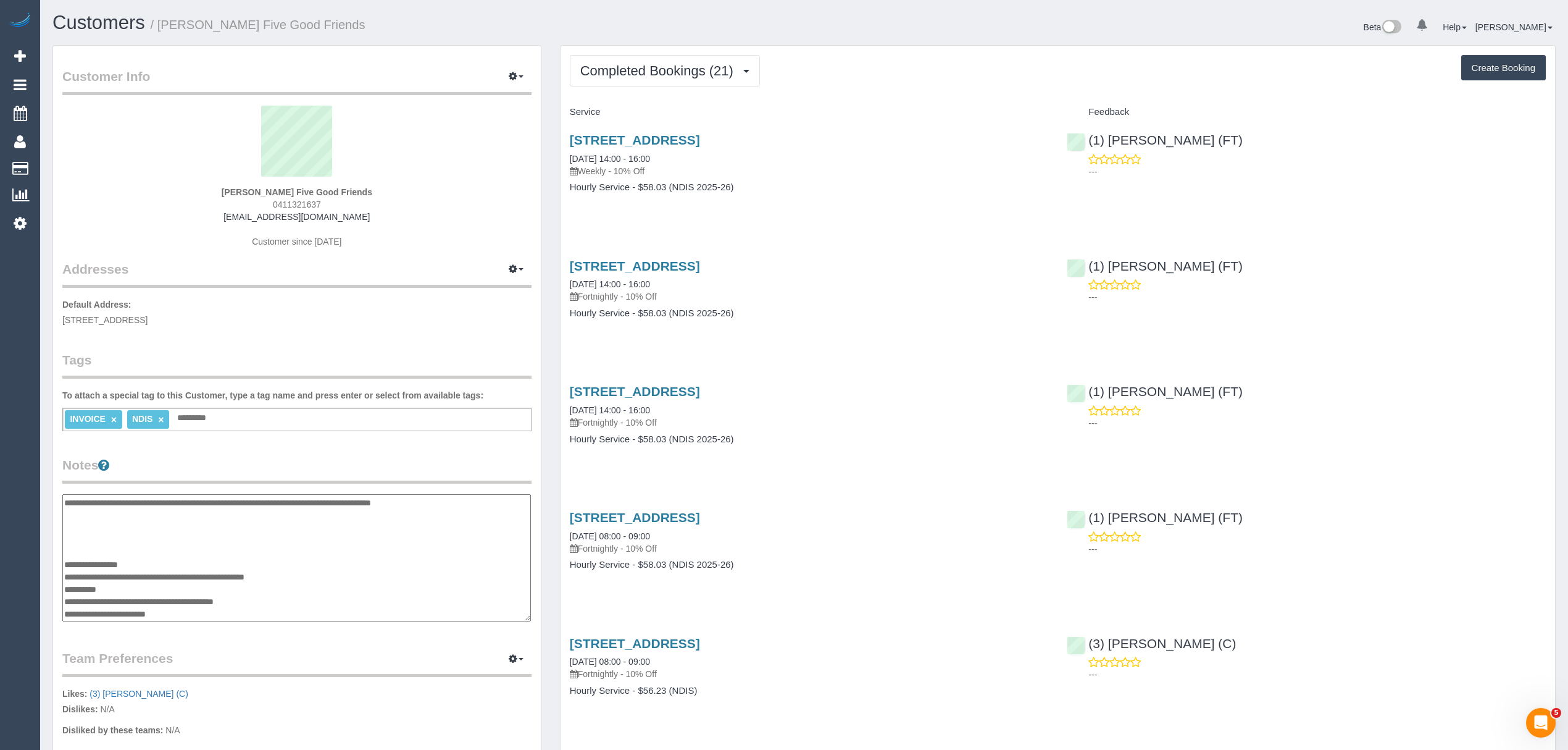
drag, startPoint x: 134, startPoint y: 586, endPoint x: 63, endPoint y: 589, distance: 71.1
click at [63, 589] on textarea "**********" at bounding box center [297, 559] width 469 height 128
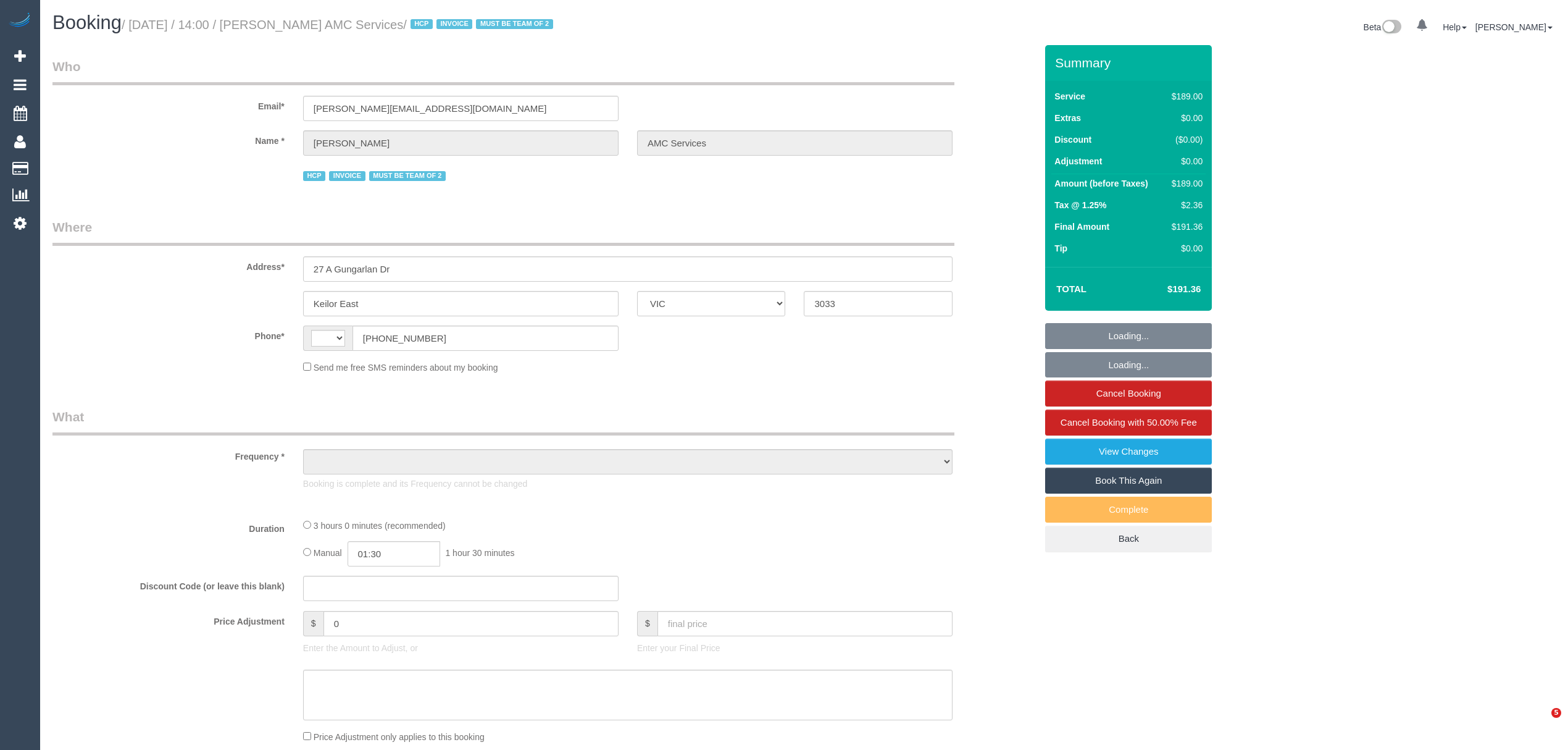
select select "VIC"
select select "180"
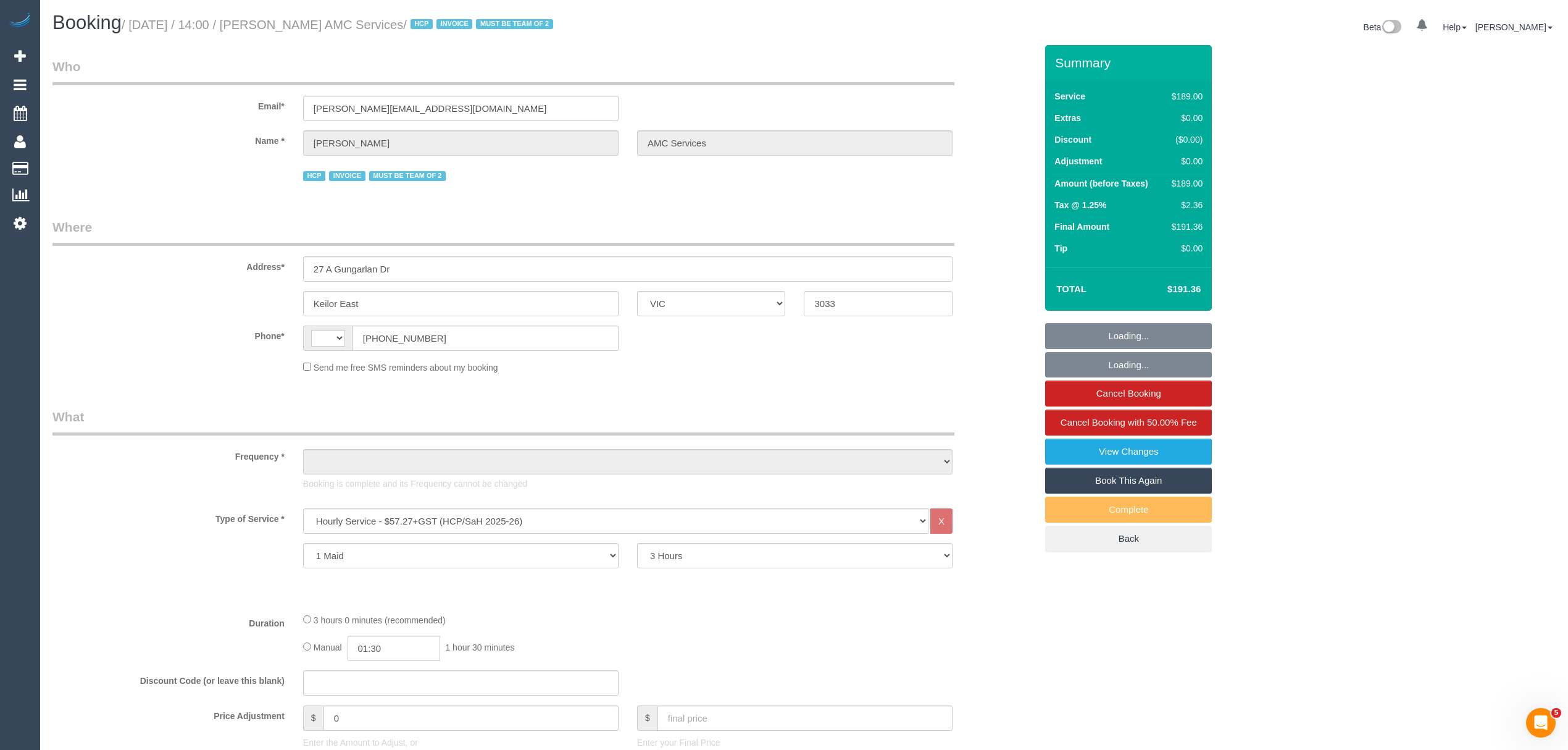
select select "string:AU"
select select "object:640"
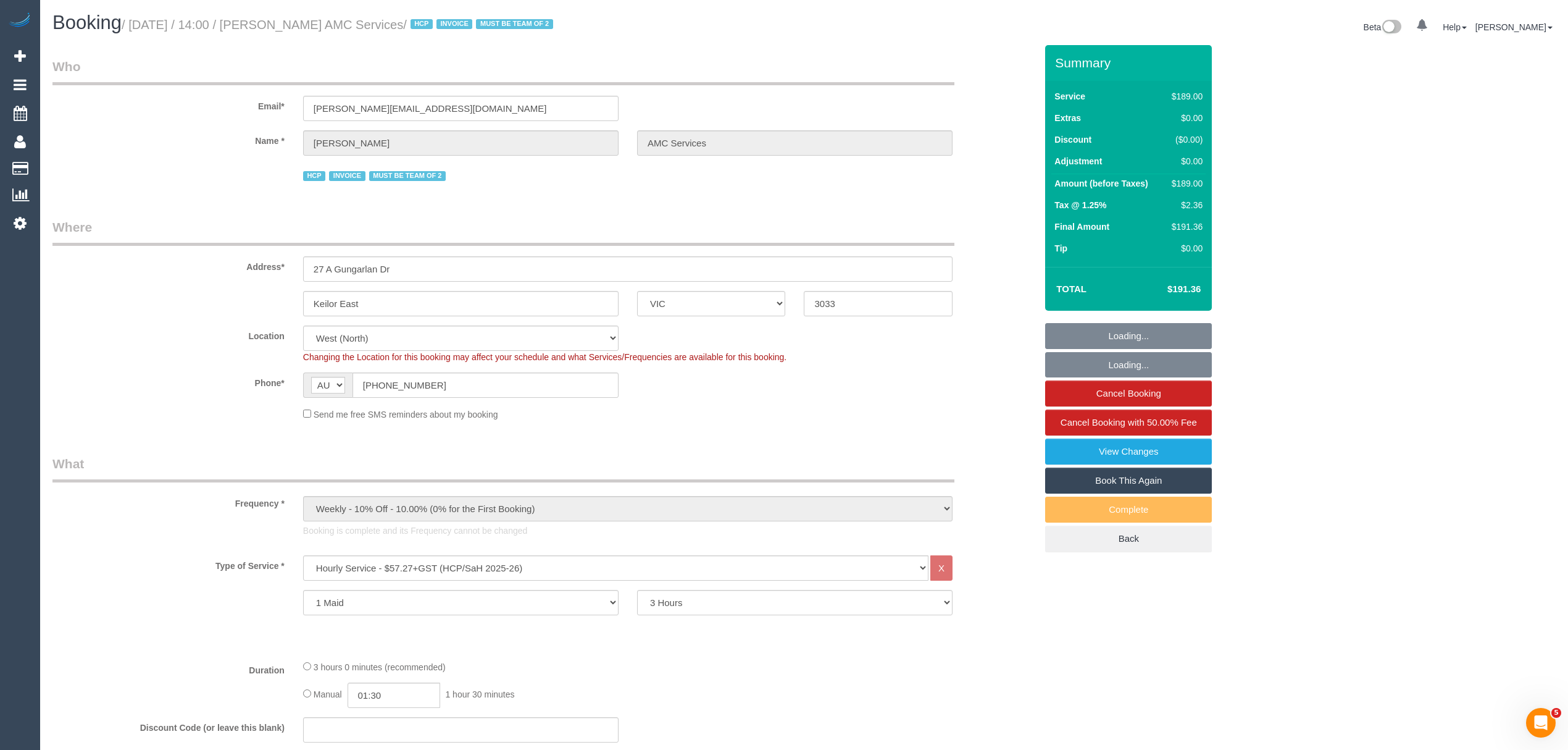
select select "number:28"
select select "number:14"
select select "number:19"
select select "number:24"
select select "object:1346"
